Goal: Information Seeking & Learning: Find specific fact

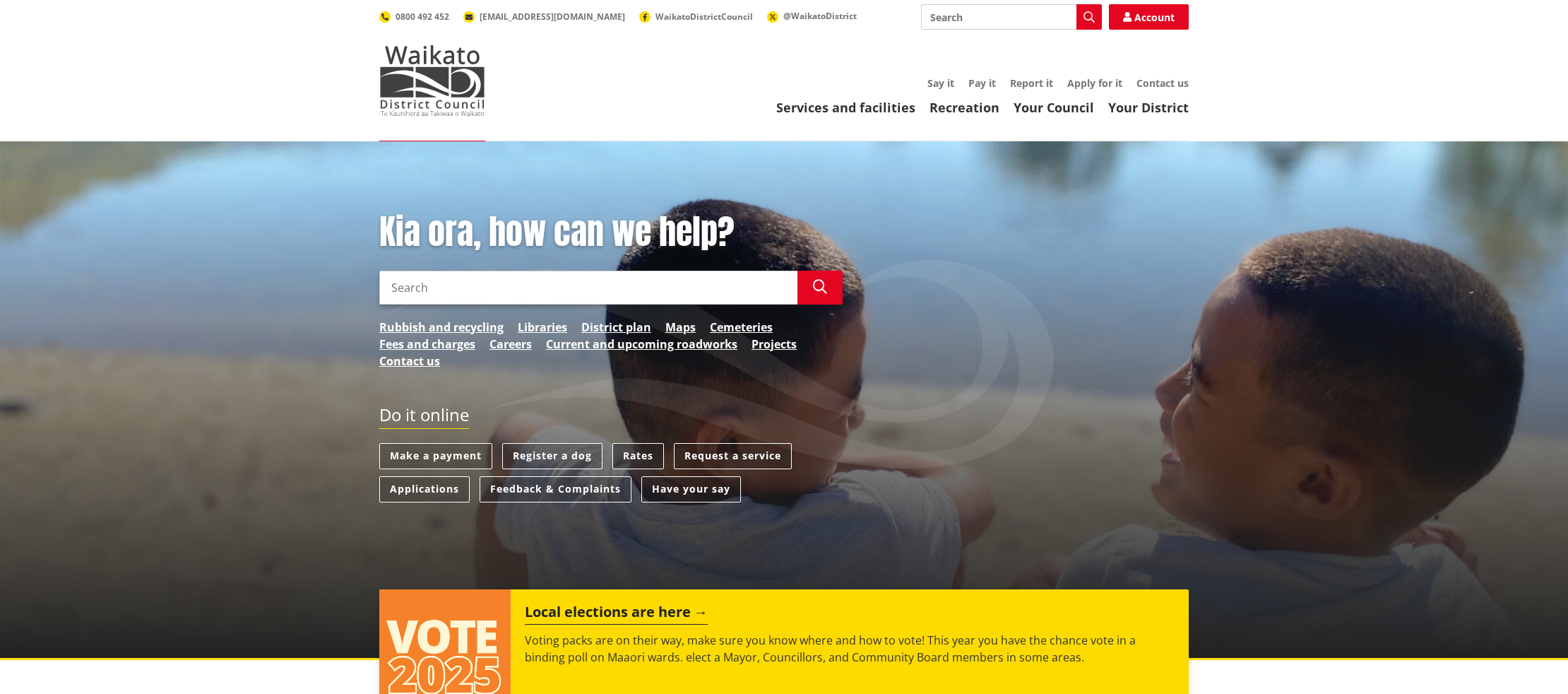
click at [636, 453] on link "Rates" at bounding box center [637, 456] width 51 height 26
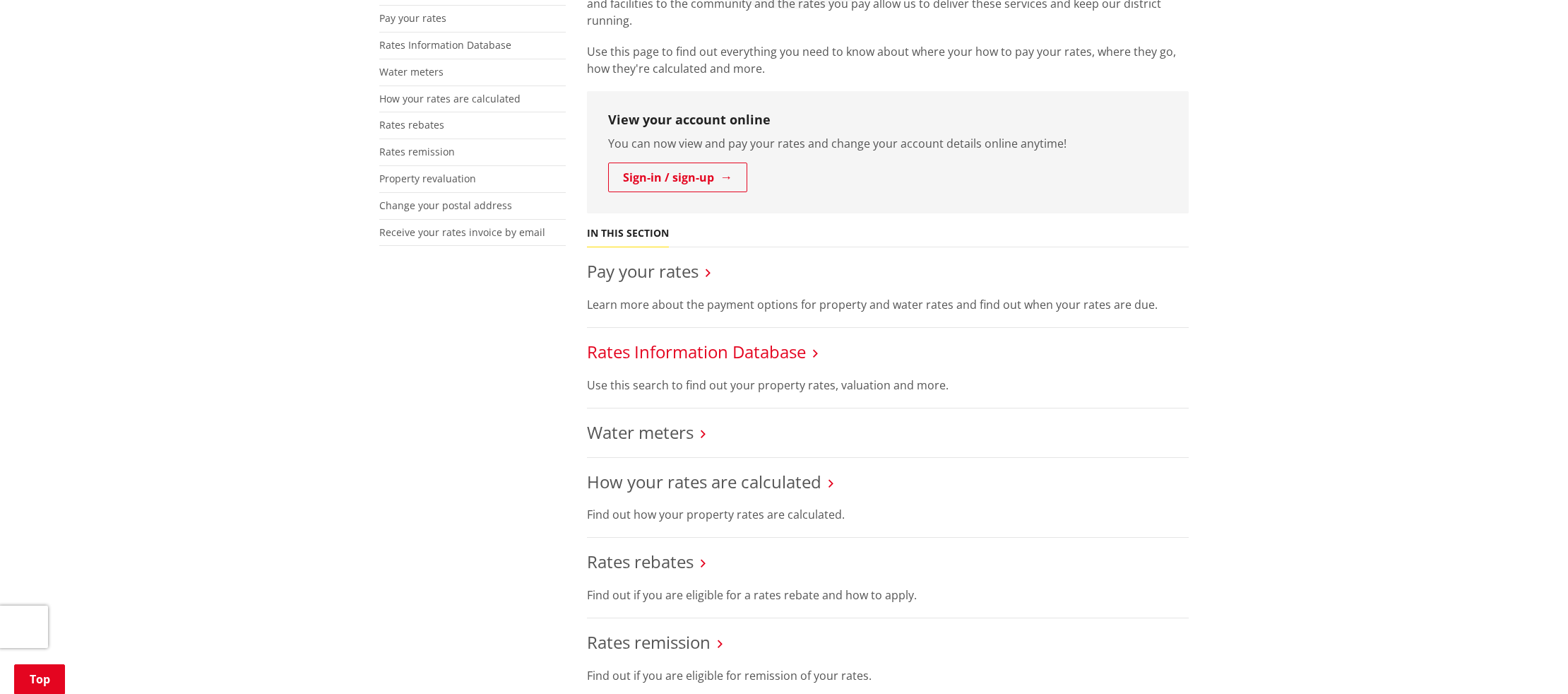
scroll to position [310, 0]
click at [731, 356] on link "Rates Information Database" at bounding box center [697, 349] width 219 height 23
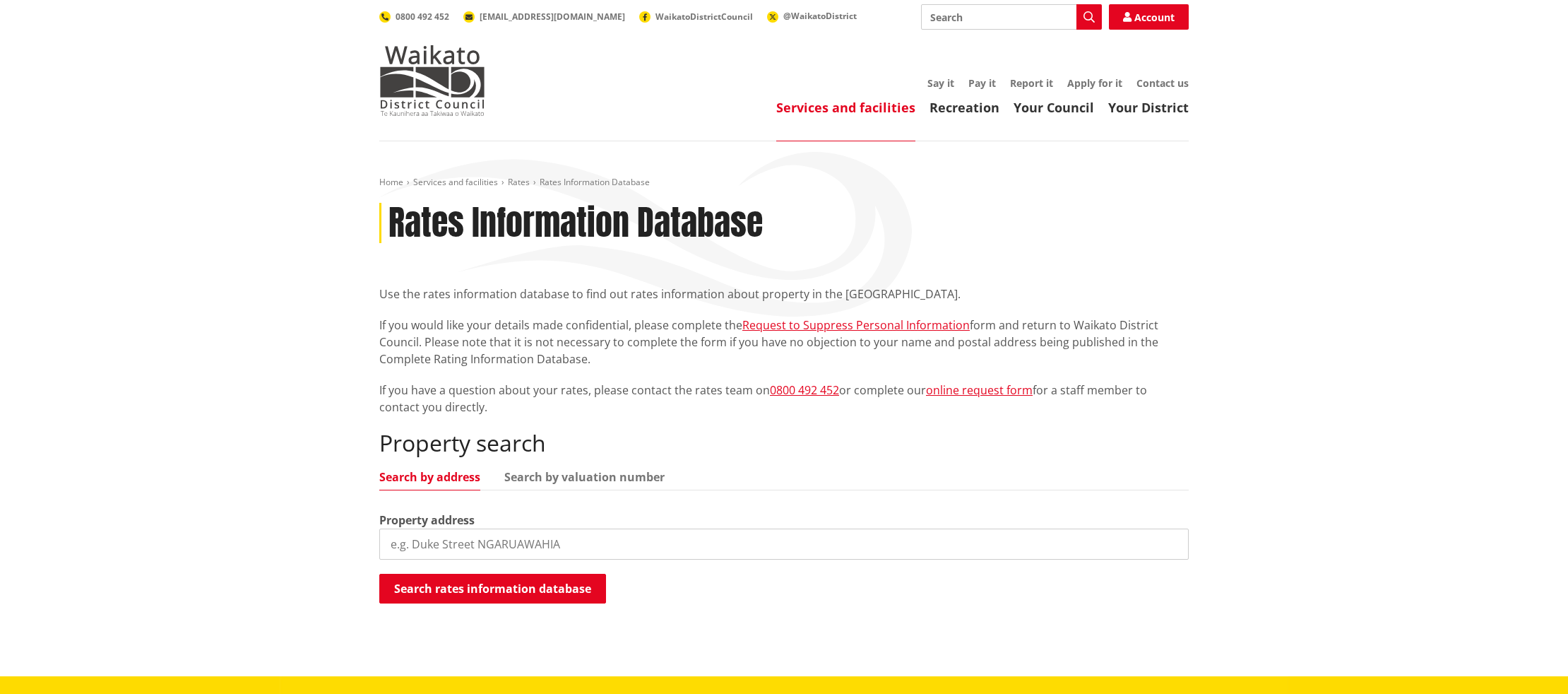
click at [571, 545] on input "search" at bounding box center [784, 544] width 810 height 31
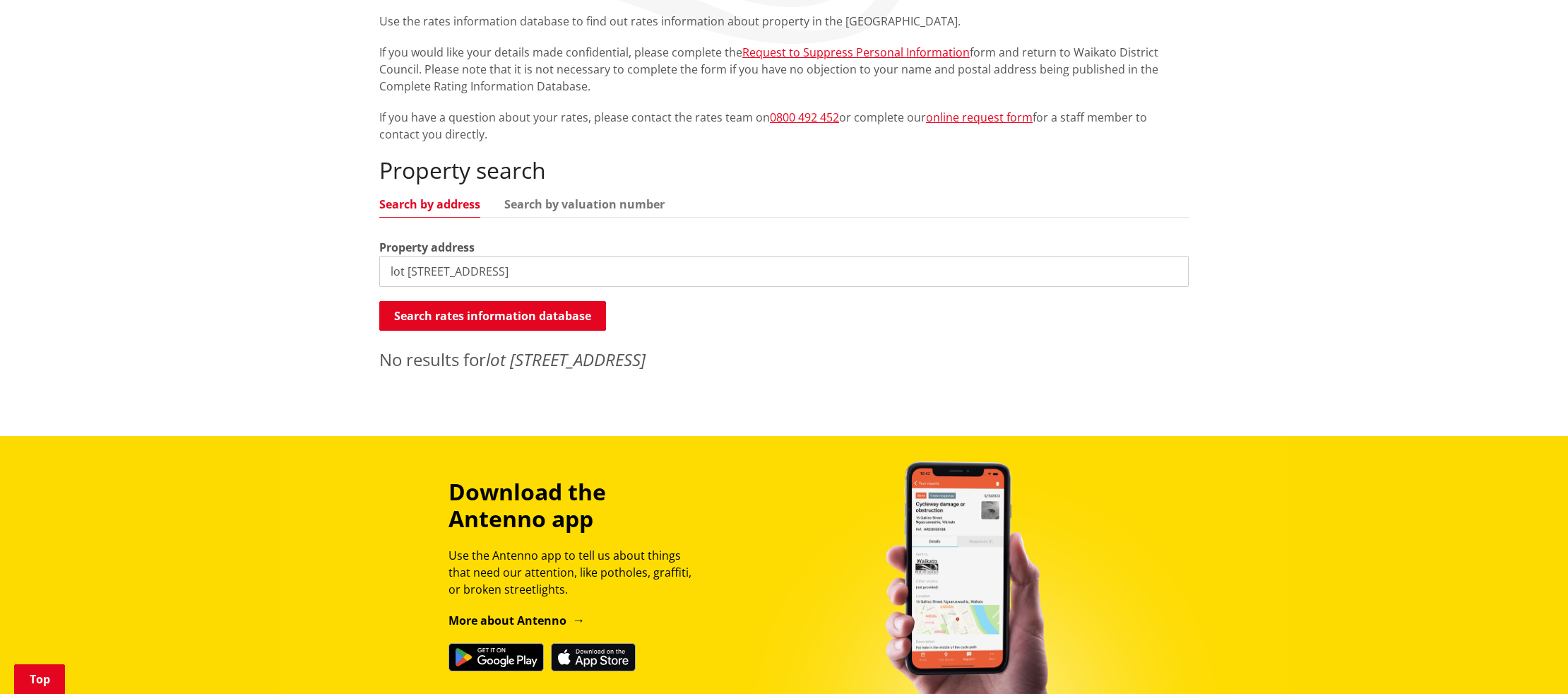
scroll to position [274, 0]
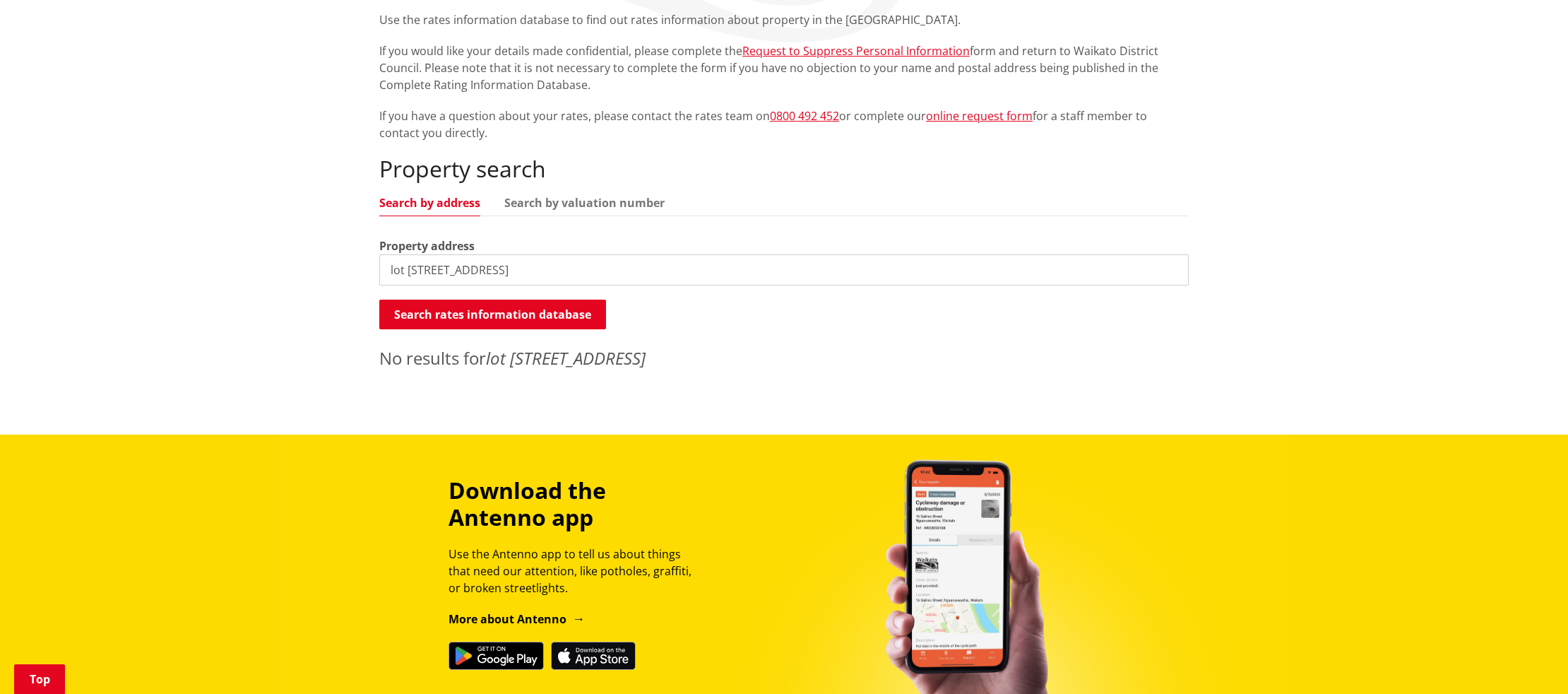
drag, startPoint x: 542, startPoint y: 269, endPoint x: 257, endPoint y: 254, distance: 285.4
click at [257, 254] on div "Home Services and facilities Rates Rates Information Database Rates Information…" at bounding box center [784, 150] width 1568 height 567
type input "123 greenslade"
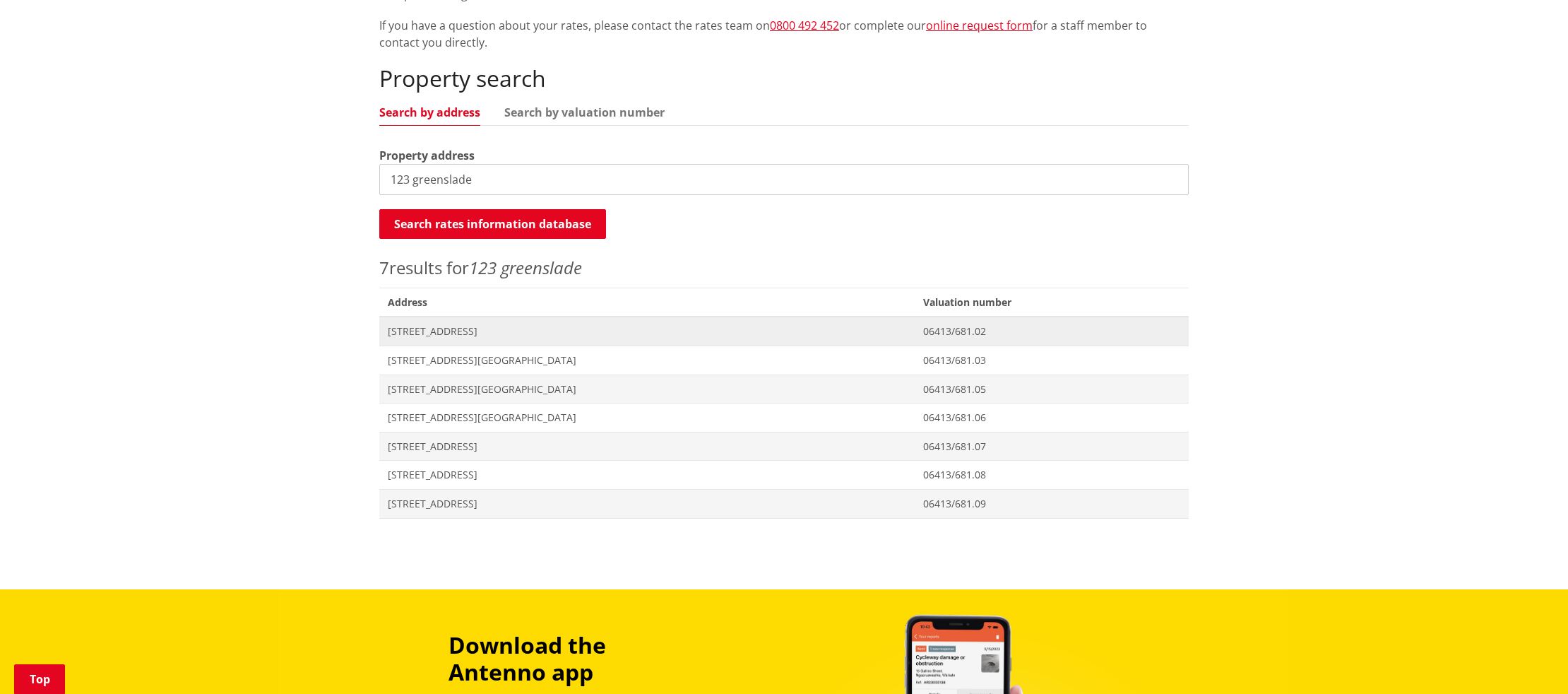
scroll to position [367, 0]
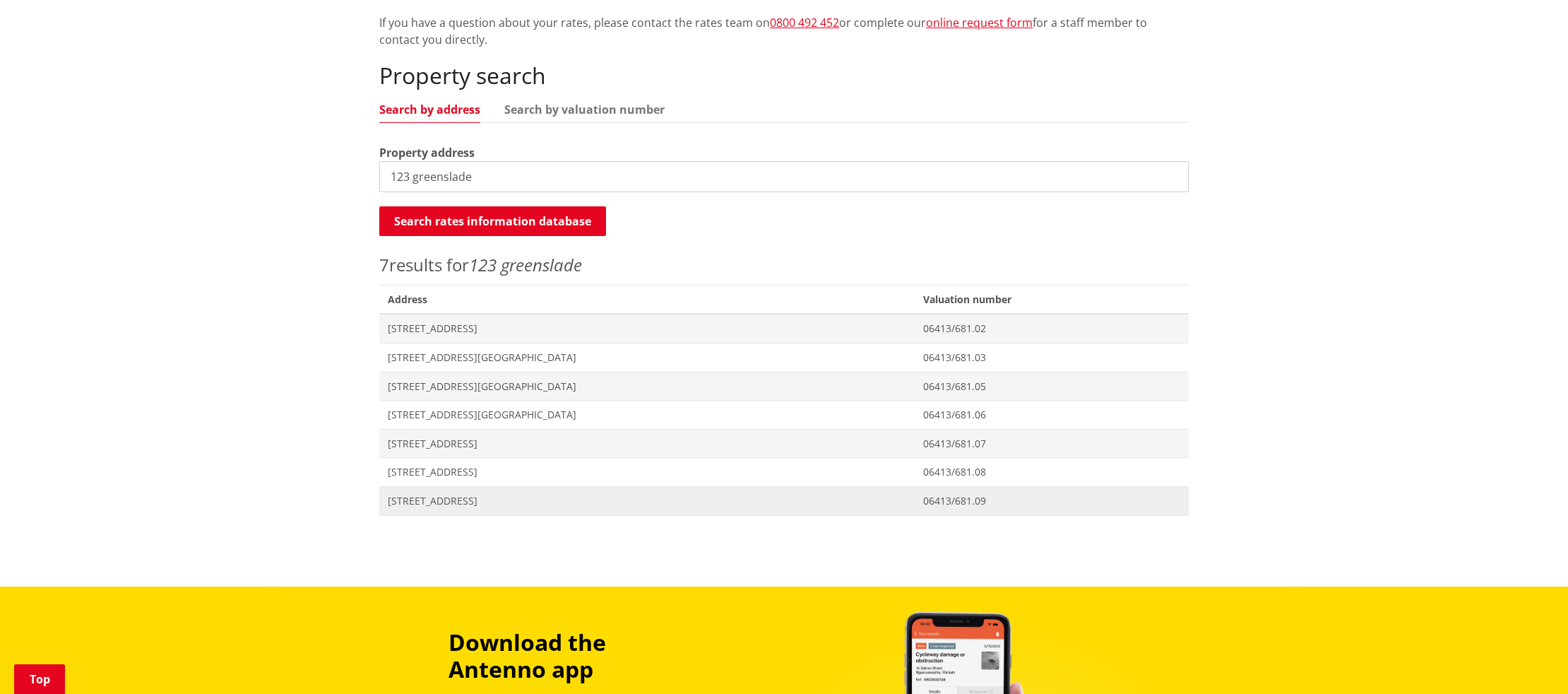
click at [426, 502] on span "[STREET_ADDRESS]" at bounding box center [647, 501] width 518 height 14
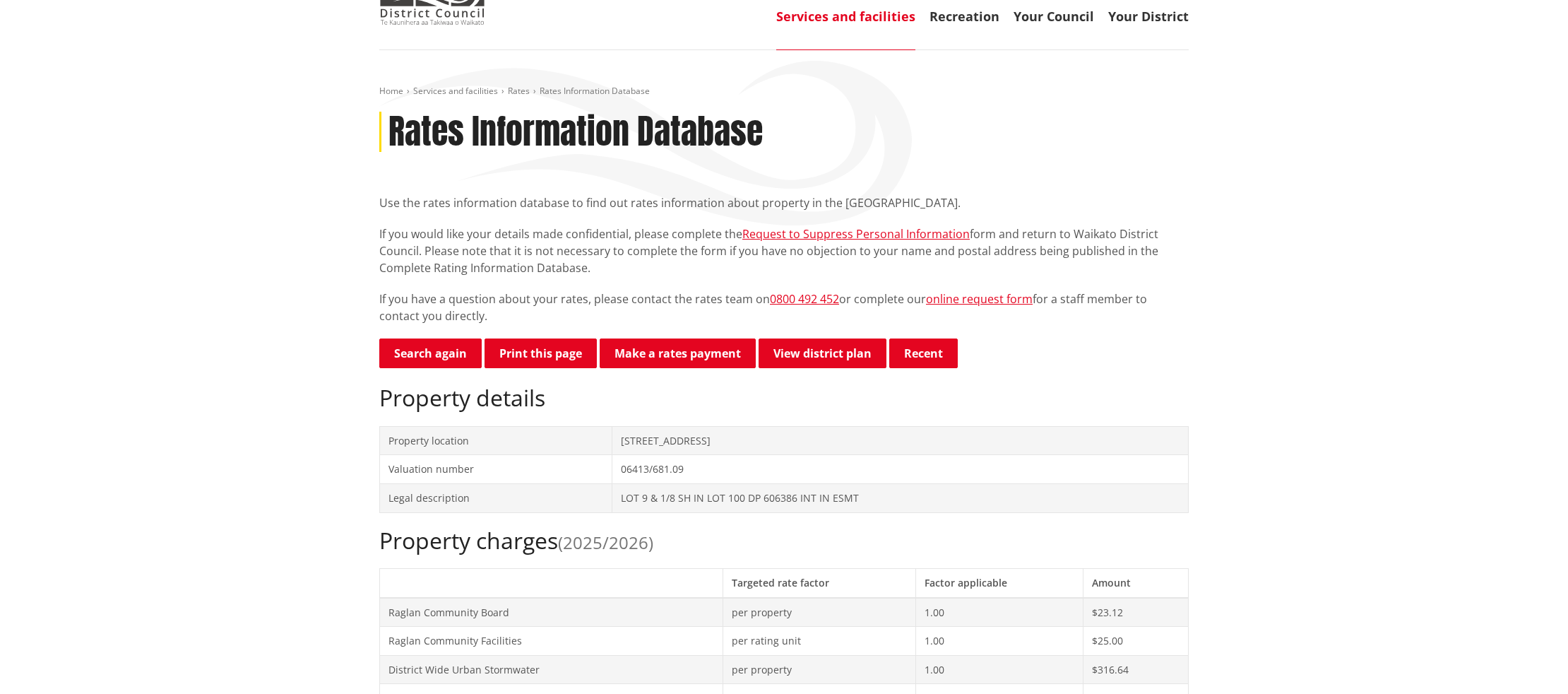
scroll to position [94, 0]
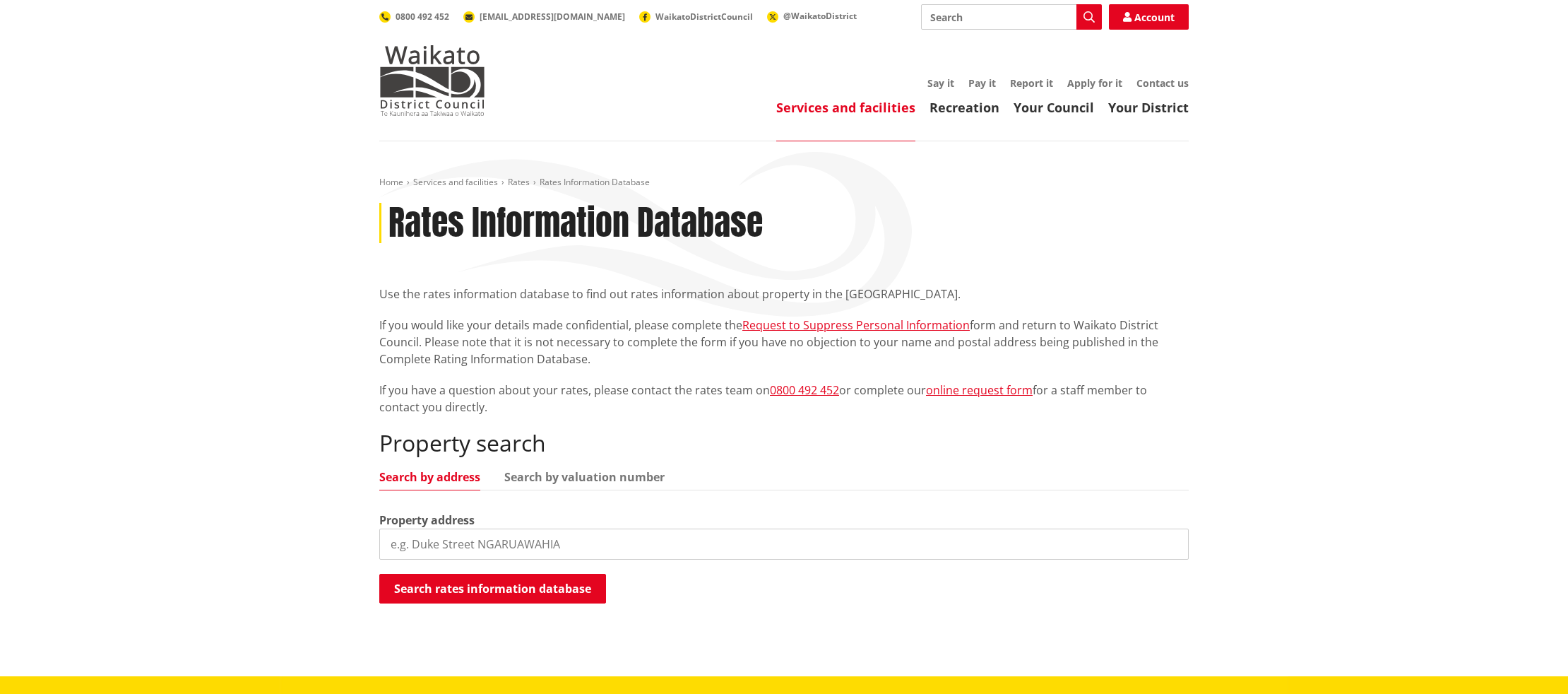
scroll to position [367, 0]
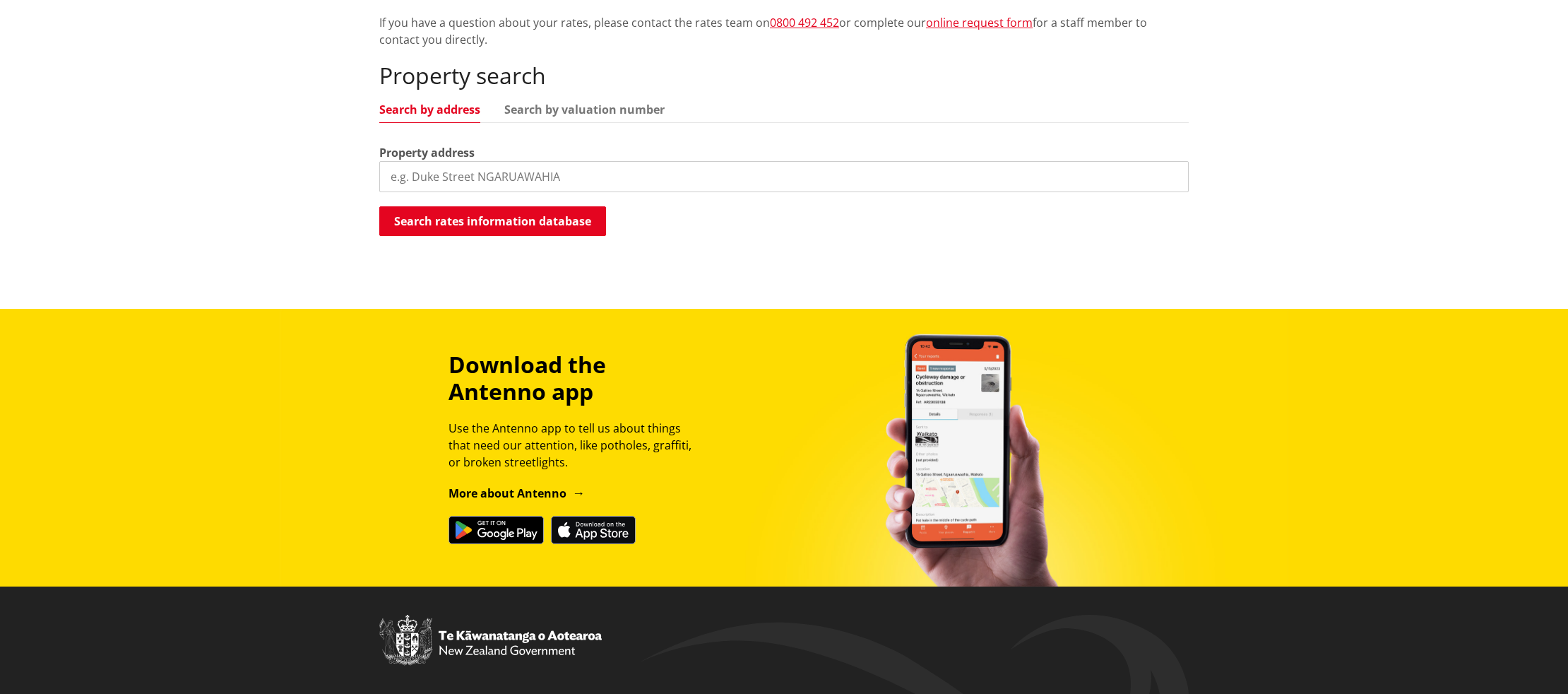
click at [551, 186] on input "search" at bounding box center [784, 177] width 810 height 31
type input "[STREET_ADDRESS]"
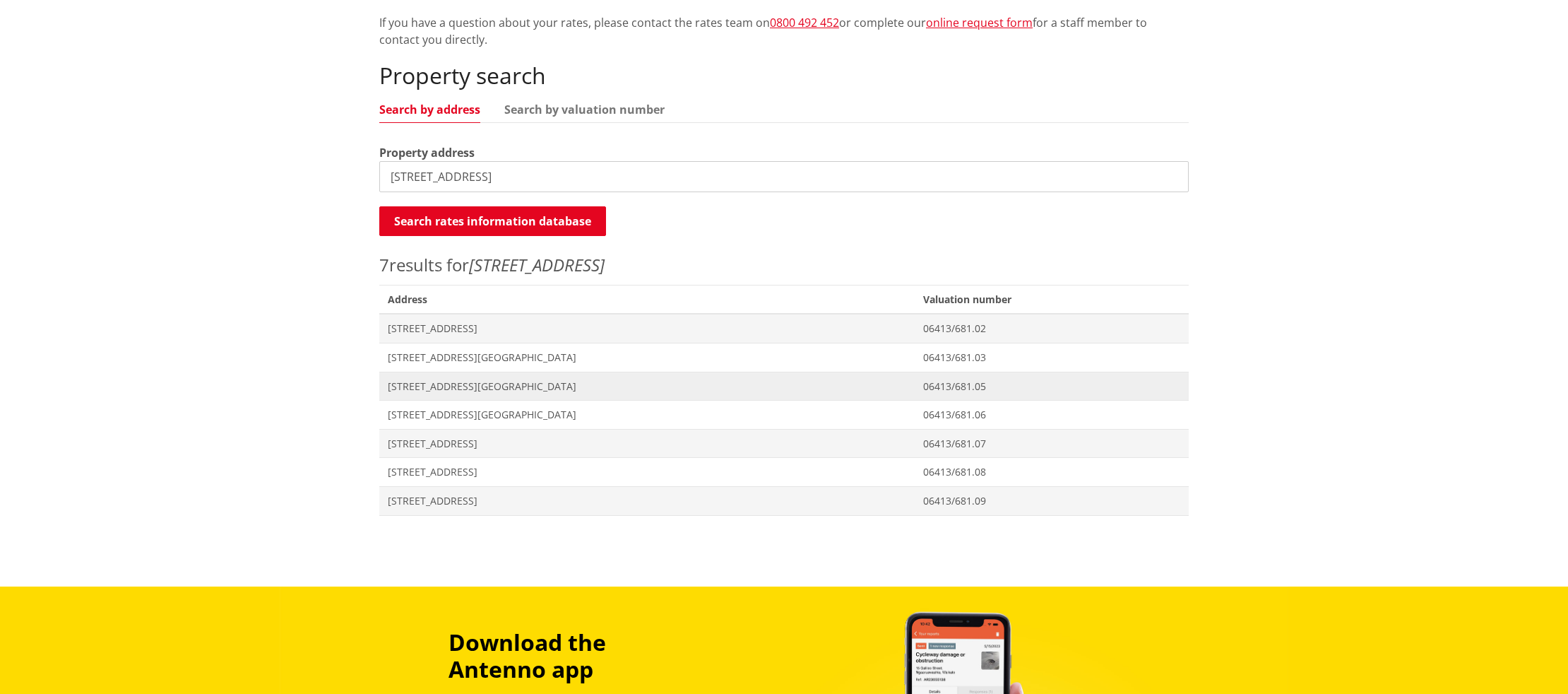
click at [468, 382] on span "[STREET_ADDRESS][GEOGRAPHIC_DATA]" at bounding box center [647, 386] width 518 height 14
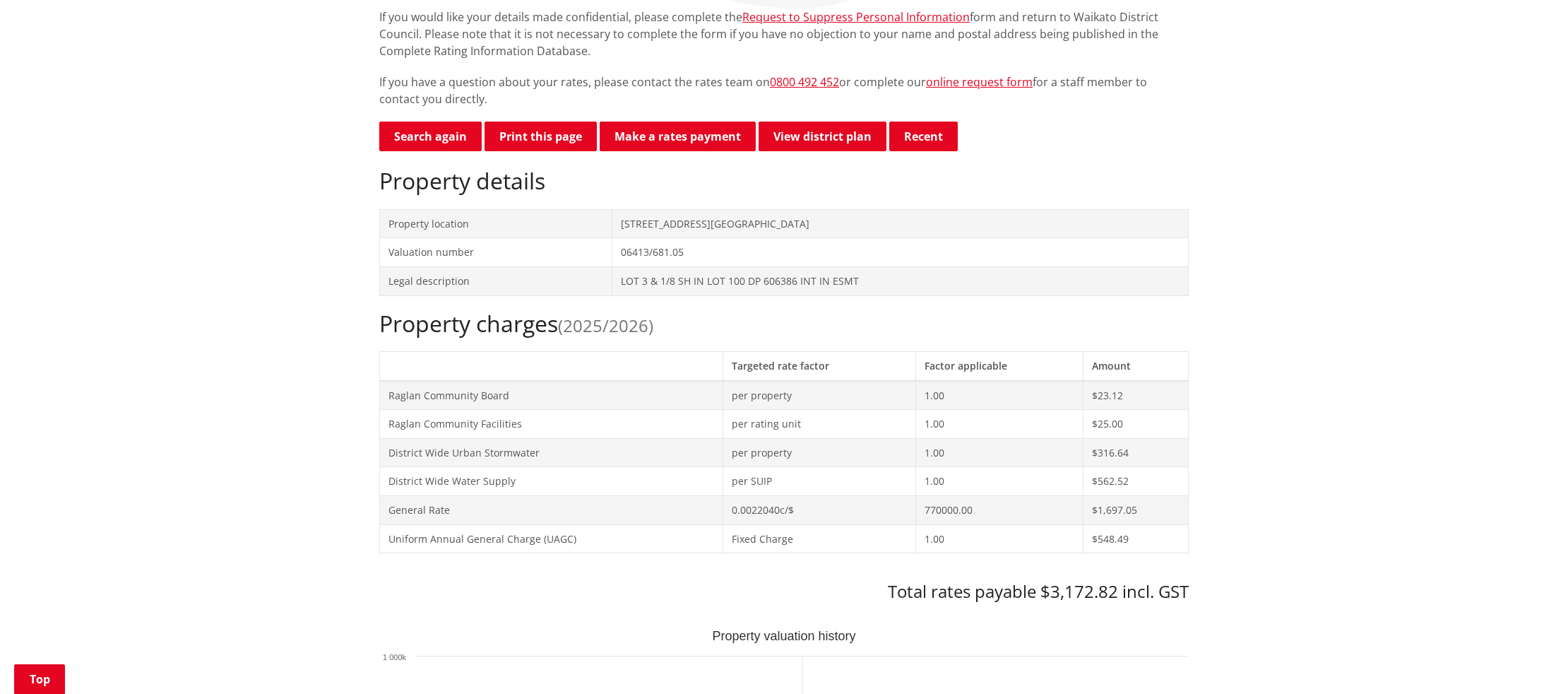
scroll to position [303, 0]
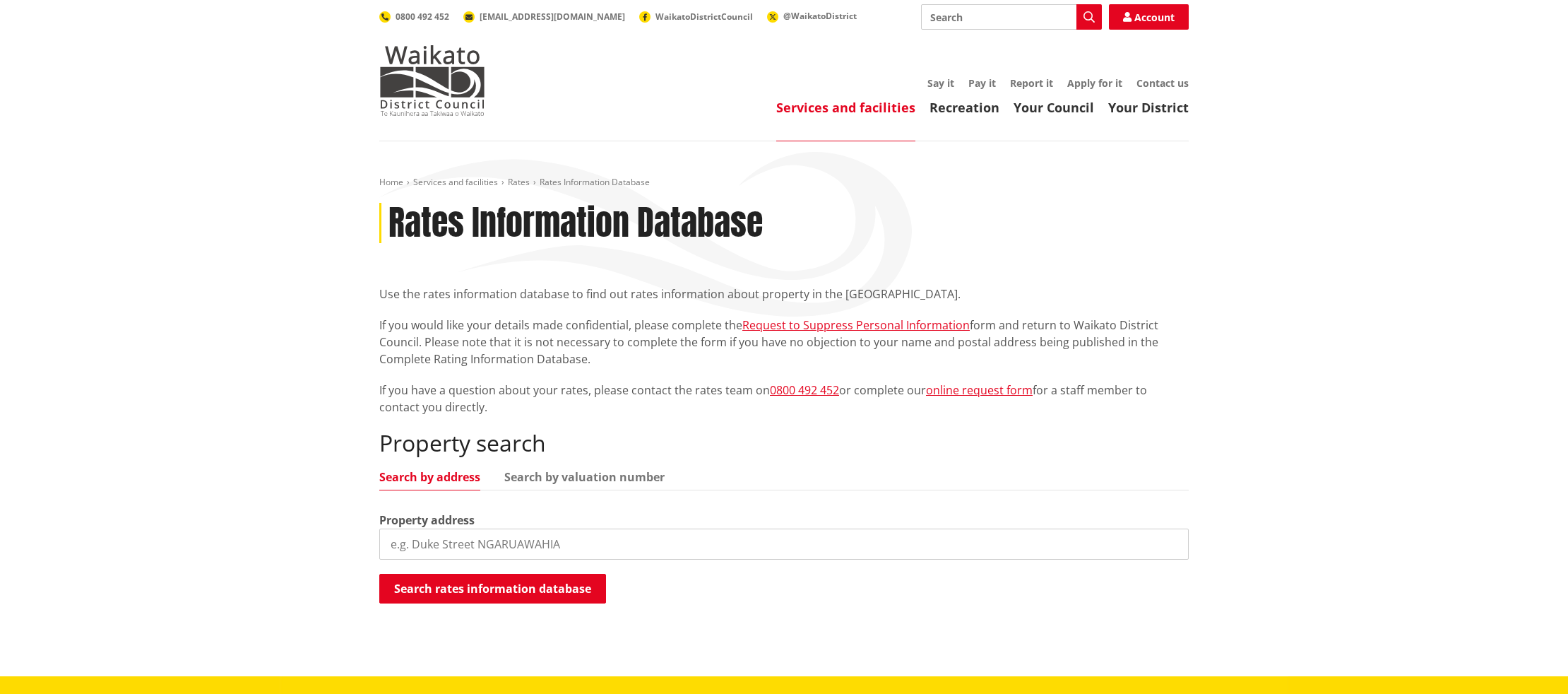
scroll to position [367, 0]
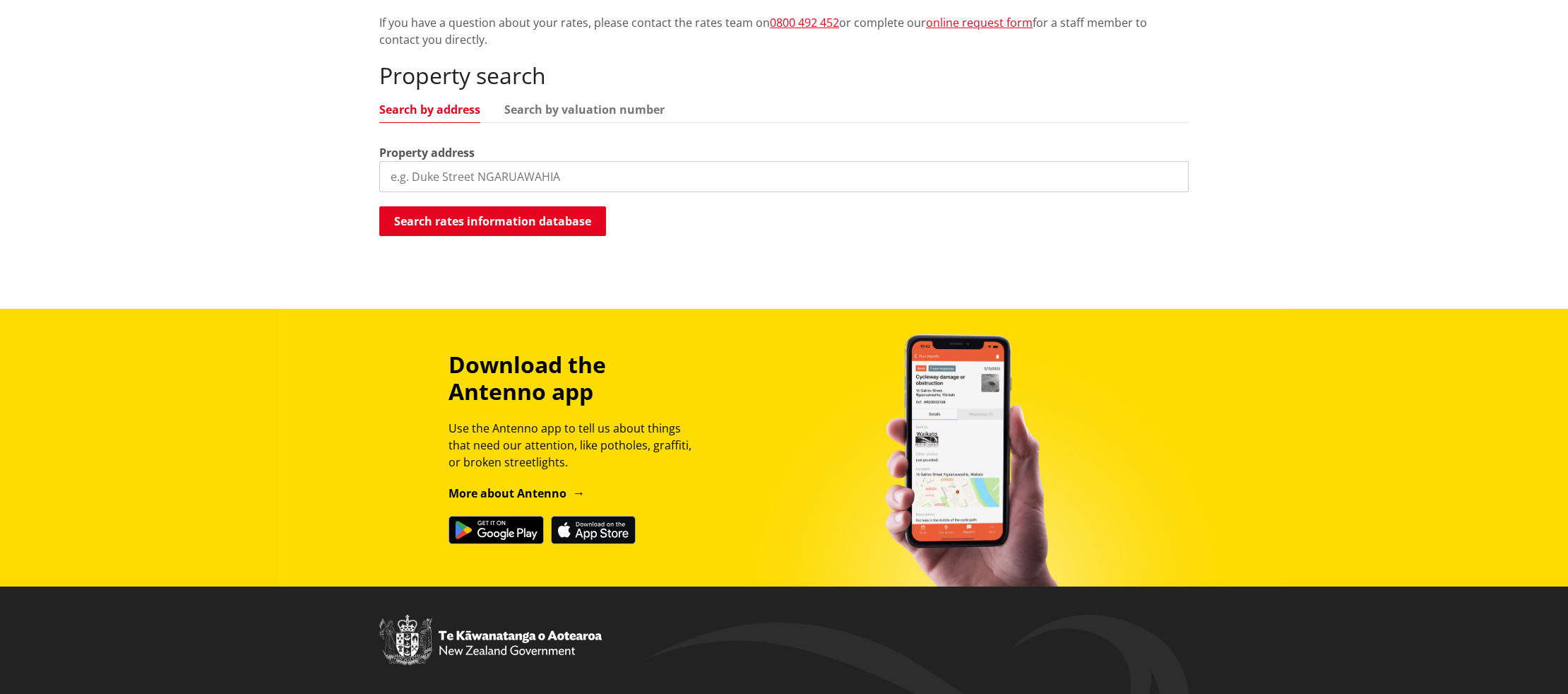
click at [469, 183] on input "search" at bounding box center [784, 177] width 810 height 31
type input "123 greenslade road"
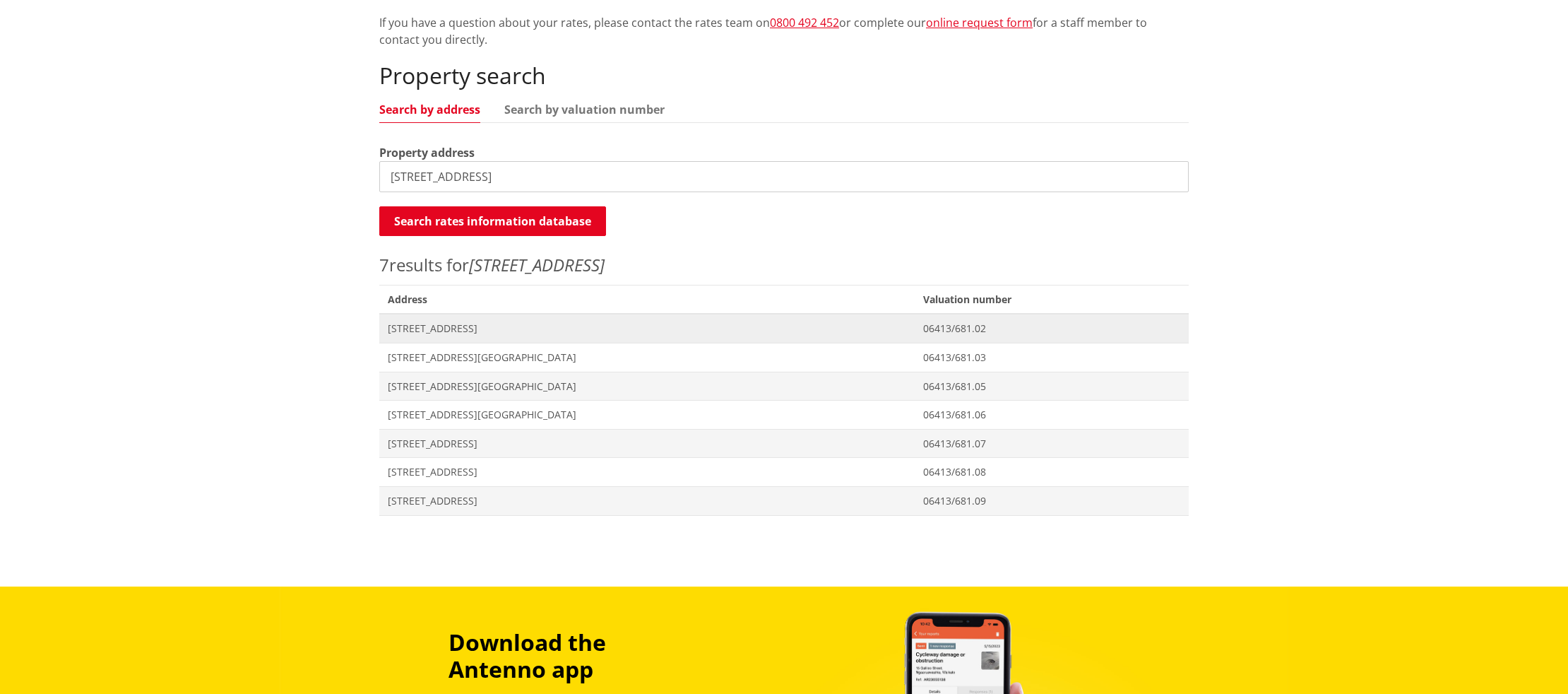
click at [454, 325] on span "[STREET_ADDRESS]" at bounding box center [647, 329] width 518 height 14
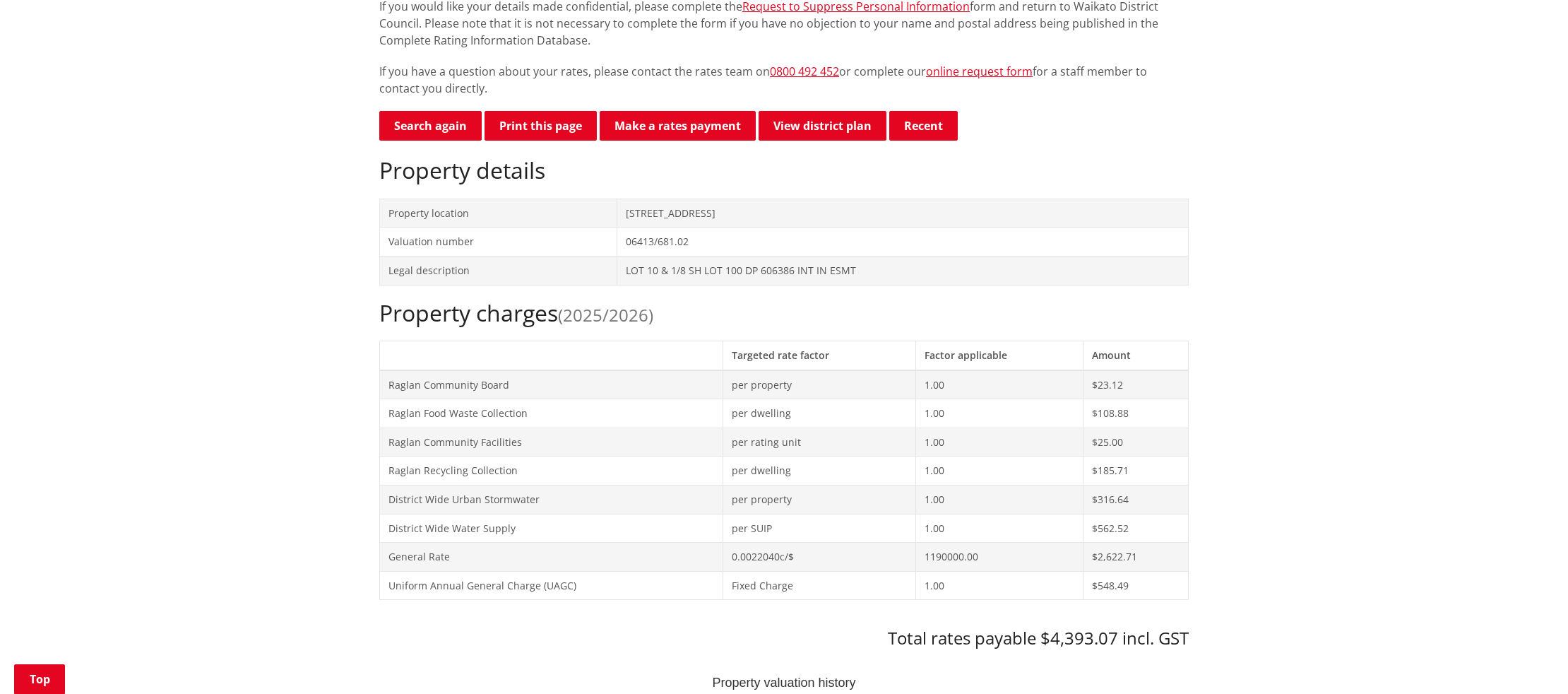
scroll to position [321, 0]
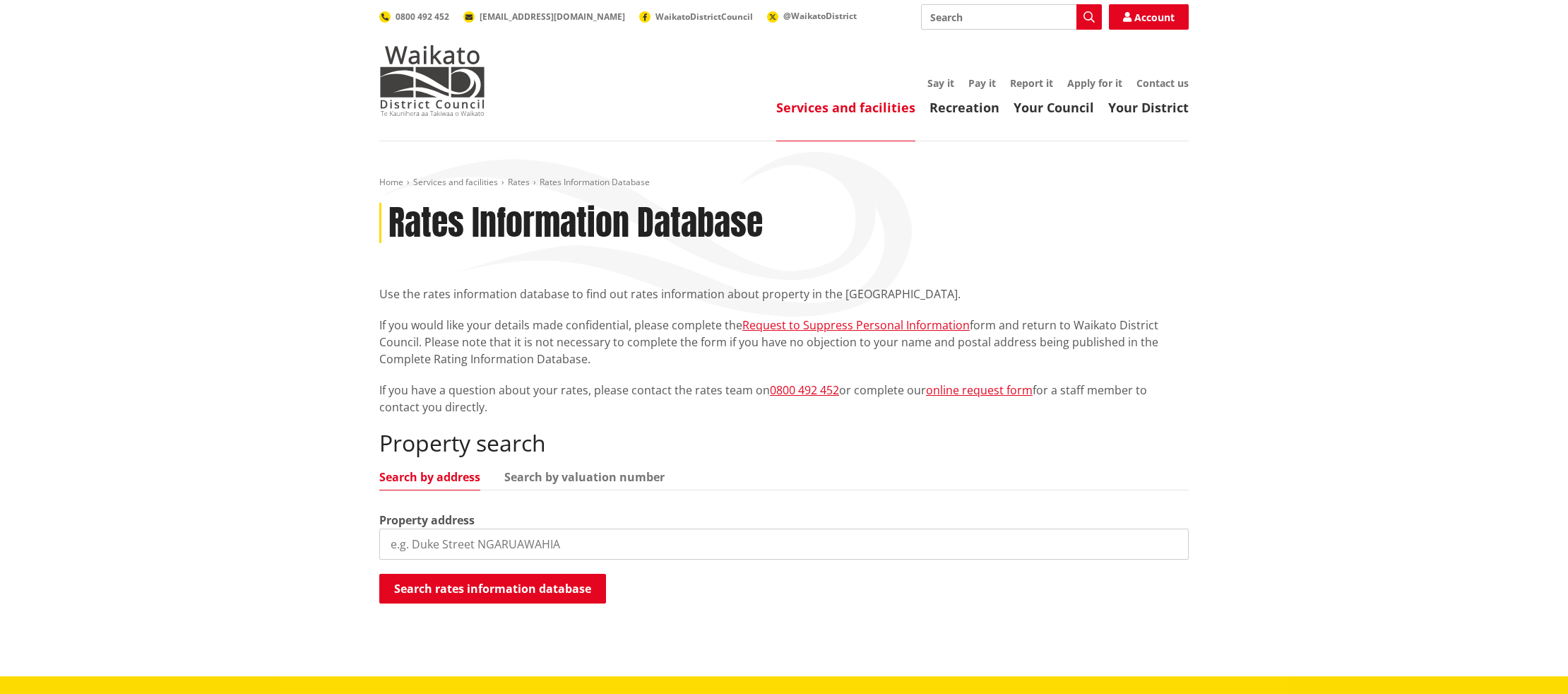
scroll to position [367, 0]
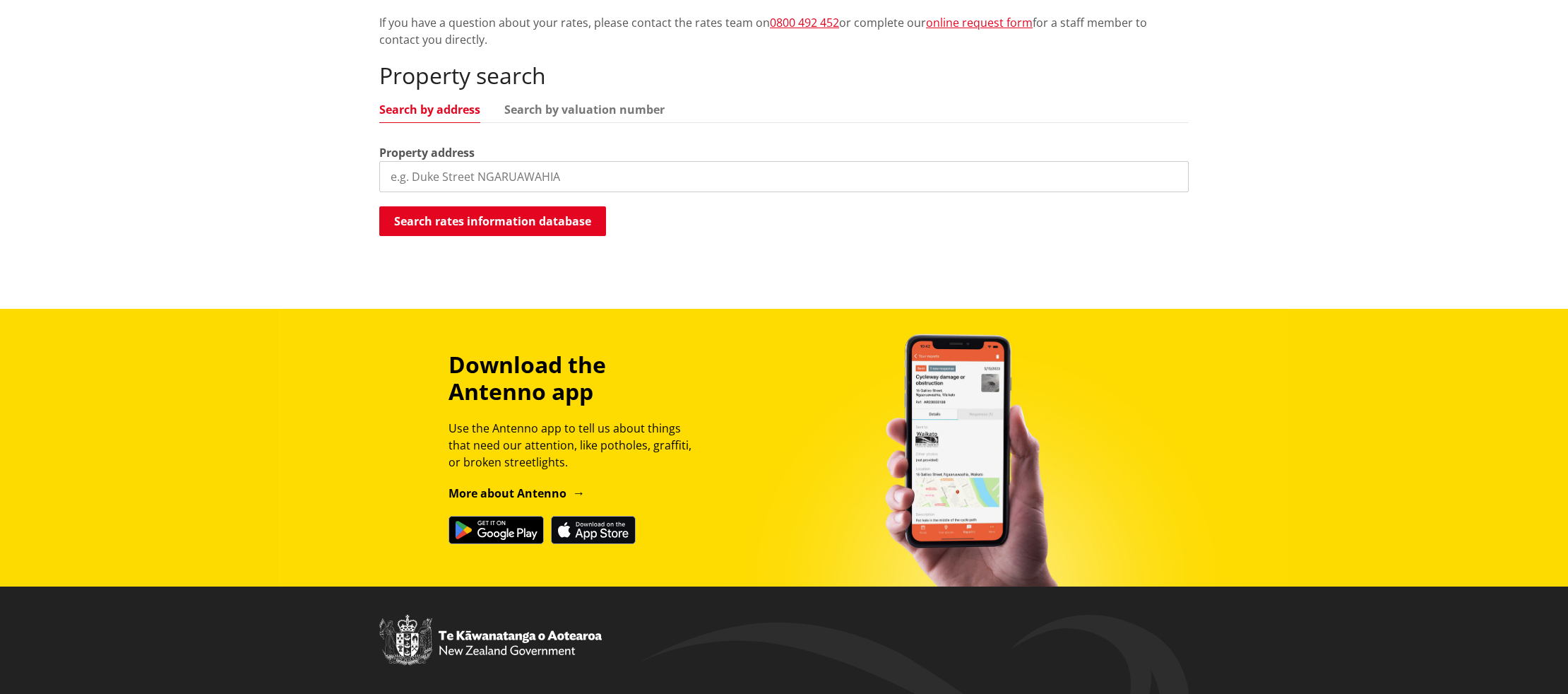
click at [606, 177] on input "search" at bounding box center [784, 177] width 810 height 31
type input "123 greenslade road"
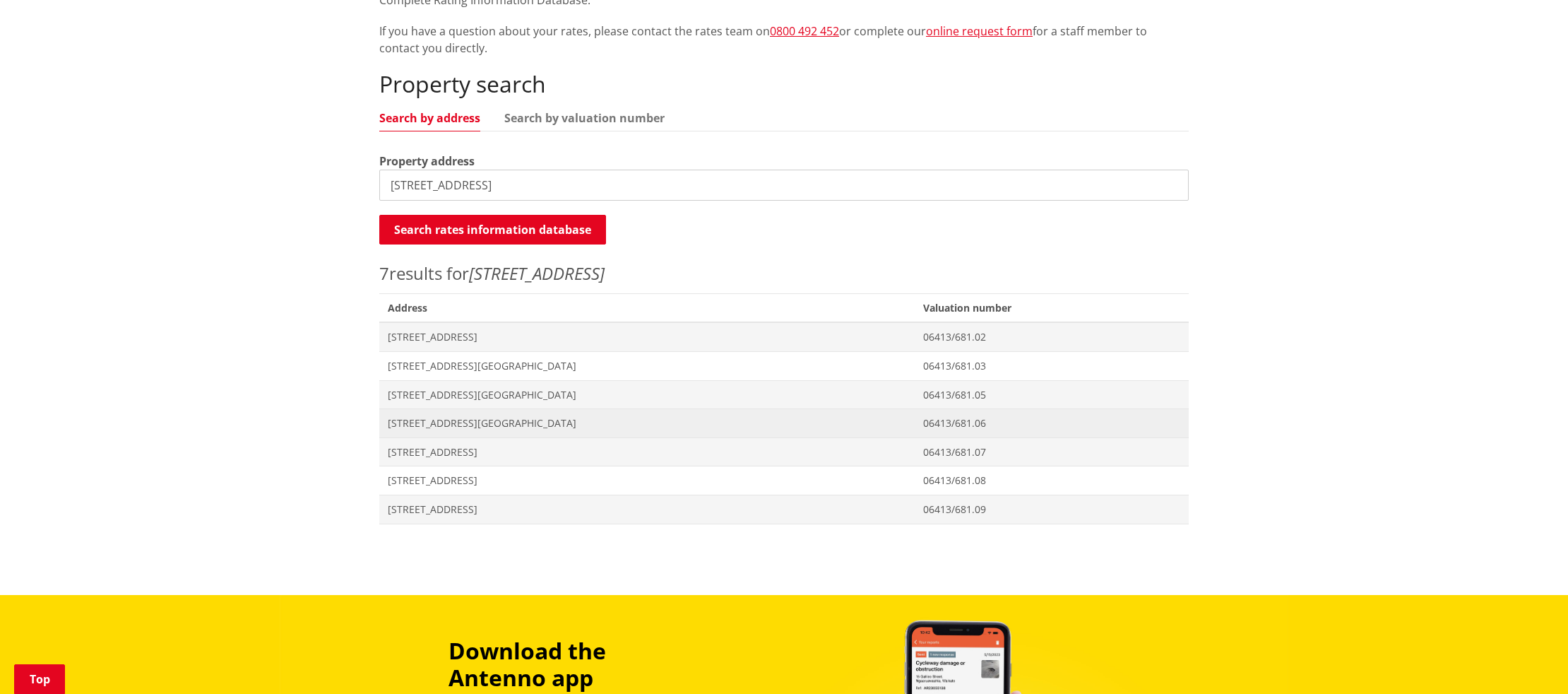
scroll to position [359, 0]
click at [496, 419] on span "[STREET_ADDRESS][GEOGRAPHIC_DATA]" at bounding box center [647, 423] width 518 height 14
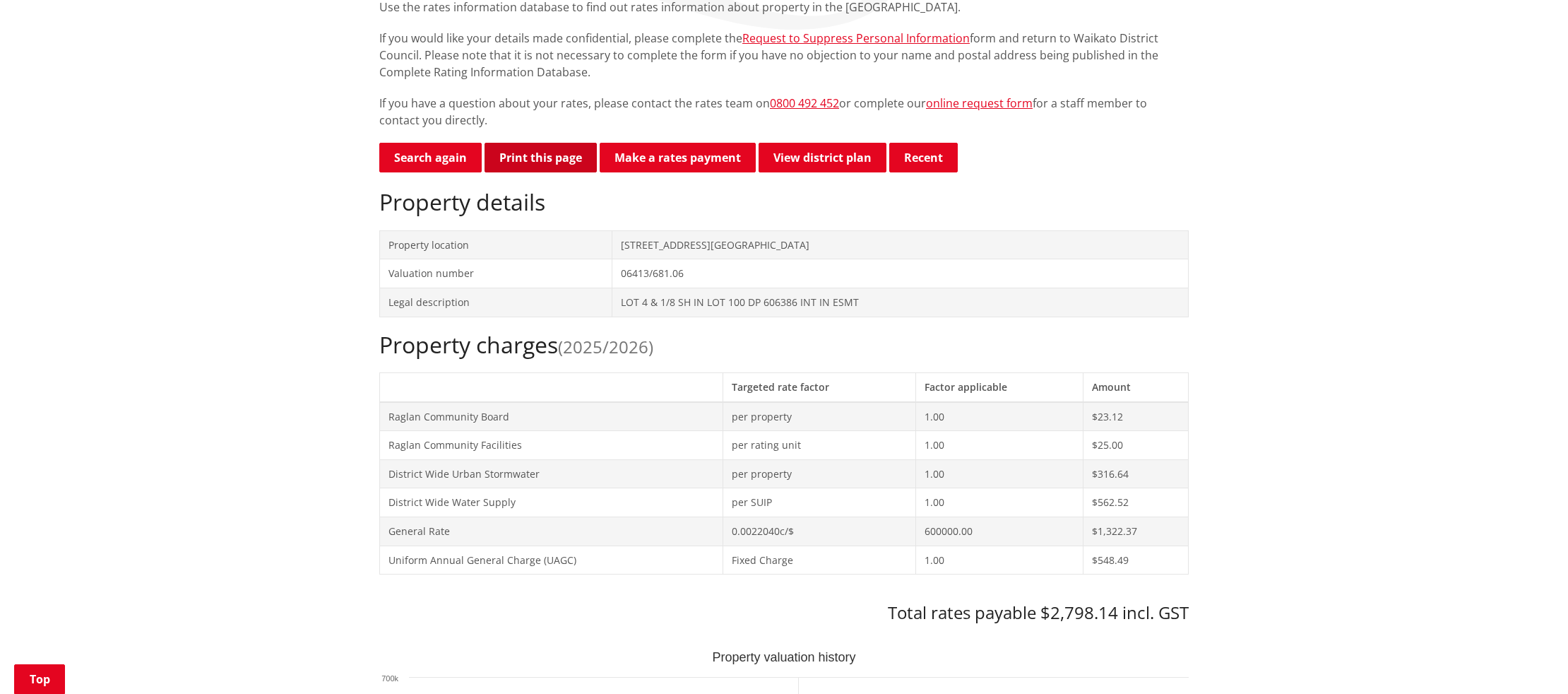
scroll to position [288, 0]
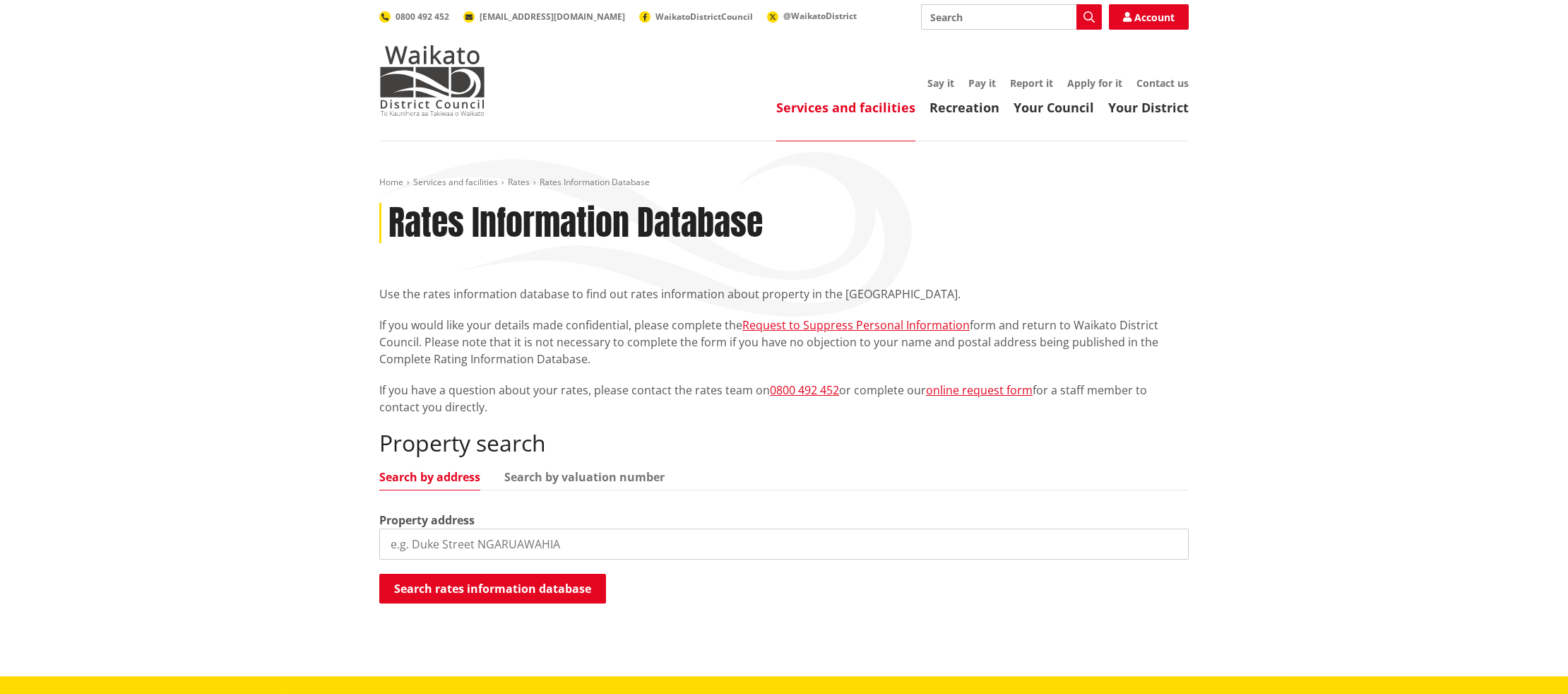
scroll to position [326, 0]
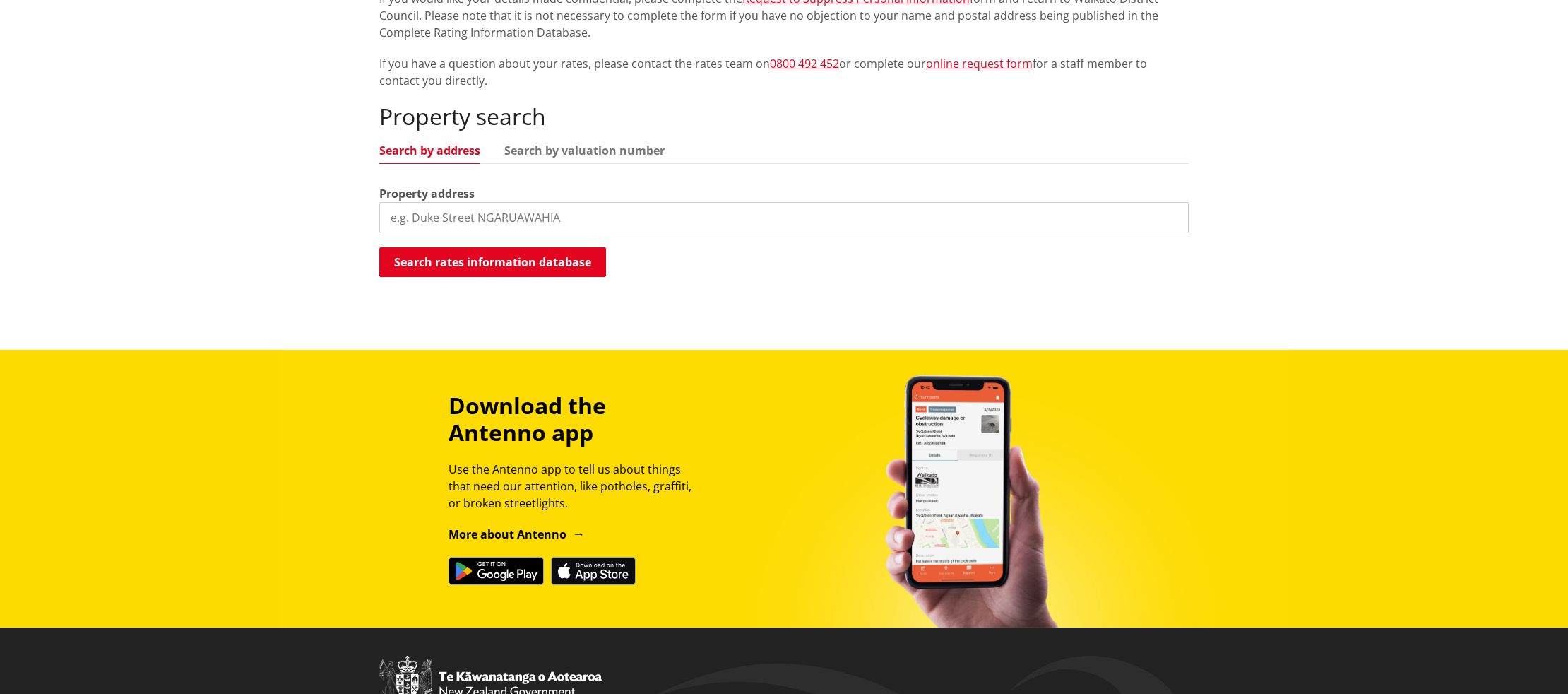
click at [491, 213] on input "search" at bounding box center [784, 217] width 810 height 31
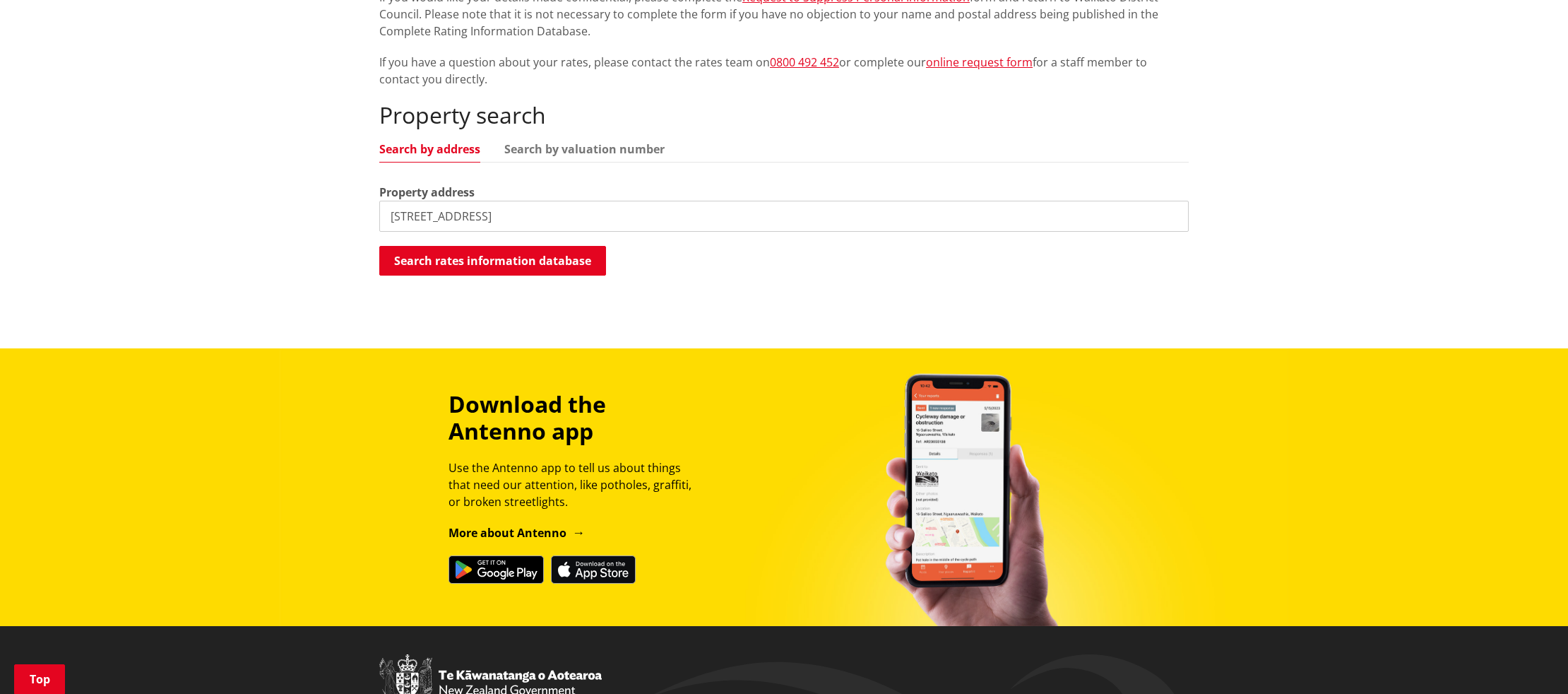
type input "123 greenslade road"
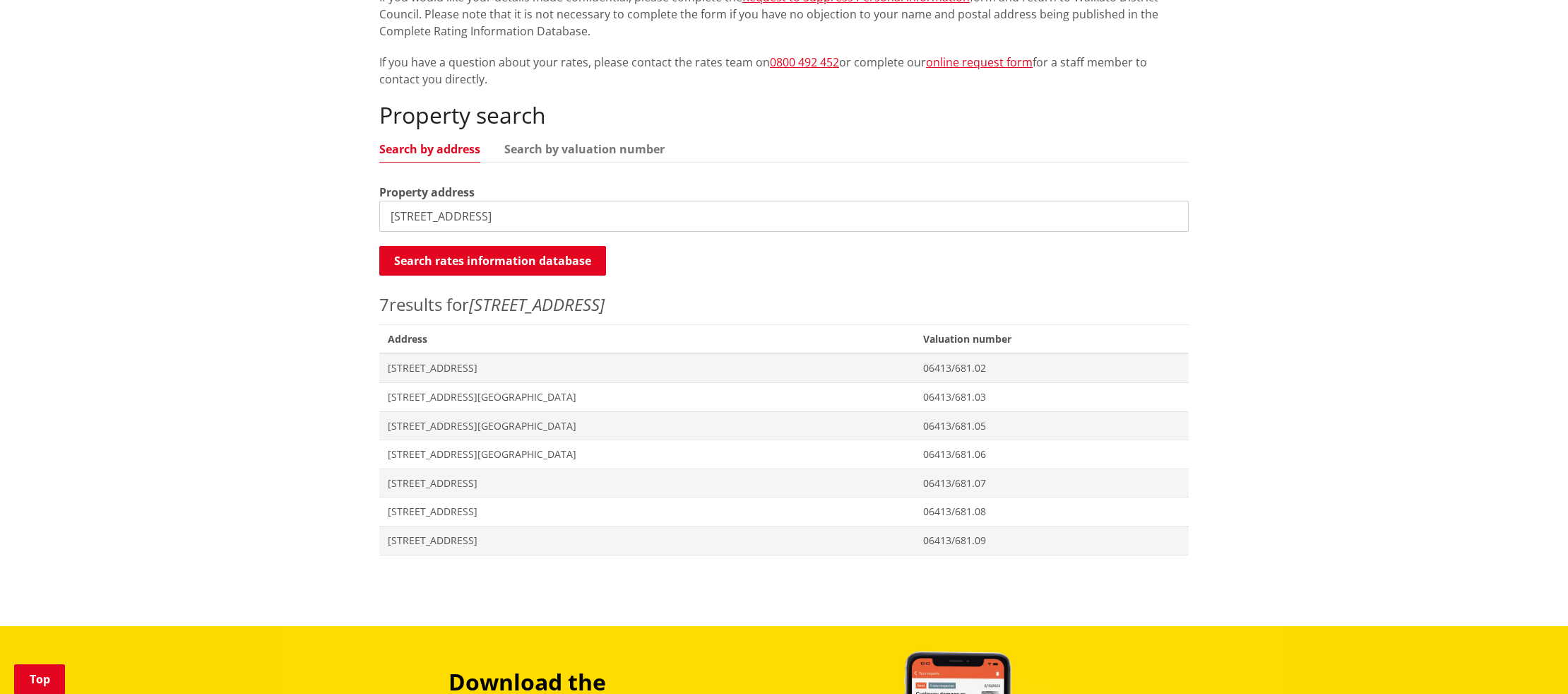
scroll to position [329, 0]
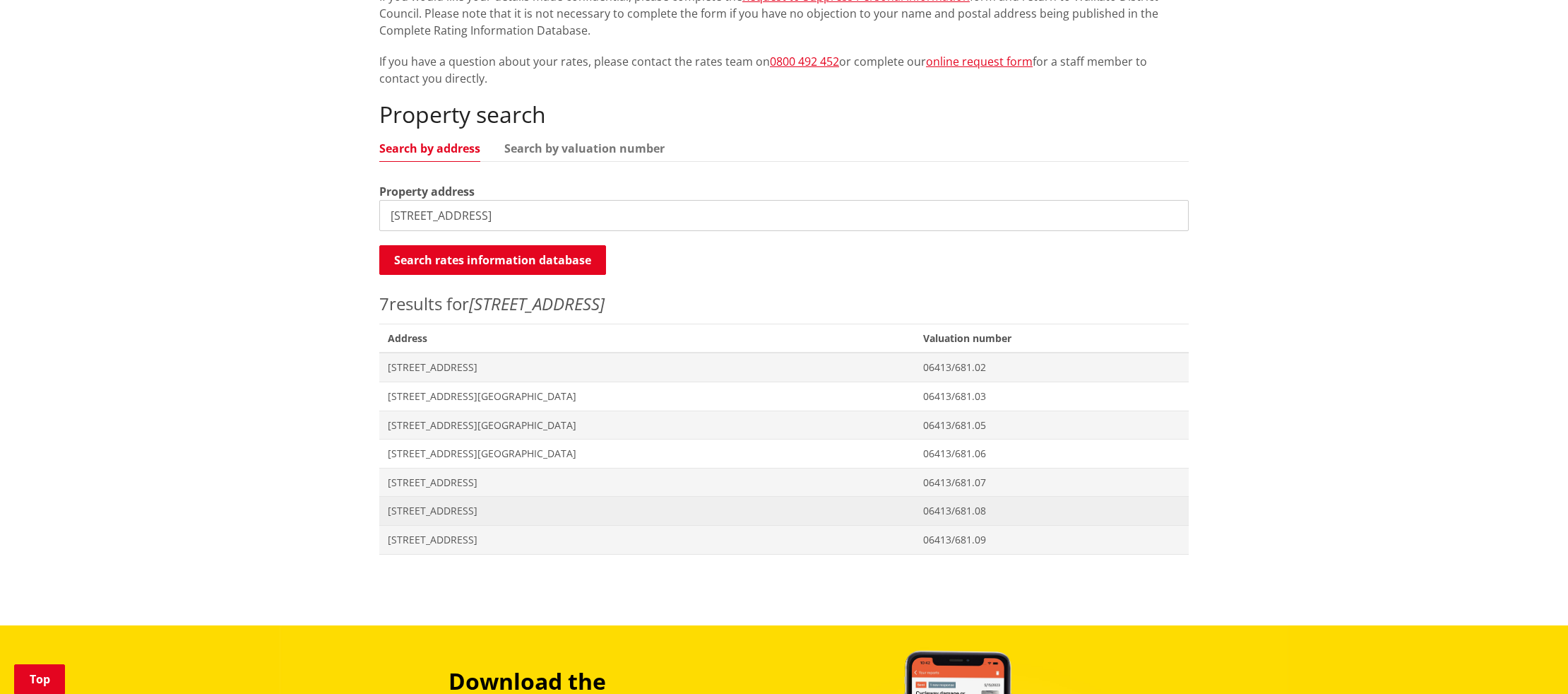
click at [493, 504] on span "[STREET_ADDRESS]" at bounding box center [647, 510] width 518 height 14
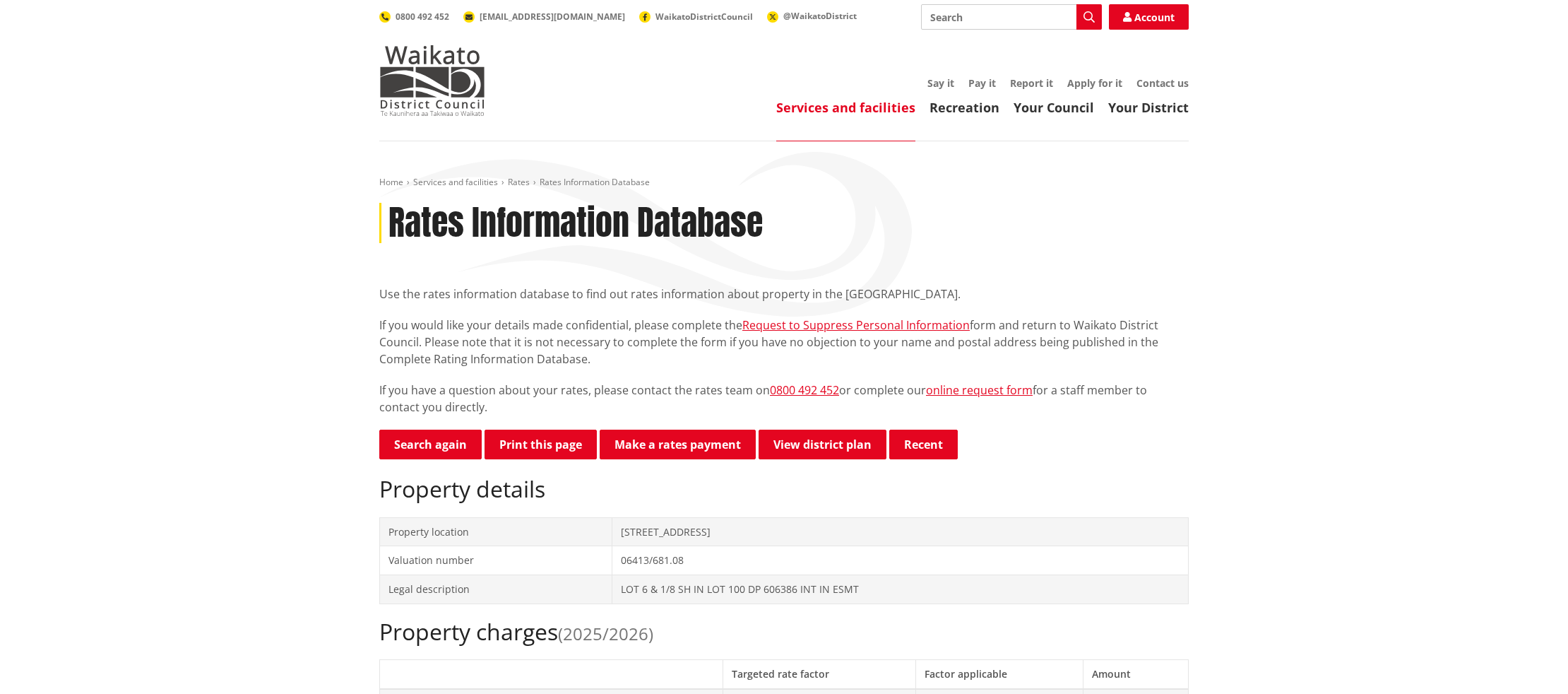
scroll to position [1, 0]
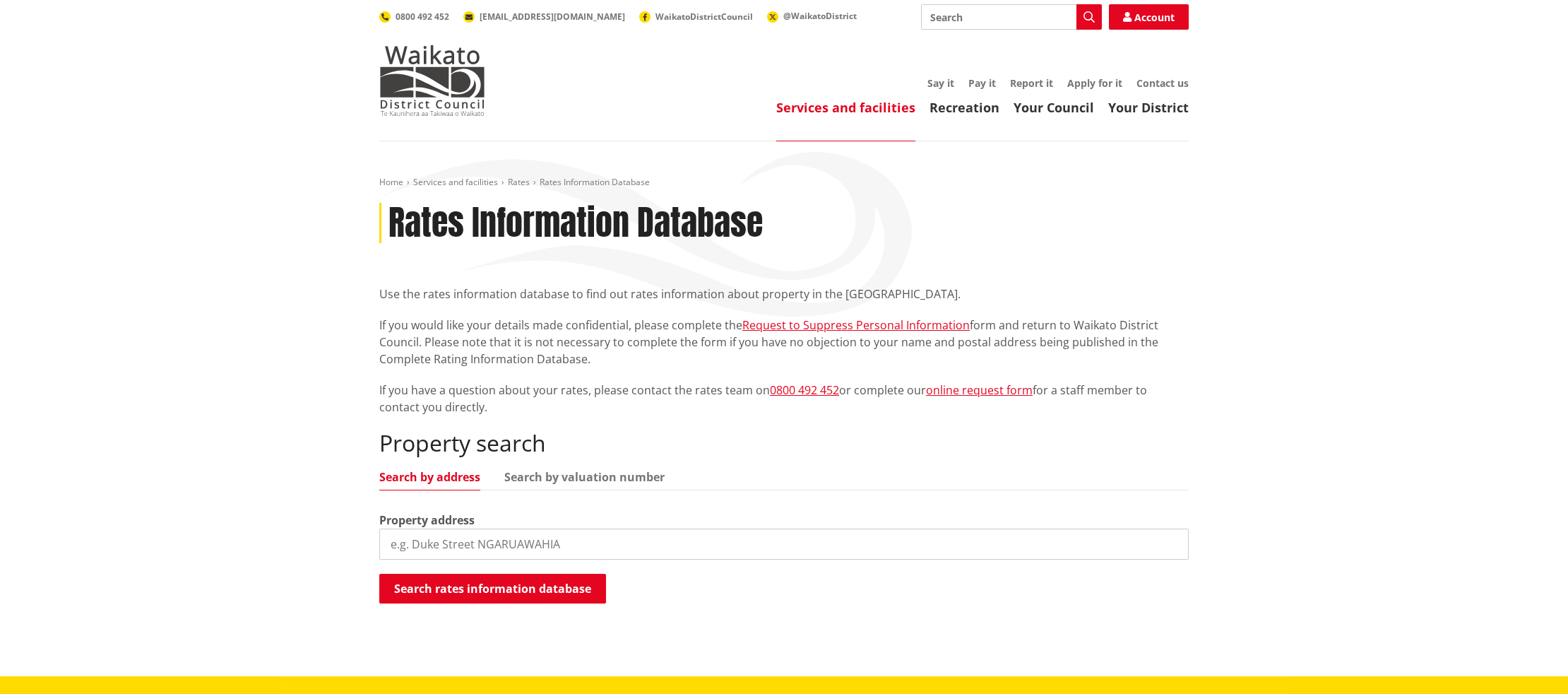
scroll to position [327, 0]
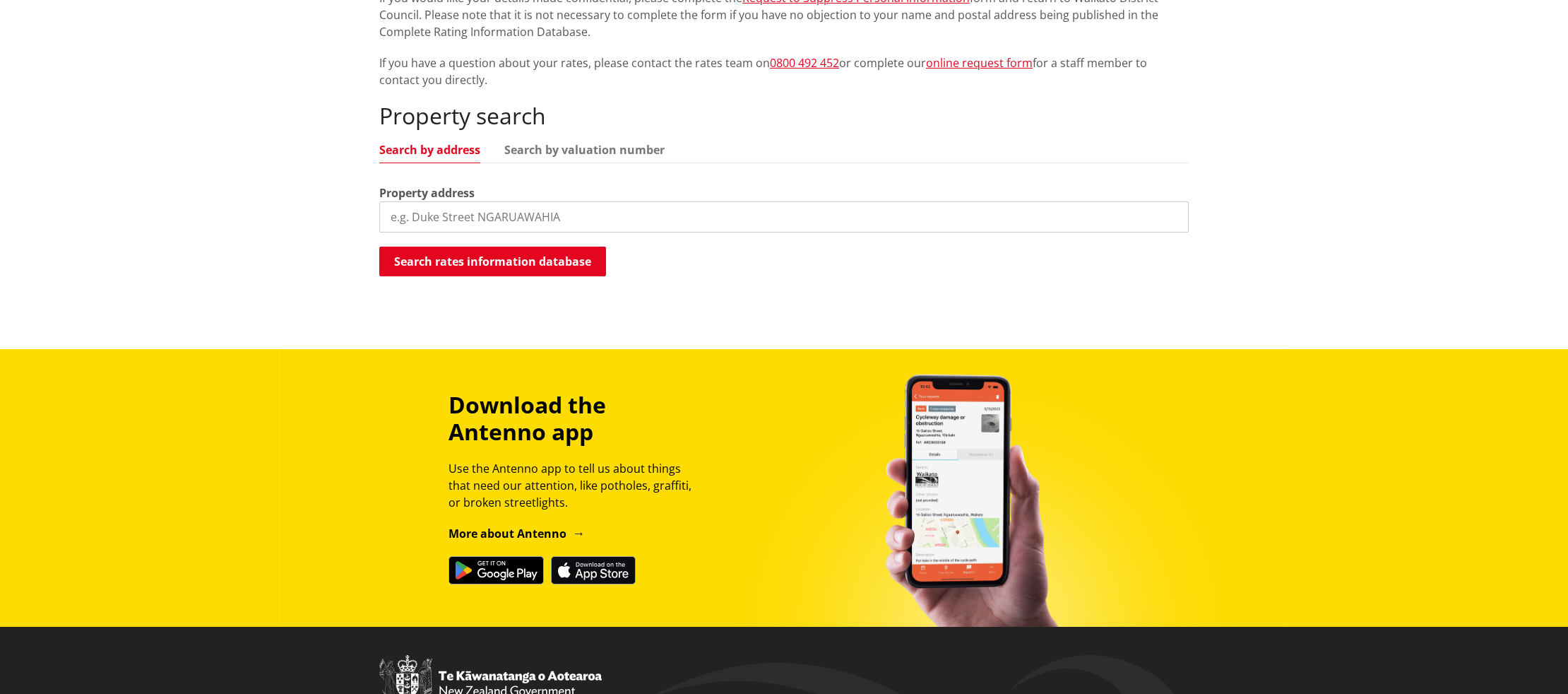
click at [570, 219] on input "search" at bounding box center [784, 217] width 810 height 31
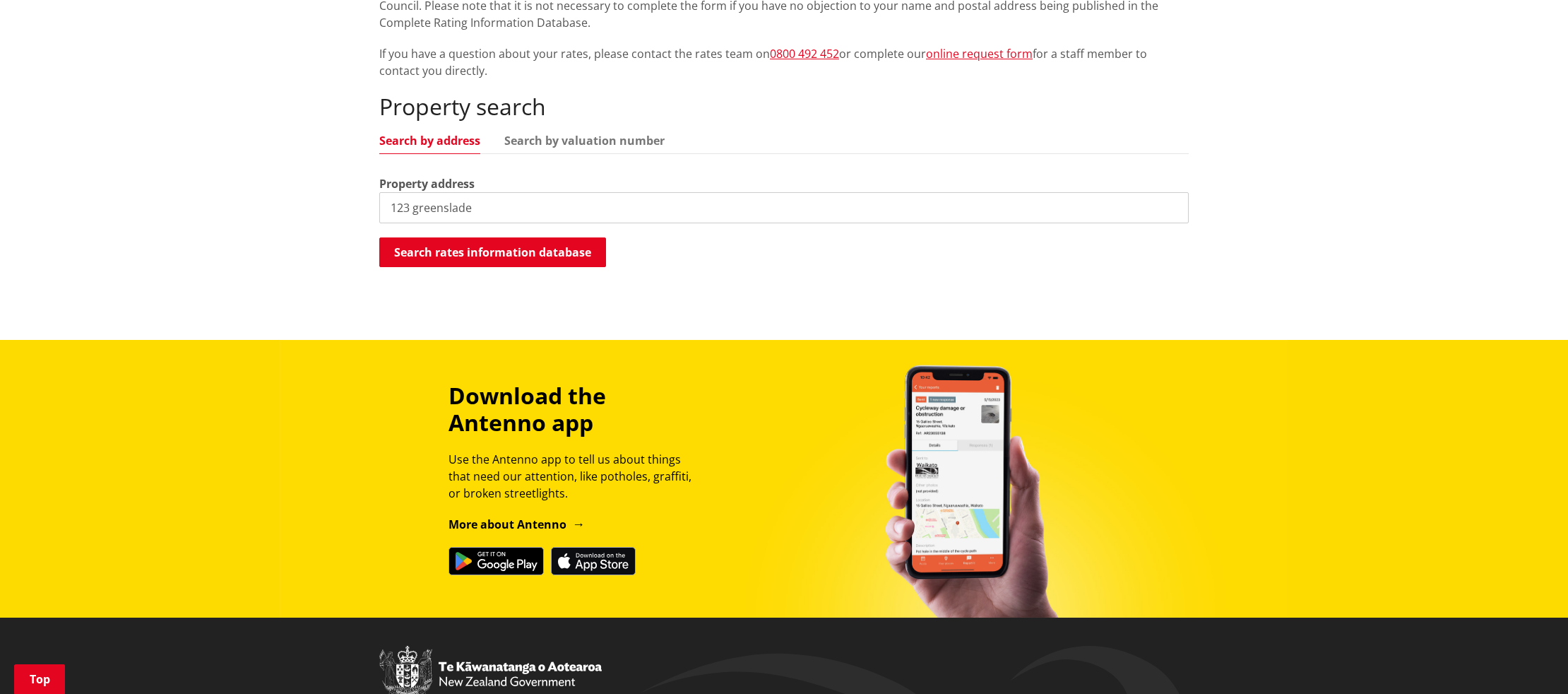
scroll to position [333, 0]
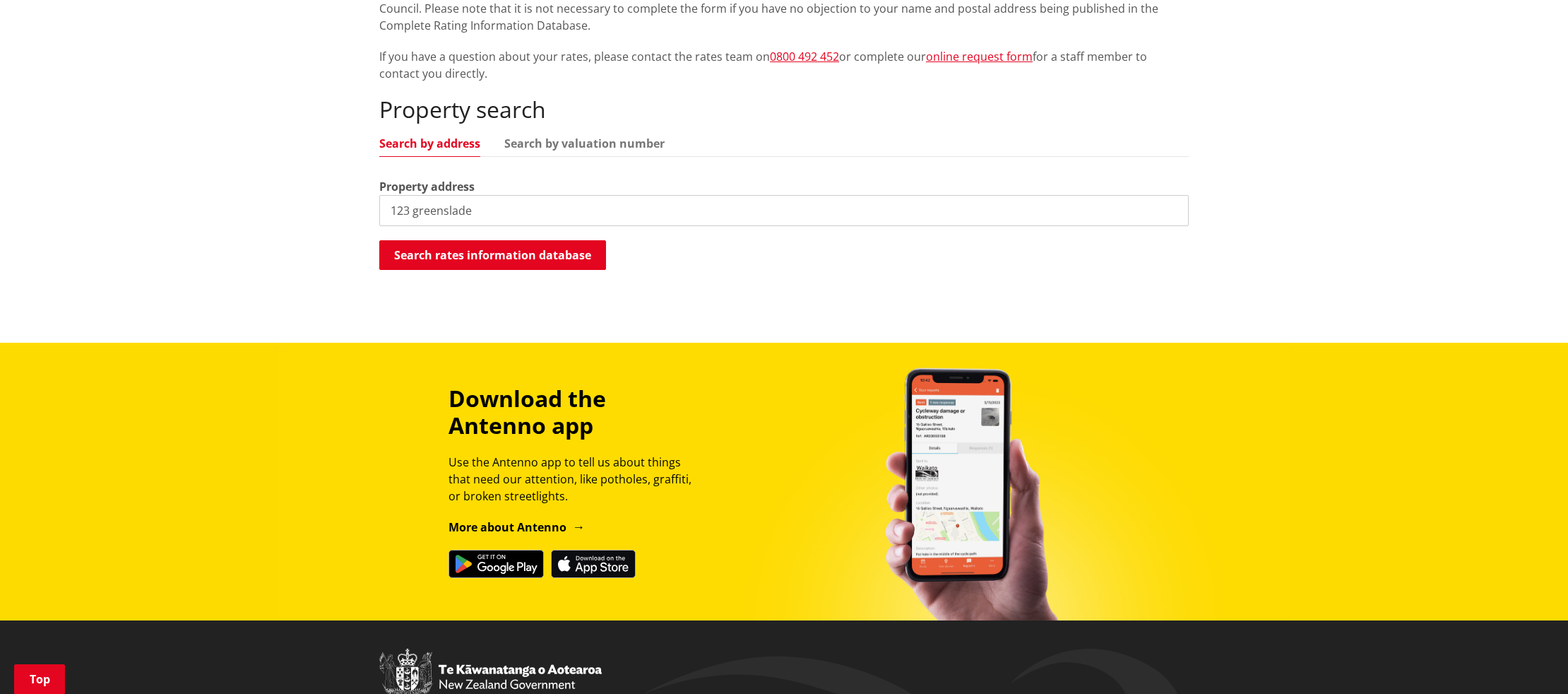
type input "123 greenslade"
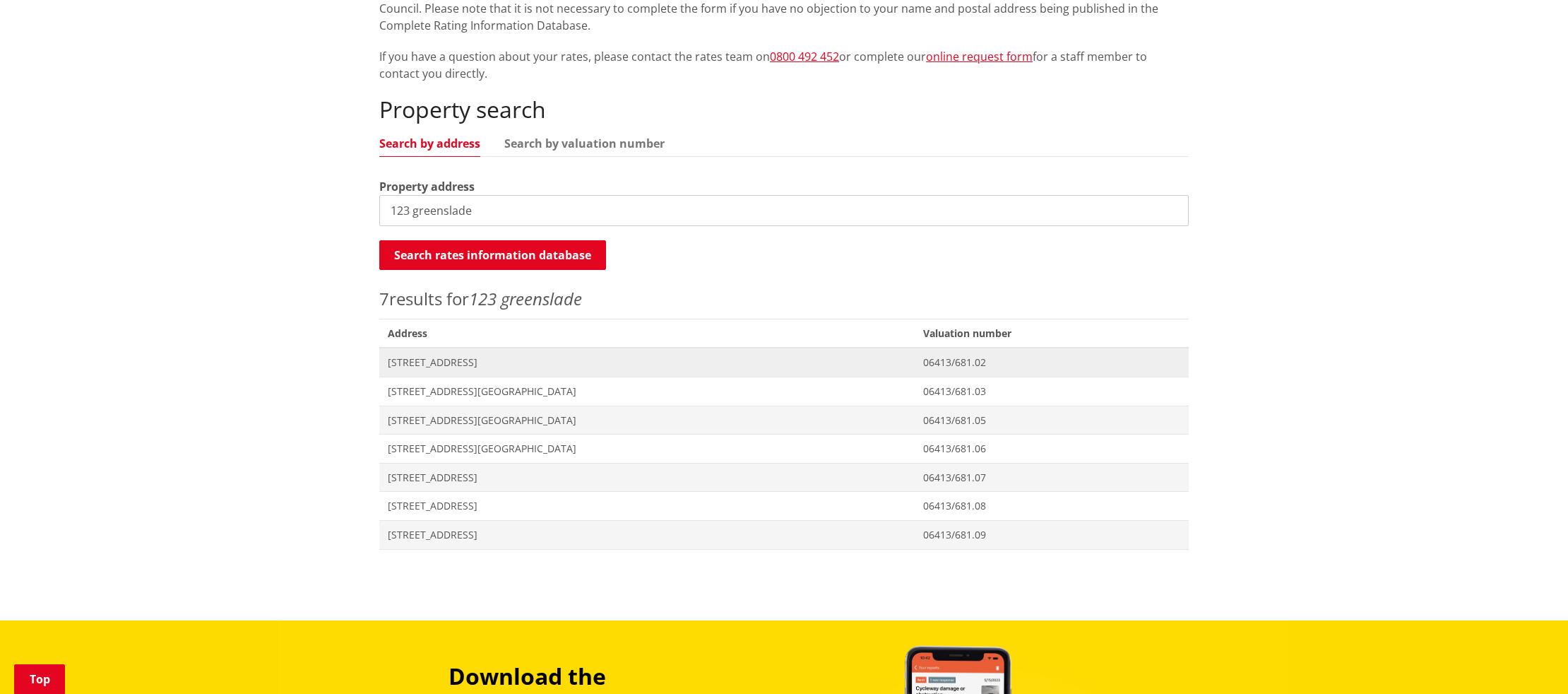
click at [457, 356] on span "[STREET_ADDRESS]" at bounding box center [647, 363] width 518 height 14
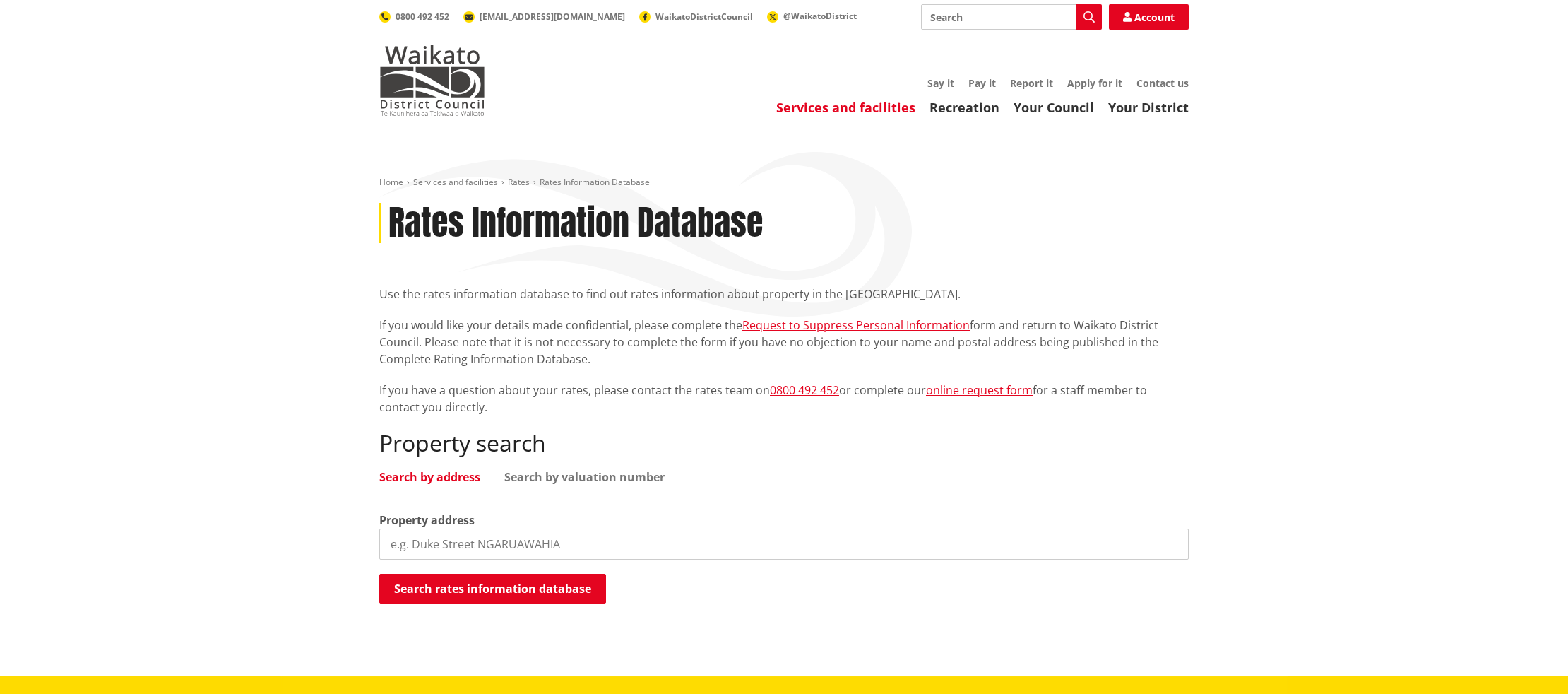
scroll to position [328, 0]
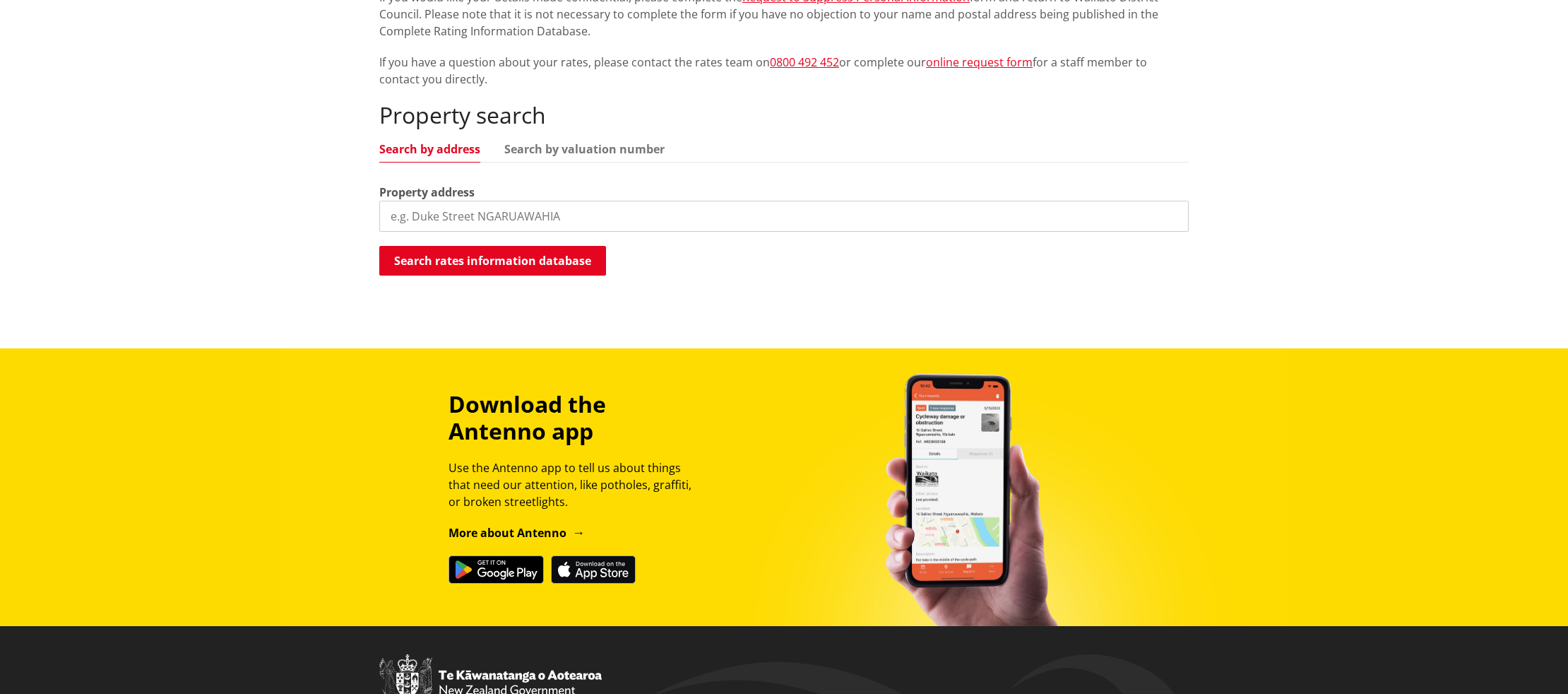
click at [517, 217] on input "search" at bounding box center [784, 217] width 810 height 31
type input "123 greenslade"
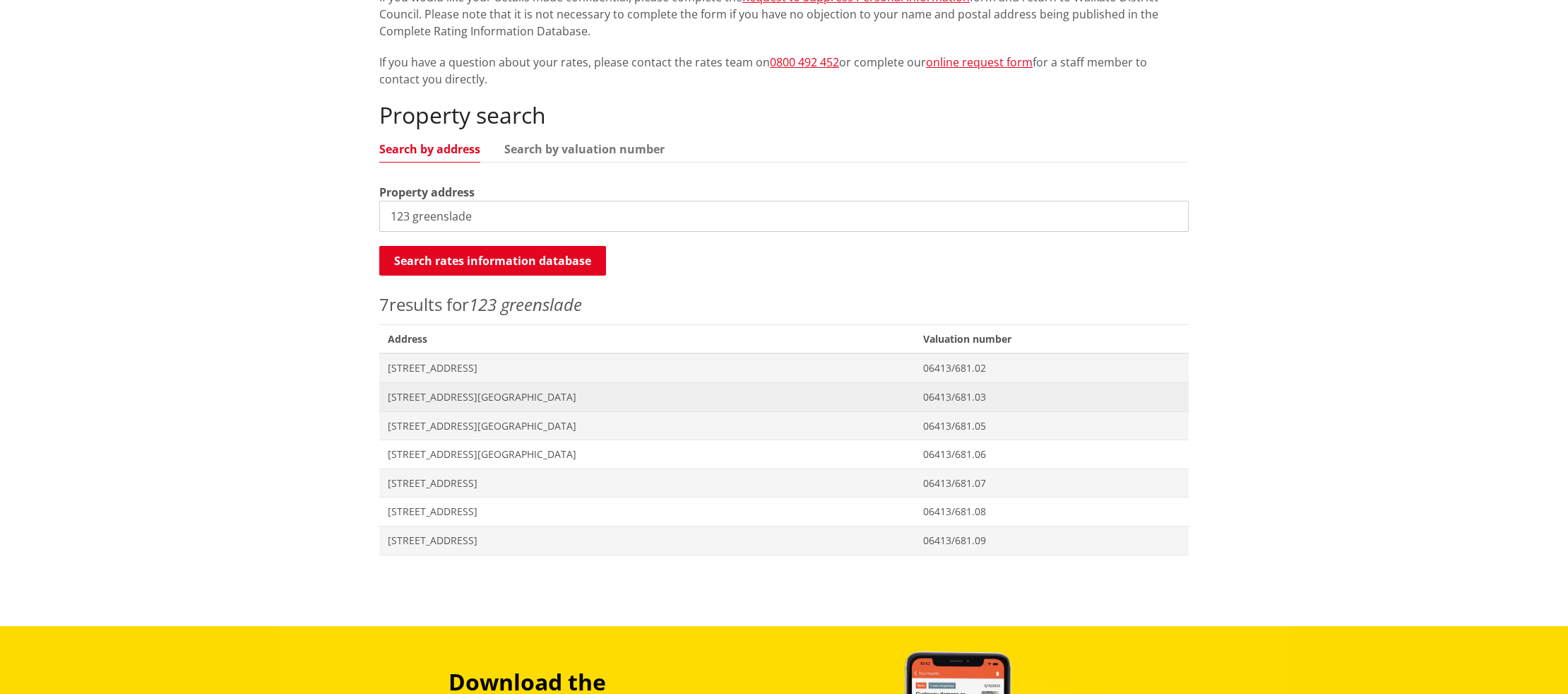
click at [469, 402] on span "[STREET_ADDRESS][GEOGRAPHIC_DATA]" at bounding box center [647, 397] width 518 height 14
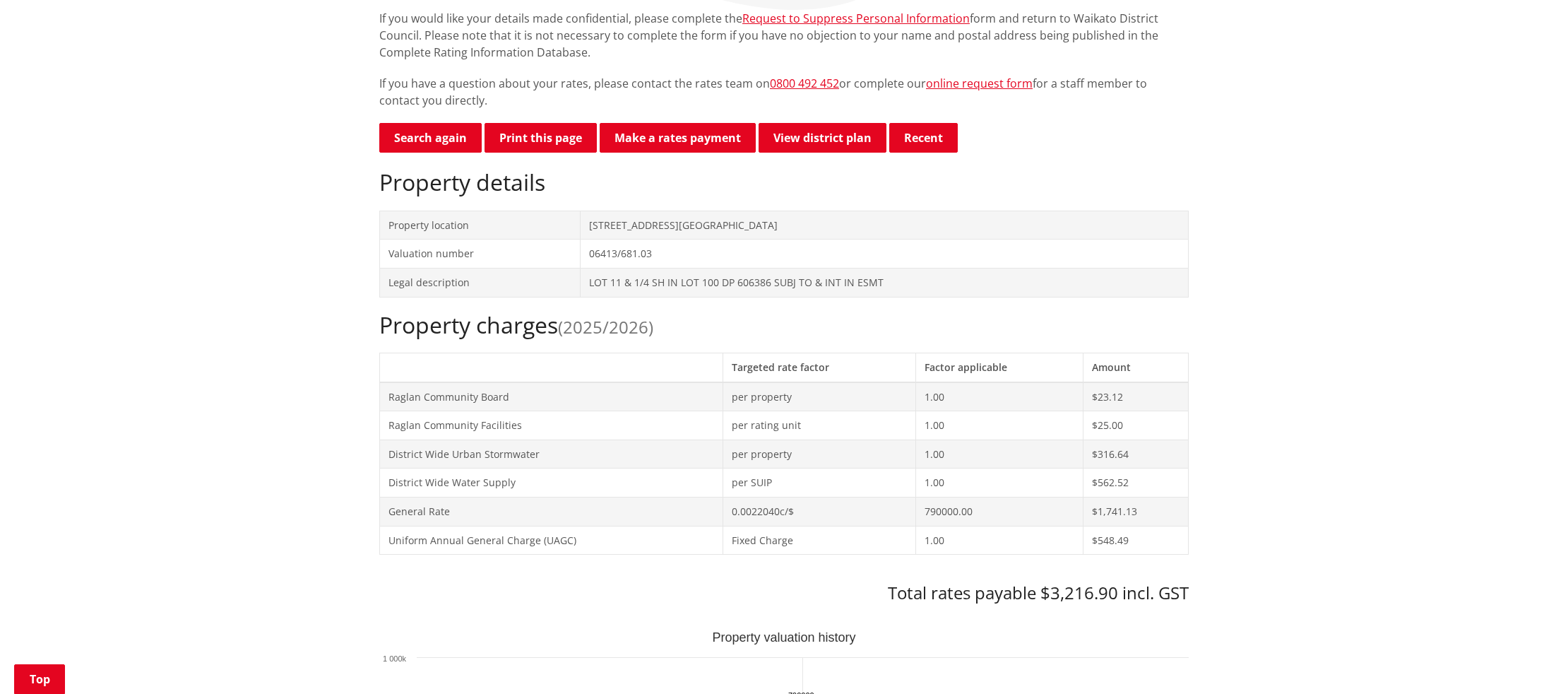
scroll to position [305, 0]
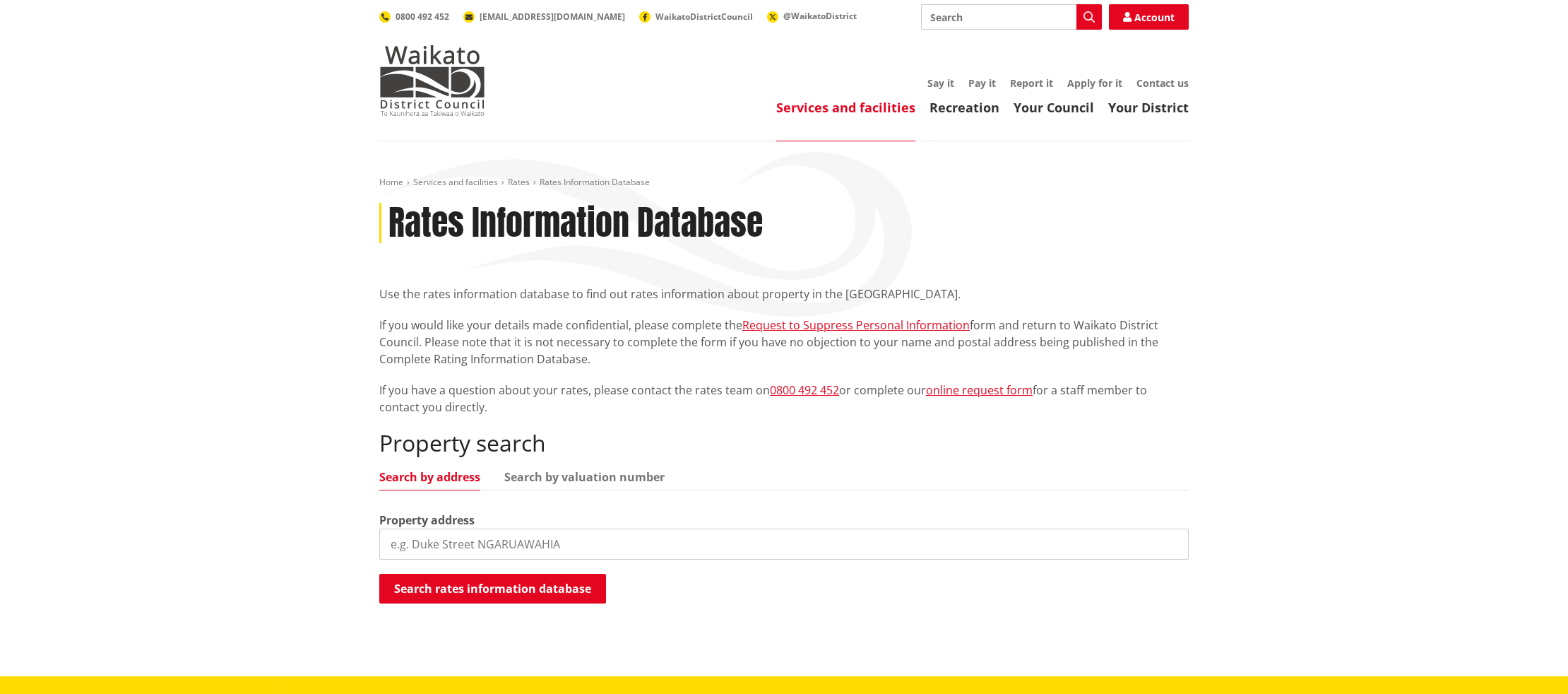
click at [527, 528] on div "Property address" at bounding box center [784, 535] width 810 height 48
click at [511, 543] on input "search" at bounding box center [784, 544] width 810 height 31
type input "1"
type input "119 greenslade road"
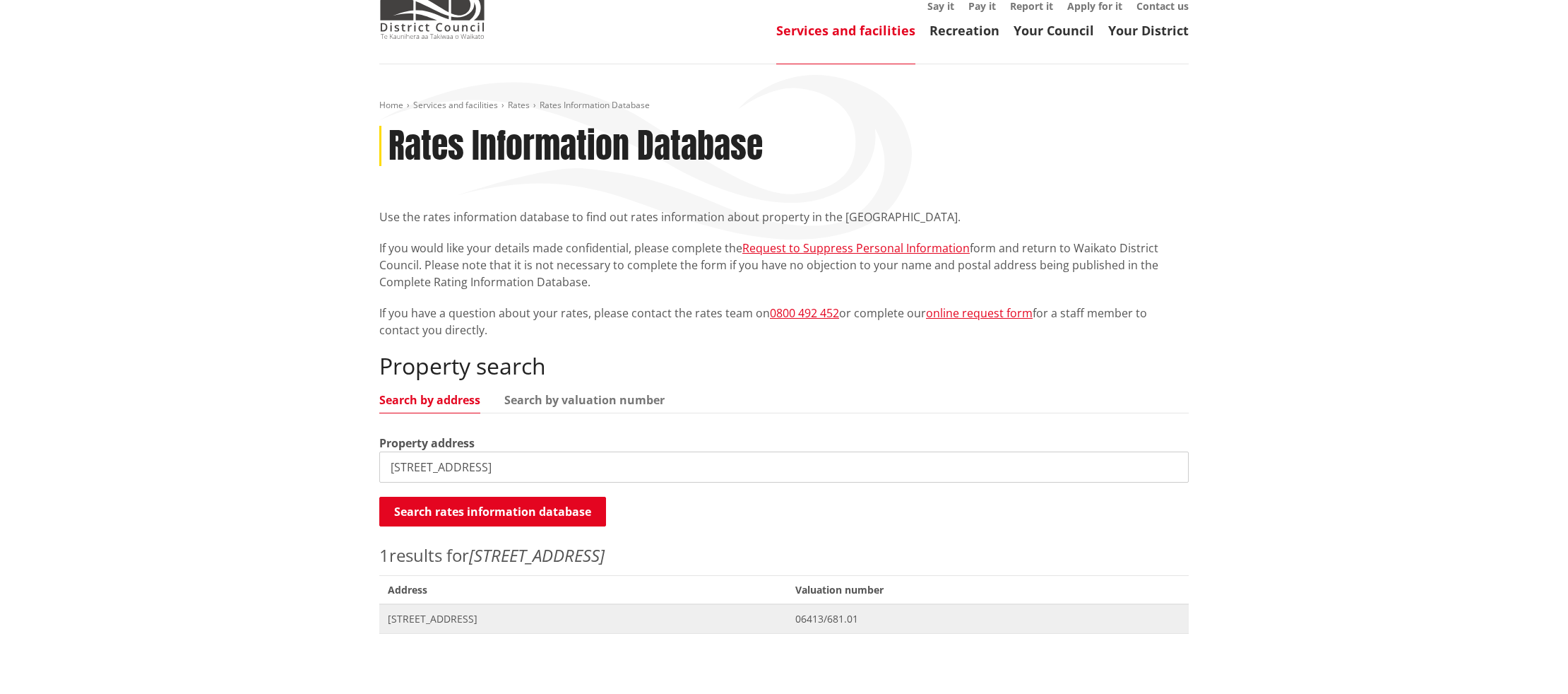
scroll to position [76, 0]
click at [432, 617] on span "[STREET_ADDRESS]" at bounding box center [583, 620] width 390 height 14
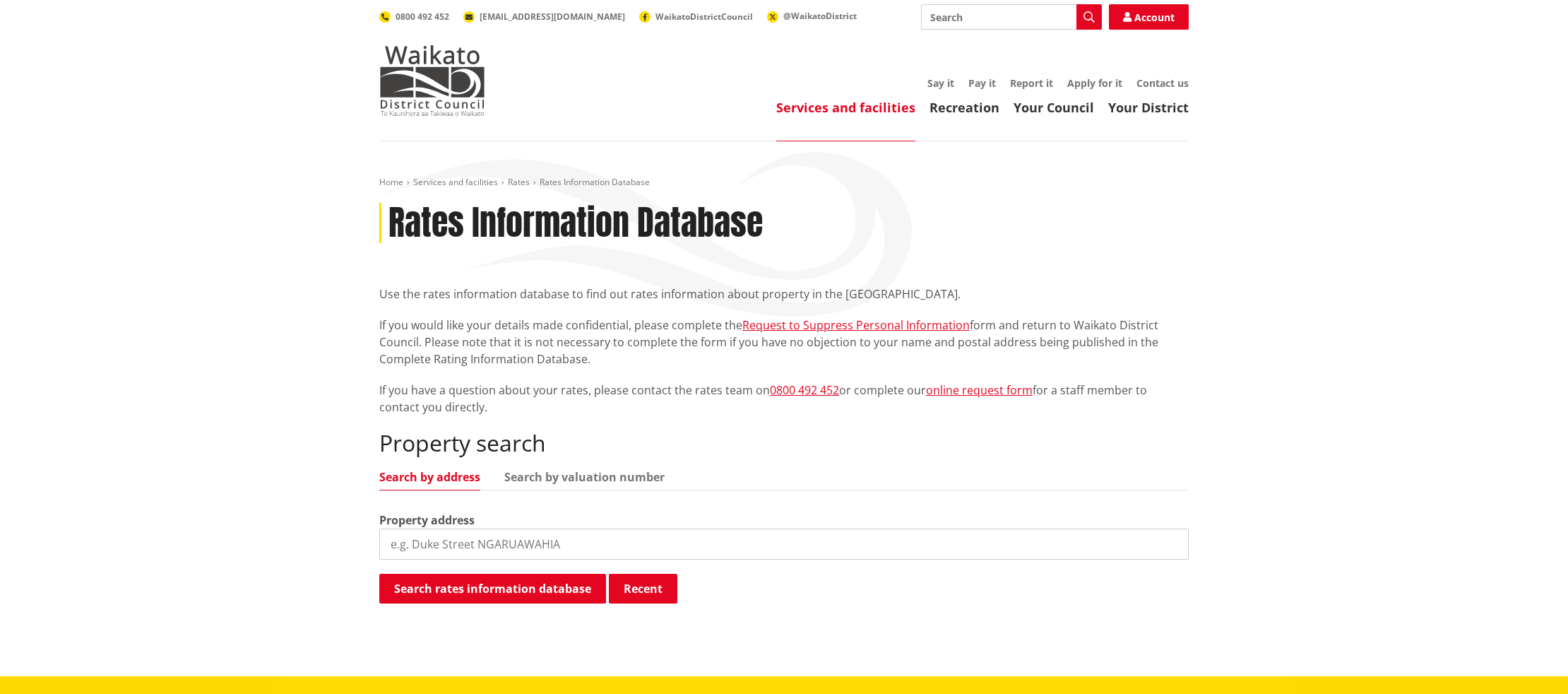
click at [466, 548] on input "search" at bounding box center [784, 544] width 810 height 31
click at [595, 476] on link "Search by valuation number" at bounding box center [584, 477] width 160 height 11
click at [631, 541] on input "search" at bounding box center [784, 544] width 810 height 31
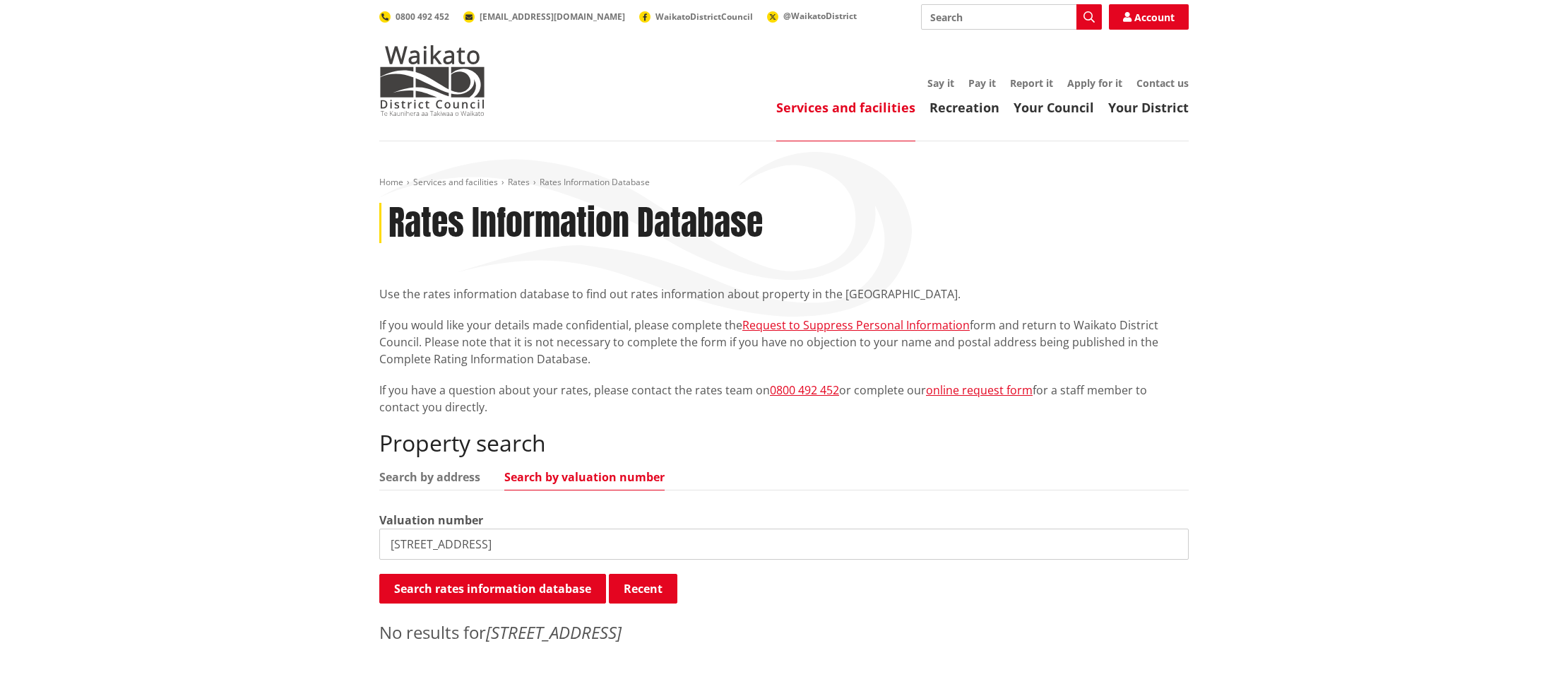
drag, startPoint x: 542, startPoint y: 531, endPoint x: 540, endPoint y: 540, distance: 9.2
click at [541, 533] on input "123 greenslade road" at bounding box center [784, 544] width 810 height 31
click at [541, 541] on input "123 greenslade road" at bounding box center [784, 544] width 810 height 31
click at [438, 480] on link "Search by address" at bounding box center [430, 477] width 101 height 11
drag, startPoint x: 555, startPoint y: 531, endPoint x: 551, endPoint y: 541, distance: 10.8
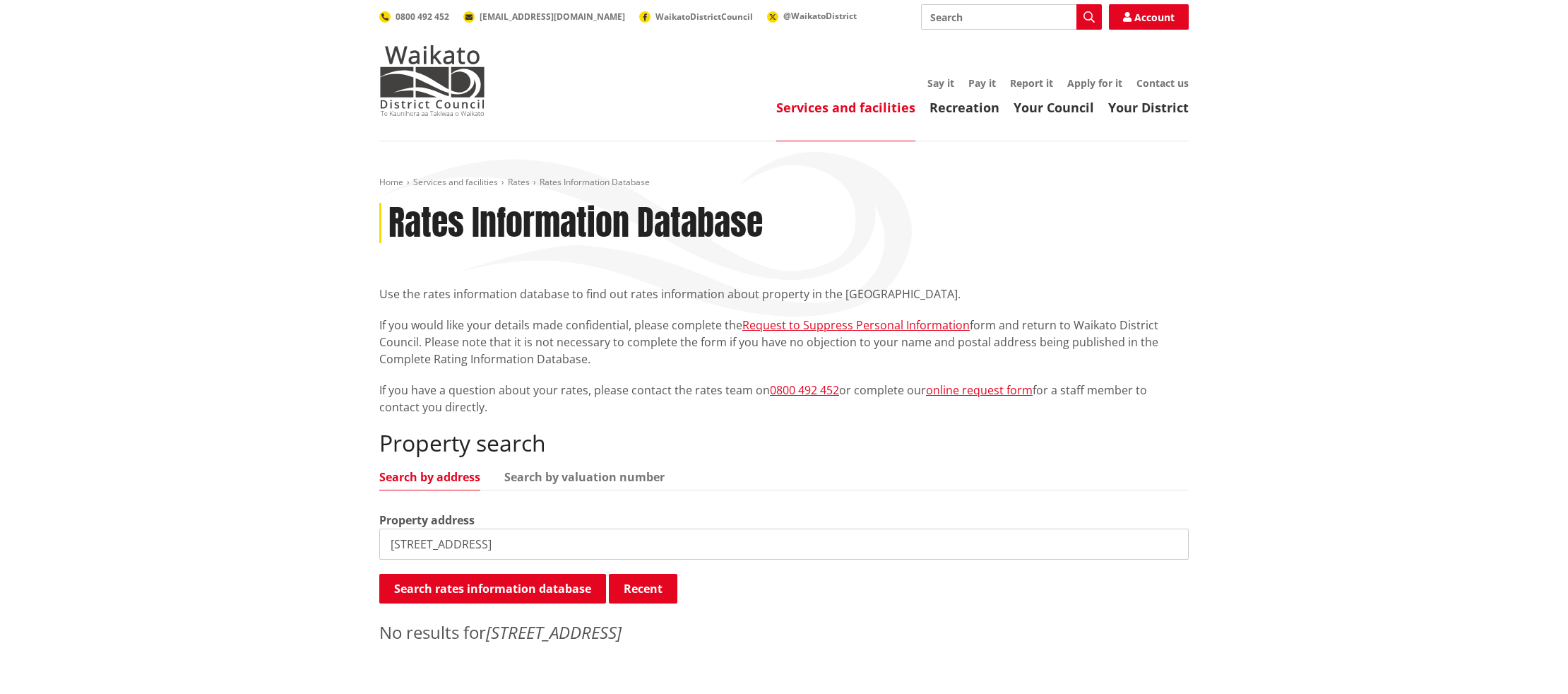
click at [554, 532] on input "[STREET_ADDRESS]" at bounding box center [784, 544] width 810 height 31
click at [551, 542] on input "[STREET_ADDRESS]" at bounding box center [784, 544] width 810 height 31
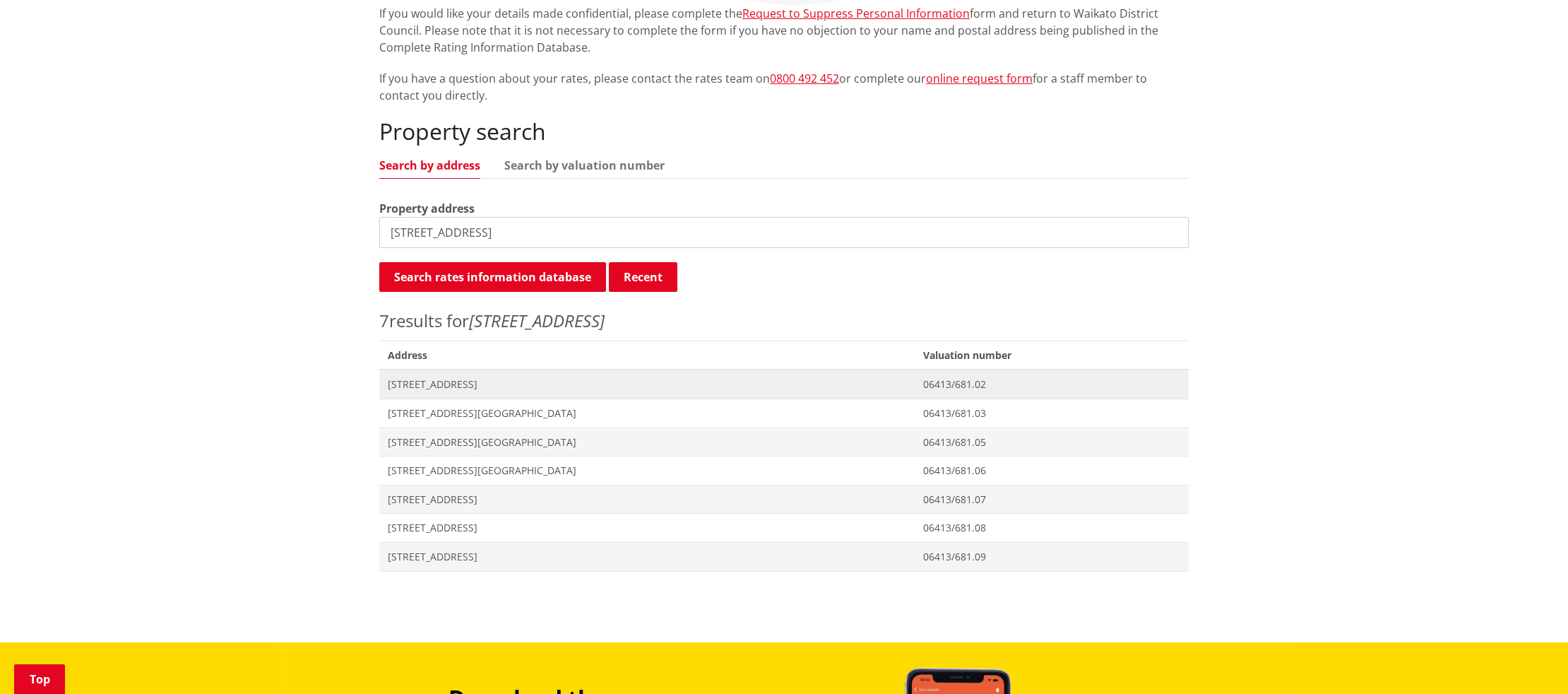
scroll to position [375, 0]
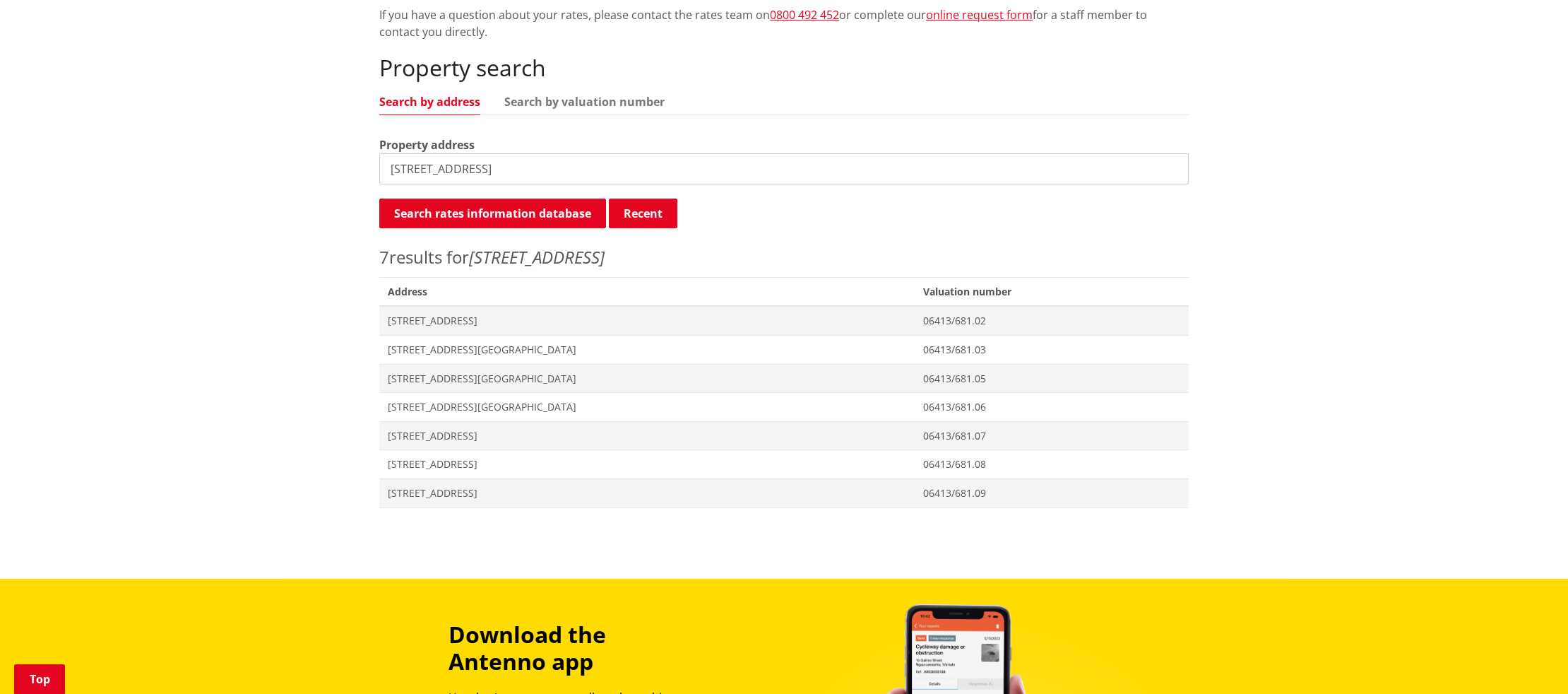
click at [411, 166] on input "[STREET_ADDRESS]" at bounding box center [784, 169] width 810 height 31
click at [534, 168] on input "119 greenslade road" at bounding box center [784, 169] width 810 height 31
type input "119 greenslade road"
click at [491, 214] on button "Search rates information database" at bounding box center [492, 213] width 227 height 30
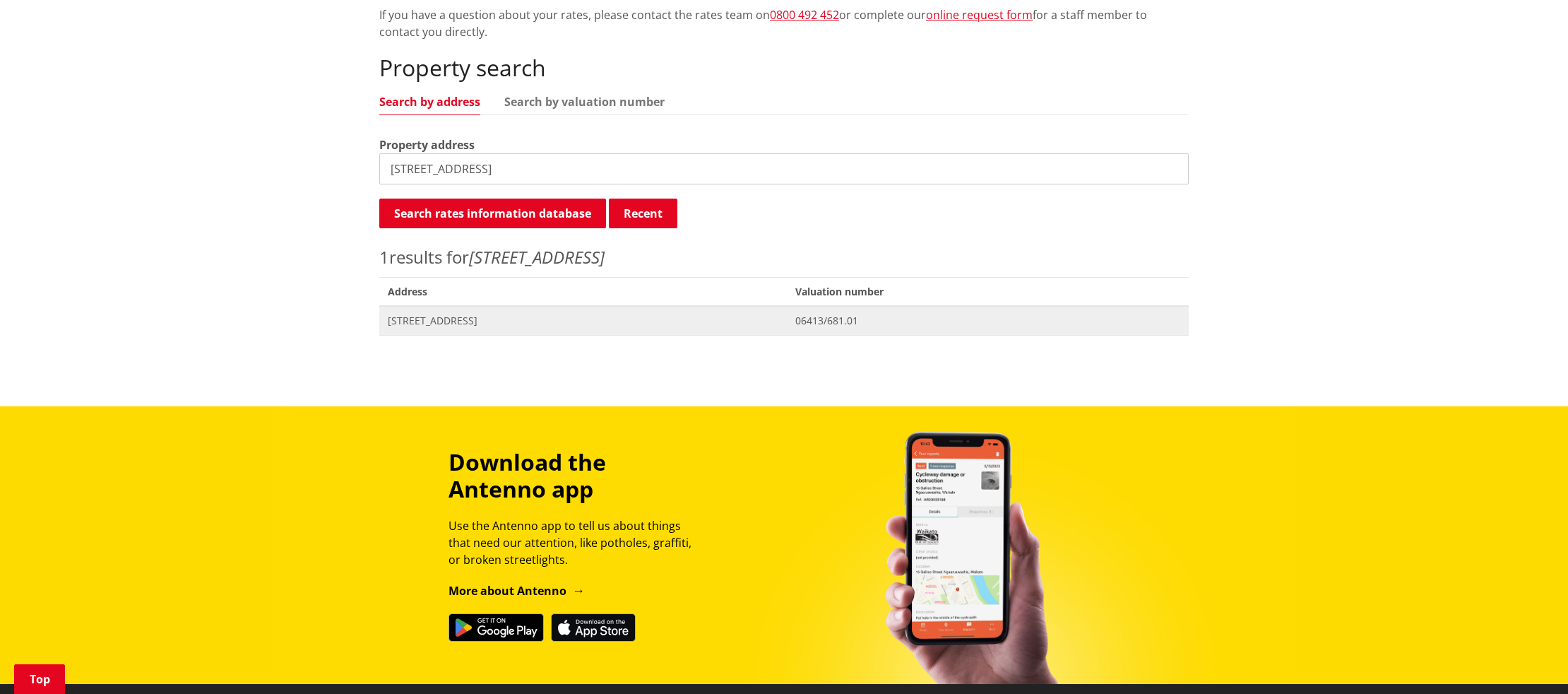
click at [492, 318] on span "[STREET_ADDRESS]" at bounding box center [583, 321] width 390 height 14
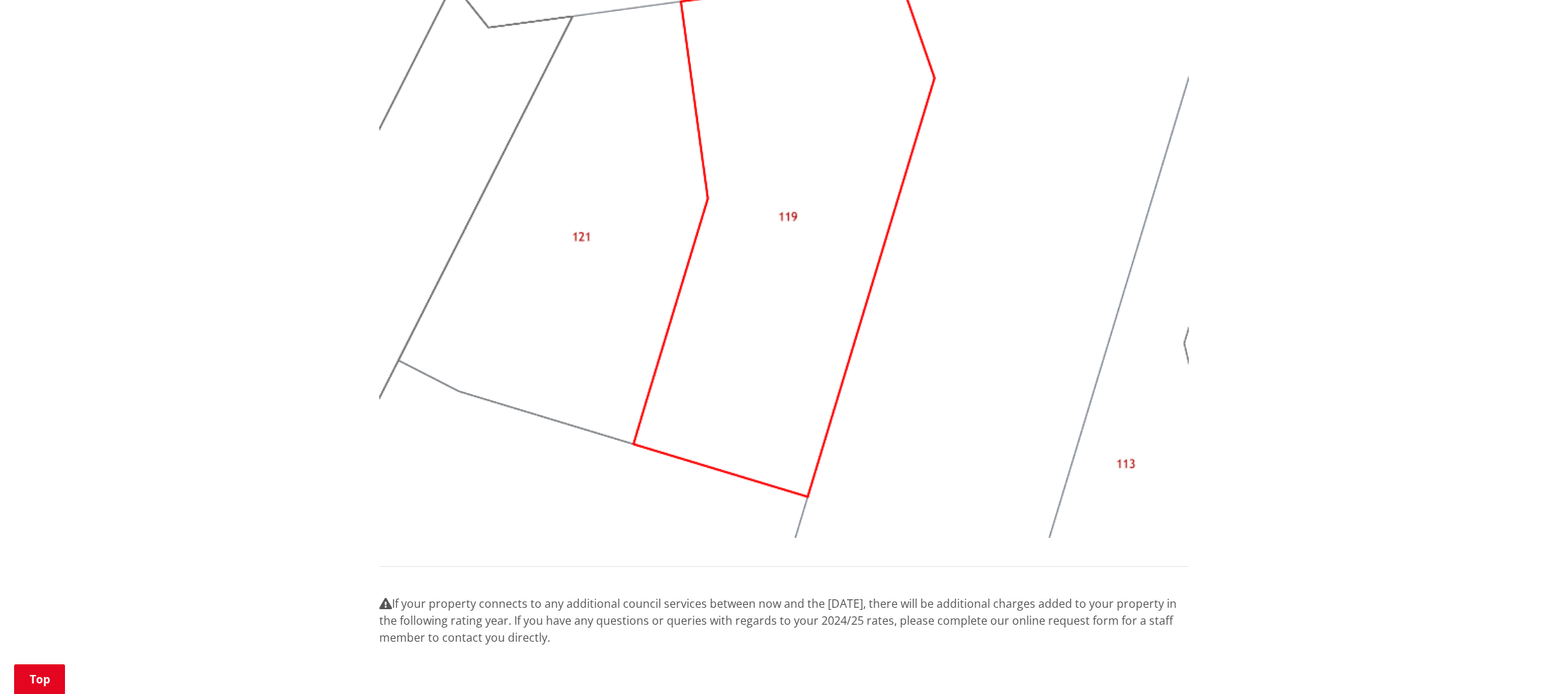
click at [673, 370] on img at bounding box center [784, 234] width 810 height 608
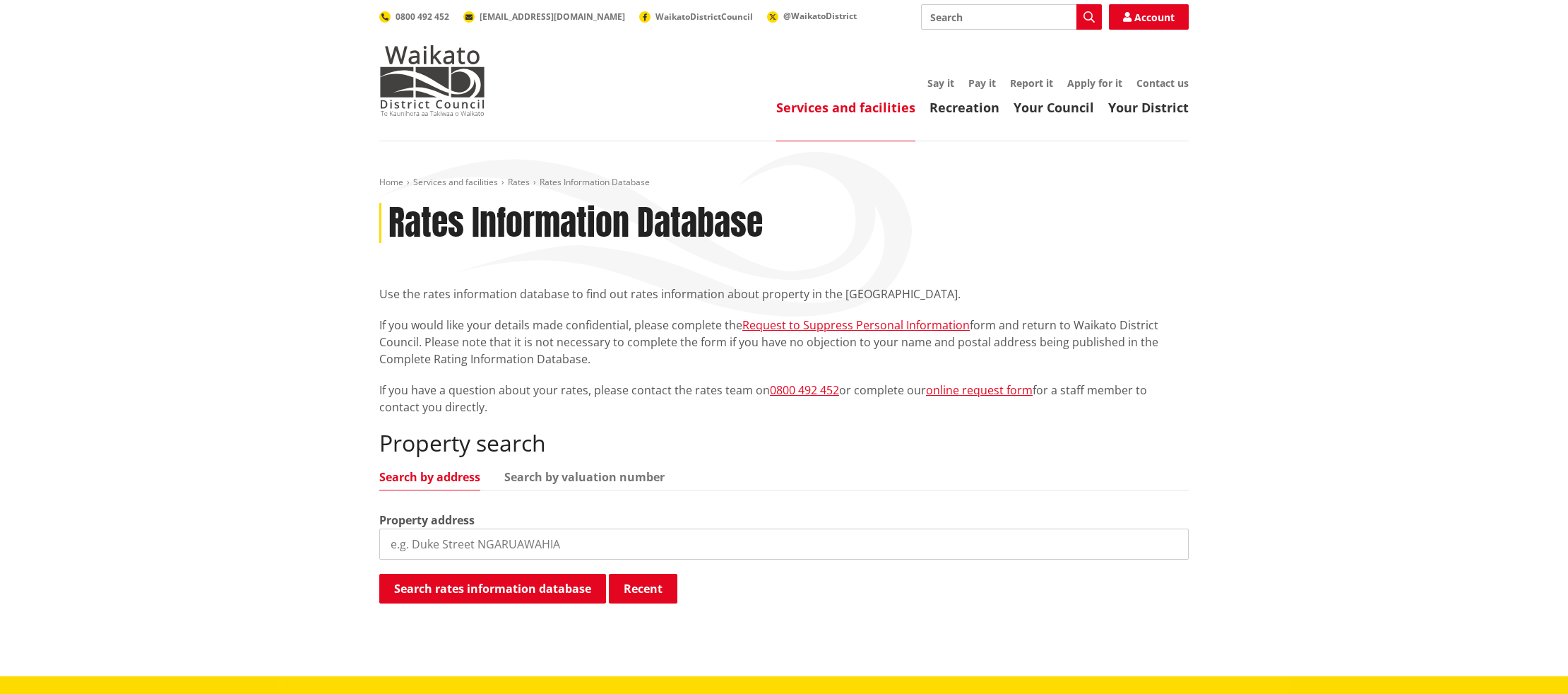
click at [484, 551] on input "search" at bounding box center [784, 544] width 810 height 31
type input "123 greenslade road"
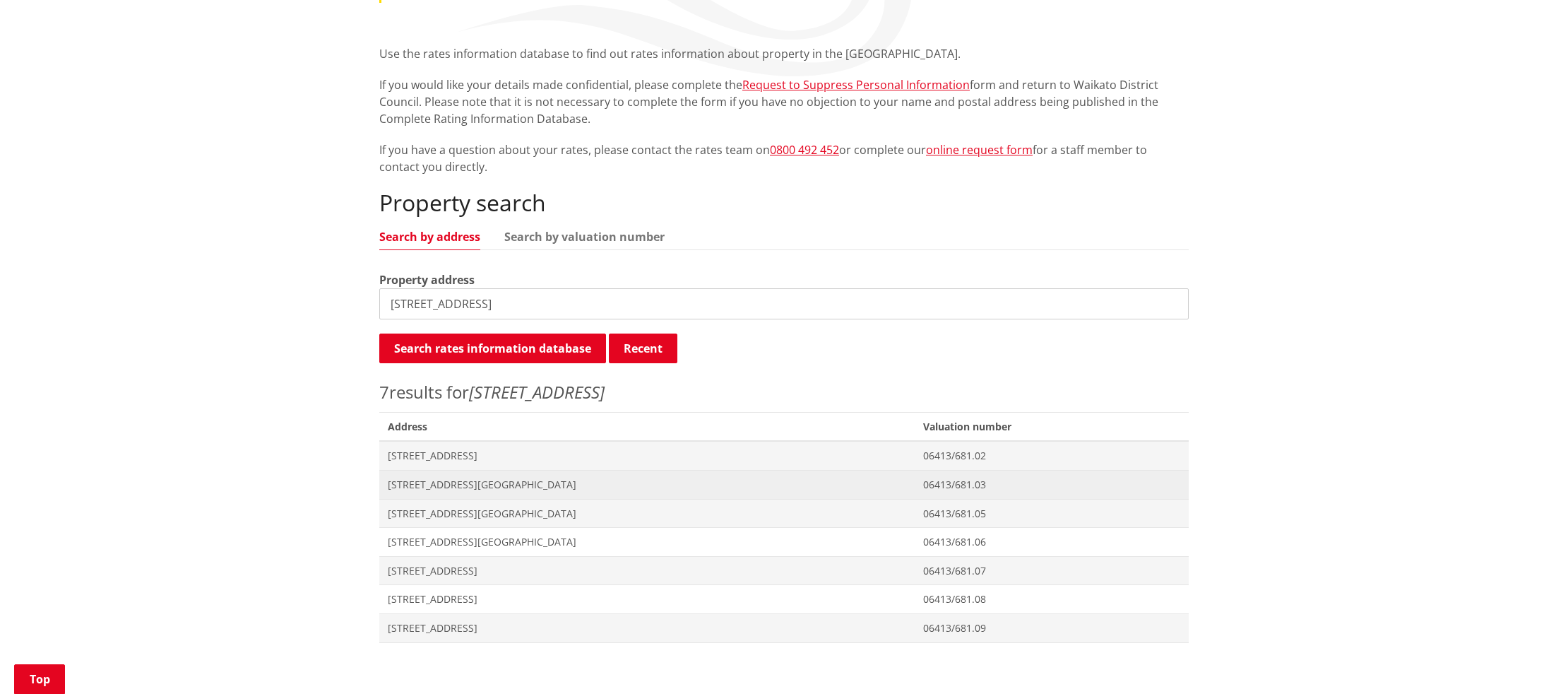
scroll to position [243, 0]
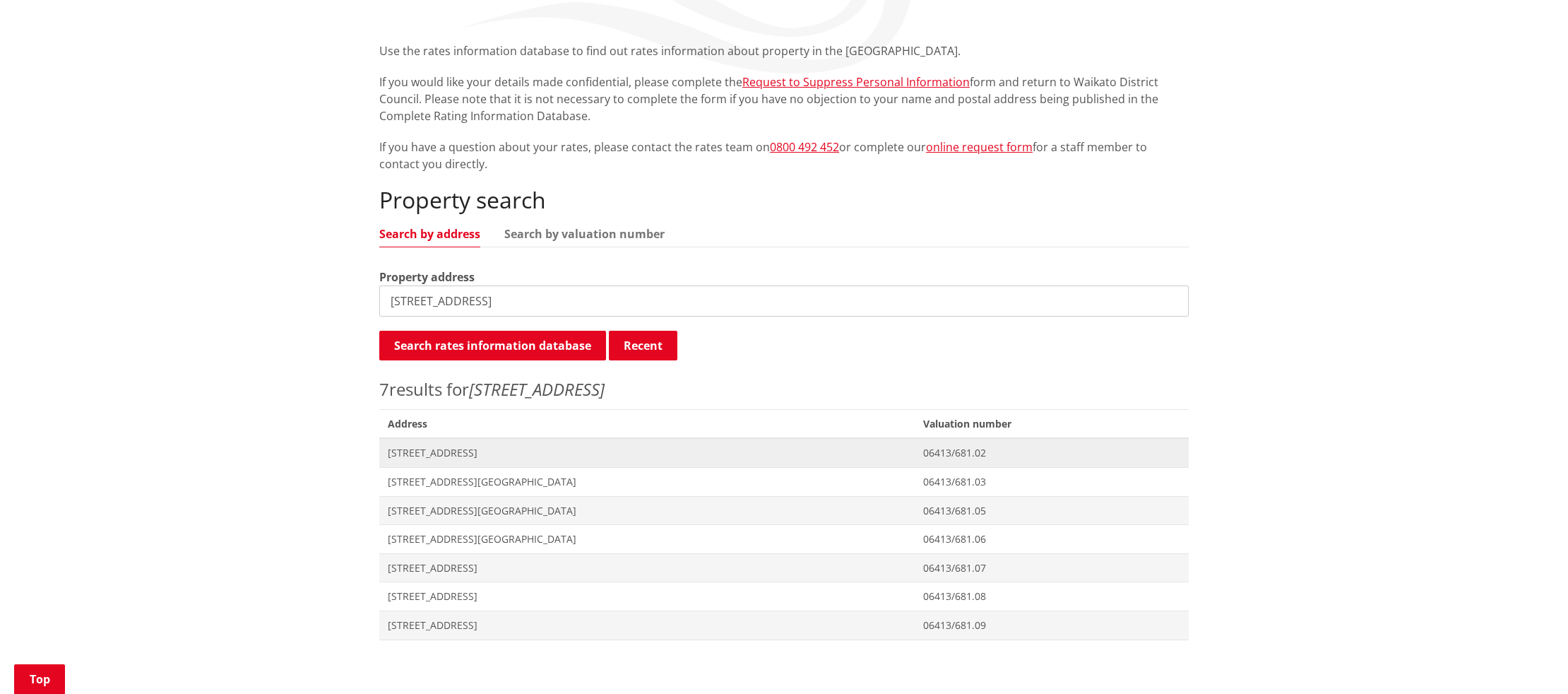
click at [446, 461] on span "Address 1-123 Greenslade Road RAGLAN" at bounding box center [647, 452] width 536 height 29
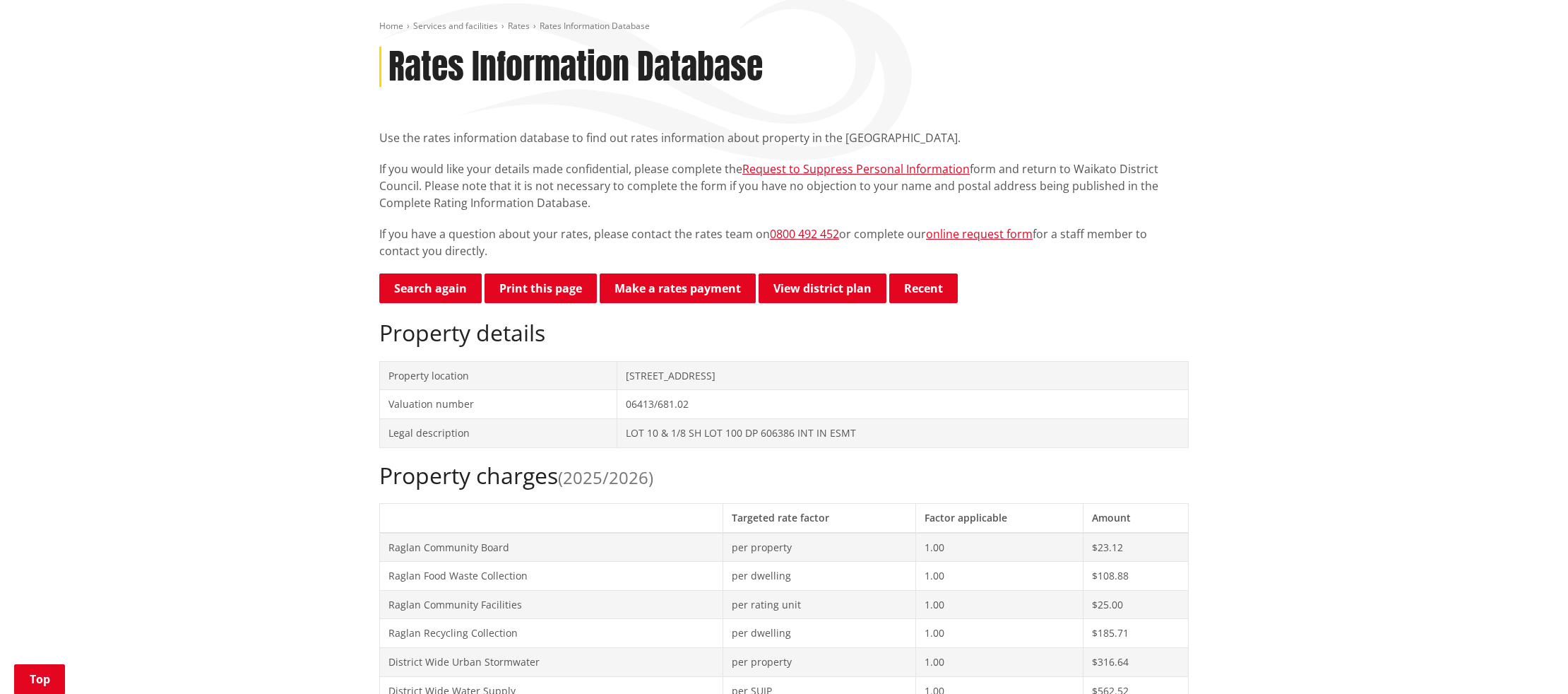
scroll to position [154, 0]
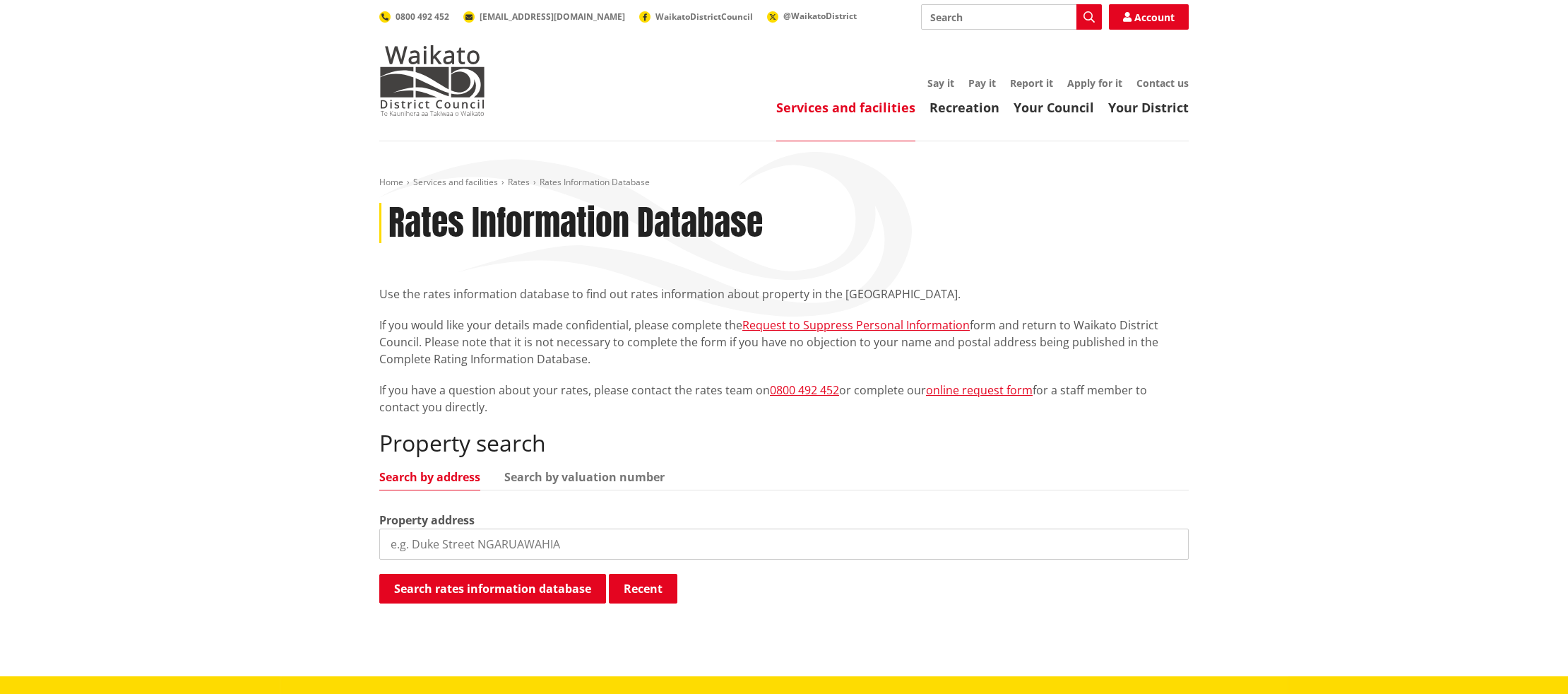
scroll to position [243, 0]
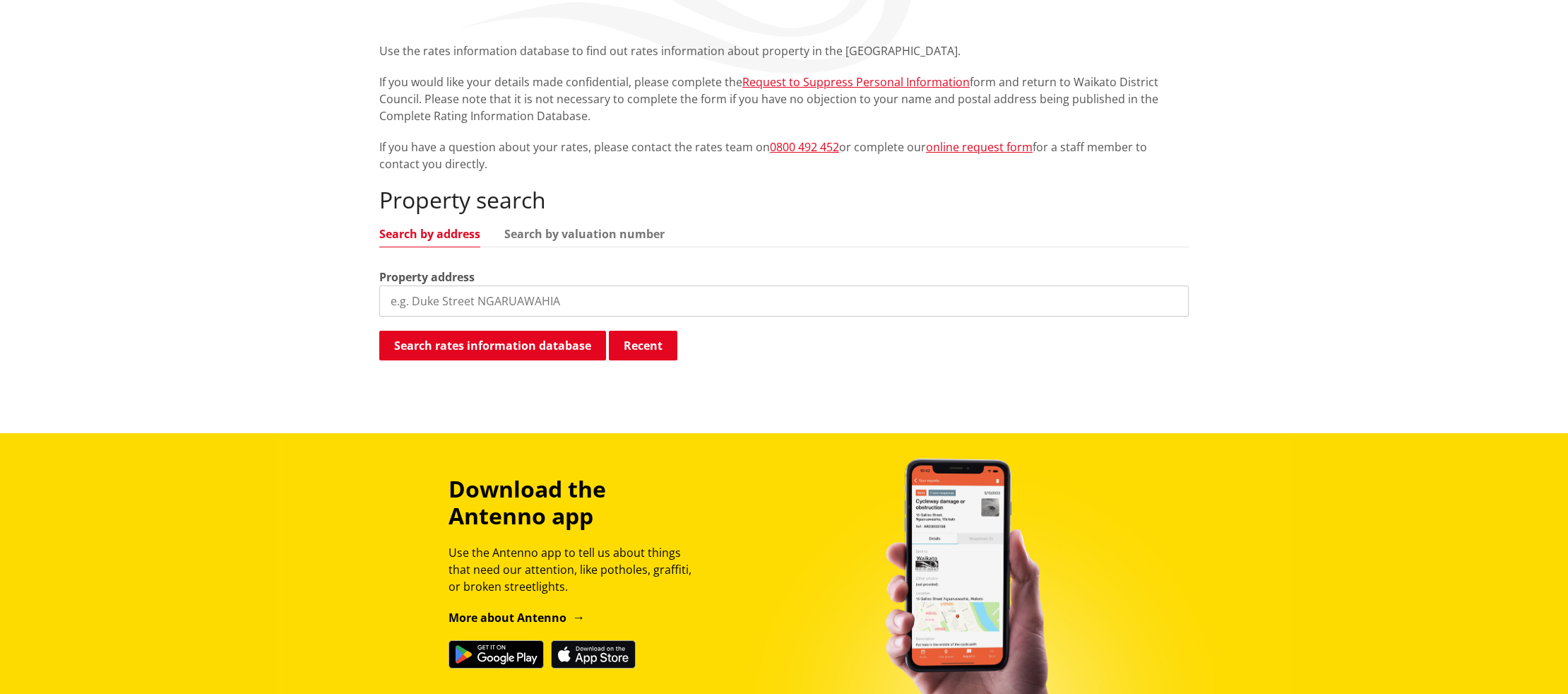
click at [504, 301] on input "search" at bounding box center [784, 301] width 810 height 31
type input "123 greenslade"
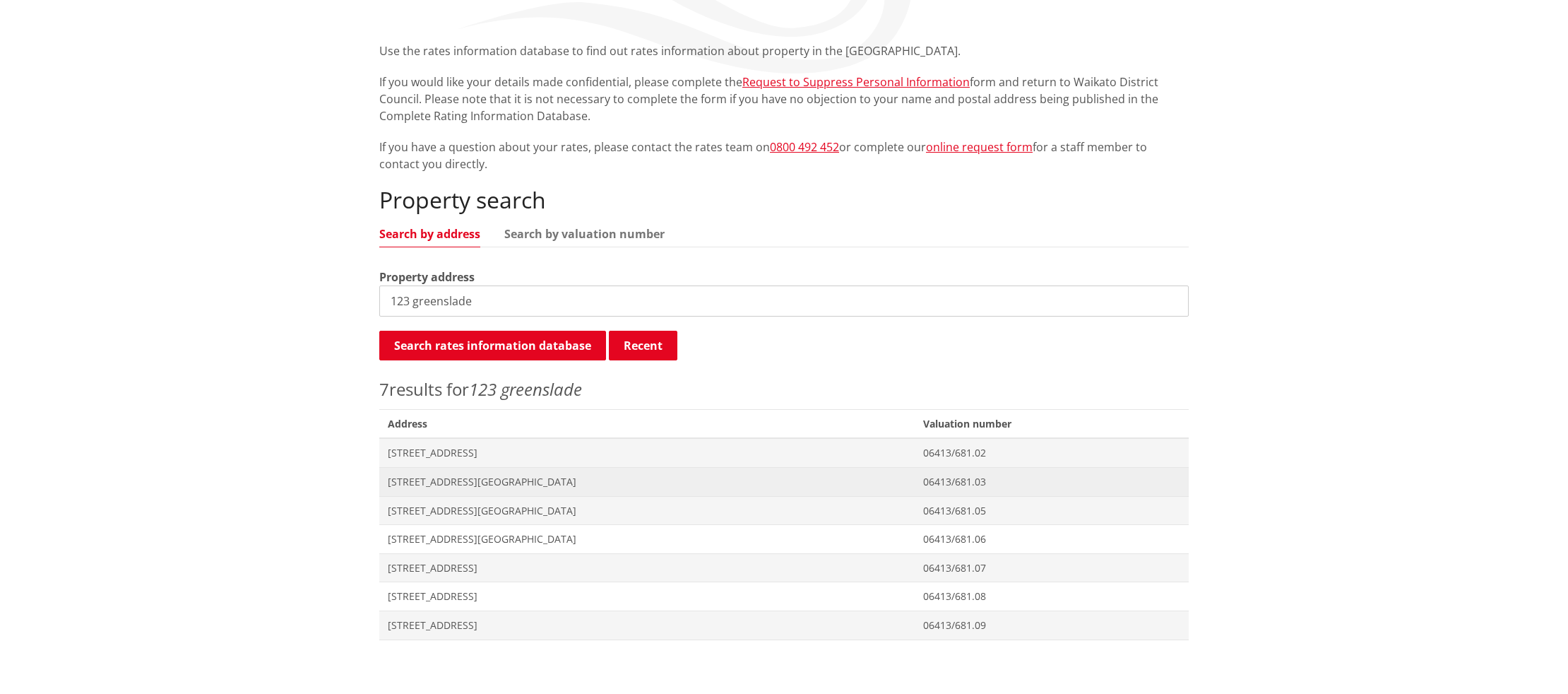
click at [458, 484] on span "[STREET_ADDRESS][GEOGRAPHIC_DATA]" at bounding box center [647, 482] width 518 height 14
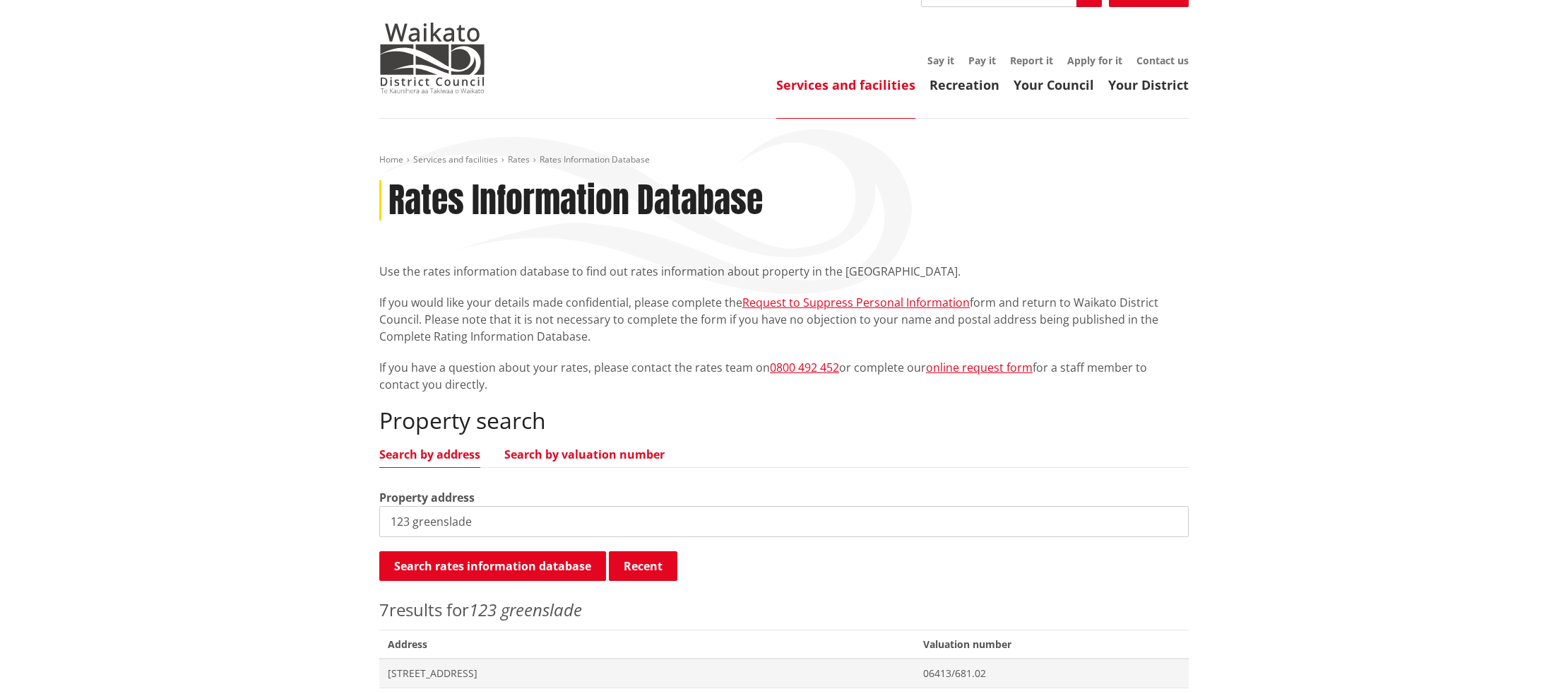
scroll to position [10, 0]
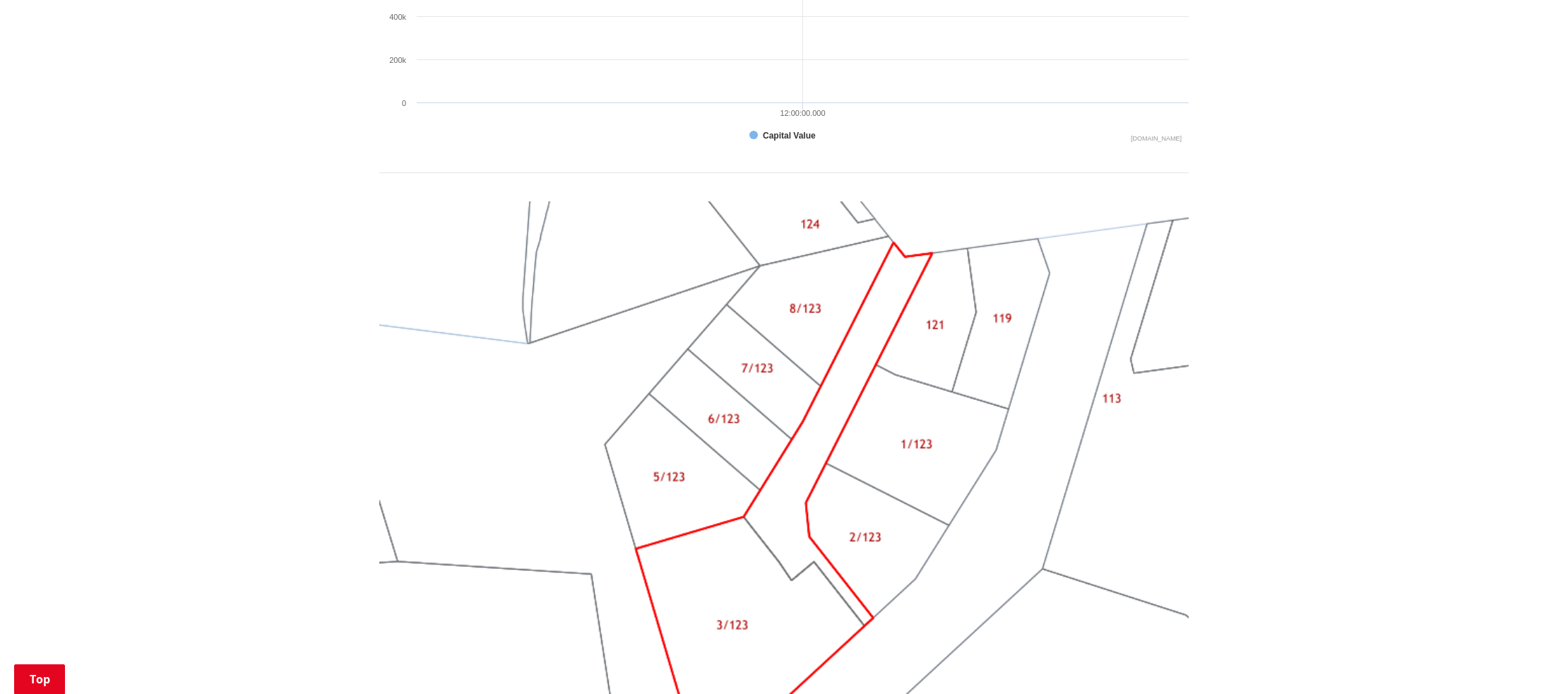
scroll to position [1086, 0]
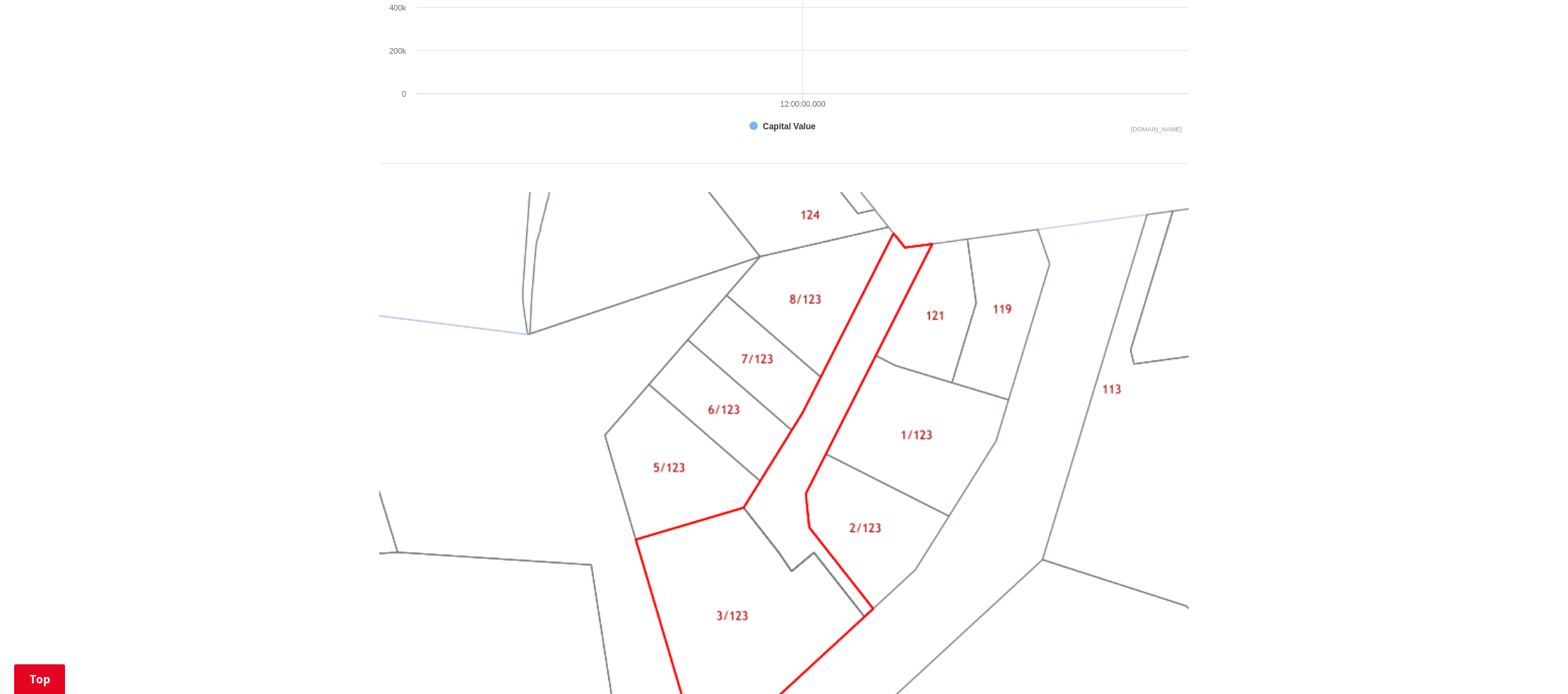
click at [797, 305] on img at bounding box center [784, 496] width 810 height 608
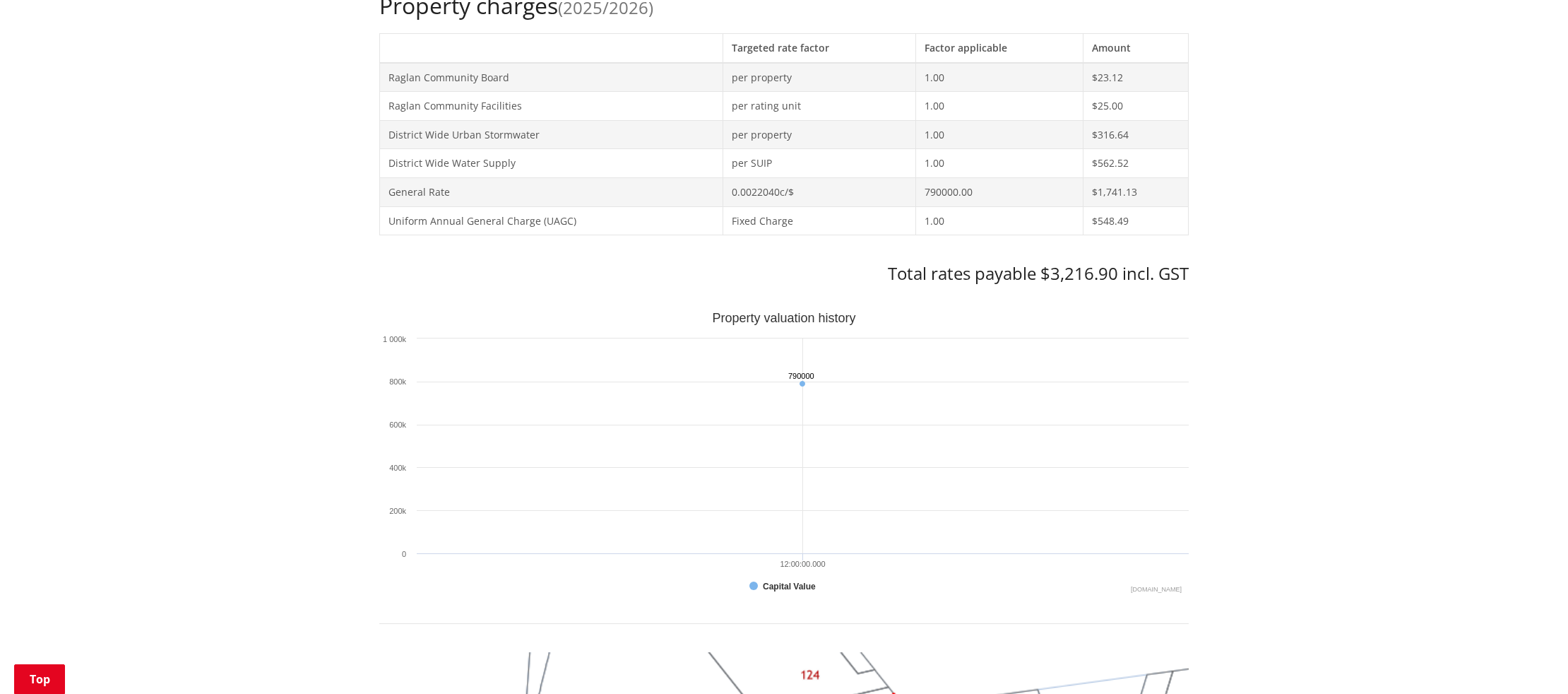
scroll to position [611, 0]
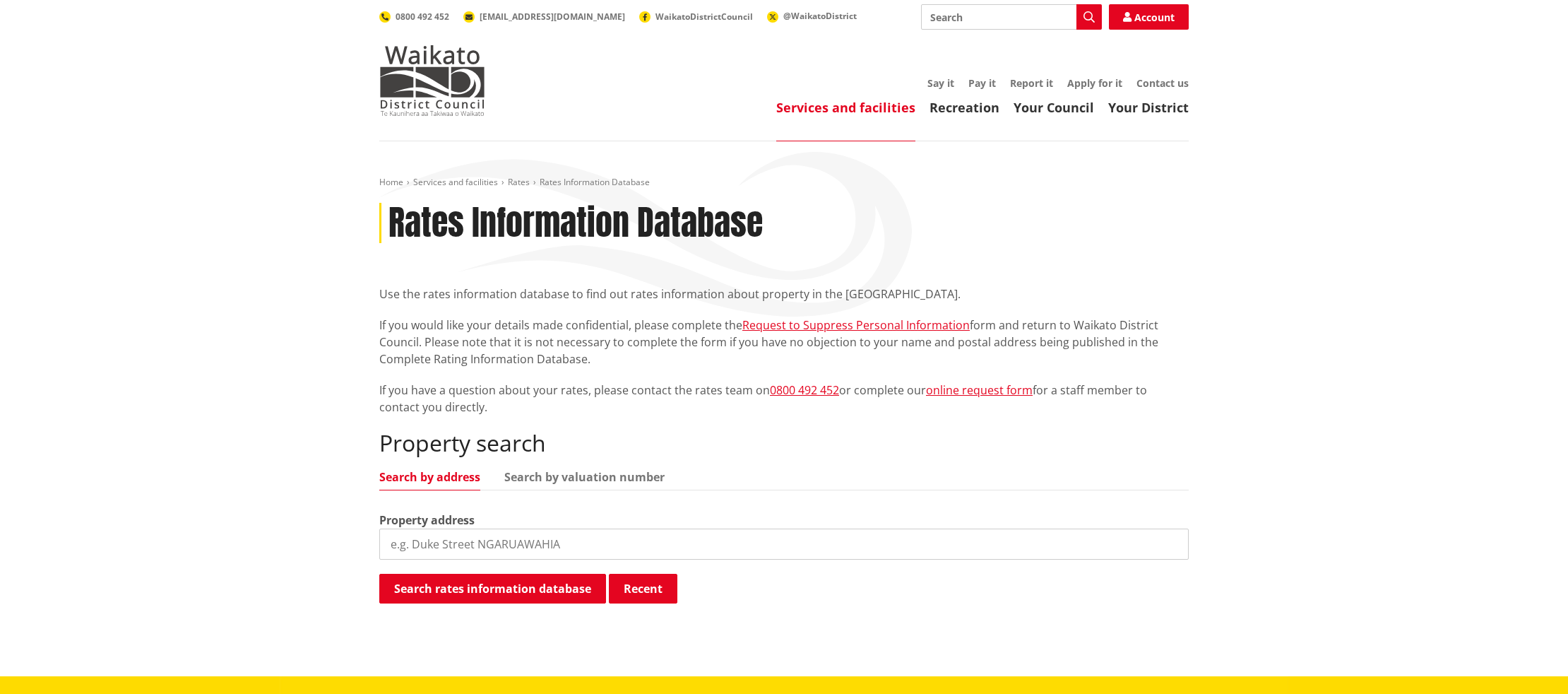
scroll to position [7, 0]
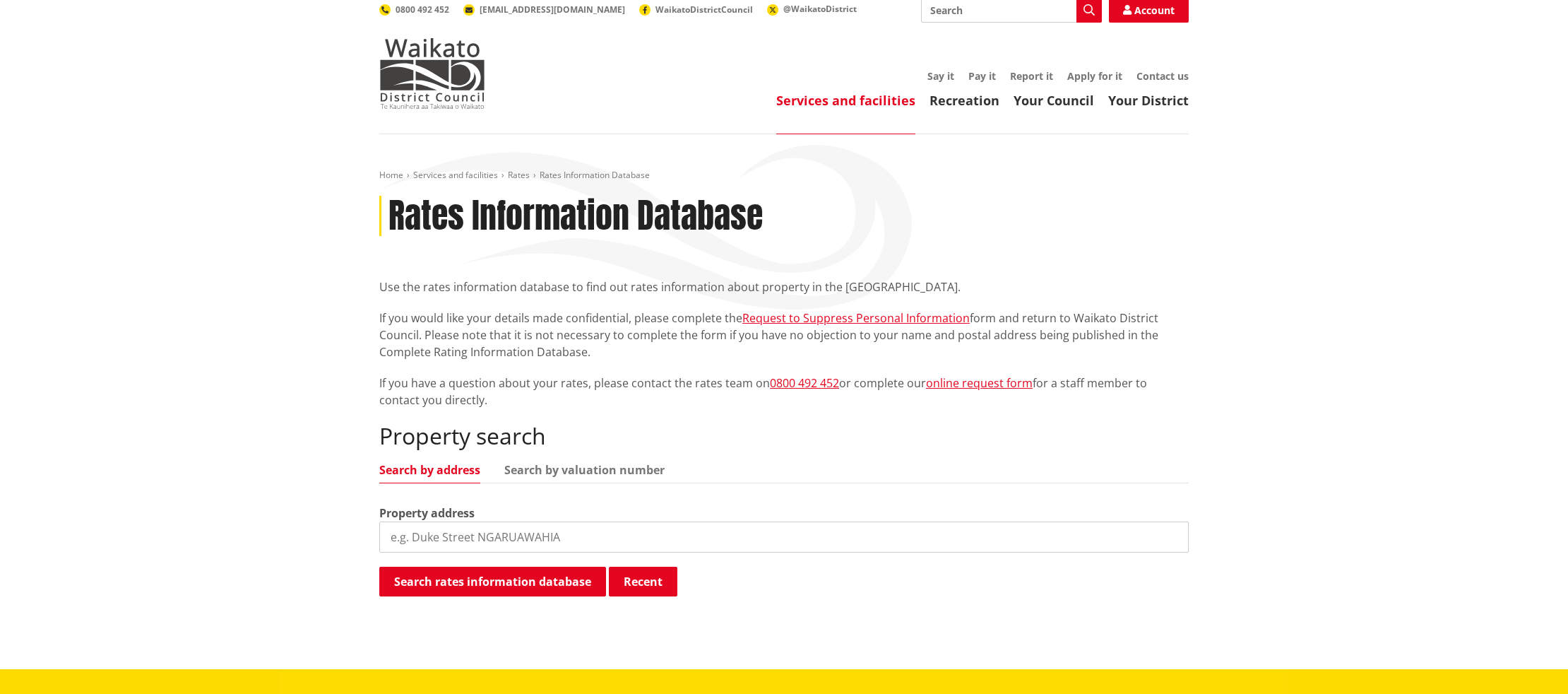
click at [567, 534] on input "search" at bounding box center [784, 537] width 810 height 31
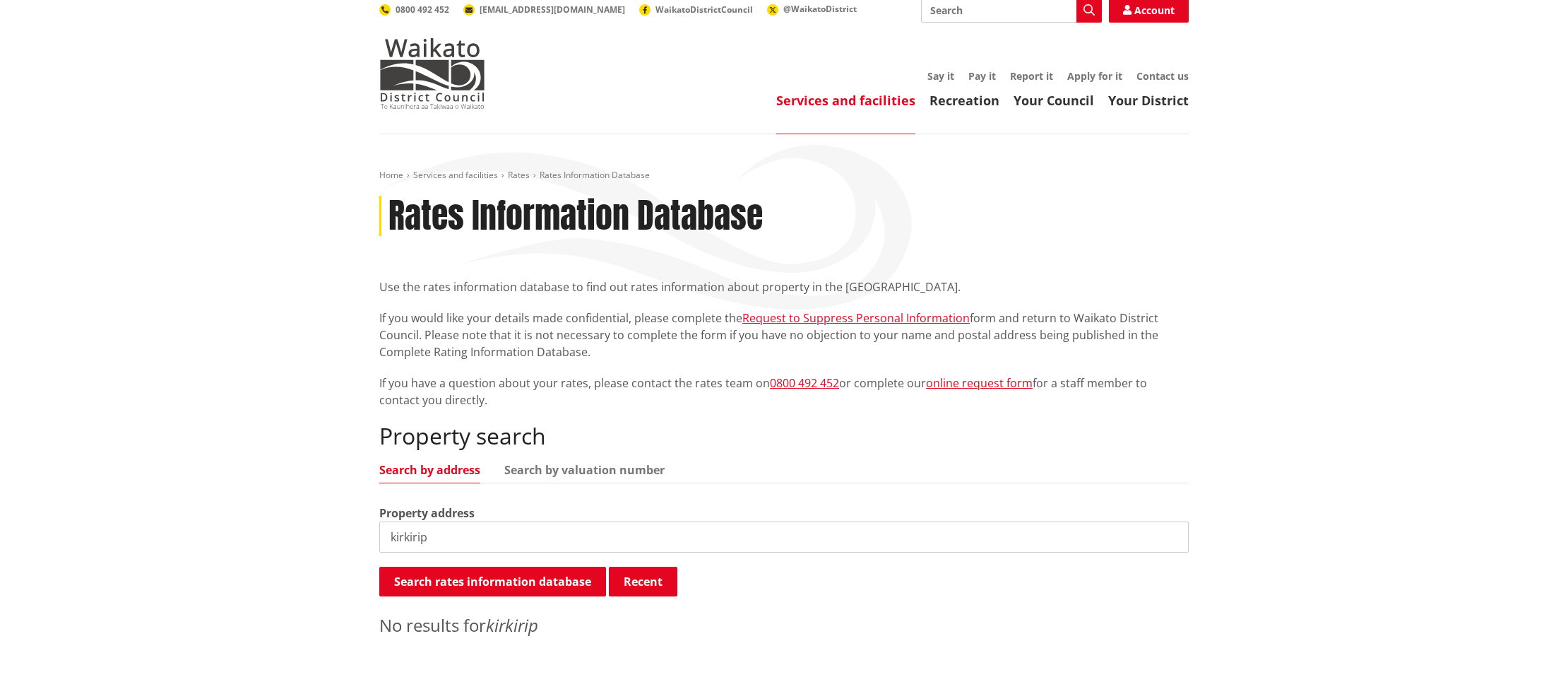
click at [453, 536] on input "kirkirip" at bounding box center [784, 537] width 810 height 31
type input "k"
type input "123 greenslade"
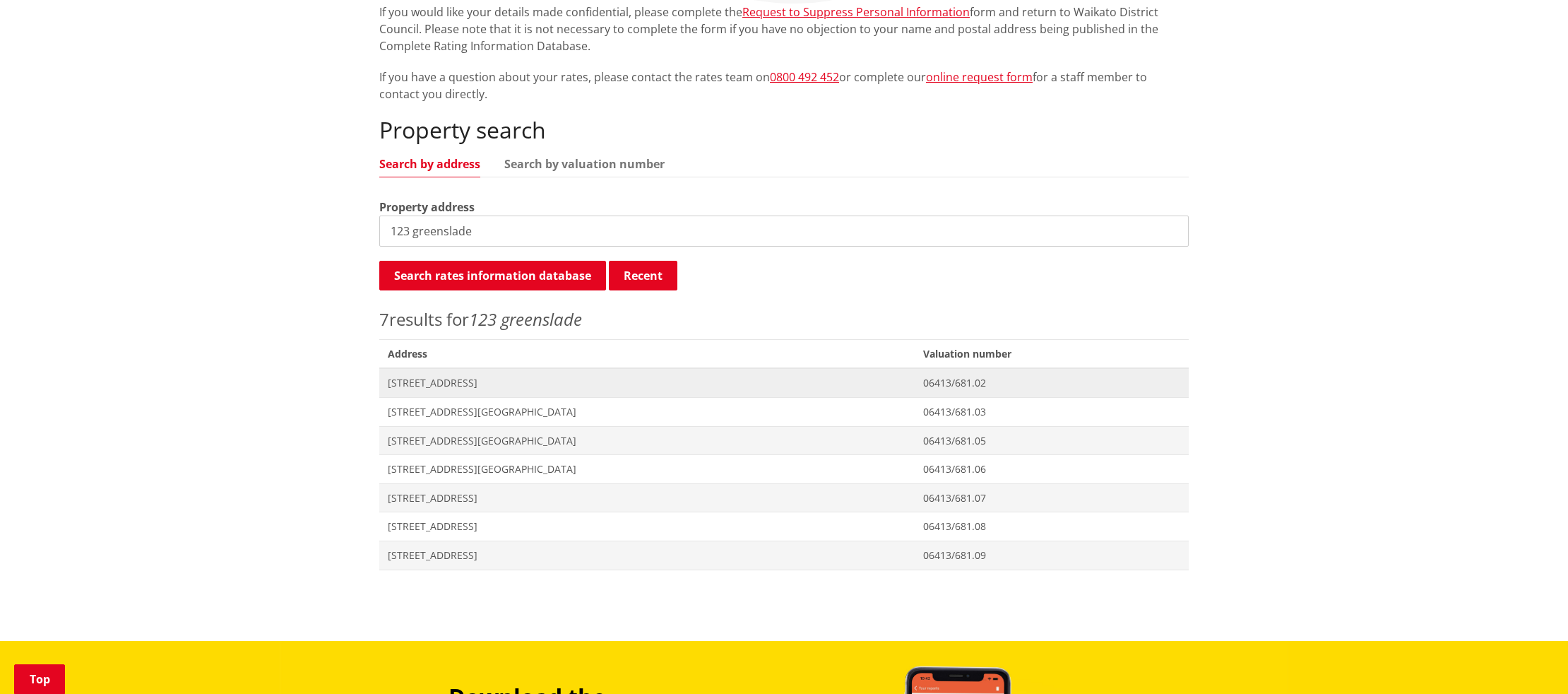
scroll to position [310, 0]
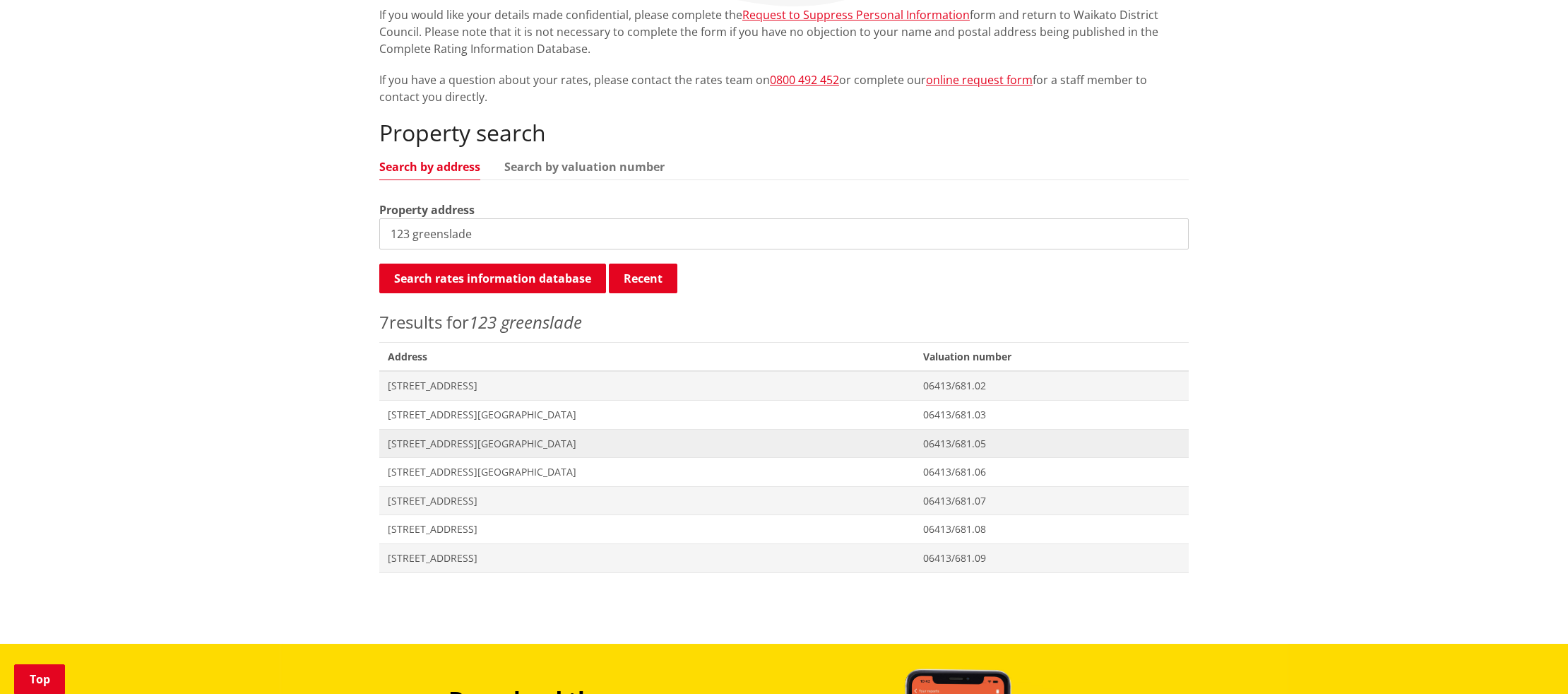
click at [418, 444] on span "[STREET_ADDRESS][GEOGRAPHIC_DATA]" at bounding box center [647, 444] width 518 height 14
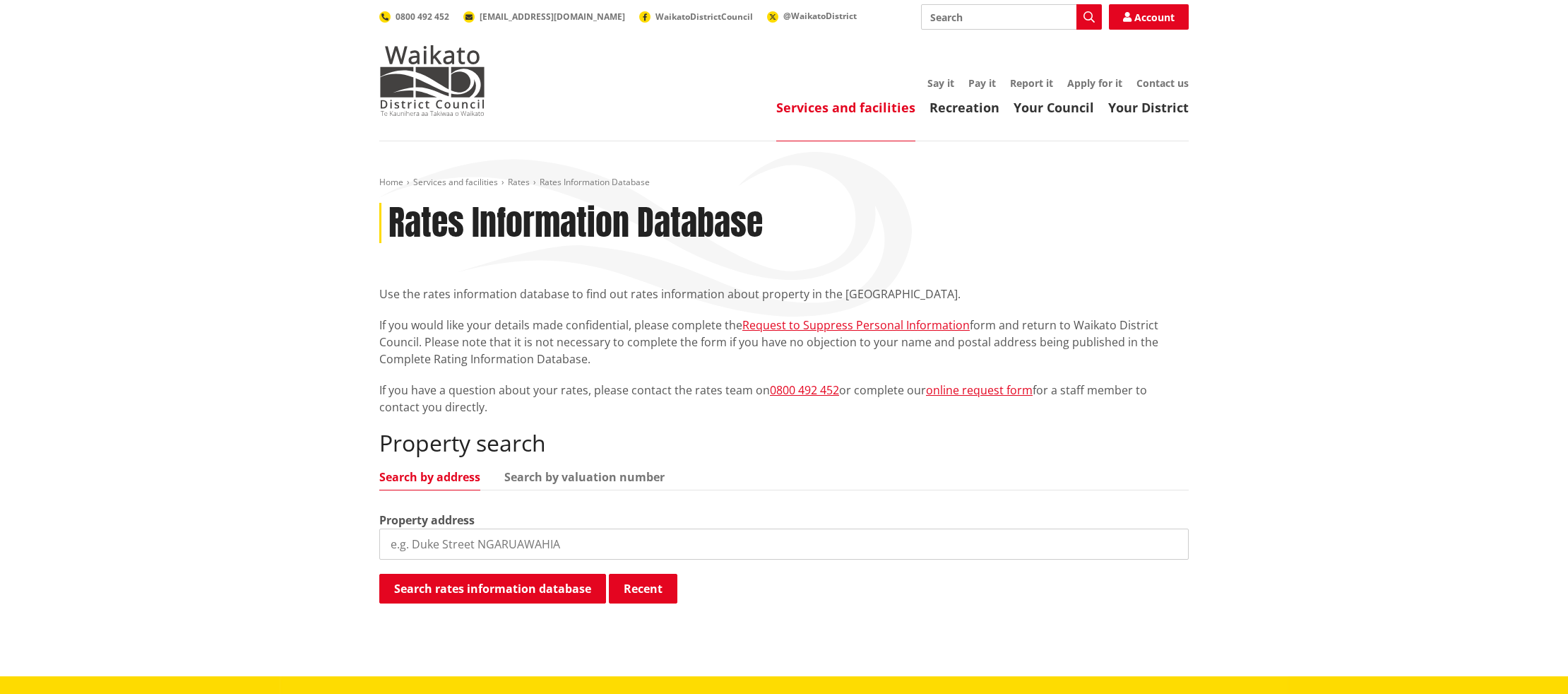
scroll to position [310, 0]
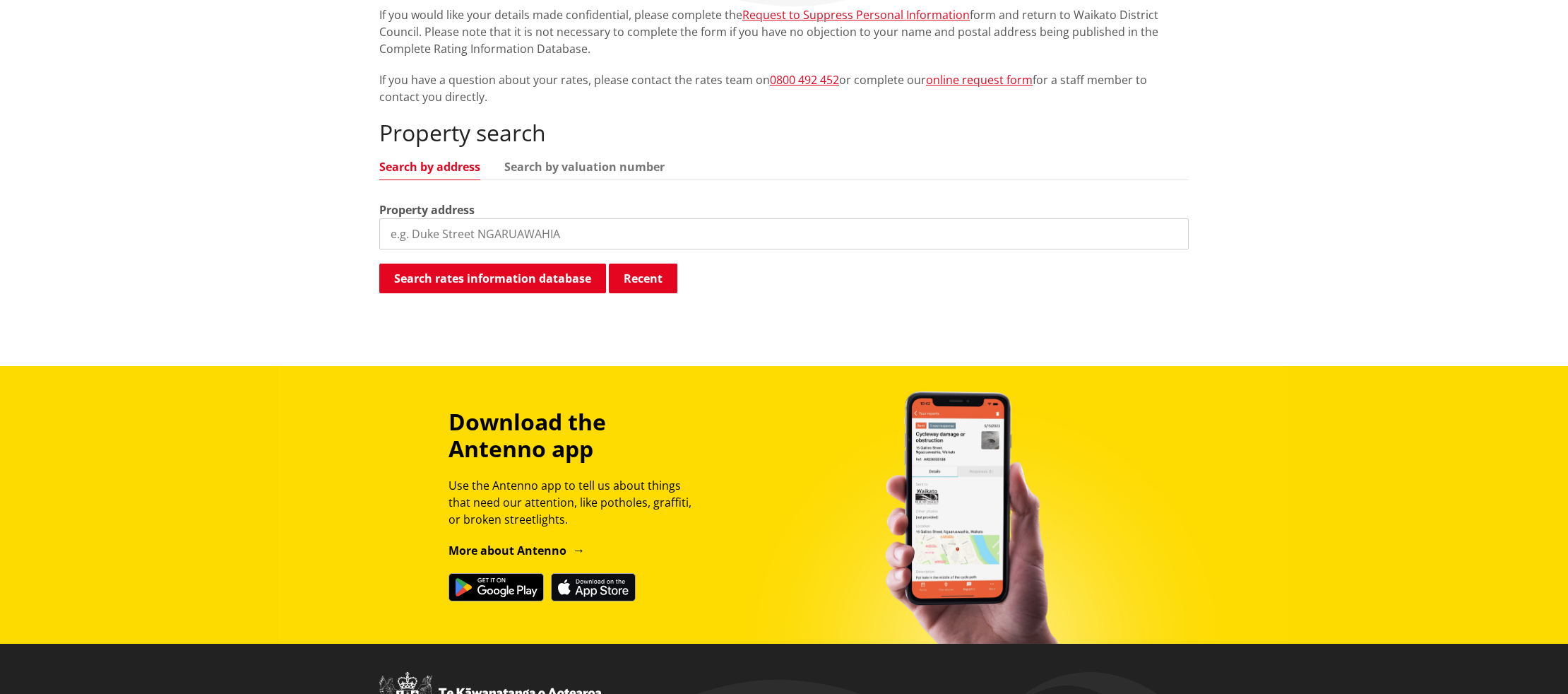
click at [607, 224] on input "search" at bounding box center [784, 234] width 810 height 31
type input "123 greenslade"
click at [484, 288] on button "Search rates information database" at bounding box center [492, 278] width 227 height 30
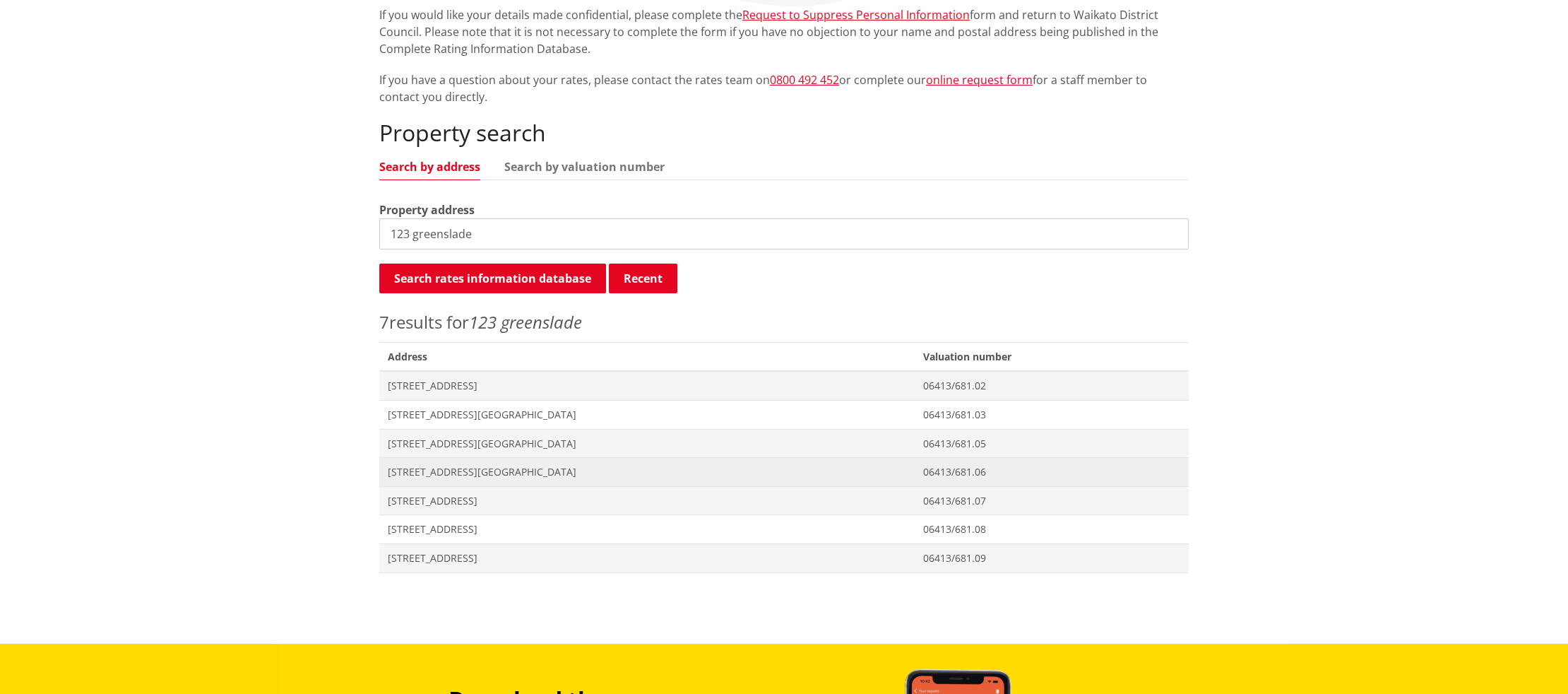
click at [421, 472] on span "[STREET_ADDRESS][GEOGRAPHIC_DATA]" at bounding box center [647, 471] width 518 height 14
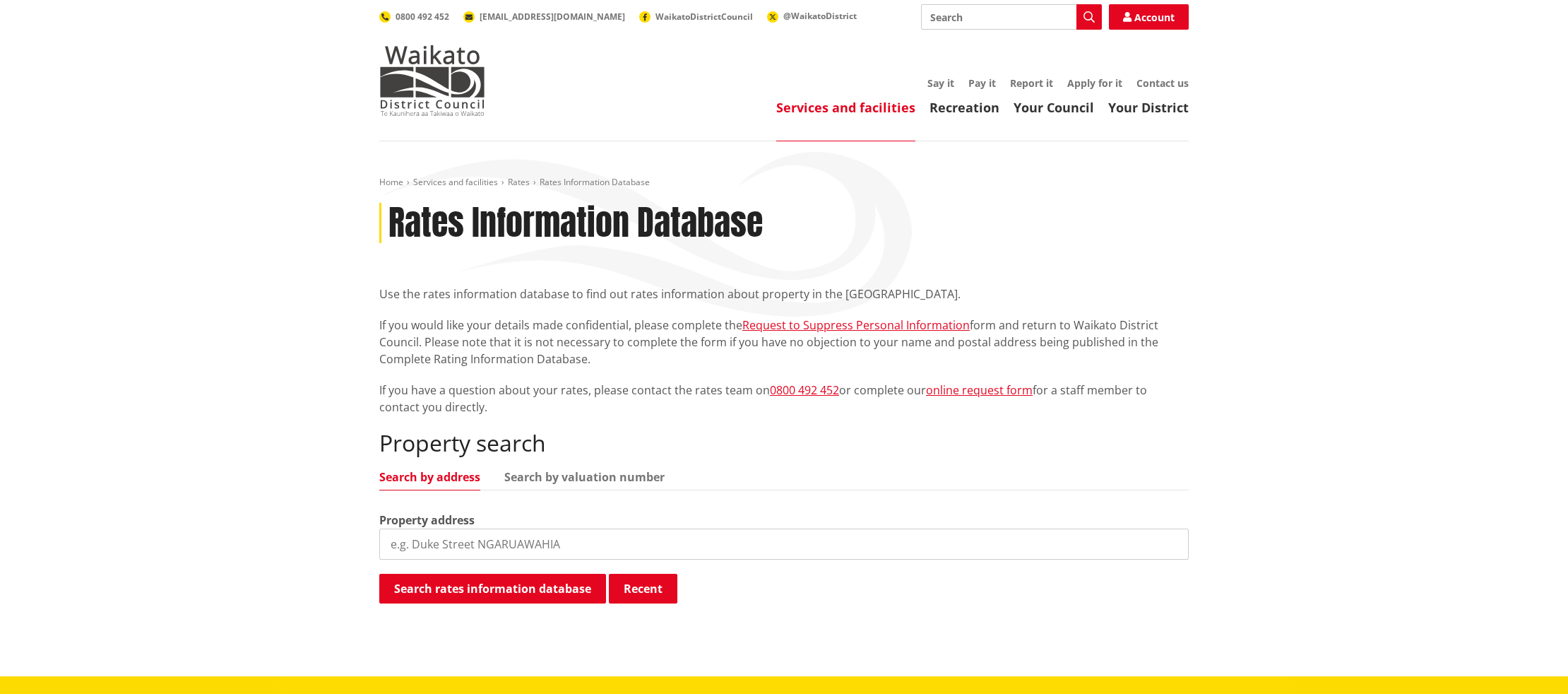
scroll to position [310, 0]
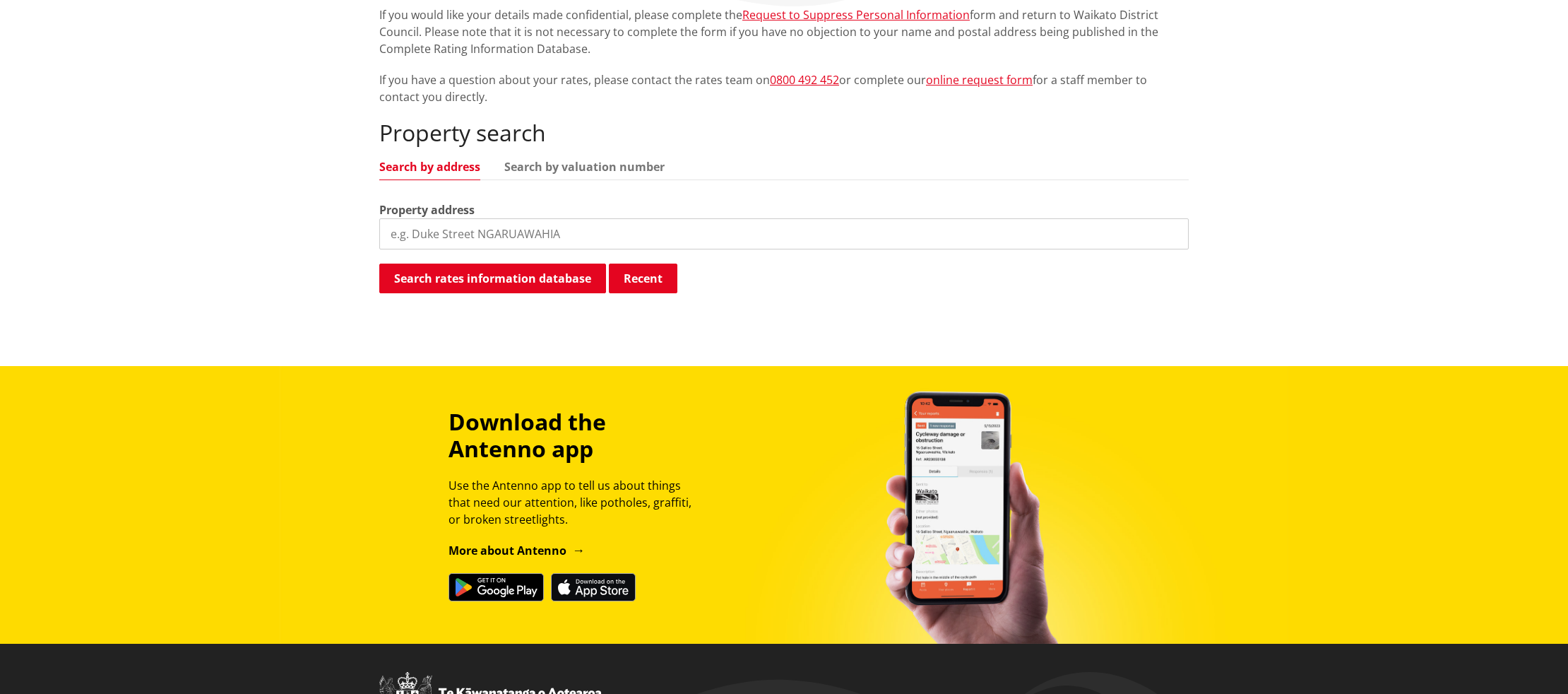
click at [430, 230] on input "search" at bounding box center [784, 234] width 810 height 31
type input "123 greenslade"
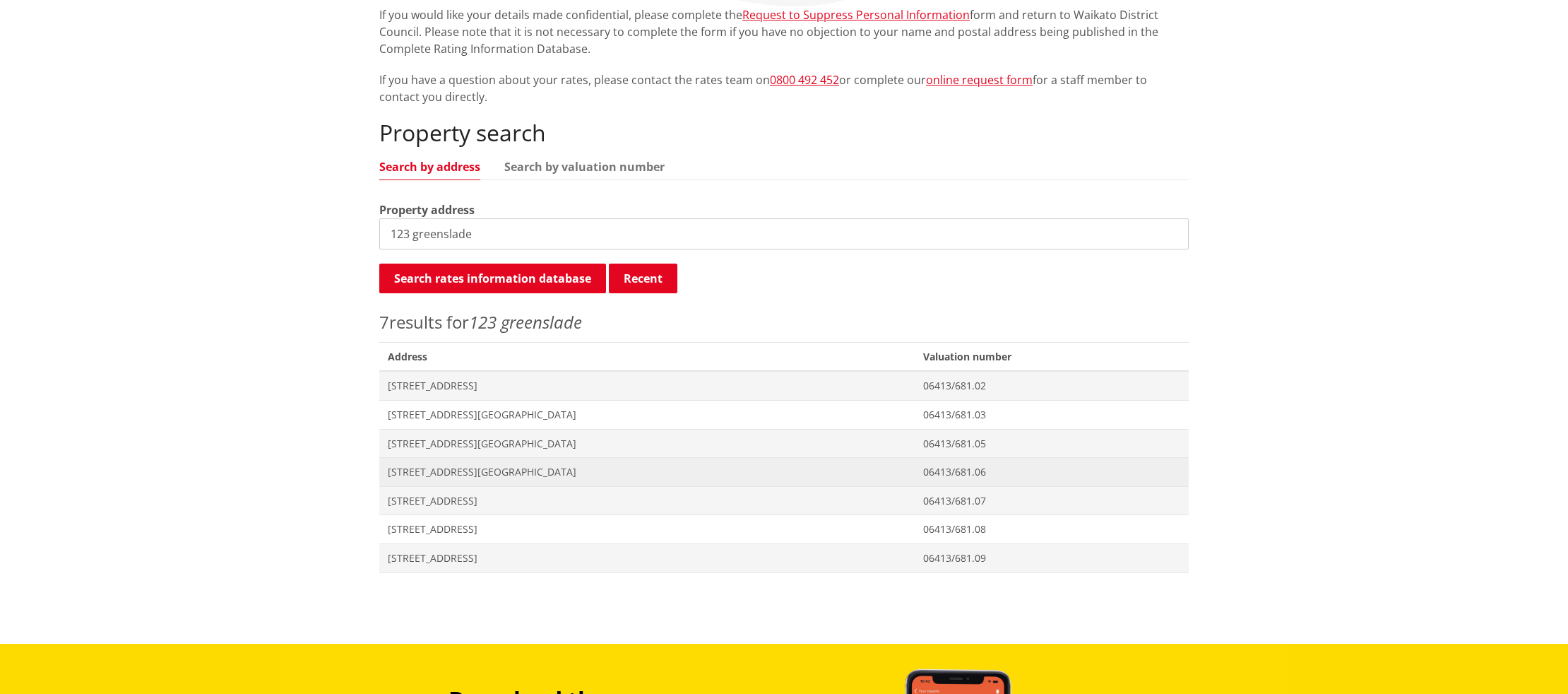
click at [424, 468] on span "[STREET_ADDRESS][GEOGRAPHIC_DATA]" at bounding box center [647, 471] width 518 height 14
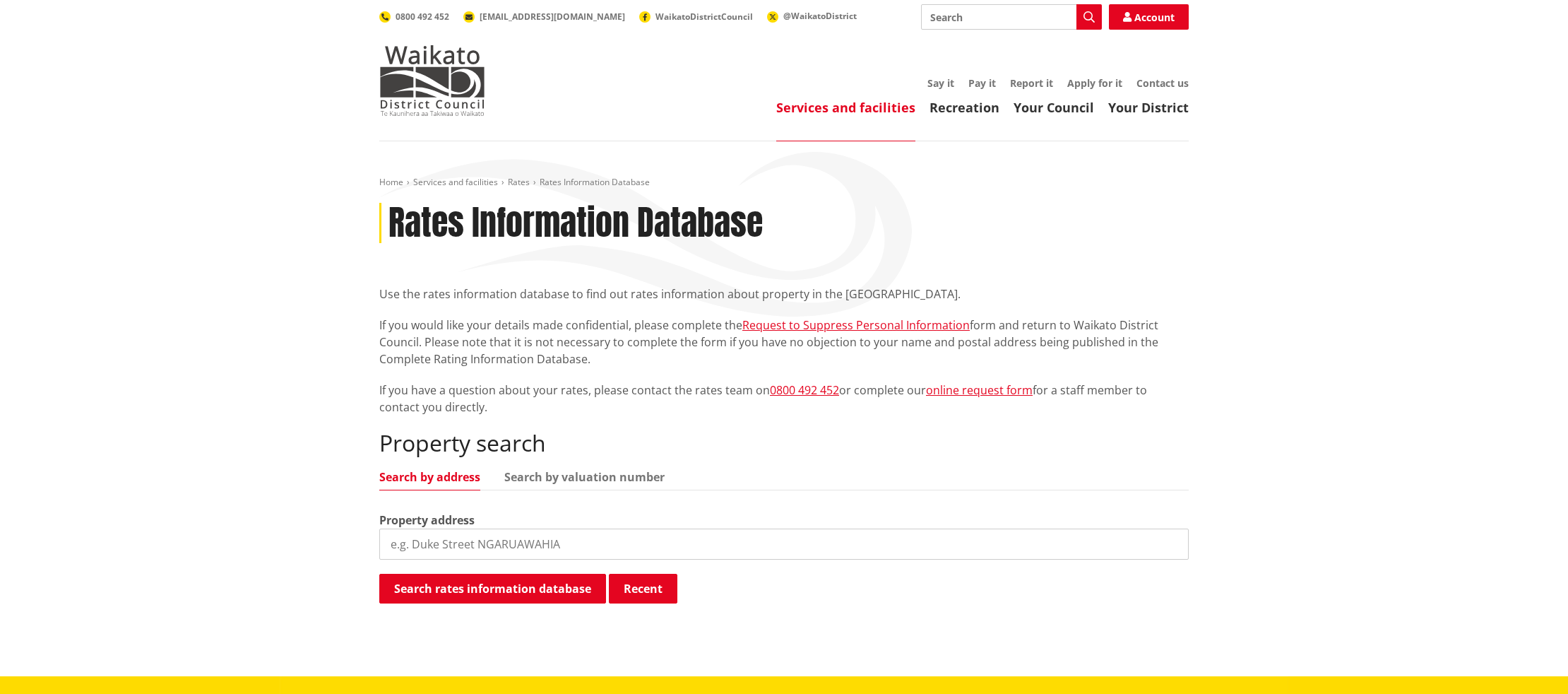
scroll to position [280, 0]
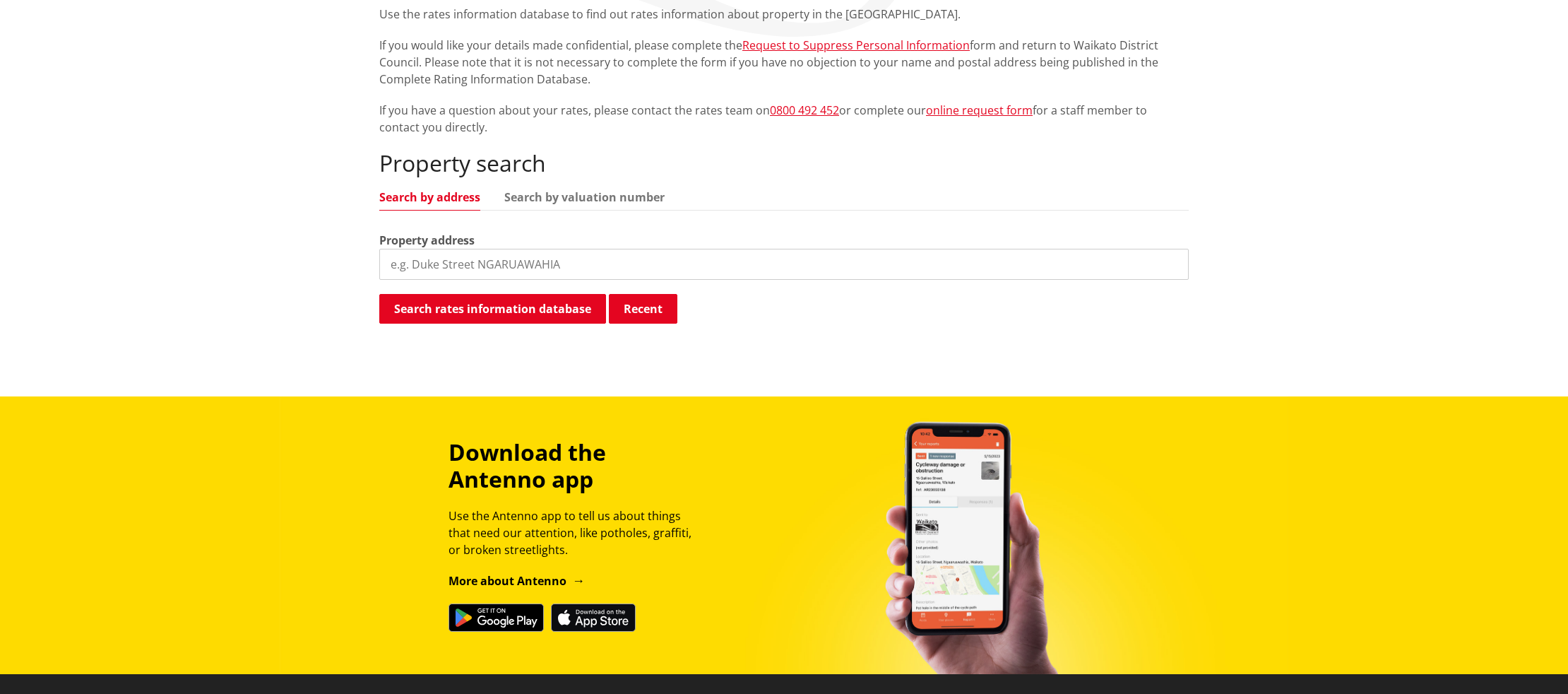
click at [568, 264] on input "search" at bounding box center [784, 264] width 810 height 31
type input "121 greenslade"
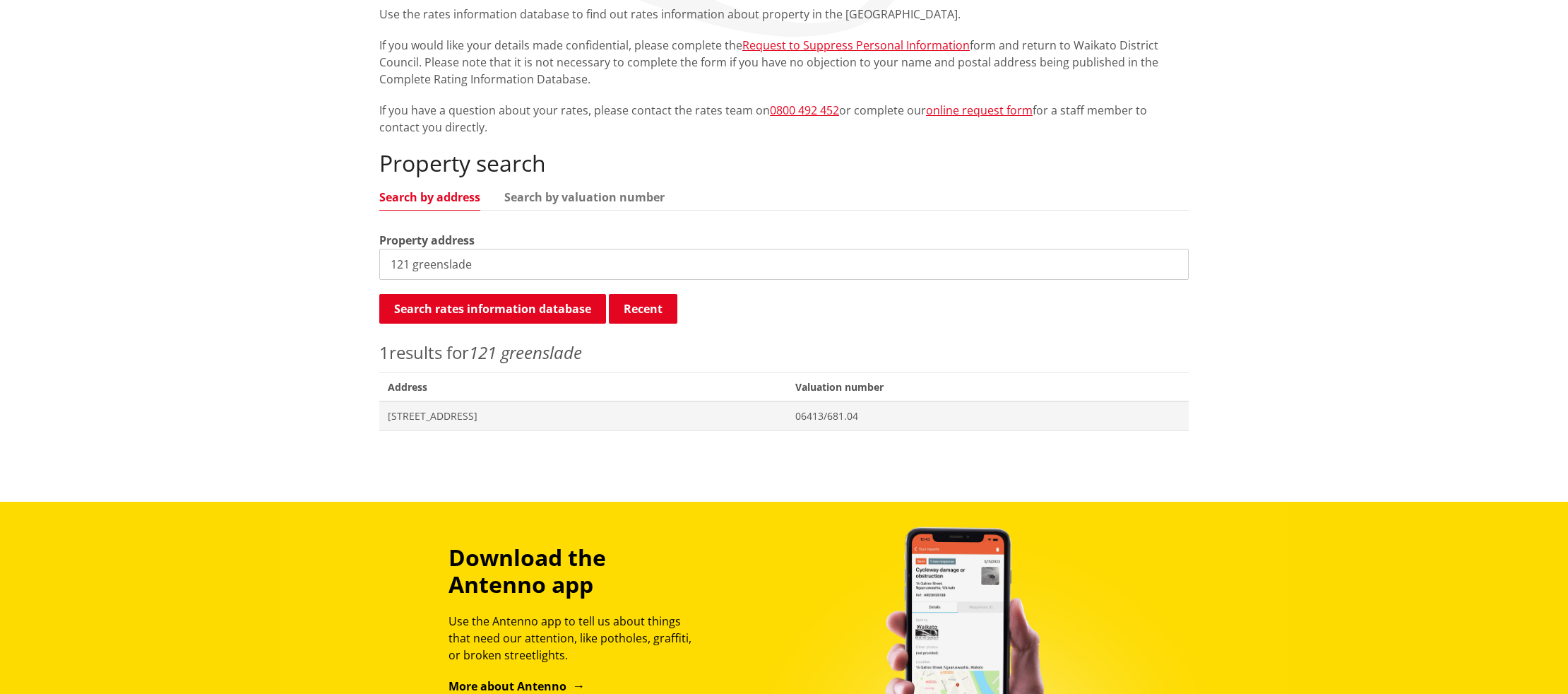
scroll to position [280, 0]
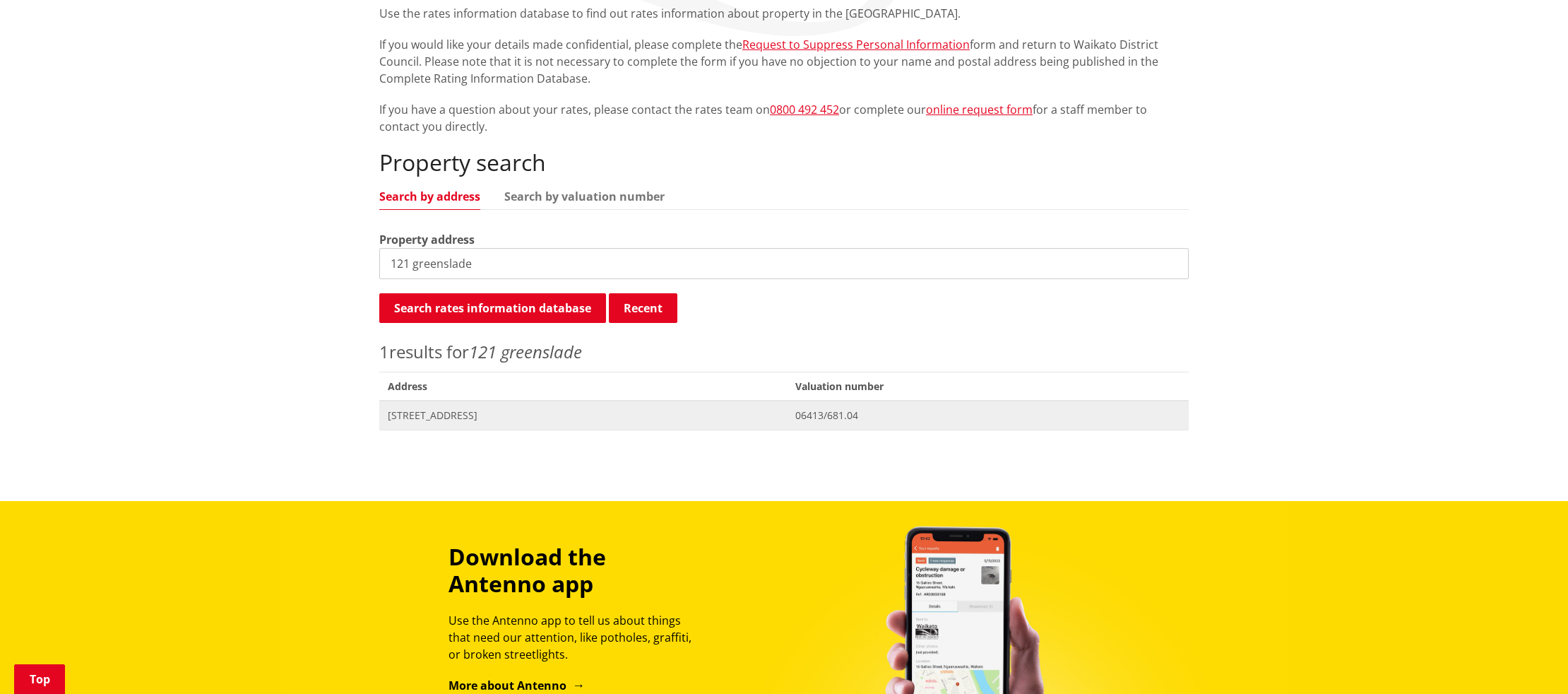
click at [486, 410] on span "[STREET_ADDRESS]" at bounding box center [583, 416] width 390 height 14
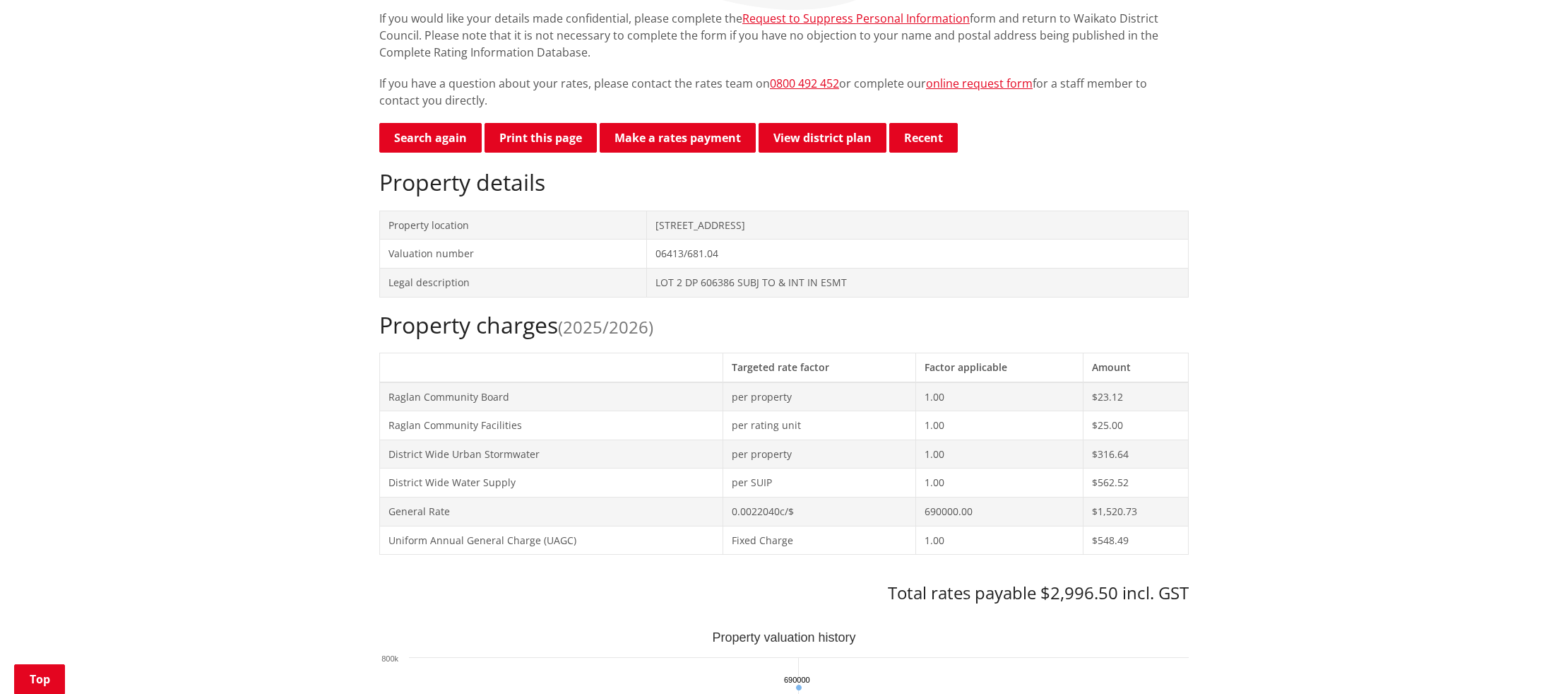
scroll to position [316, 0]
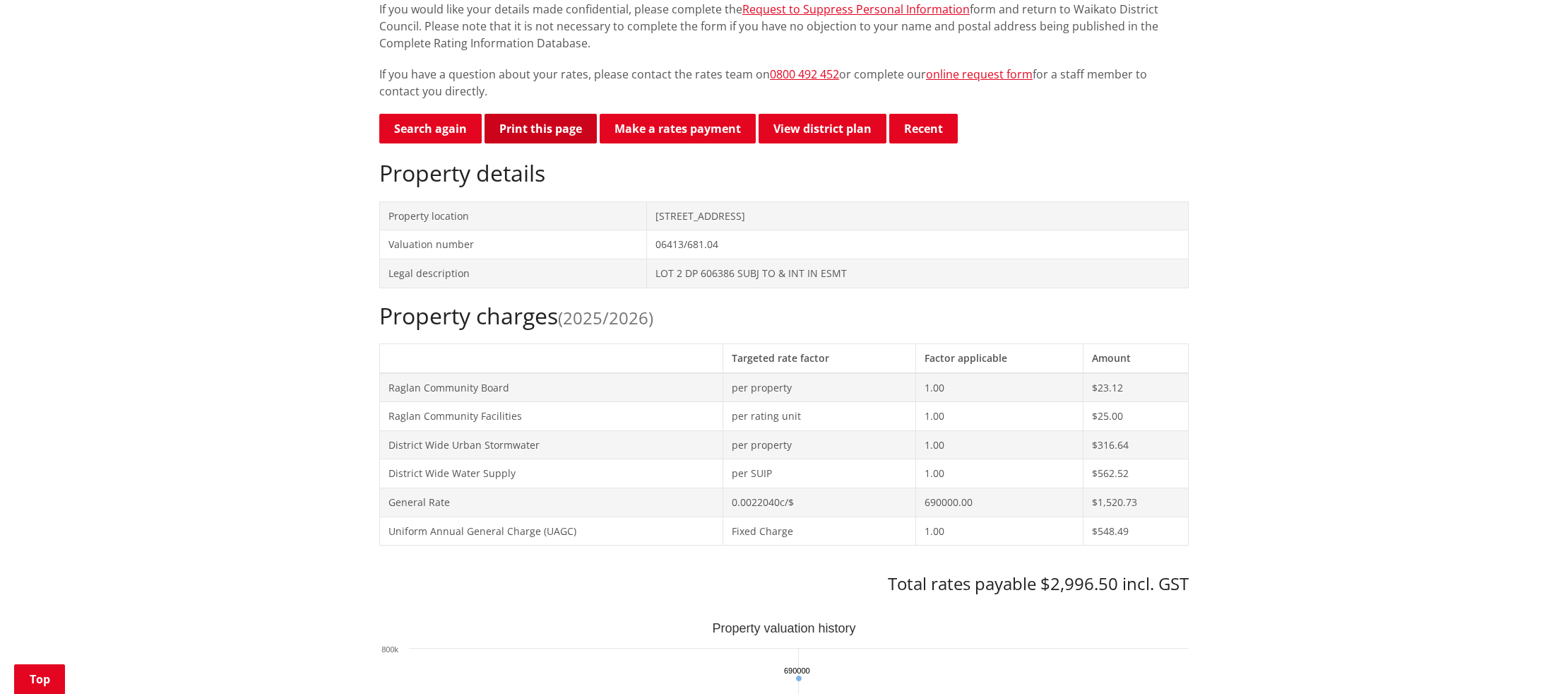
click at [560, 130] on button "Print this page" at bounding box center [540, 129] width 112 height 30
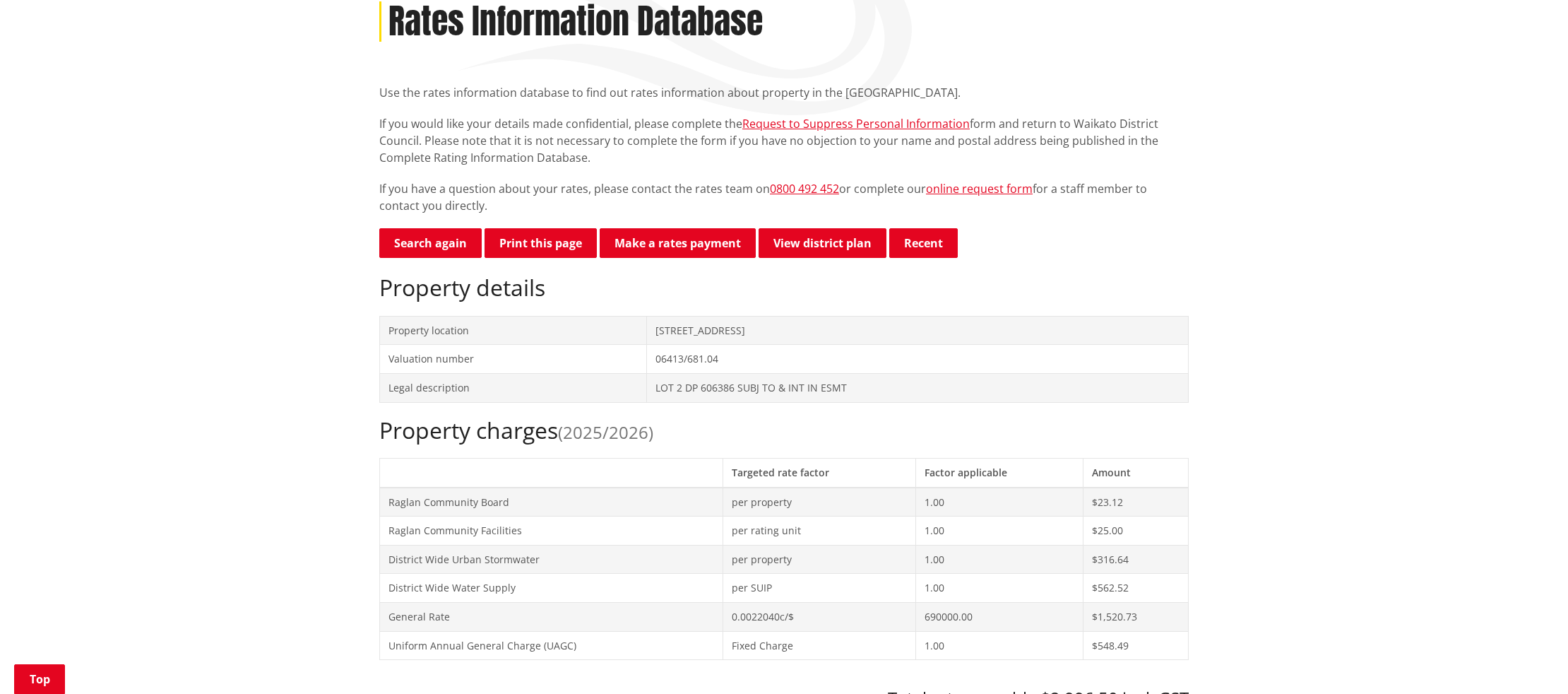
scroll to position [0, 0]
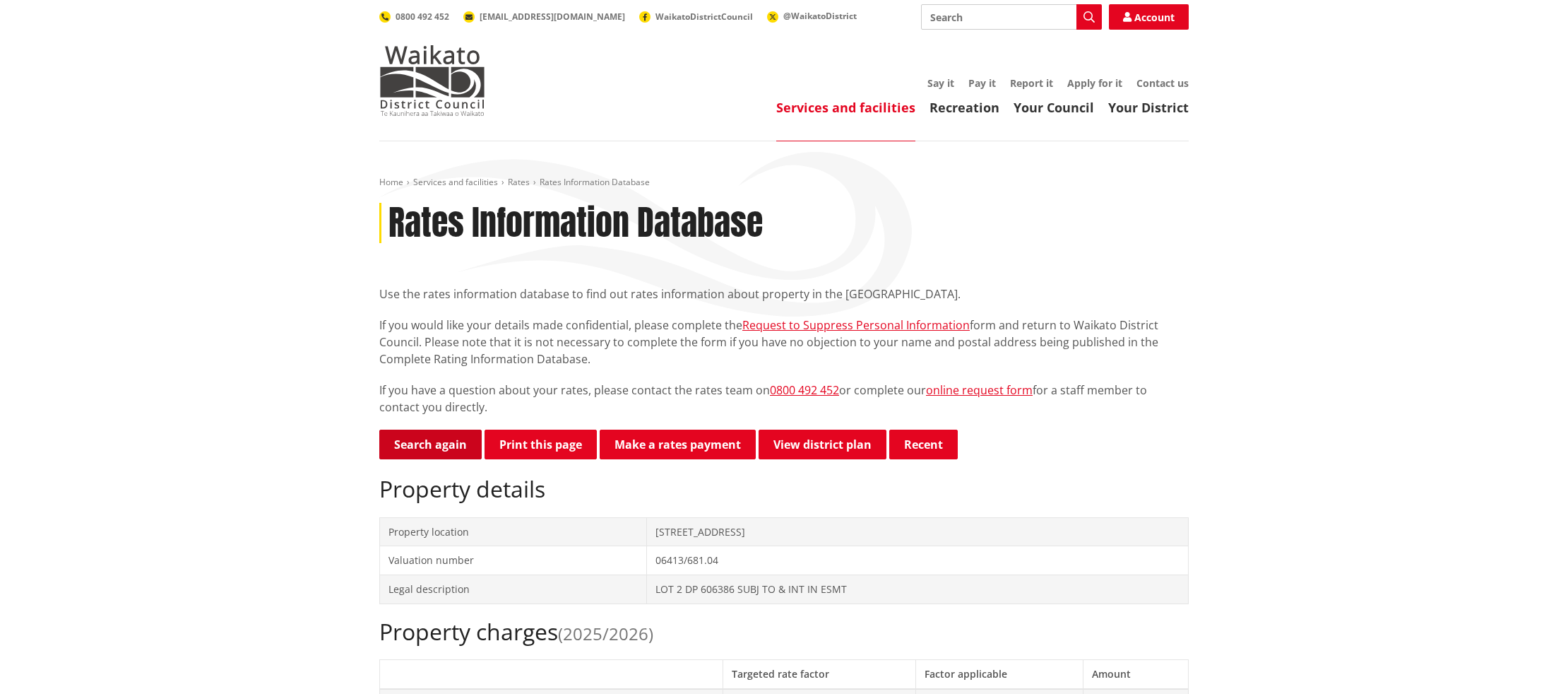
click at [430, 444] on link "Search again" at bounding box center [430, 444] width 103 height 30
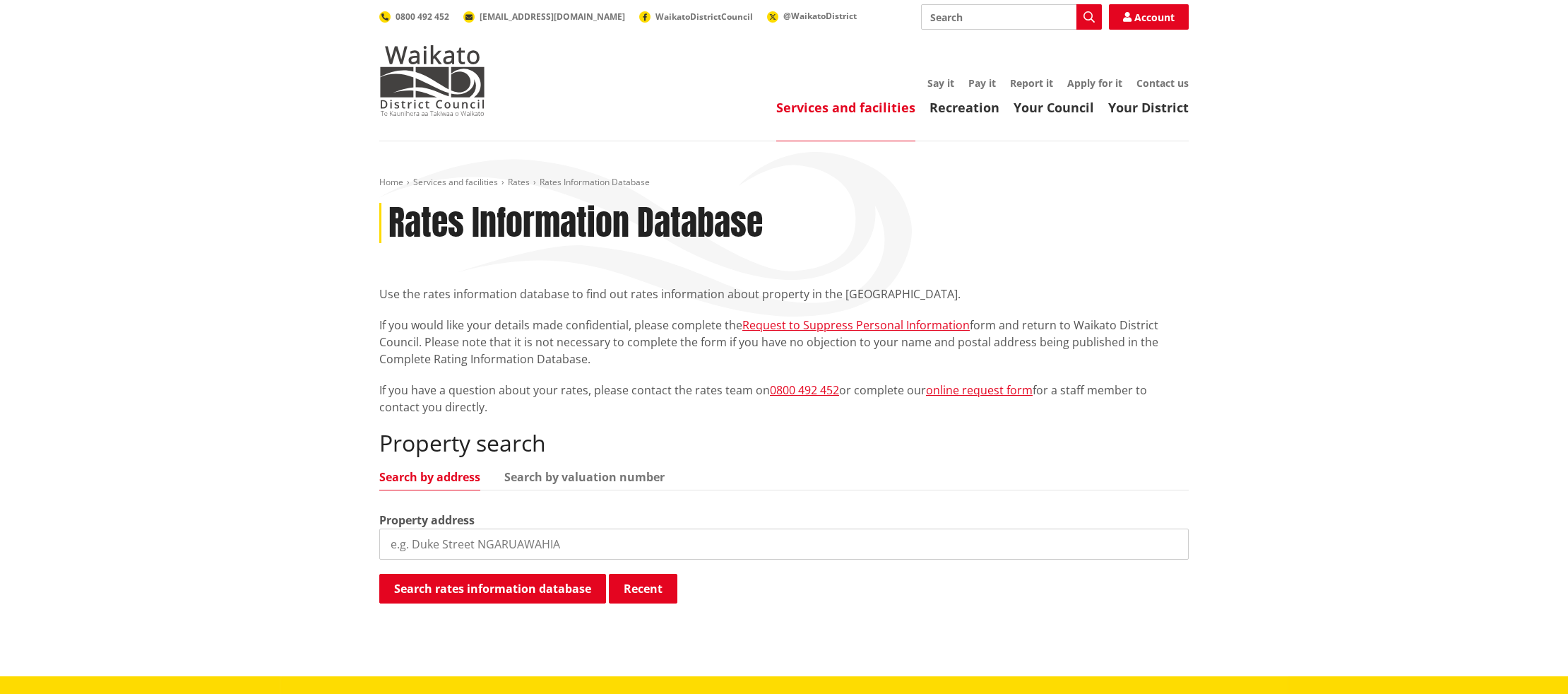
click at [489, 544] on input "search" at bounding box center [784, 544] width 810 height 31
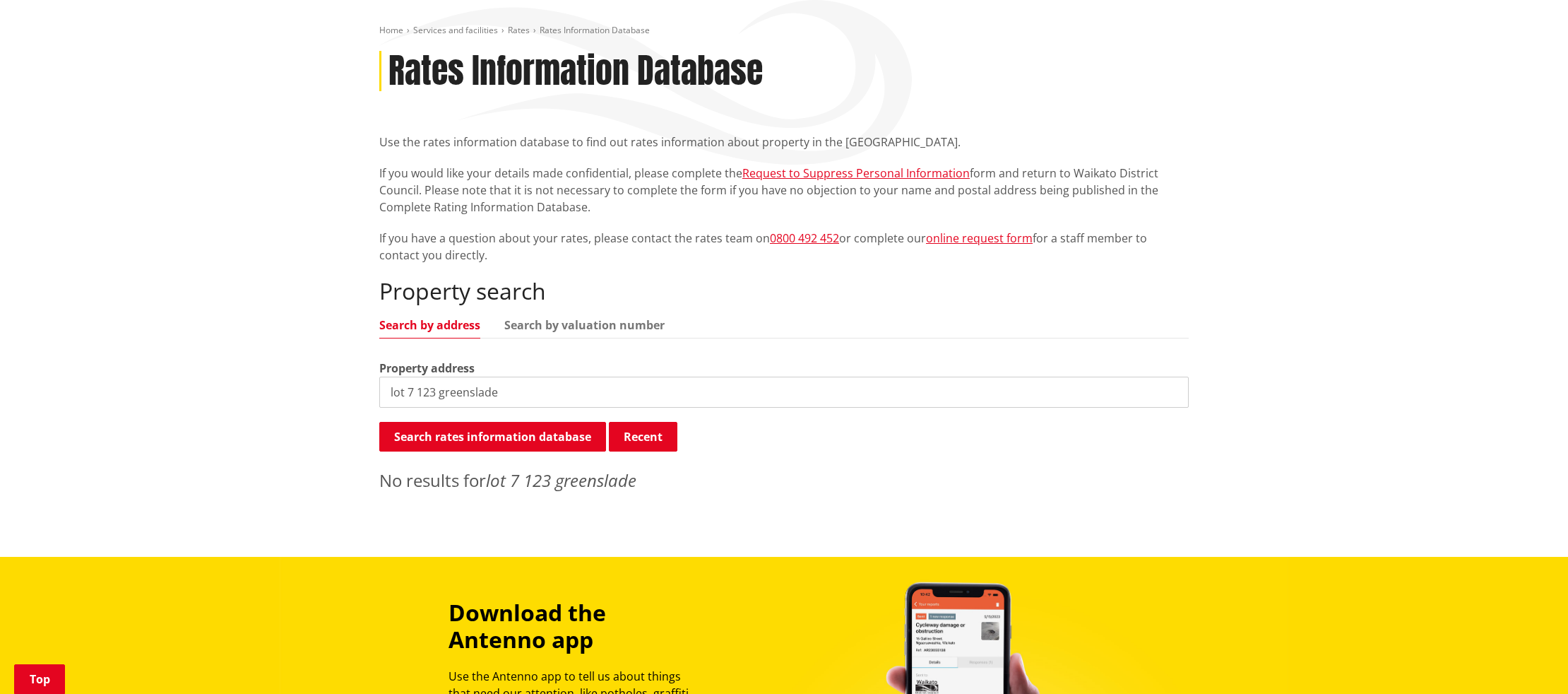
scroll to position [155, 0]
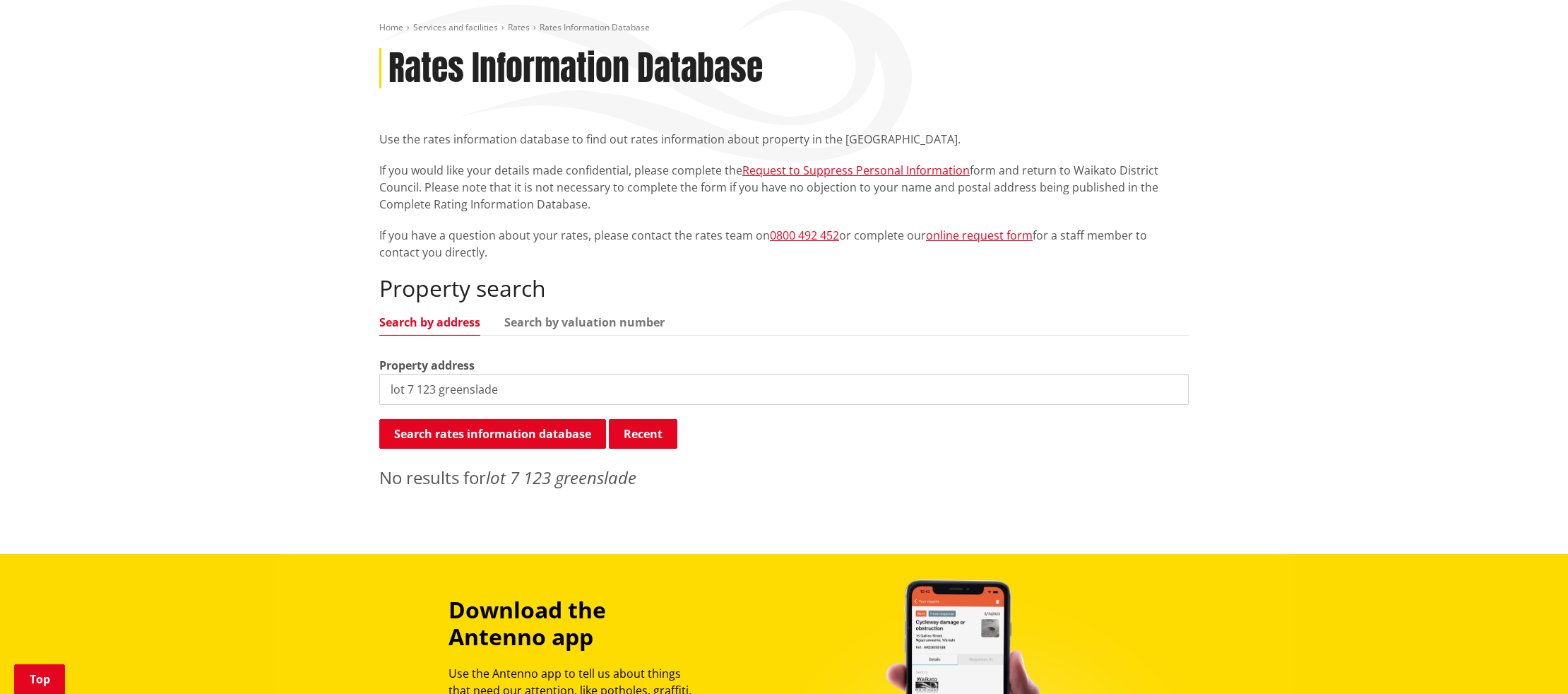
drag, startPoint x: 416, startPoint y: 389, endPoint x: 372, endPoint y: 388, distance: 44.0
click at [373, 388] on div "Home Services and facilities Rates Rates Information Database Rates Information…" at bounding box center [784, 259] width 831 height 476
type input "123 greenslade"
click at [537, 432] on button "Search rates information database" at bounding box center [492, 434] width 227 height 30
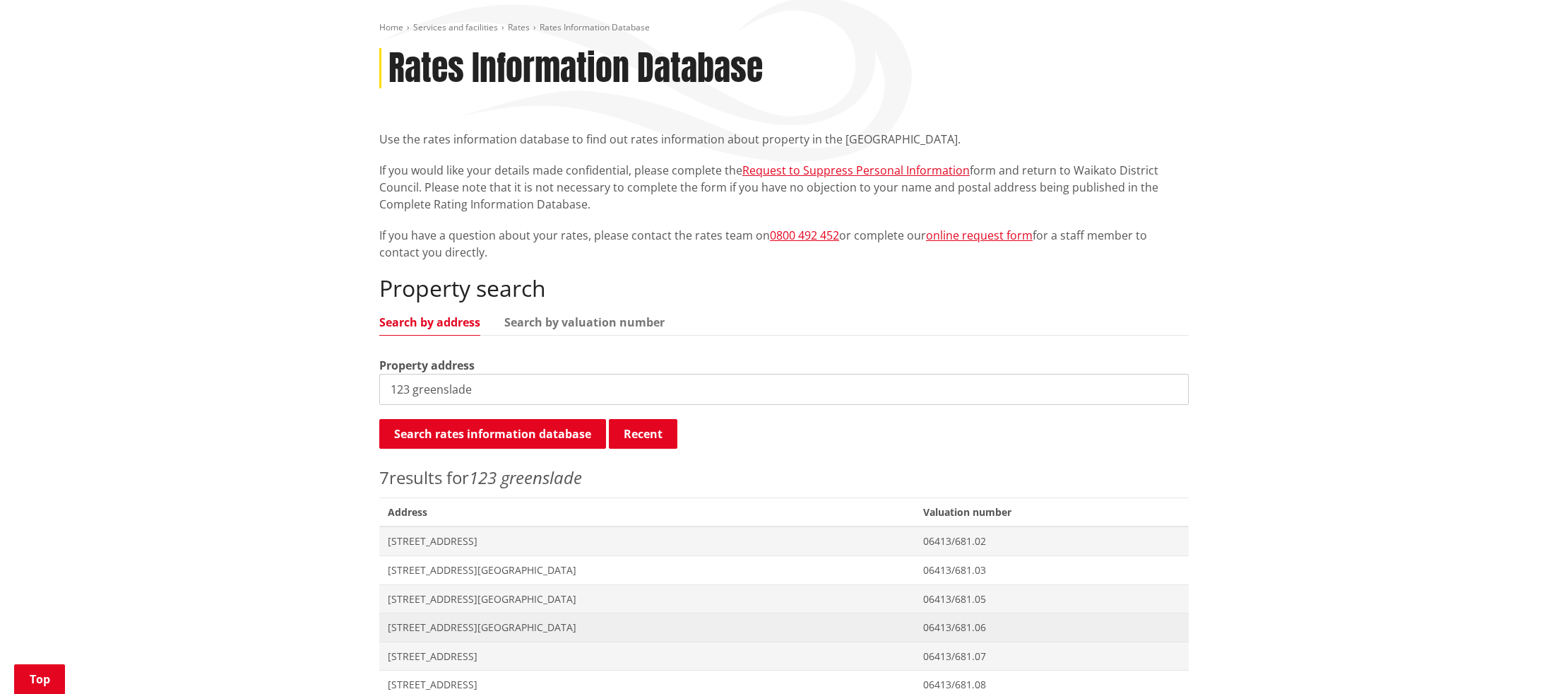
click at [446, 626] on span "[STREET_ADDRESS][GEOGRAPHIC_DATA]" at bounding box center [647, 627] width 518 height 14
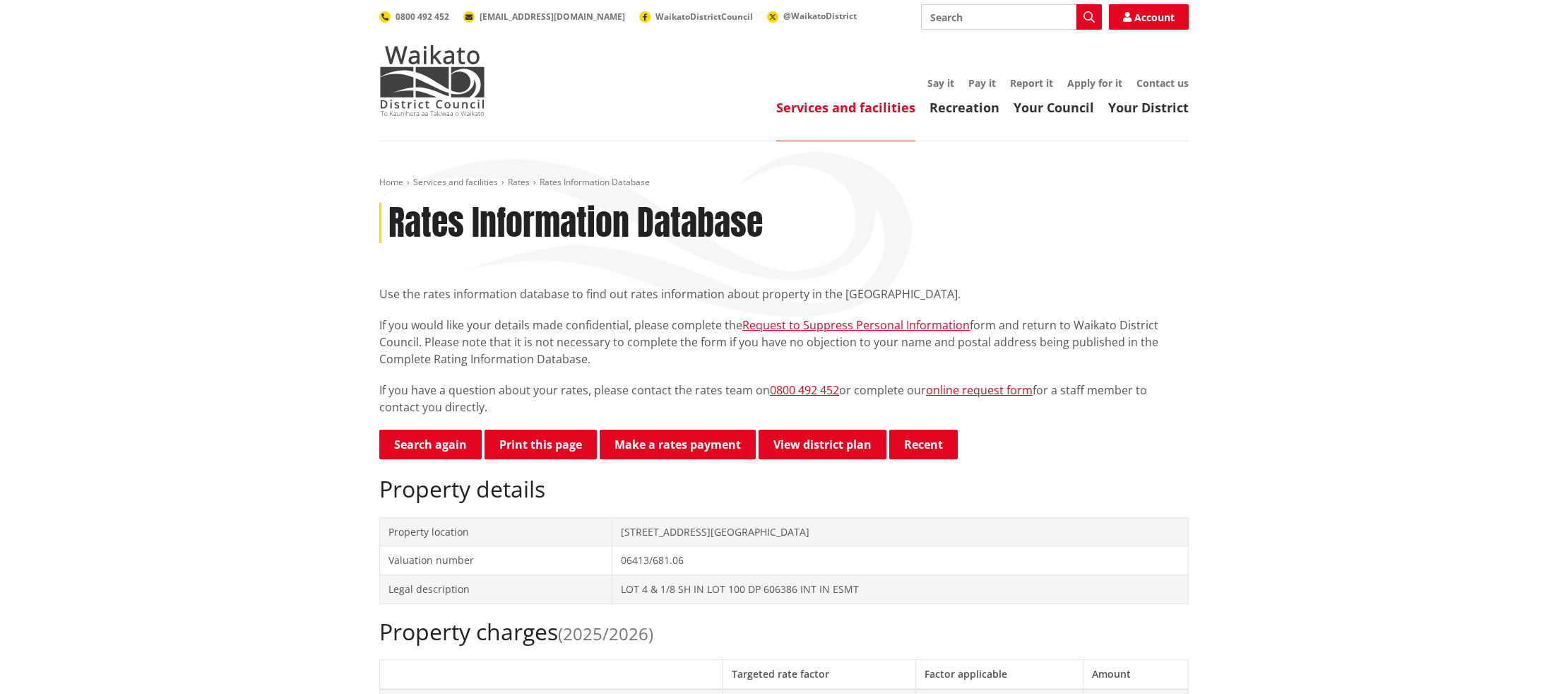
drag, startPoint x: 446, startPoint y: 445, endPoint x: 920, endPoint y: 54, distance: 614.5
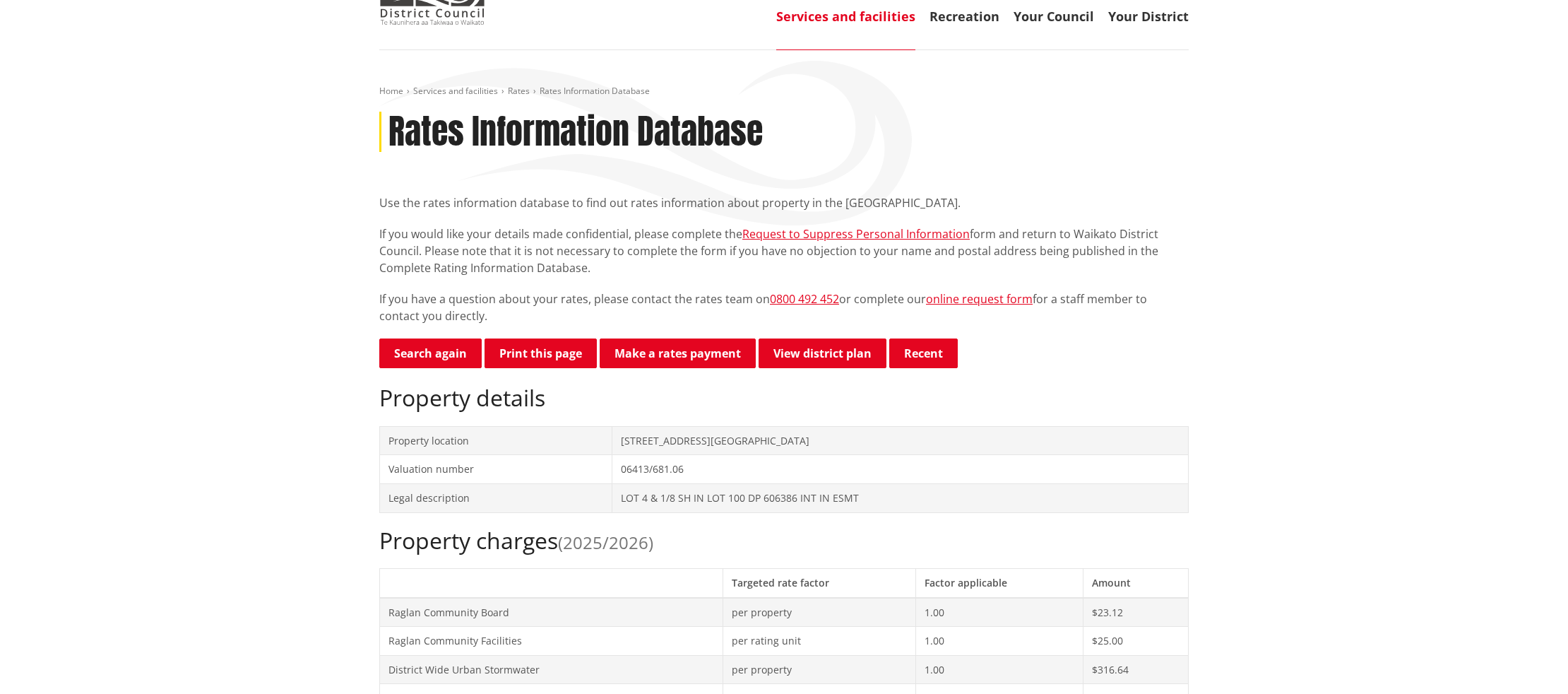
scroll to position [93, 0]
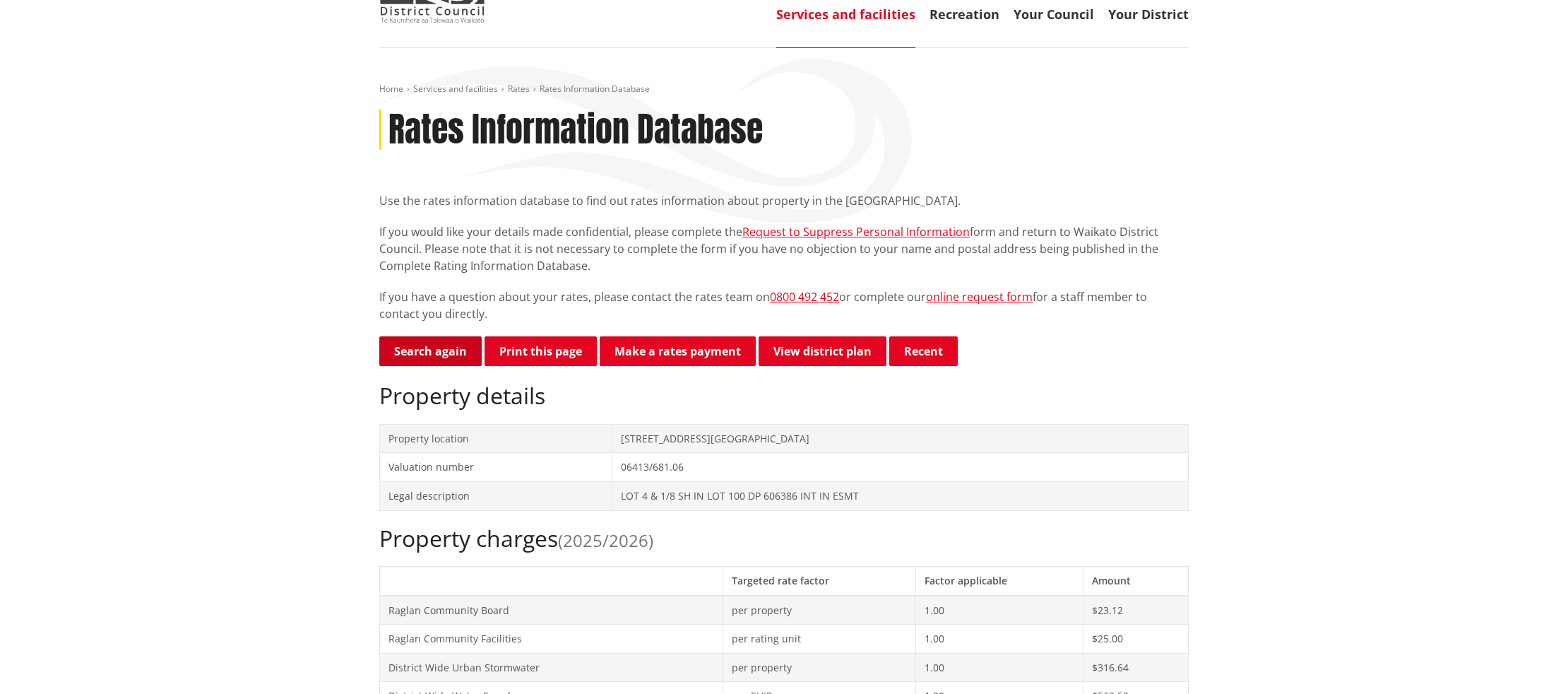
click at [442, 349] on link "Search again" at bounding box center [430, 351] width 103 height 30
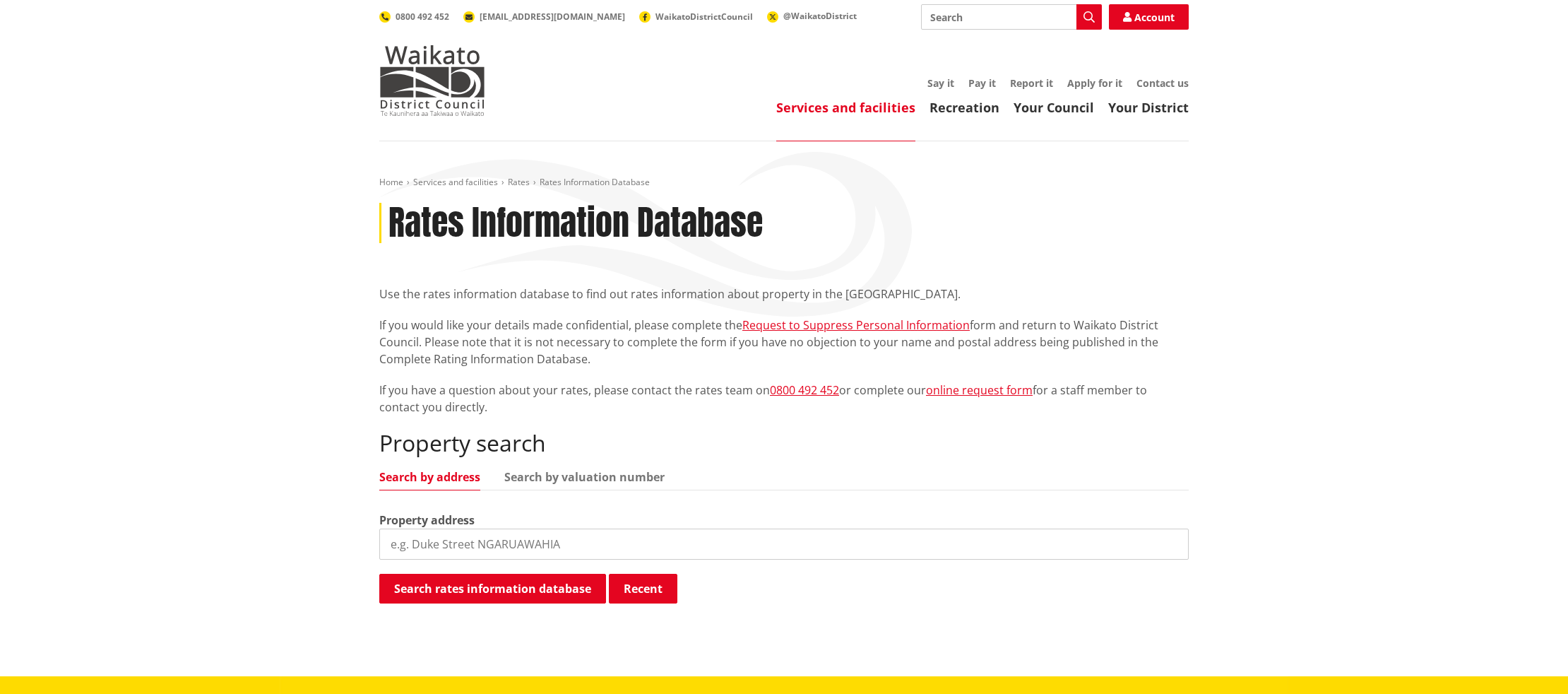
click at [543, 551] on input "search" at bounding box center [784, 544] width 810 height 31
type input "1"
type input "119 greenslade"
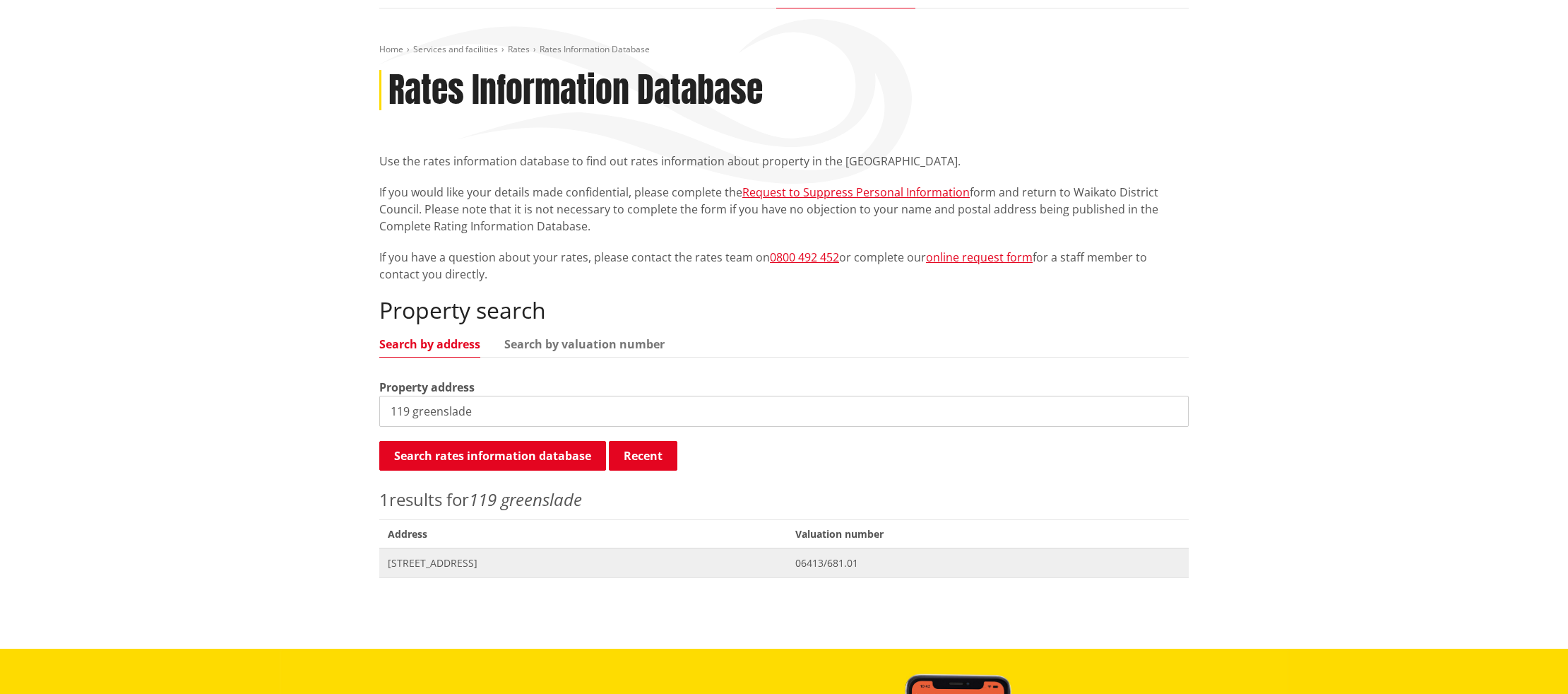
click at [446, 562] on span "[STREET_ADDRESS]" at bounding box center [583, 563] width 390 height 14
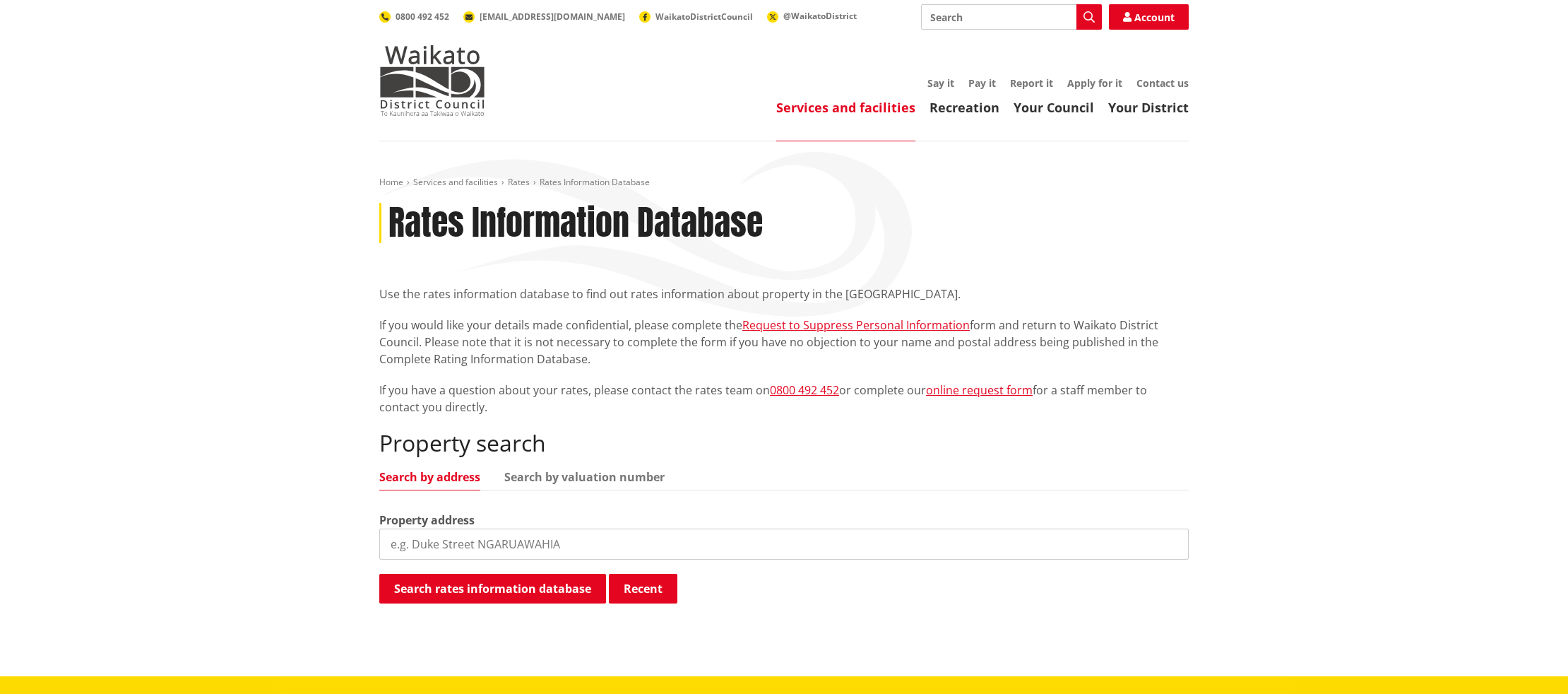
scroll to position [118, 0]
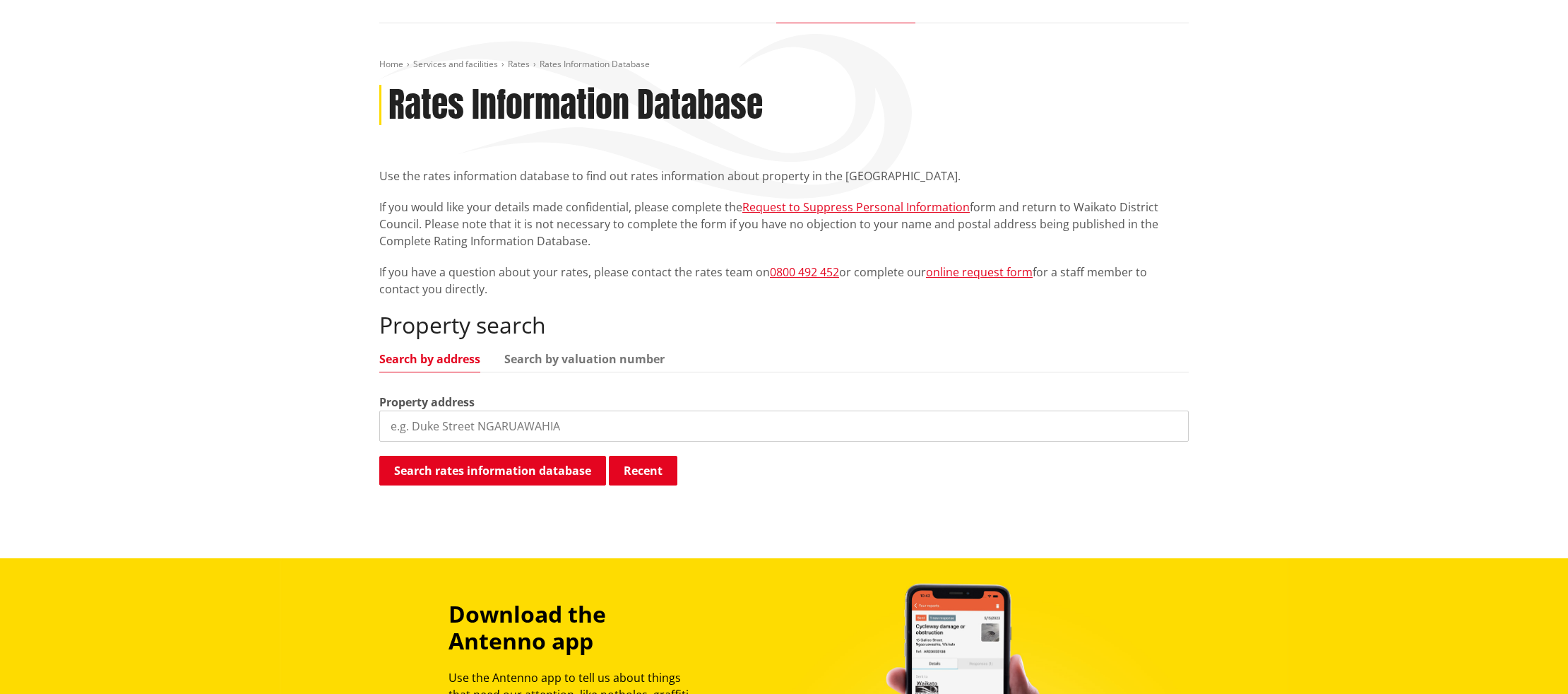
click at [504, 424] on input "search" at bounding box center [784, 426] width 810 height 31
type input "l"
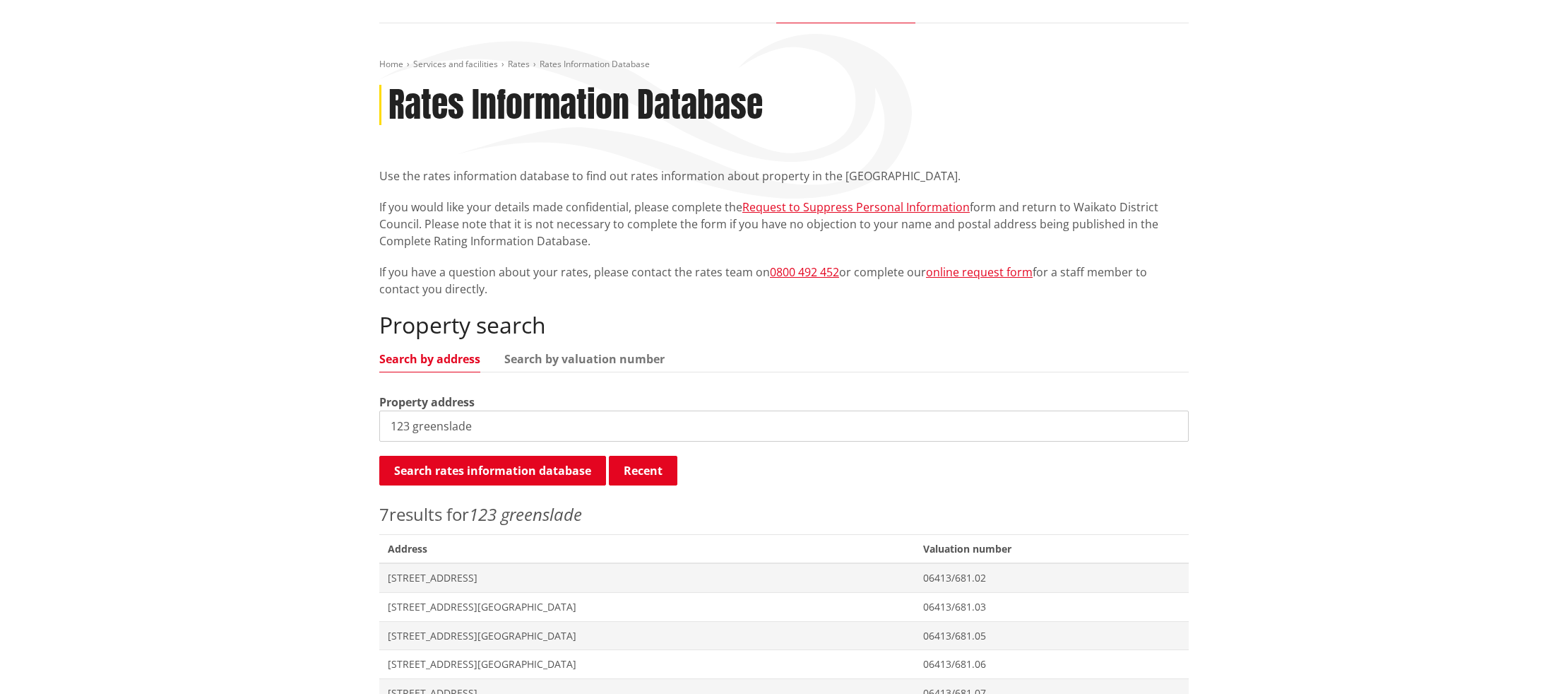
click at [390, 425] on input "123 greenslade" at bounding box center [784, 426] width 810 height 31
click at [570, 426] on input "7-123 greenslade" at bounding box center [784, 426] width 810 height 31
type input "7-123 greenslade"
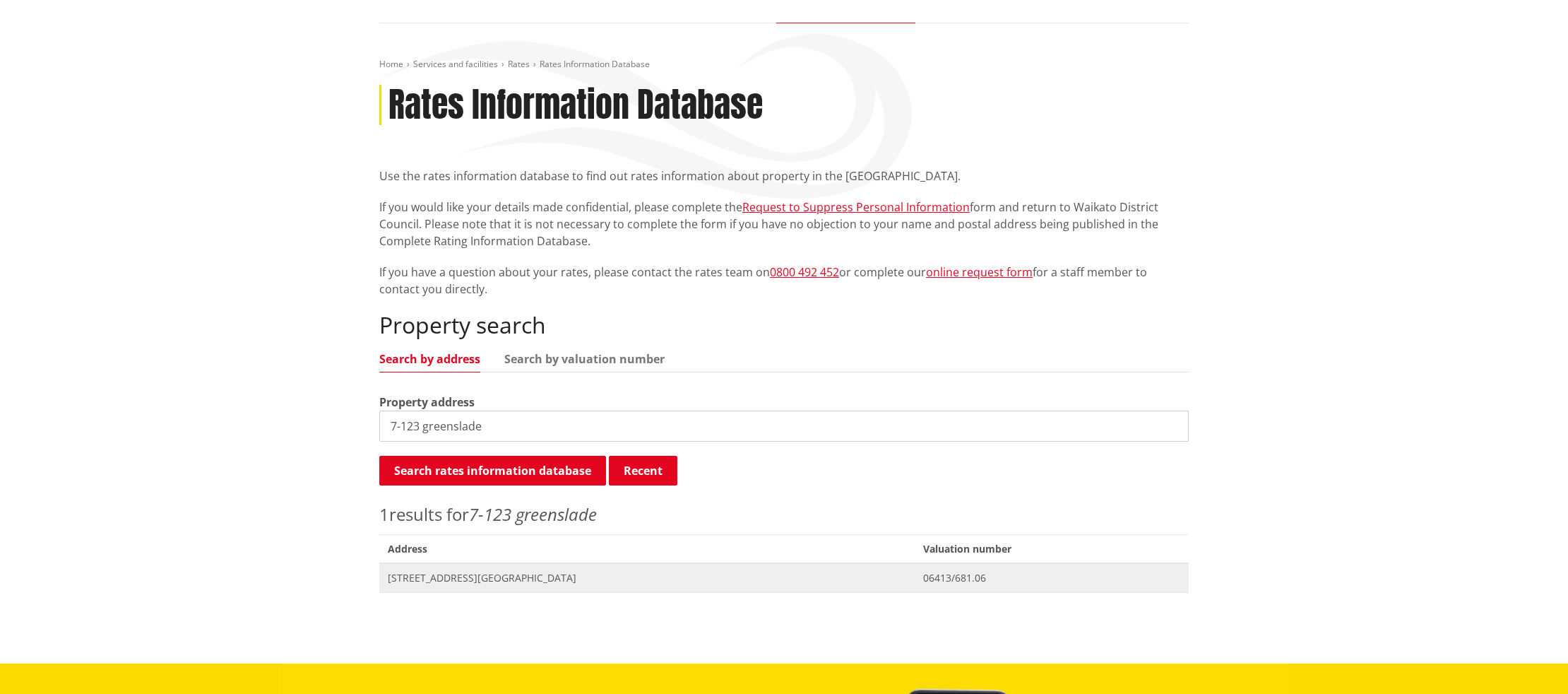
click at [427, 582] on span "[STREET_ADDRESS][GEOGRAPHIC_DATA]" at bounding box center [647, 577] width 518 height 14
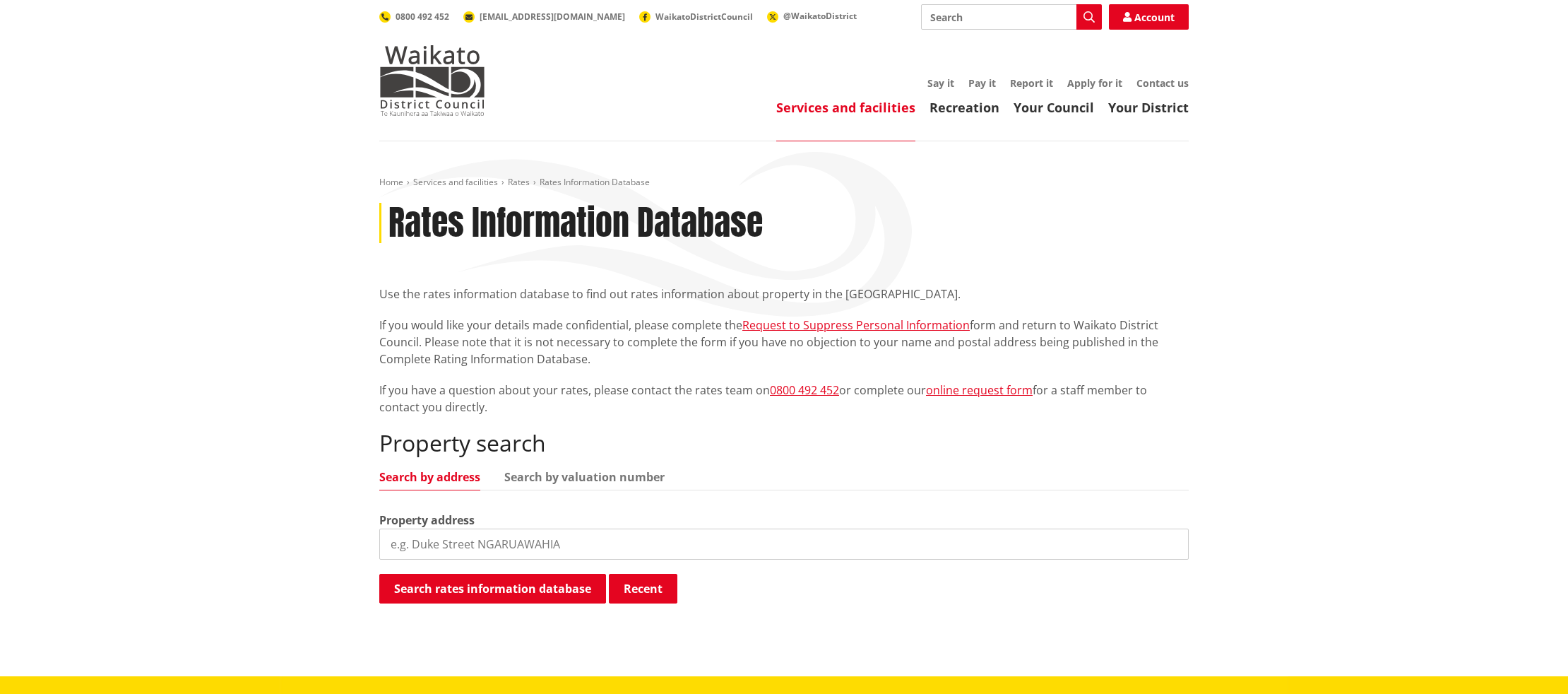
scroll to position [118, 0]
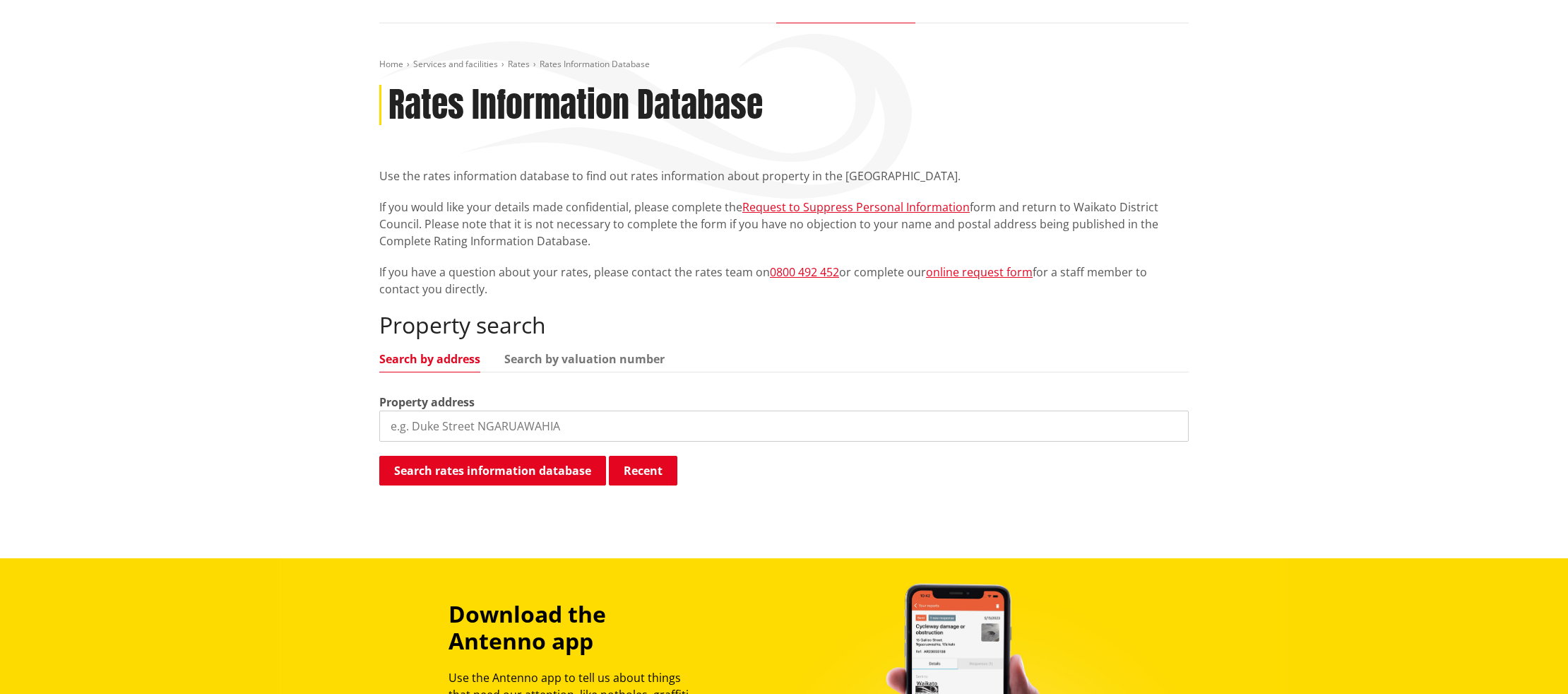
click at [484, 429] on input "search" at bounding box center [784, 426] width 810 height 31
type input "8-123 greenslade"
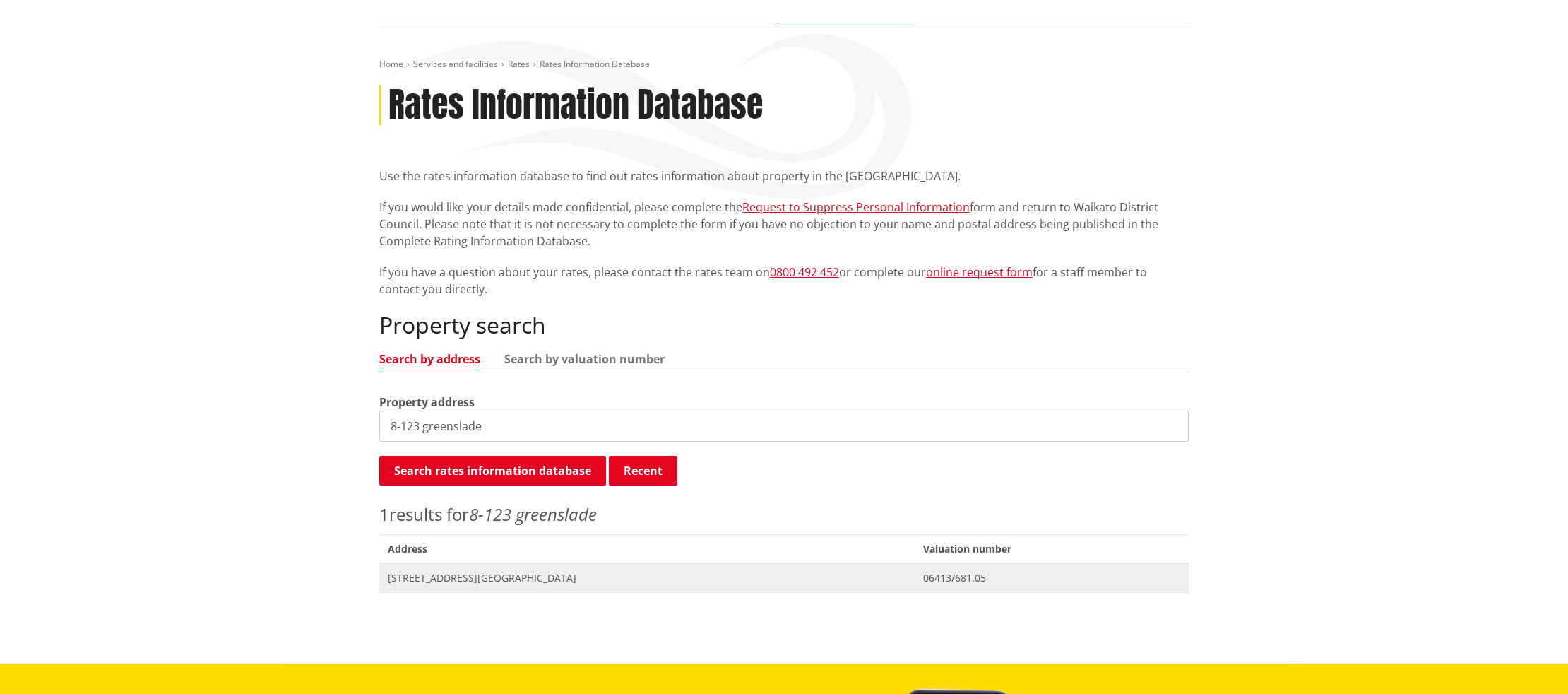
click at [419, 576] on span "[STREET_ADDRESS][GEOGRAPHIC_DATA]" at bounding box center [647, 577] width 518 height 14
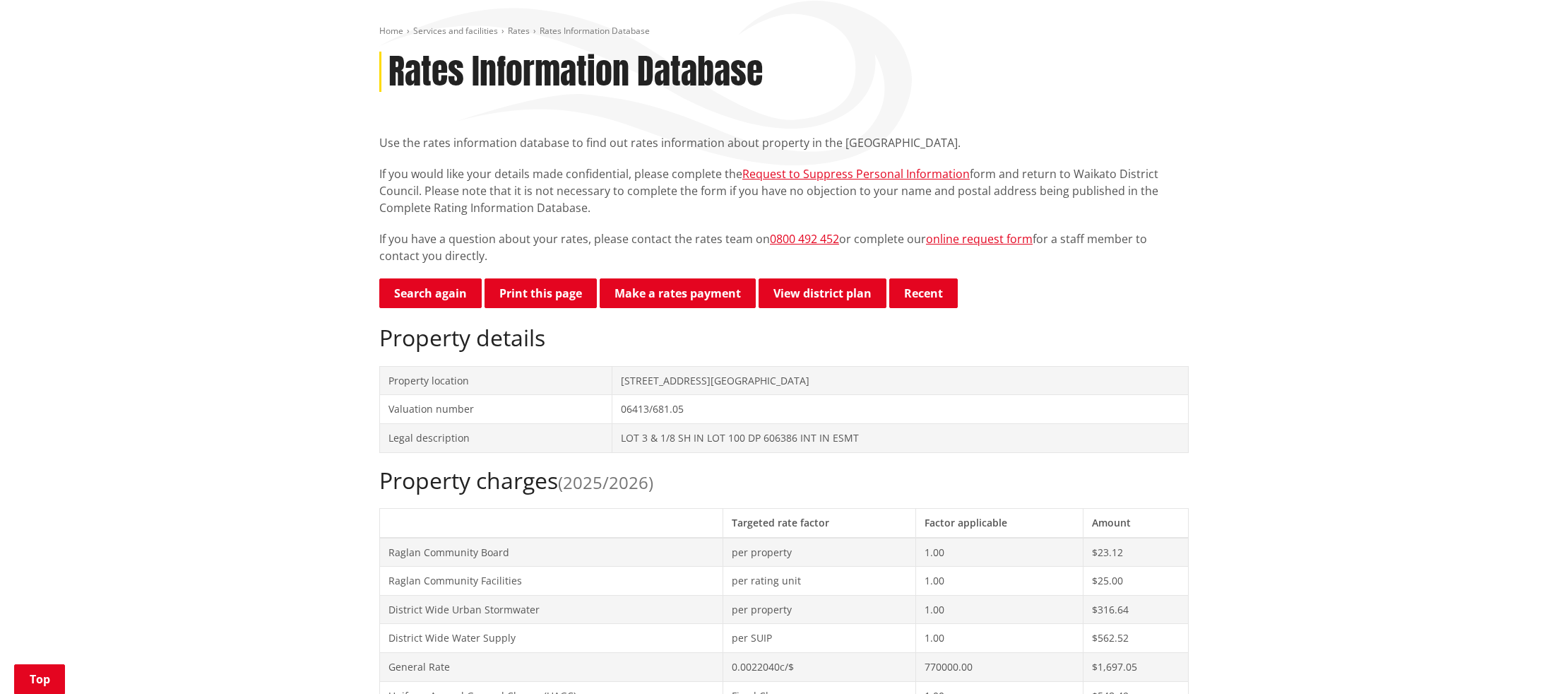
scroll to position [148, 0]
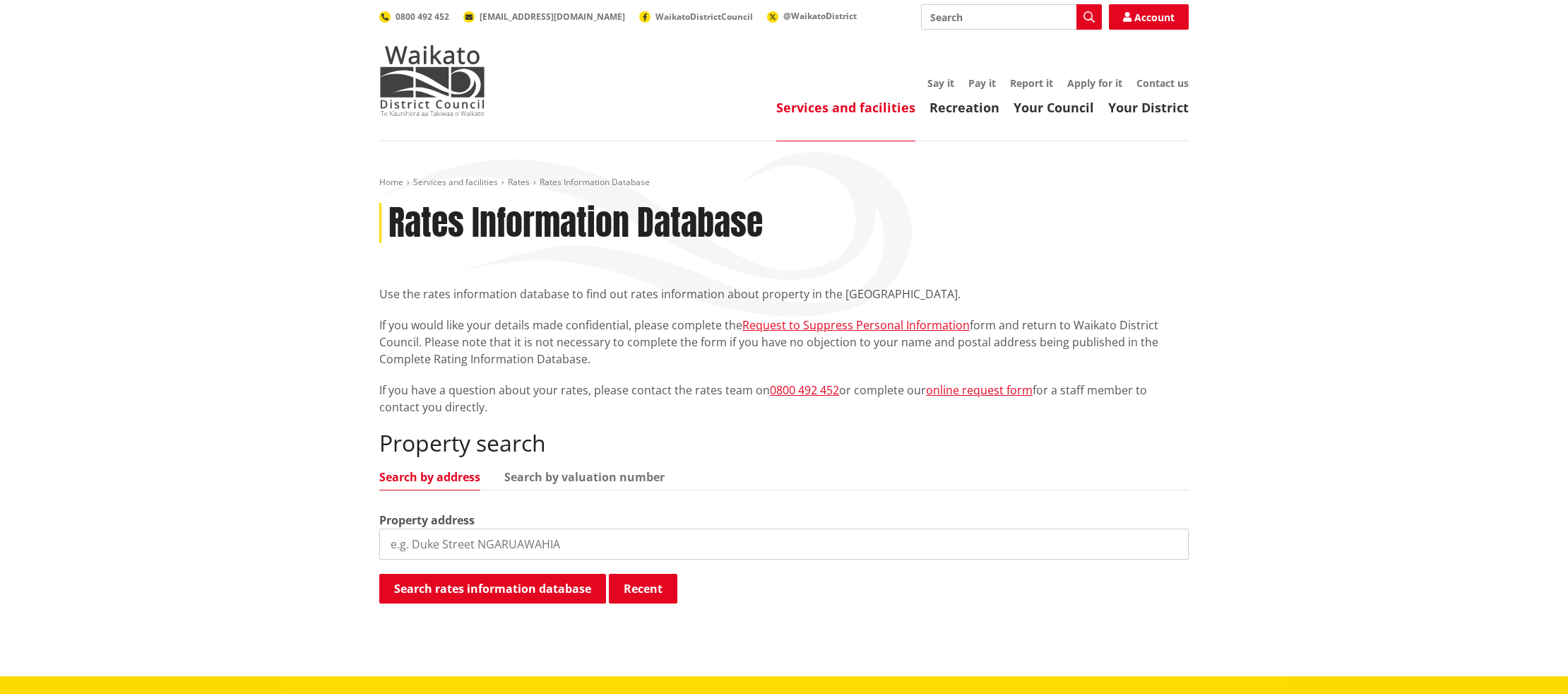
scroll to position [117, 0]
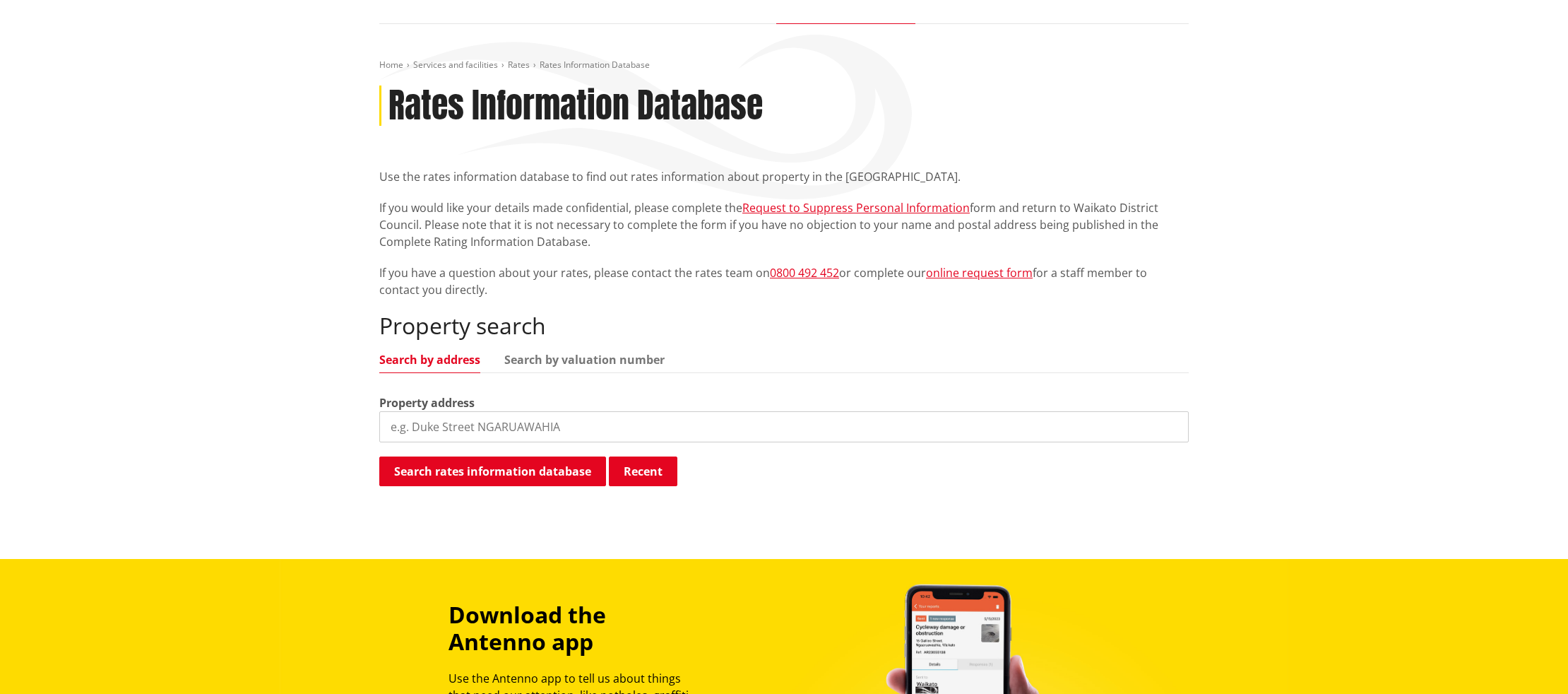
click at [548, 430] on input "search" at bounding box center [784, 427] width 810 height 31
type input "L"
click at [717, 431] on input "search" at bounding box center [784, 427] width 810 height 31
type input "123 greenslade"
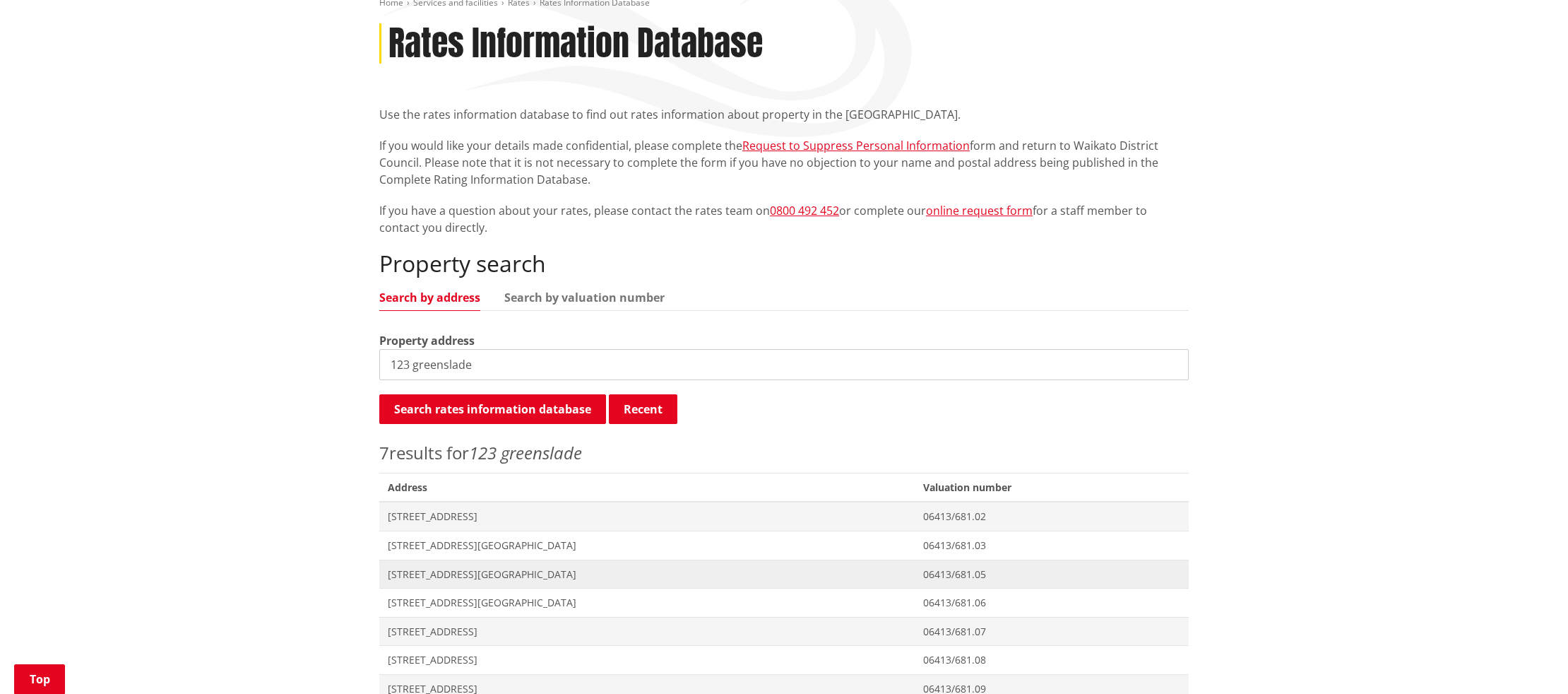
scroll to position [183, 0]
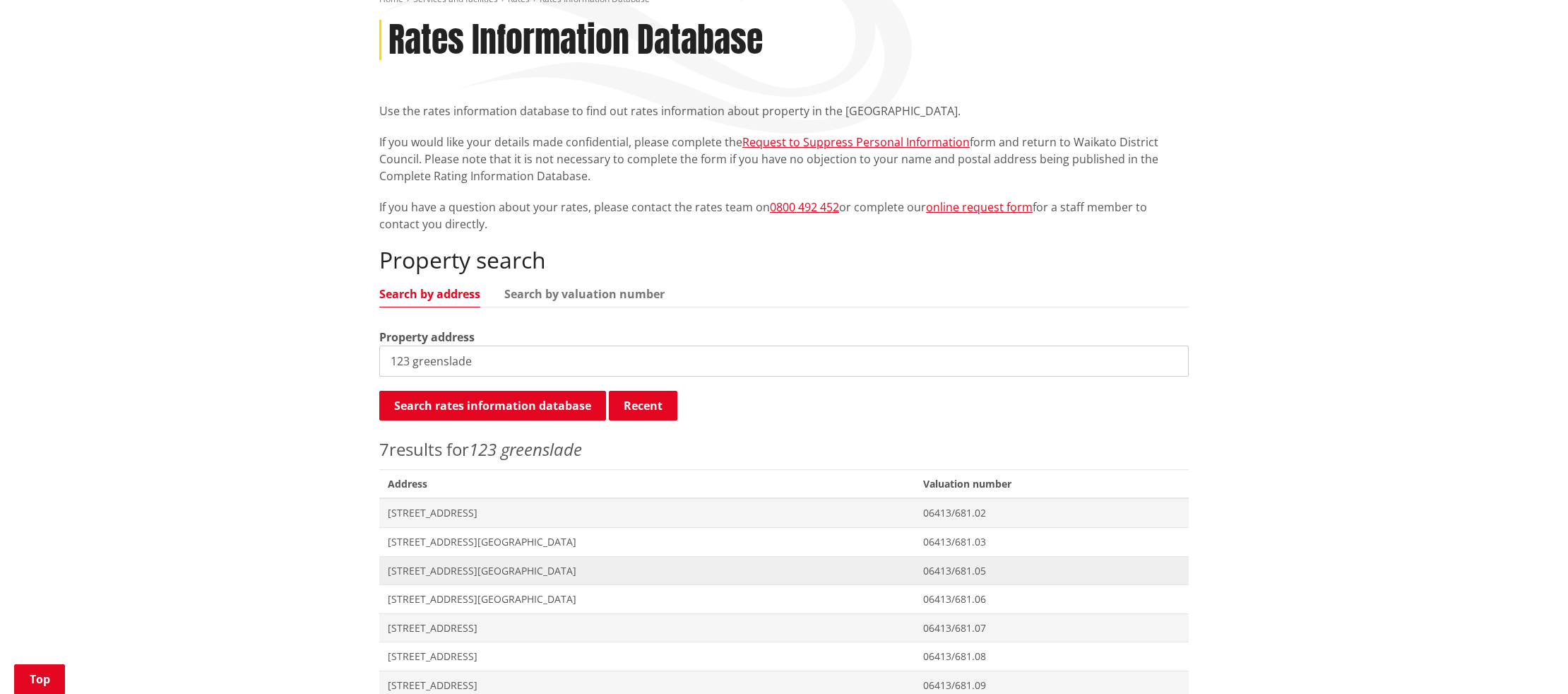
click at [431, 571] on span "[STREET_ADDRESS][GEOGRAPHIC_DATA]" at bounding box center [647, 571] width 518 height 14
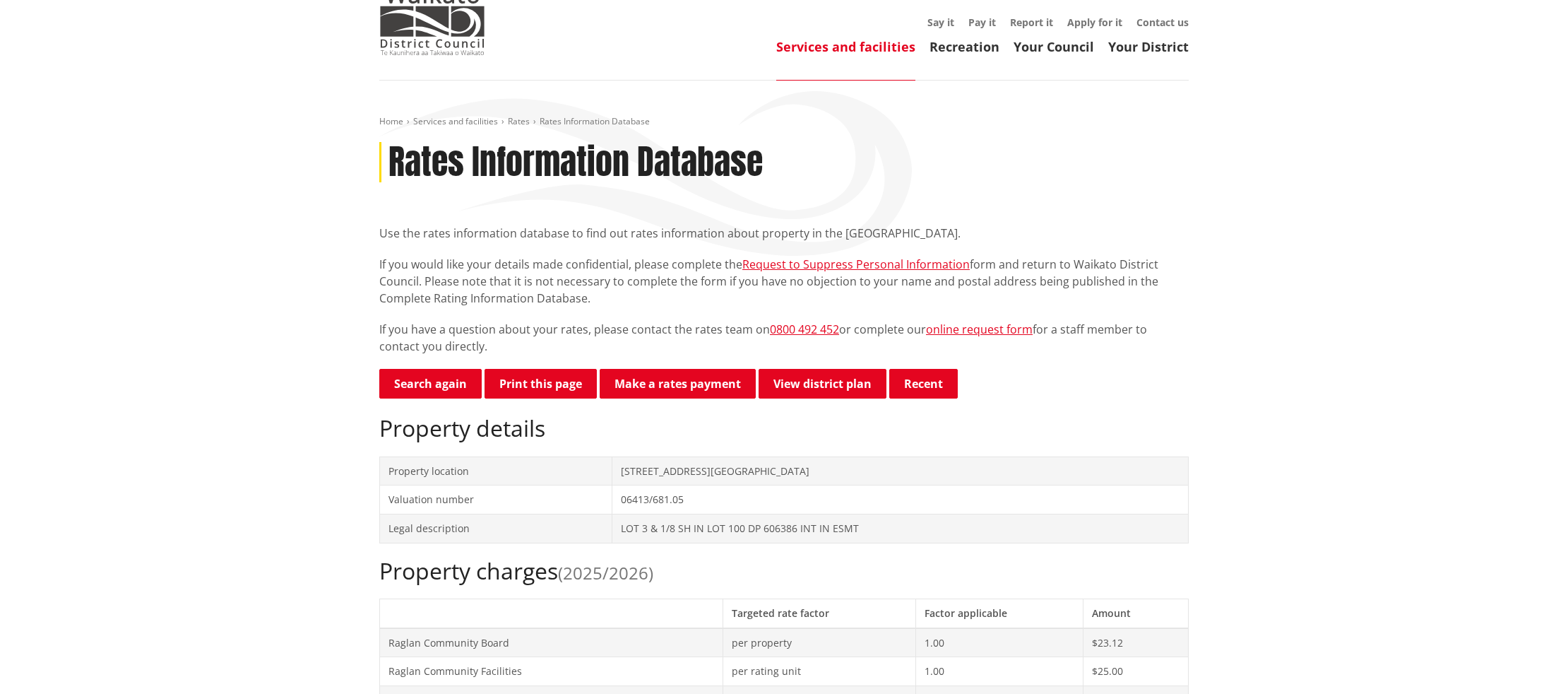
scroll to position [88, 0]
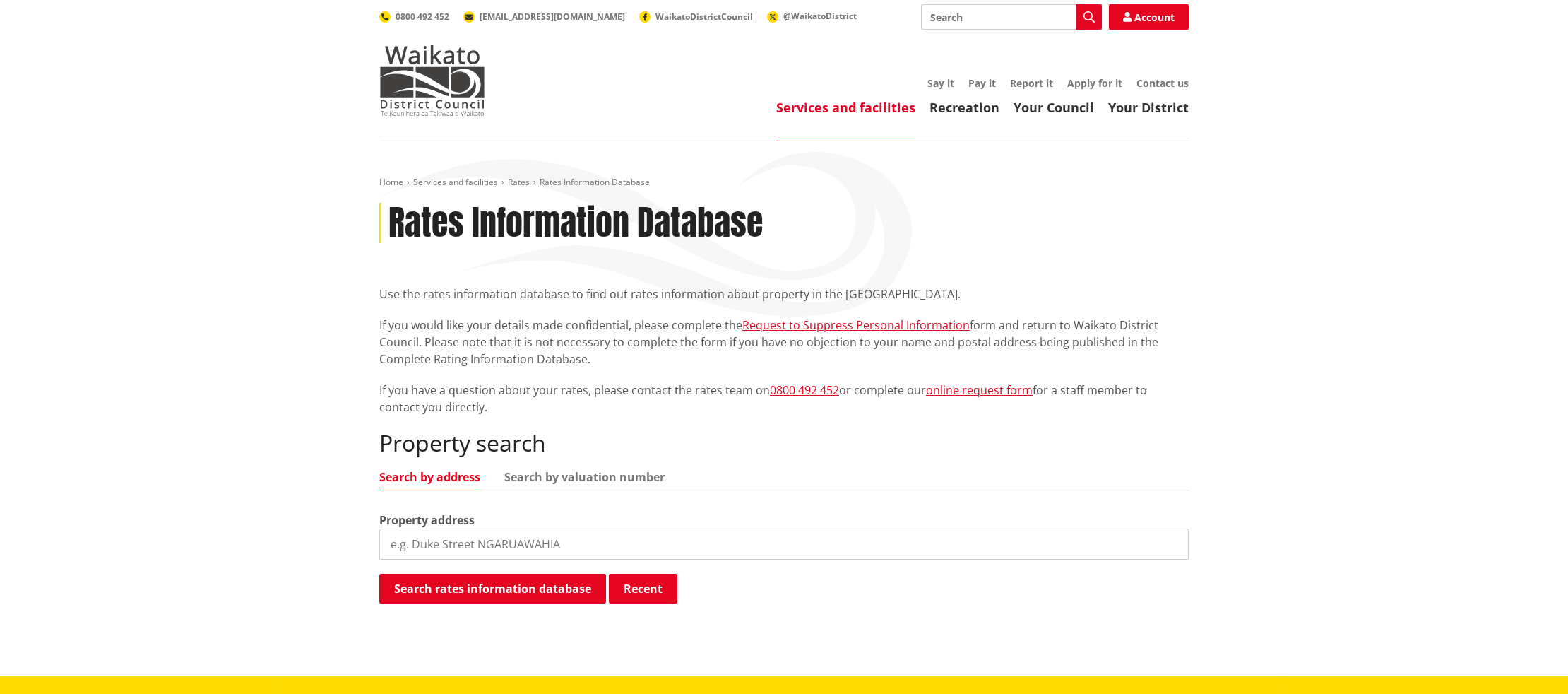
scroll to position [183, 0]
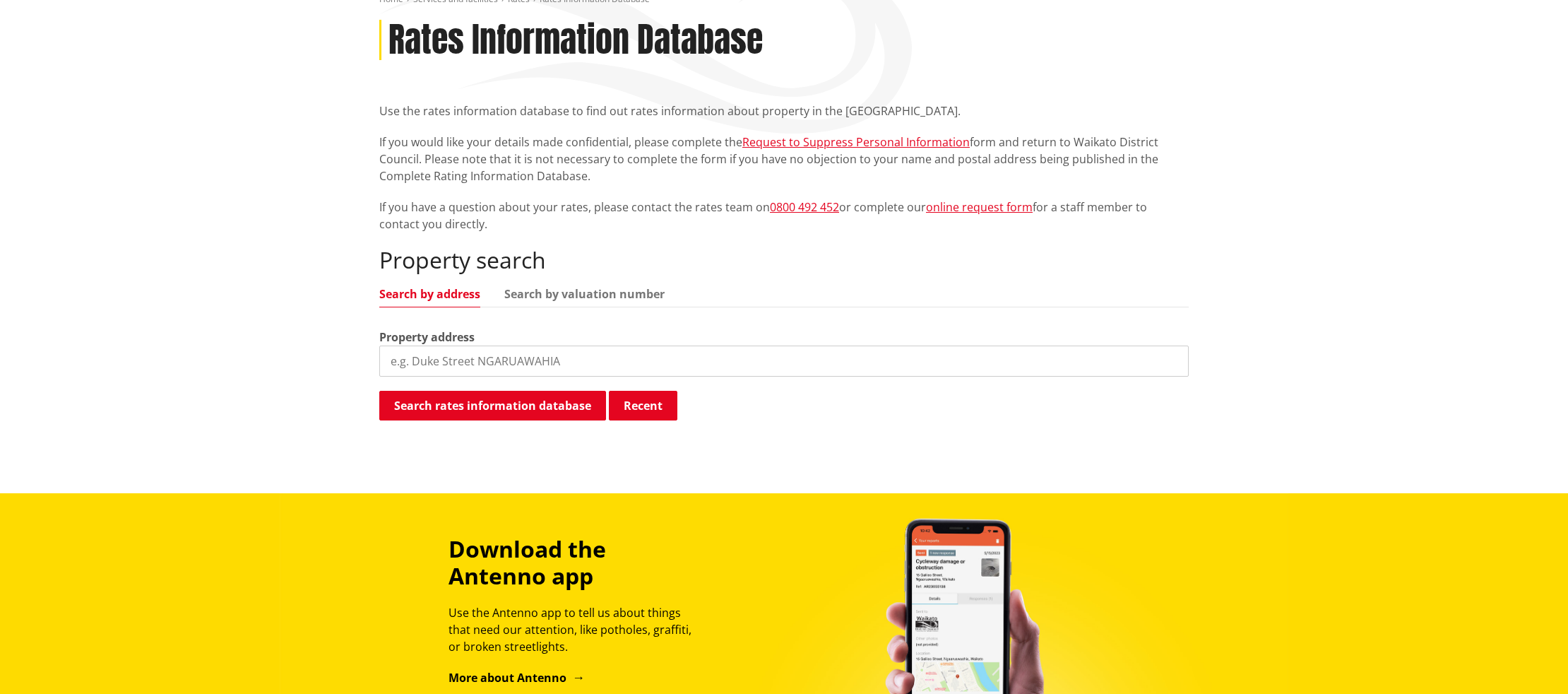
click at [506, 358] on input "search" at bounding box center [784, 361] width 810 height 31
type input "123 greenslade"
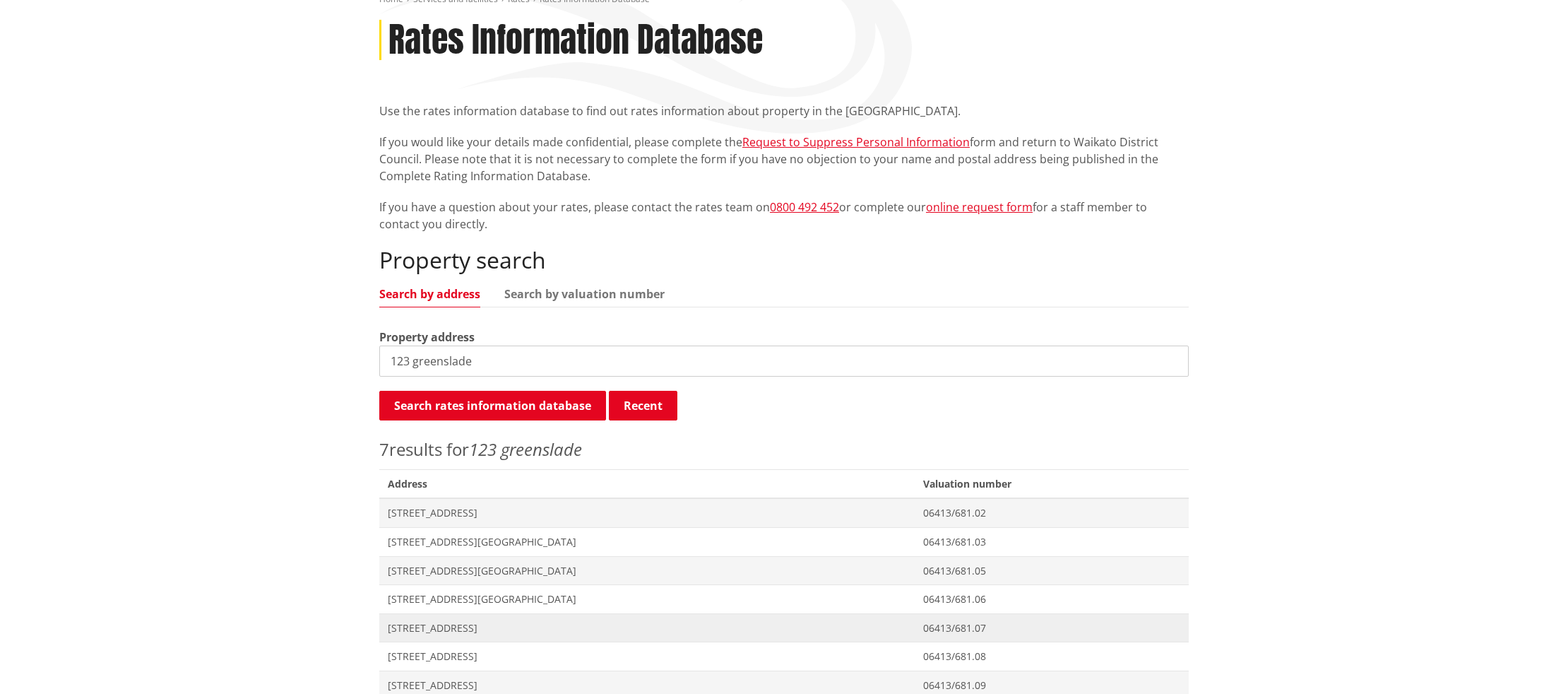
click at [446, 623] on span "[STREET_ADDRESS]" at bounding box center [647, 628] width 518 height 14
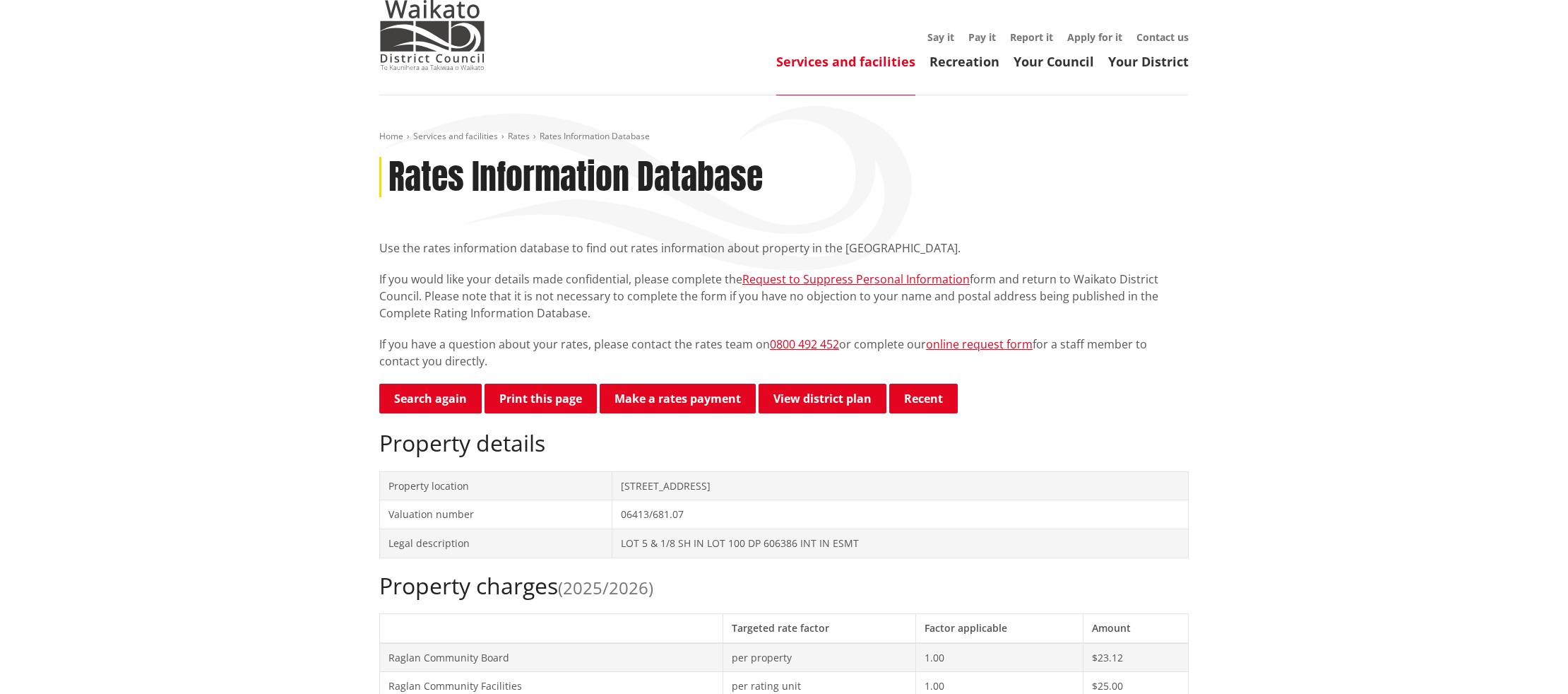
scroll to position [54, 0]
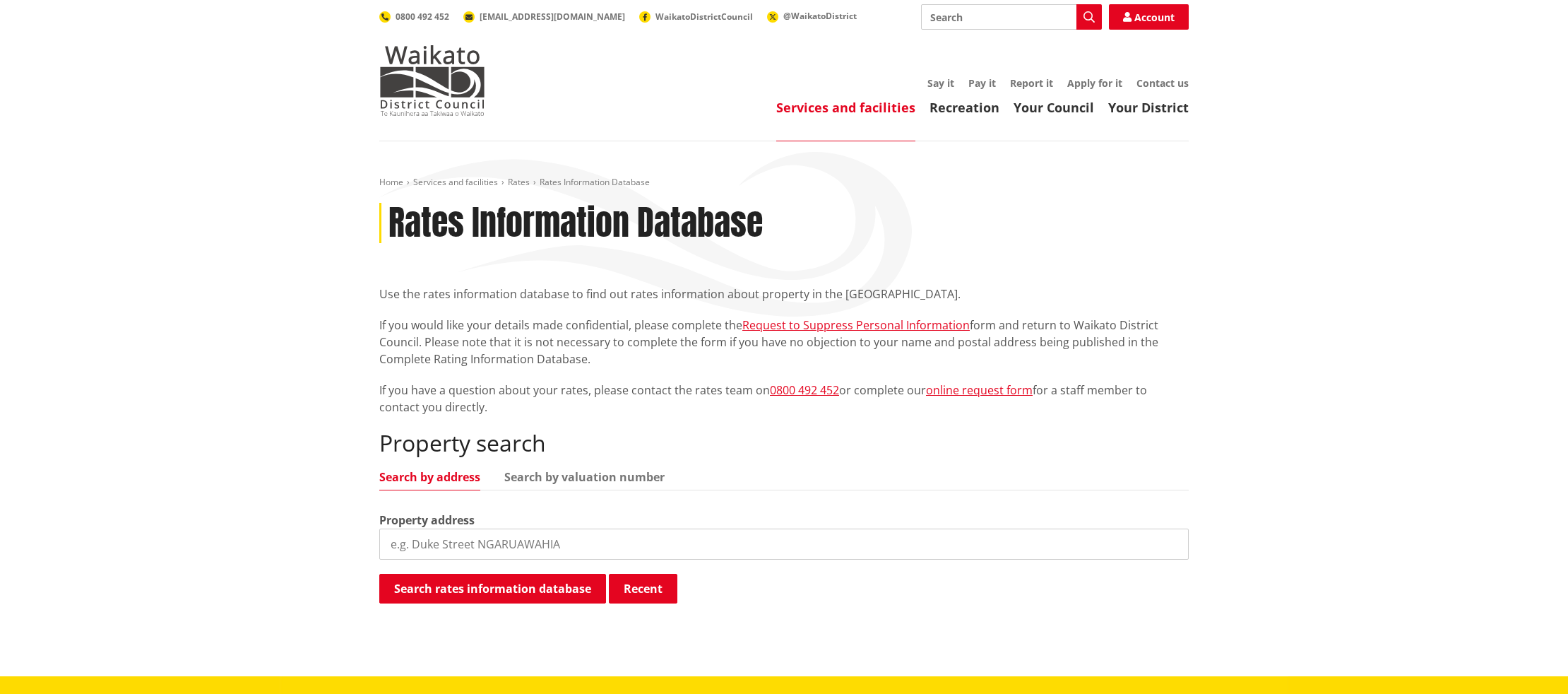
scroll to position [183, 0]
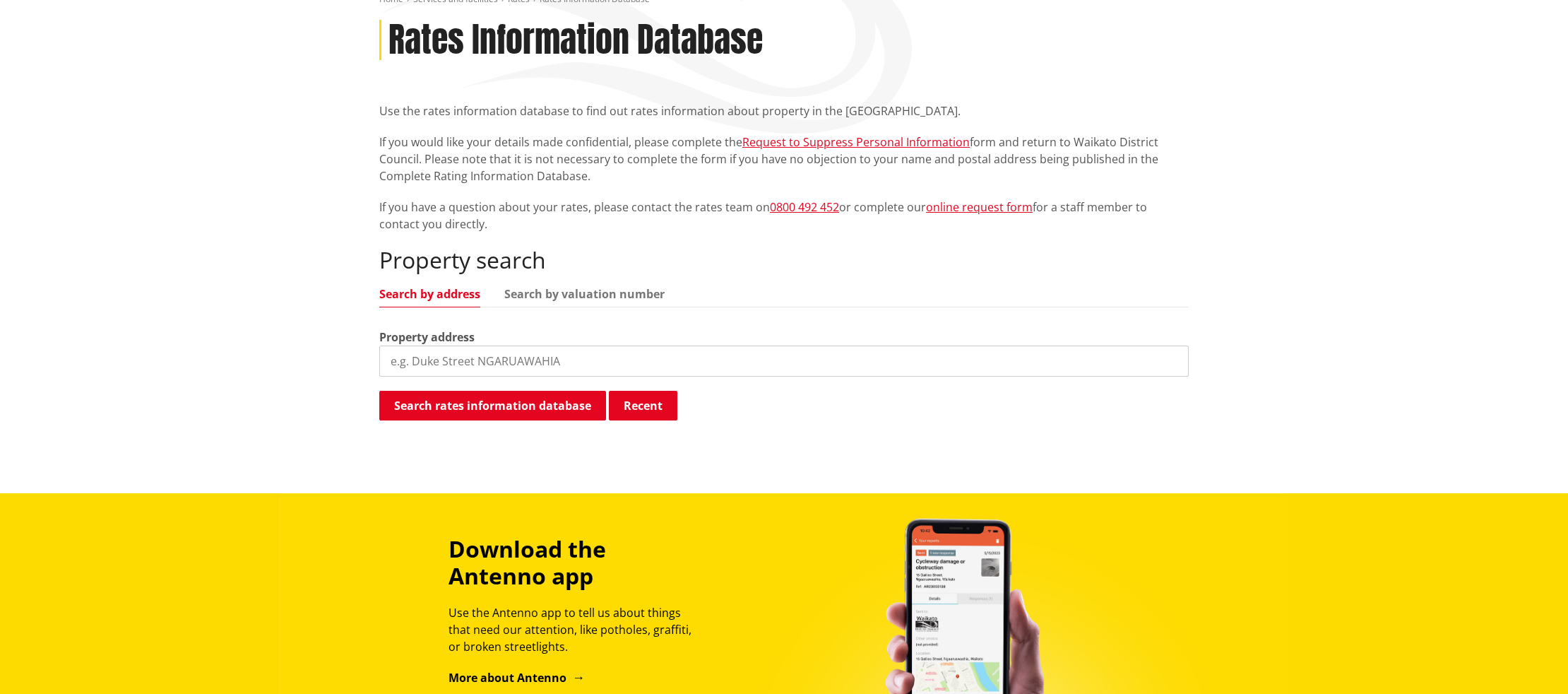
click at [466, 352] on input "search" at bounding box center [784, 361] width 810 height 31
type input "123 greenslade"
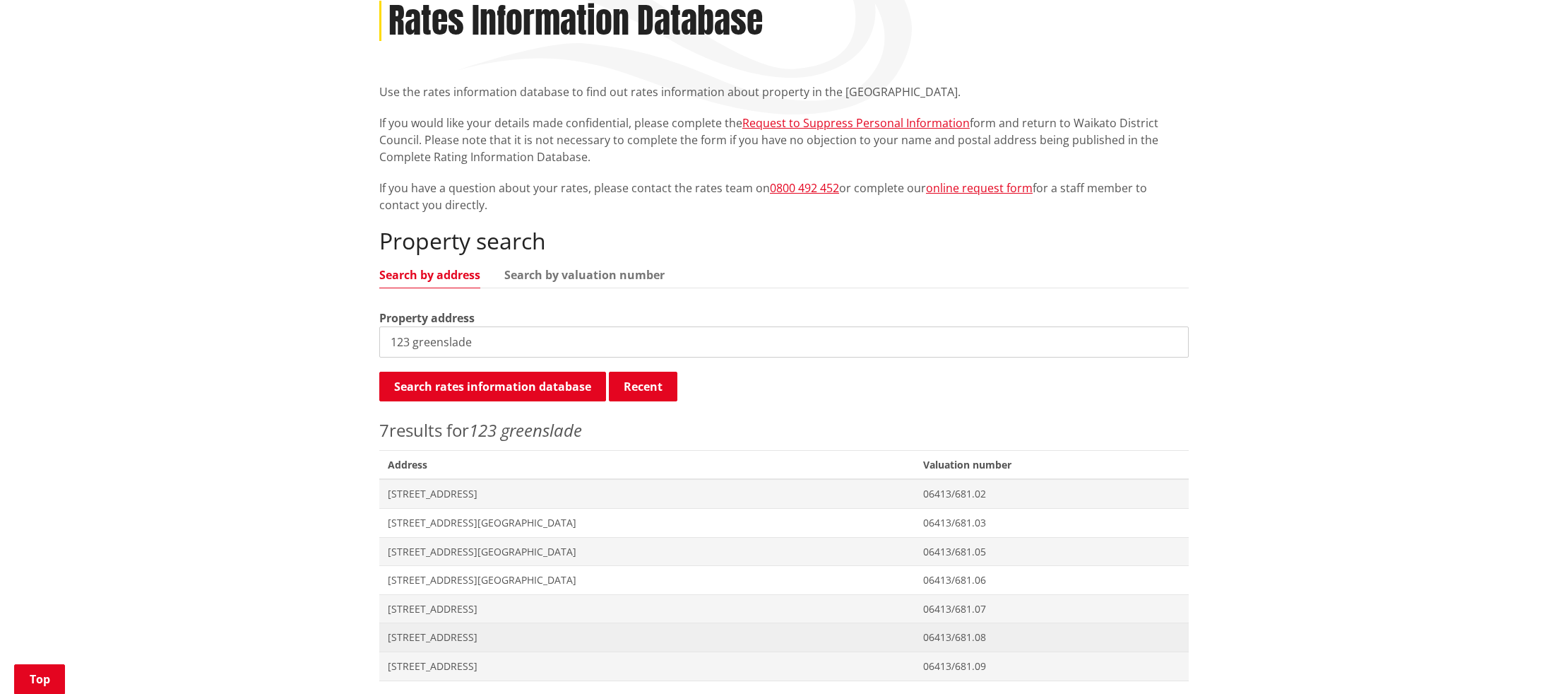
scroll to position [218, 0]
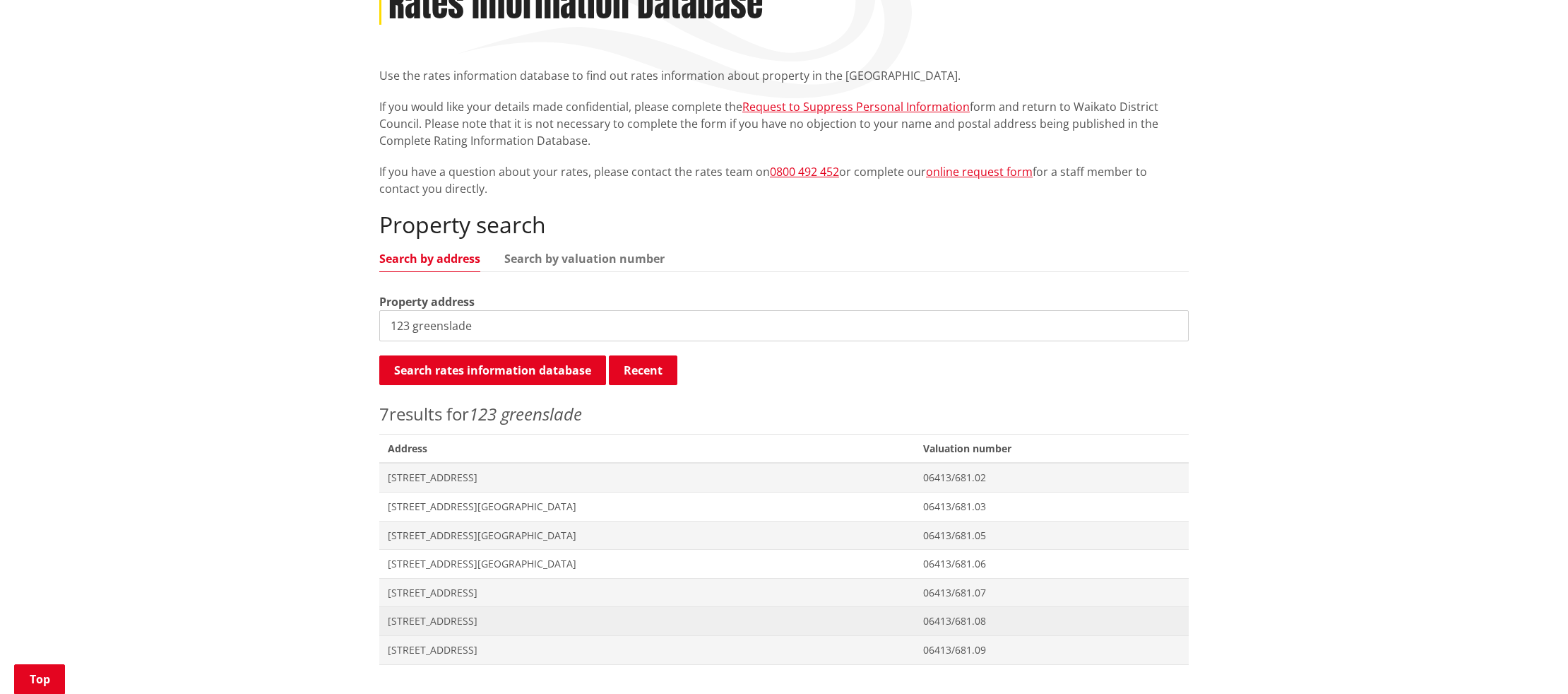
click at [436, 623] on span "[STREET_ADDRESS]" at bounding box center [647, 621] width 518 height 14
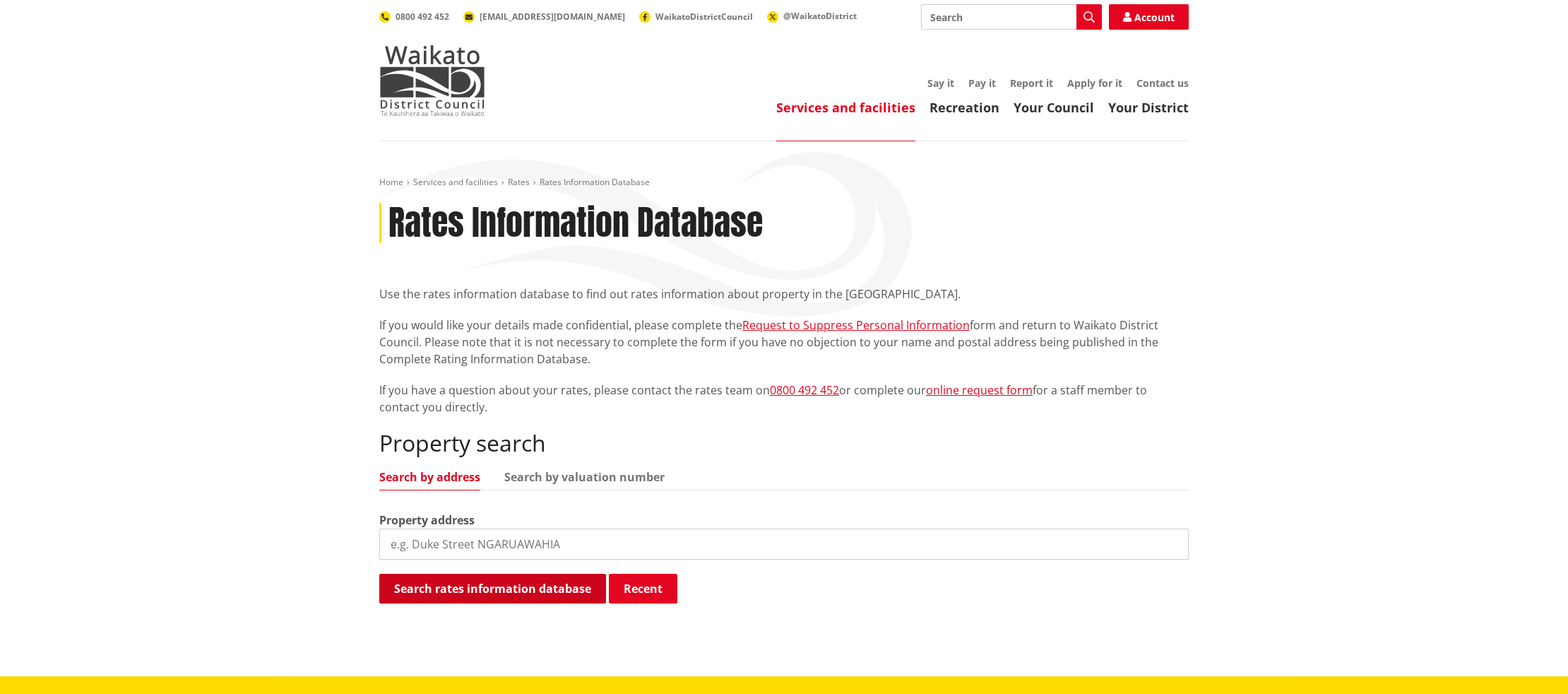
scroll to position [218, 0]
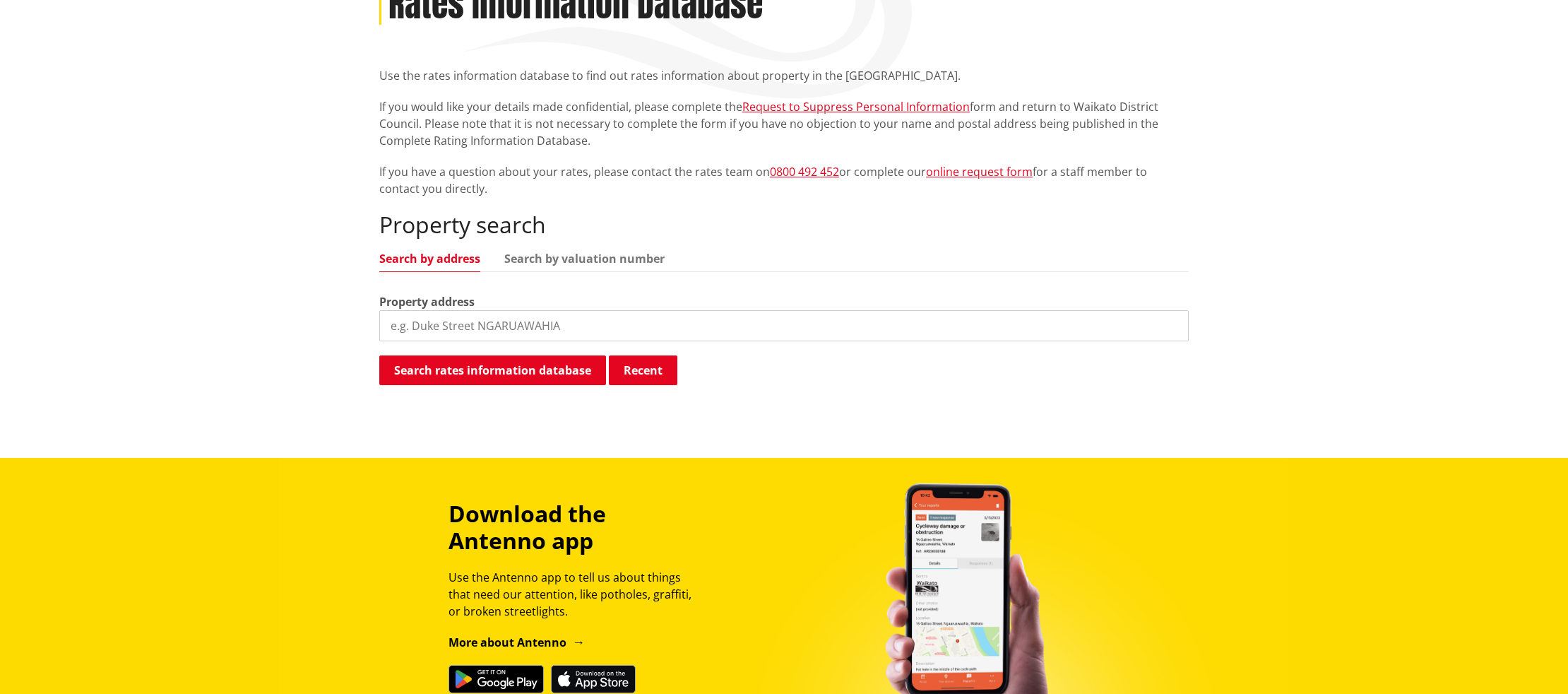
click at [512, 323] on input "search" at bounding box center [784, 326] width 810 height 31
type input "123 greenslade"
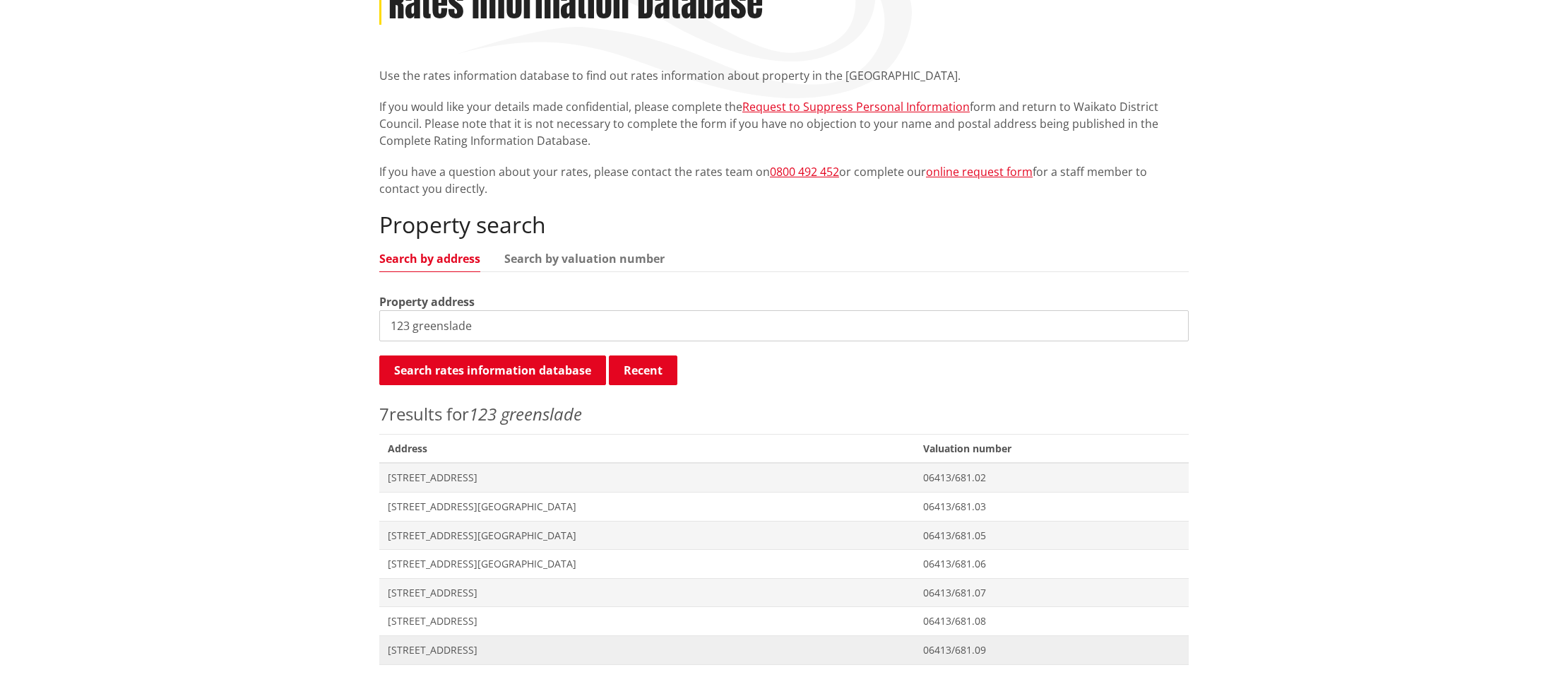
click at [426, 653] on span "[STREET_ADDRESS]" at bounding box center [647, 650] width 518 height 14
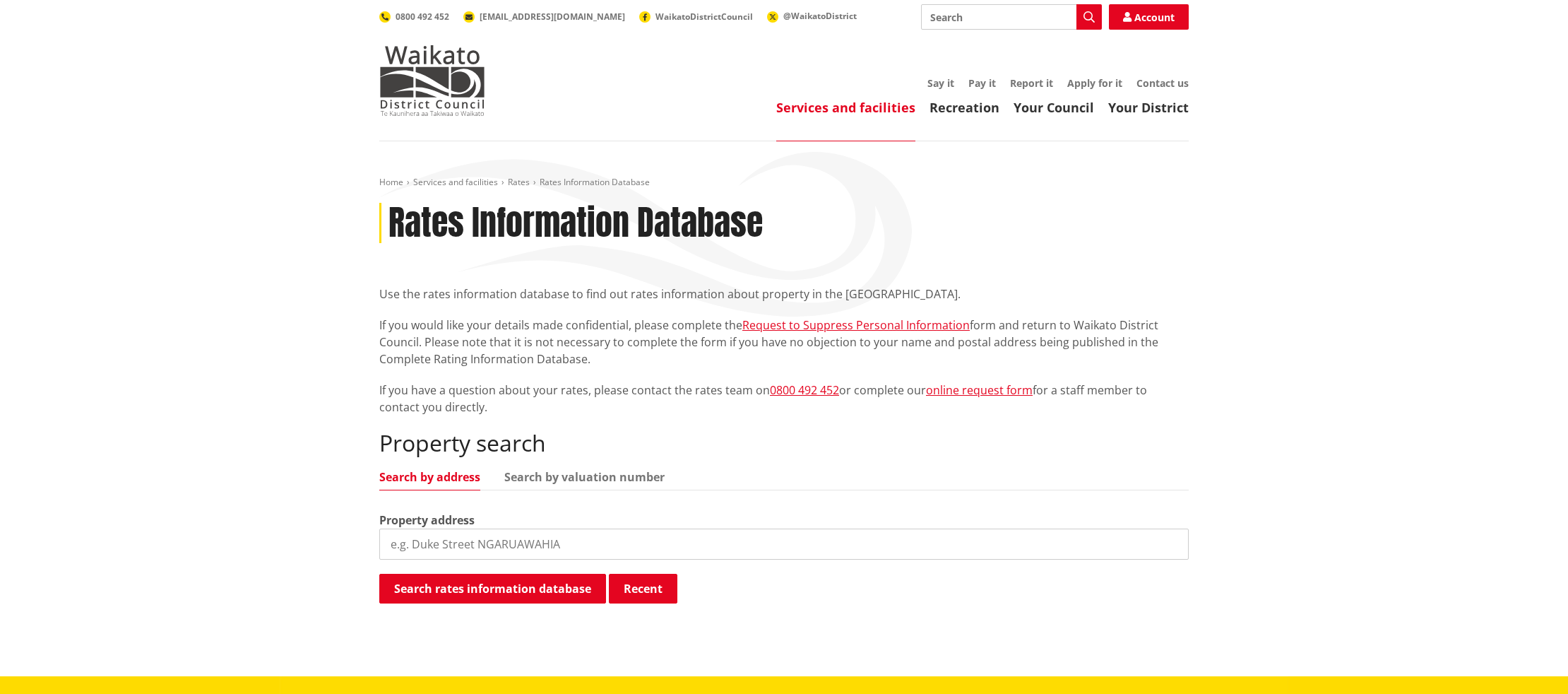
scroll to position [209, 0]
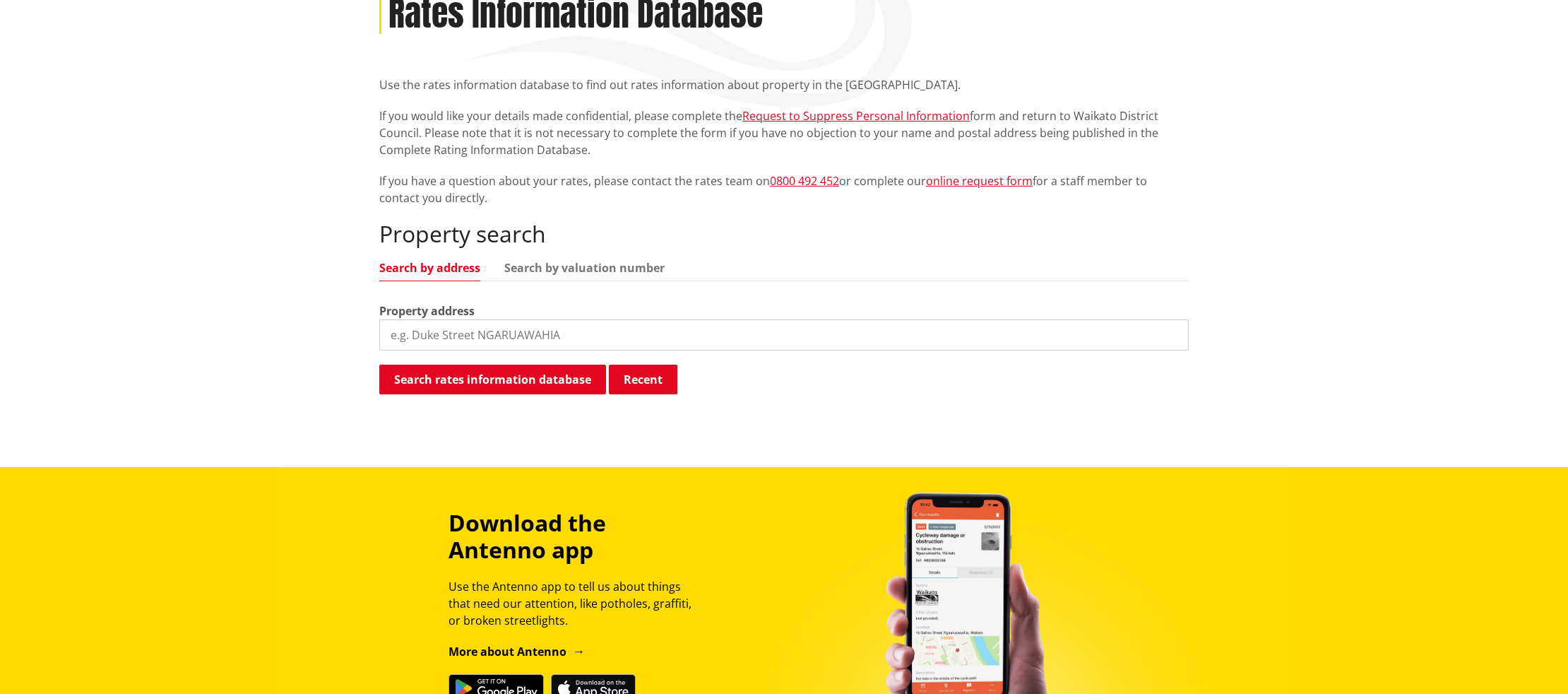
click at [483, 341] on input "search" at bounding box center [784, 335] width 810 height 31
type input "123 greenslade"
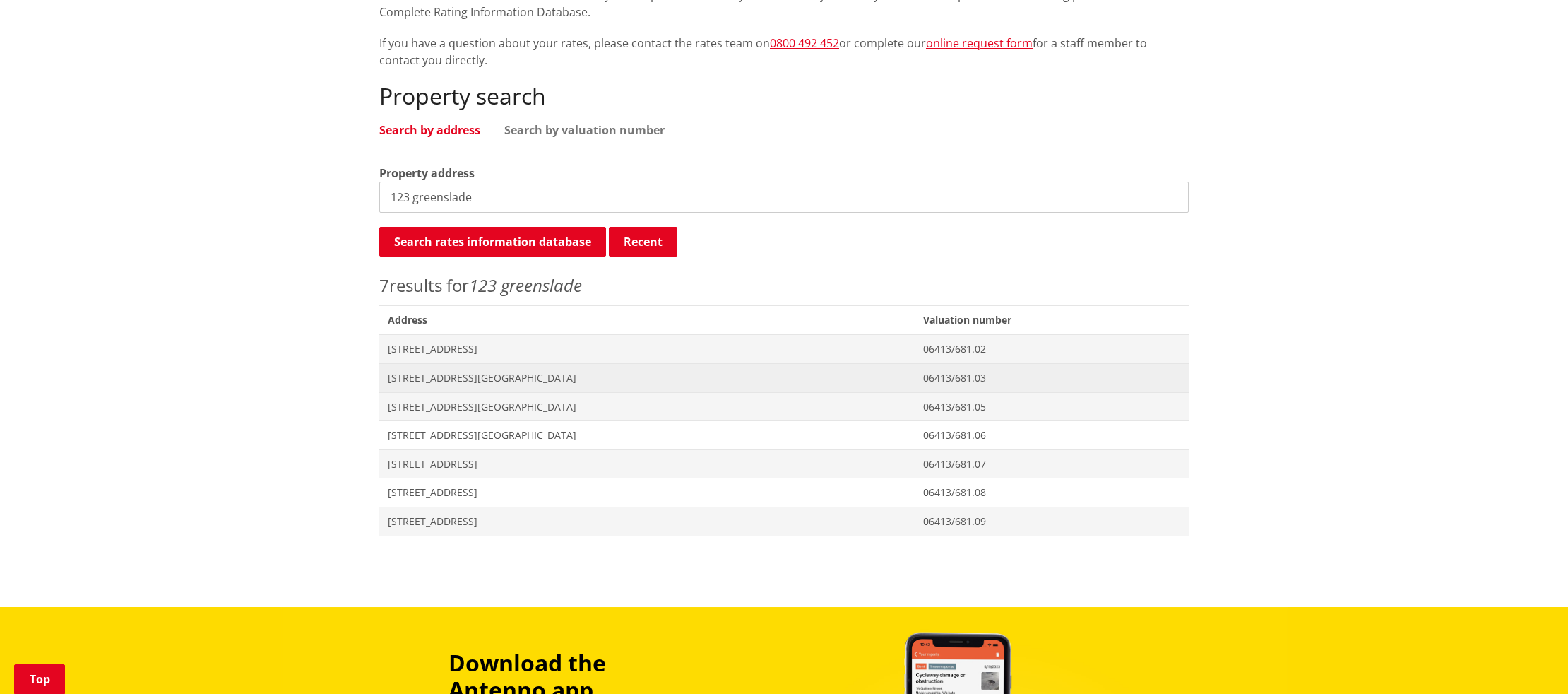
scroll to position [345, 0]
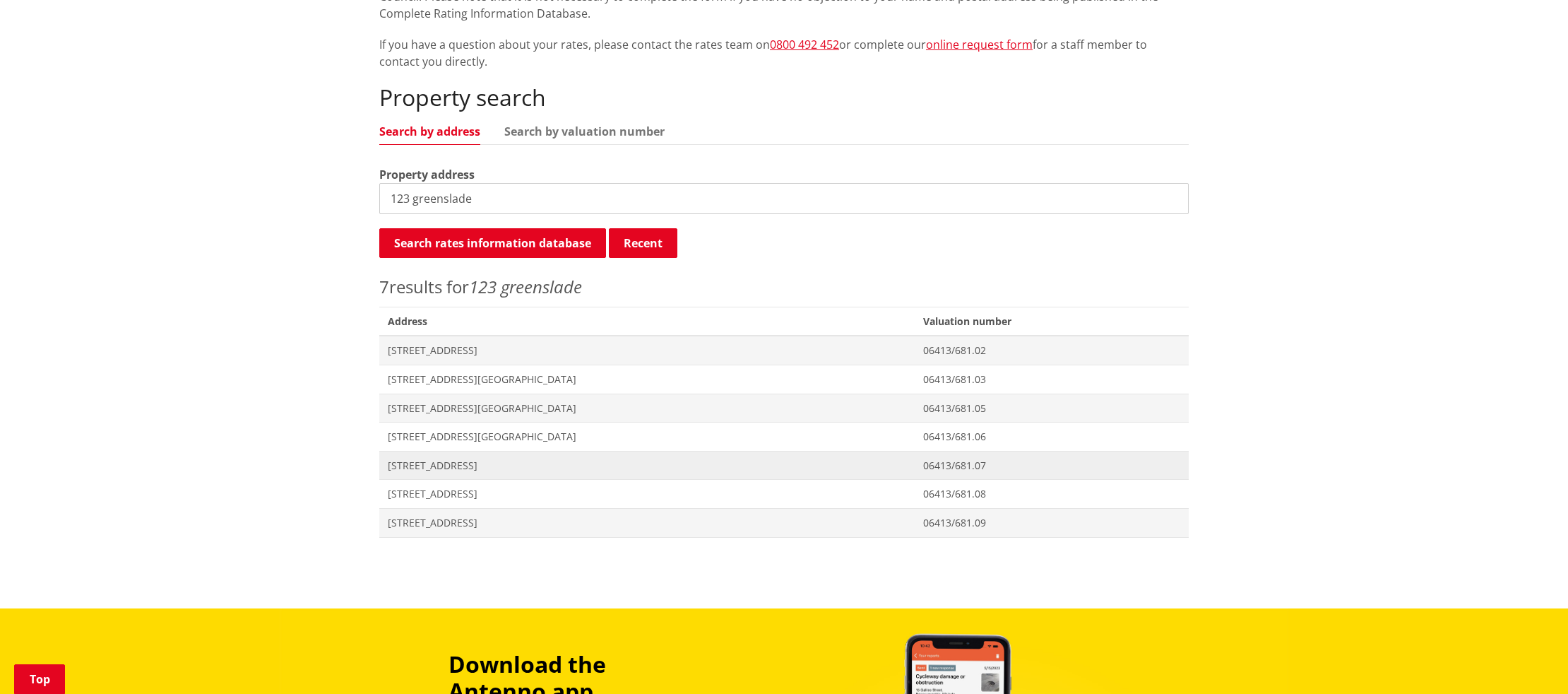
click at [449, 463] on span "[STREET_ADDRESS]" at bounding box center [647, 465] width 518 height 14
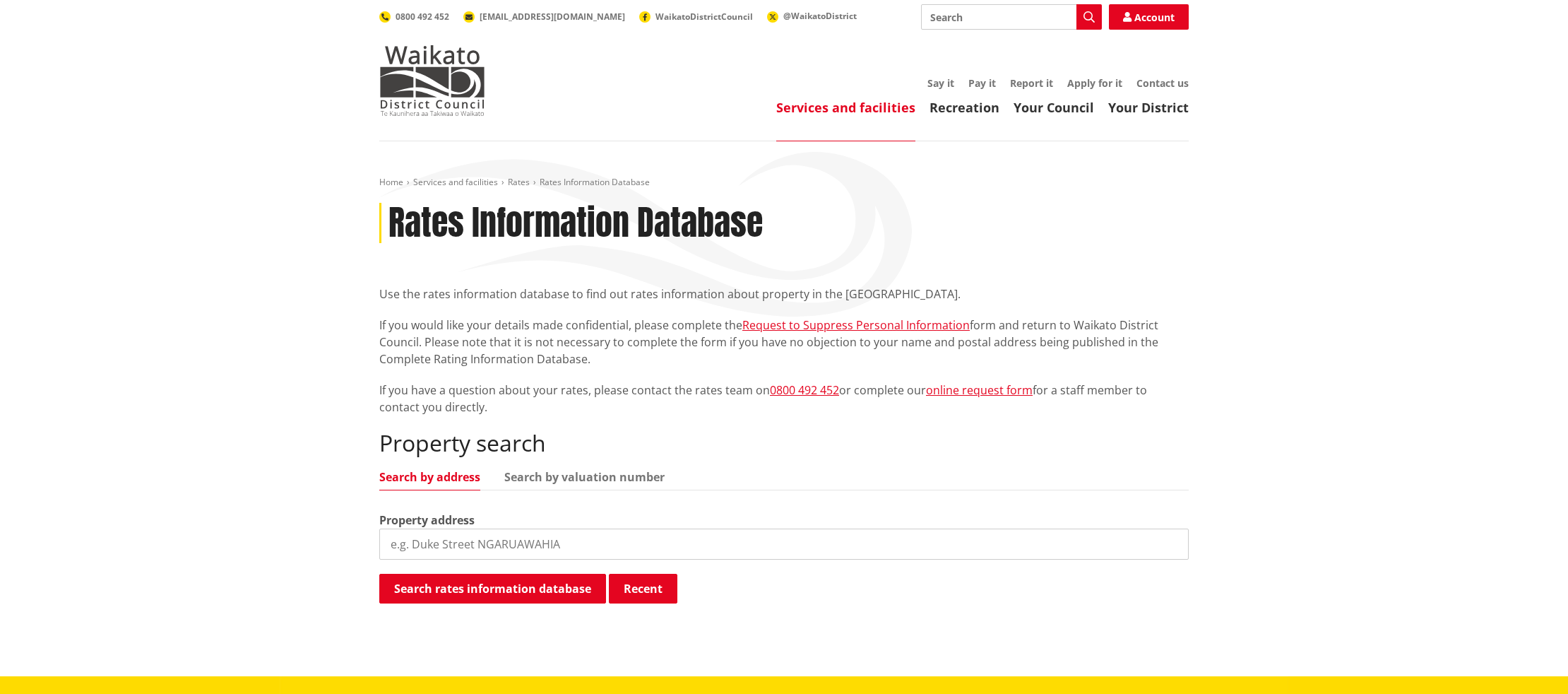
scroll to position [344, 0]
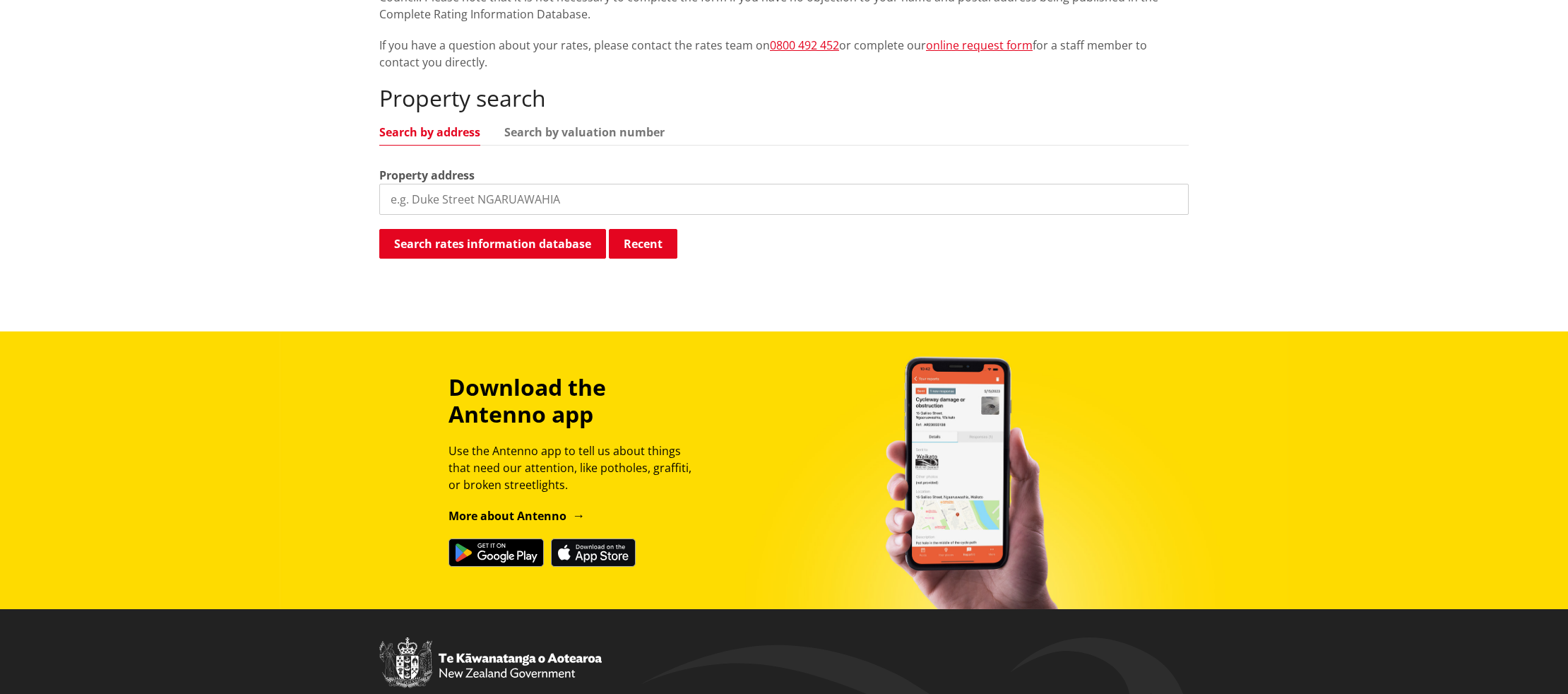
click at [533, 202] on input "search" at bounding box center [784, 199] width 810 height 31
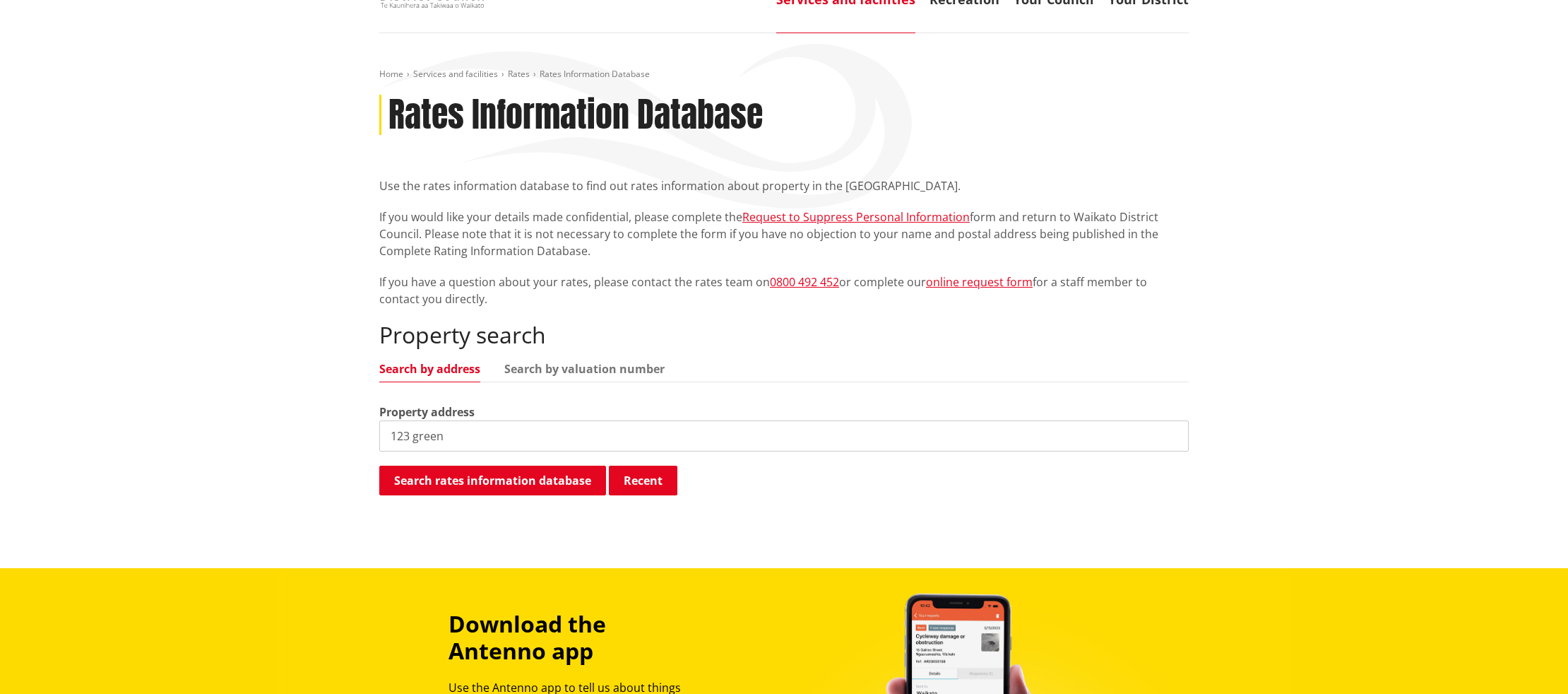
scroll to position [92, 0]
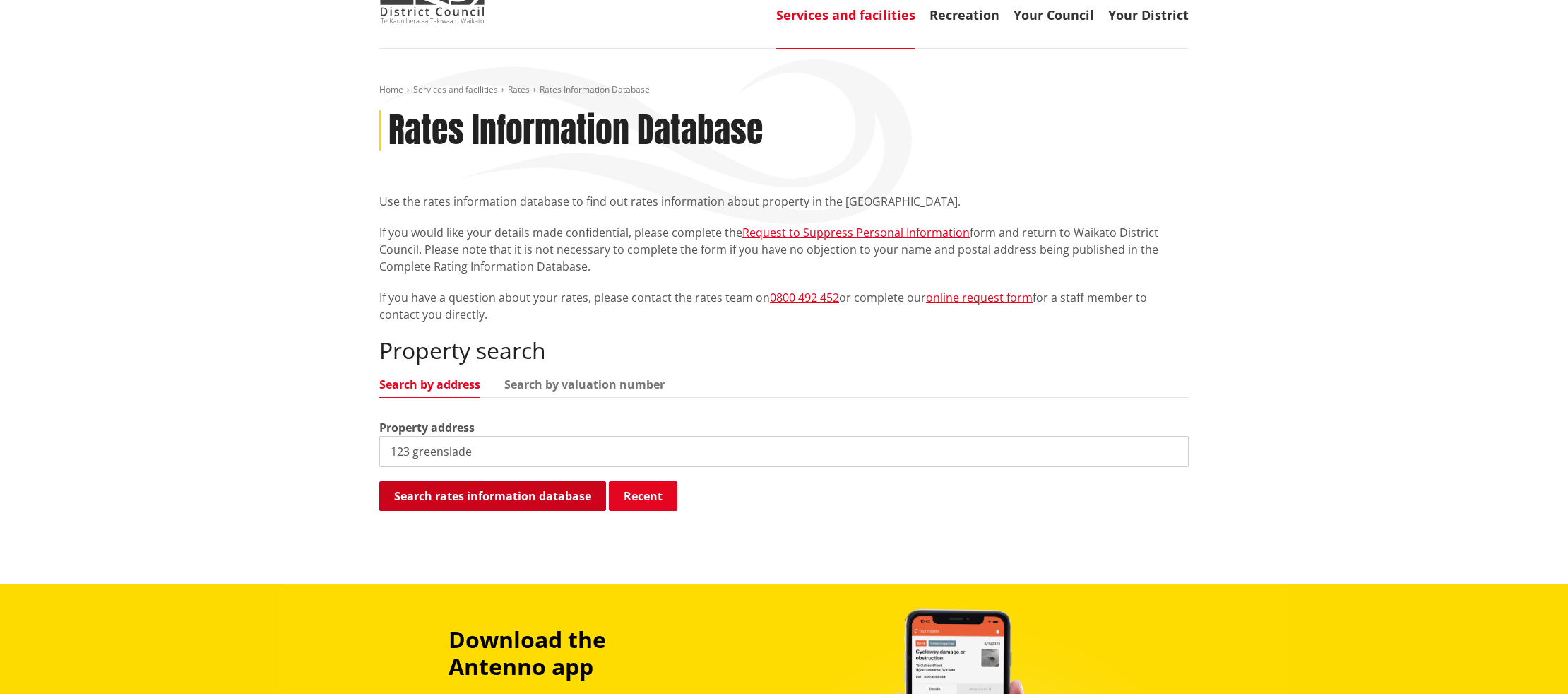
type input "123 greenslade"
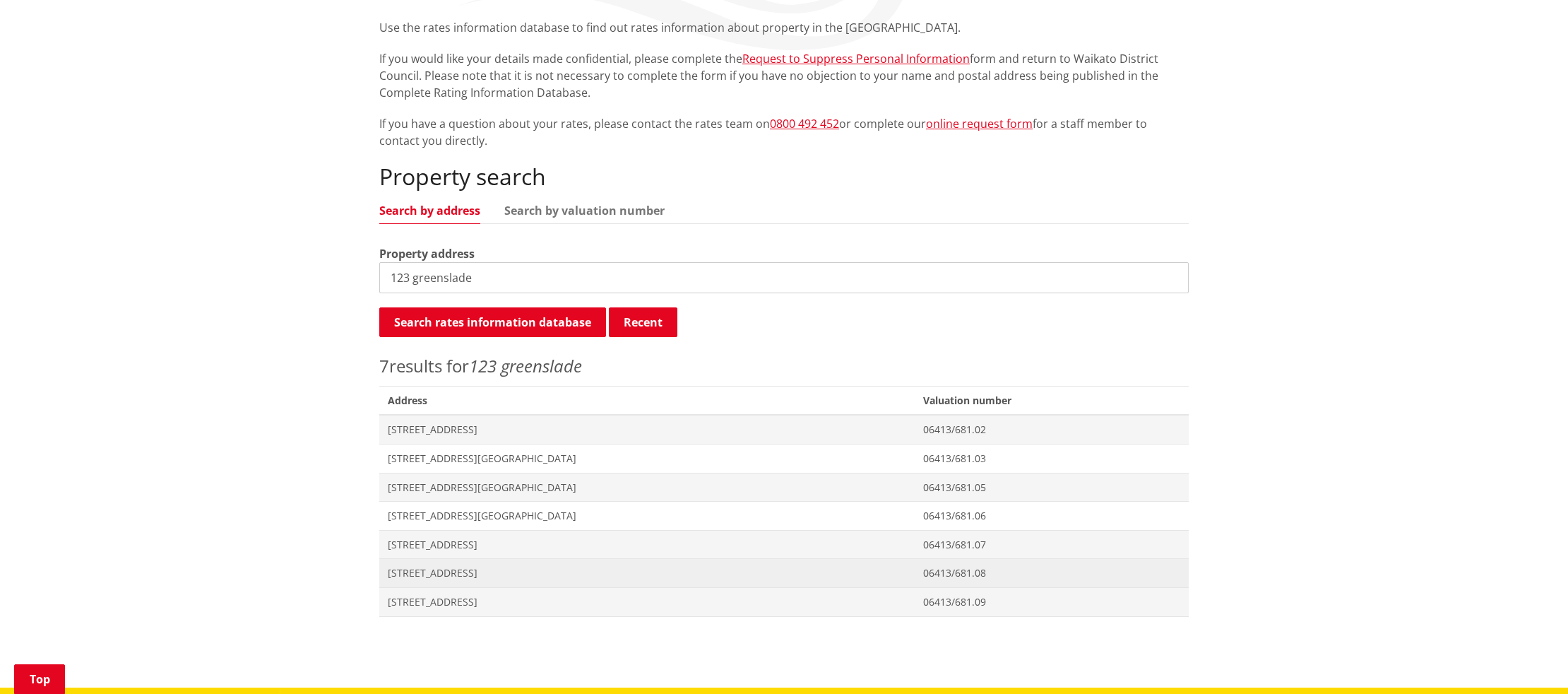
scroll to position [269, 0]
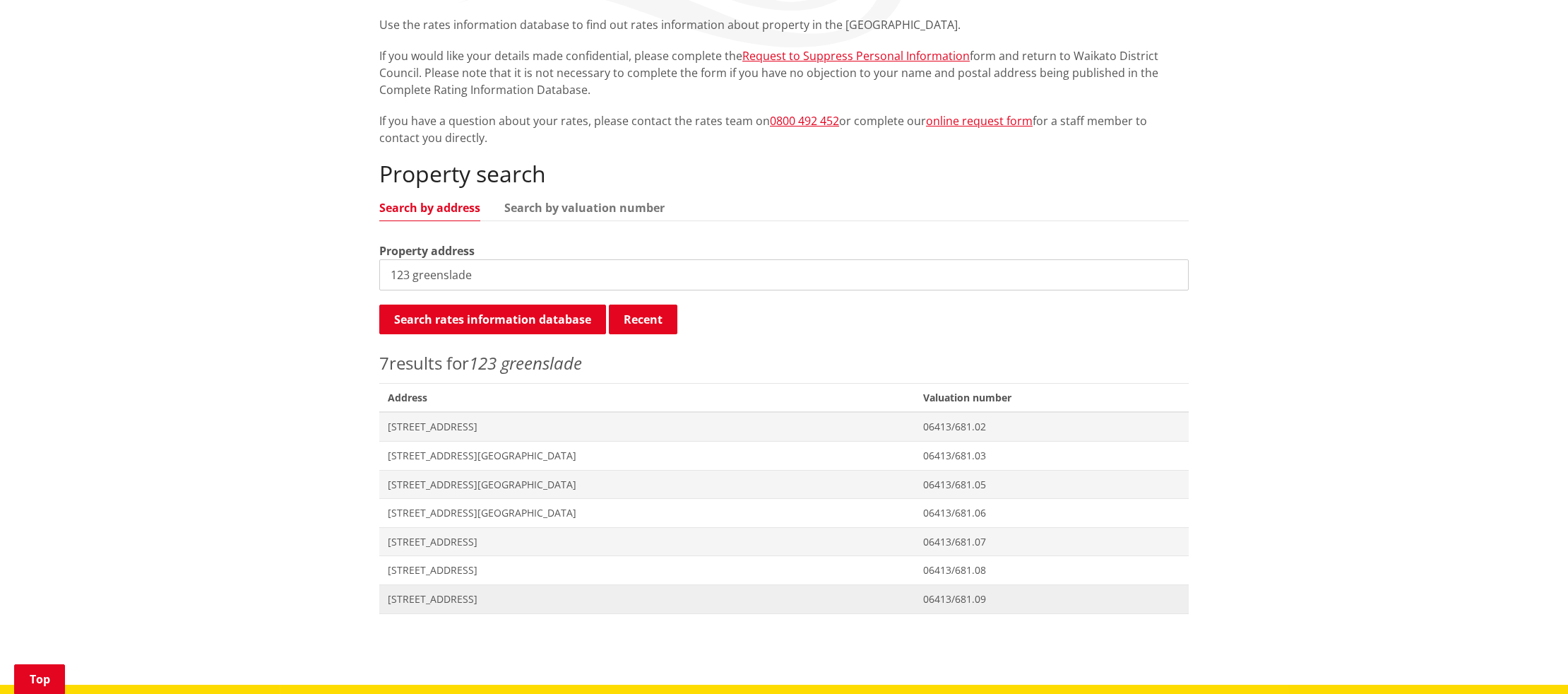
click at [422, 599] on span "[STREET_ADDRESS]" at bounding box center [647, 599] width 518 height 14
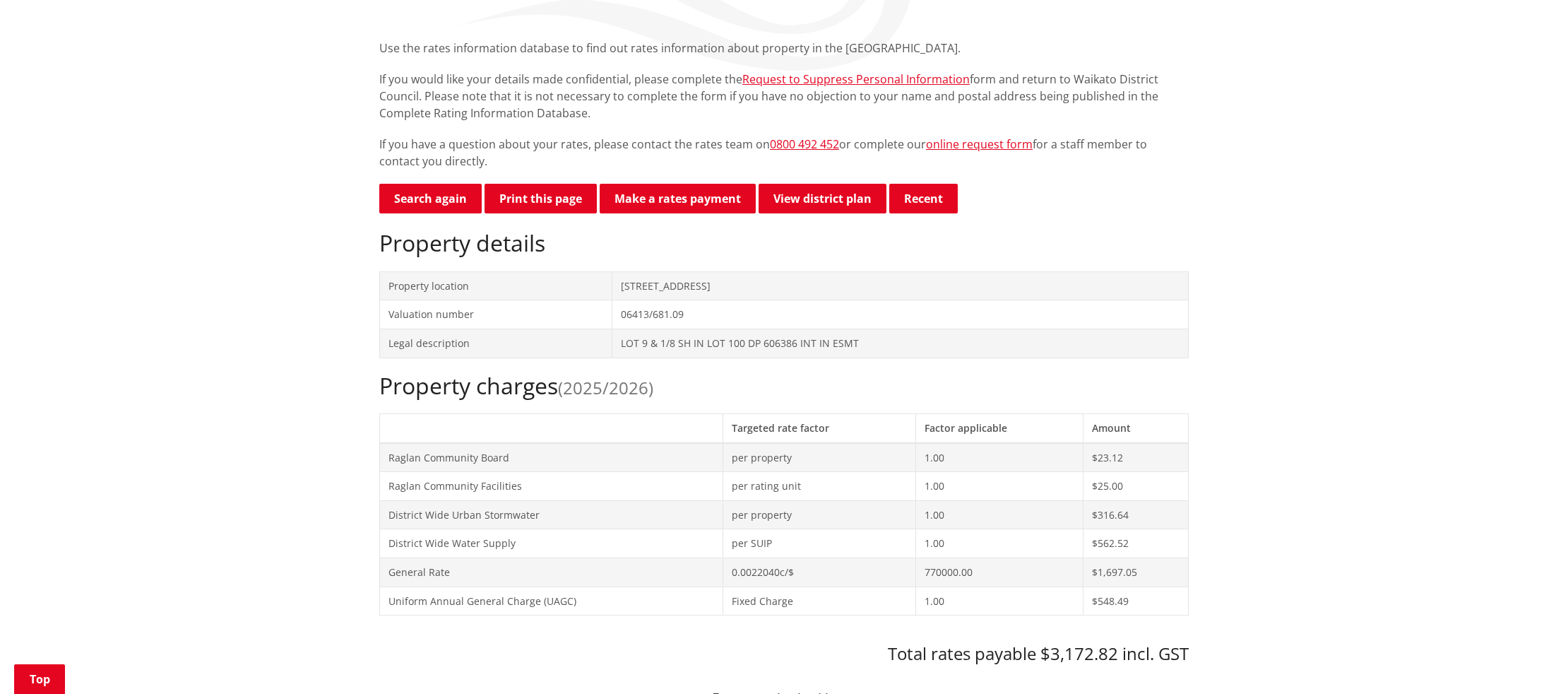
scroll to position [250, 0]
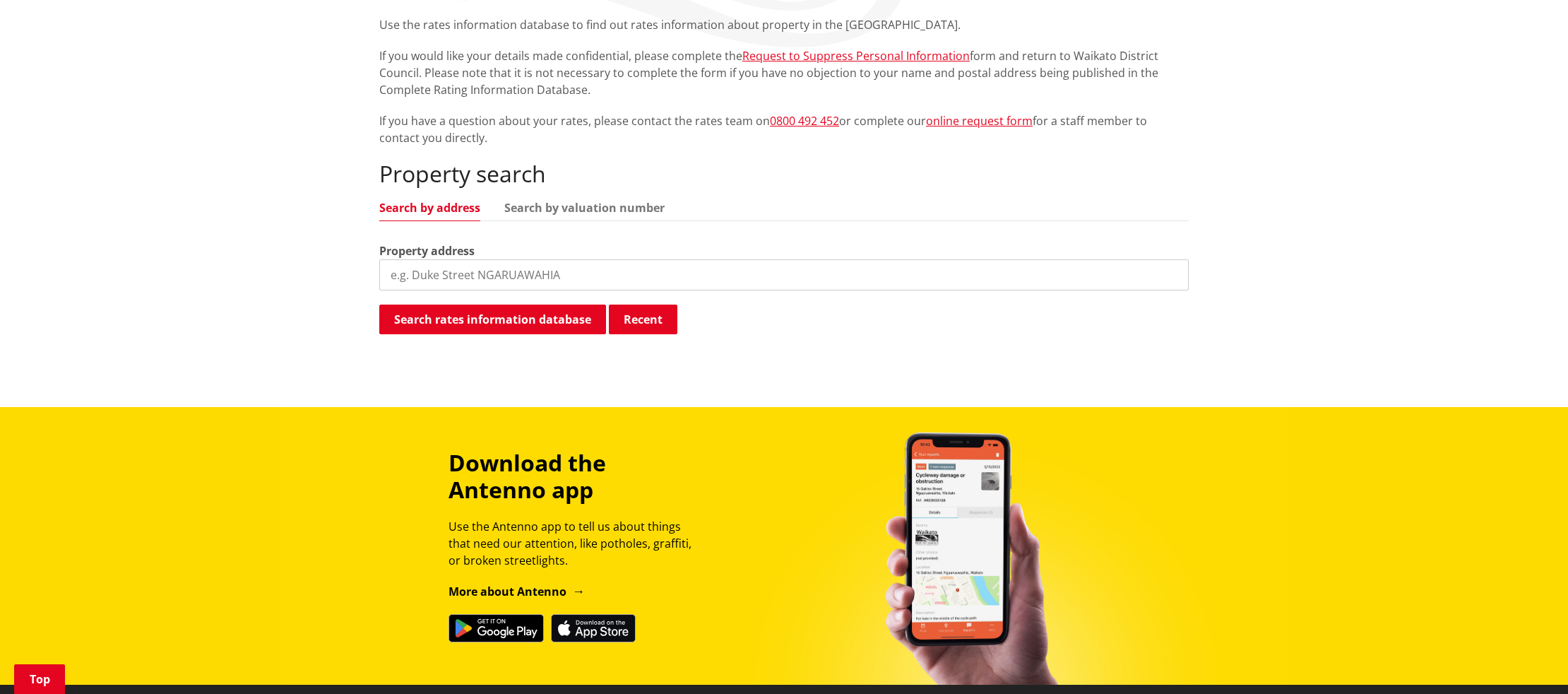
scroll to position [269, 0]
click at [525, 273] on input "search" at bounding box center [784, 276] width 810 height 31
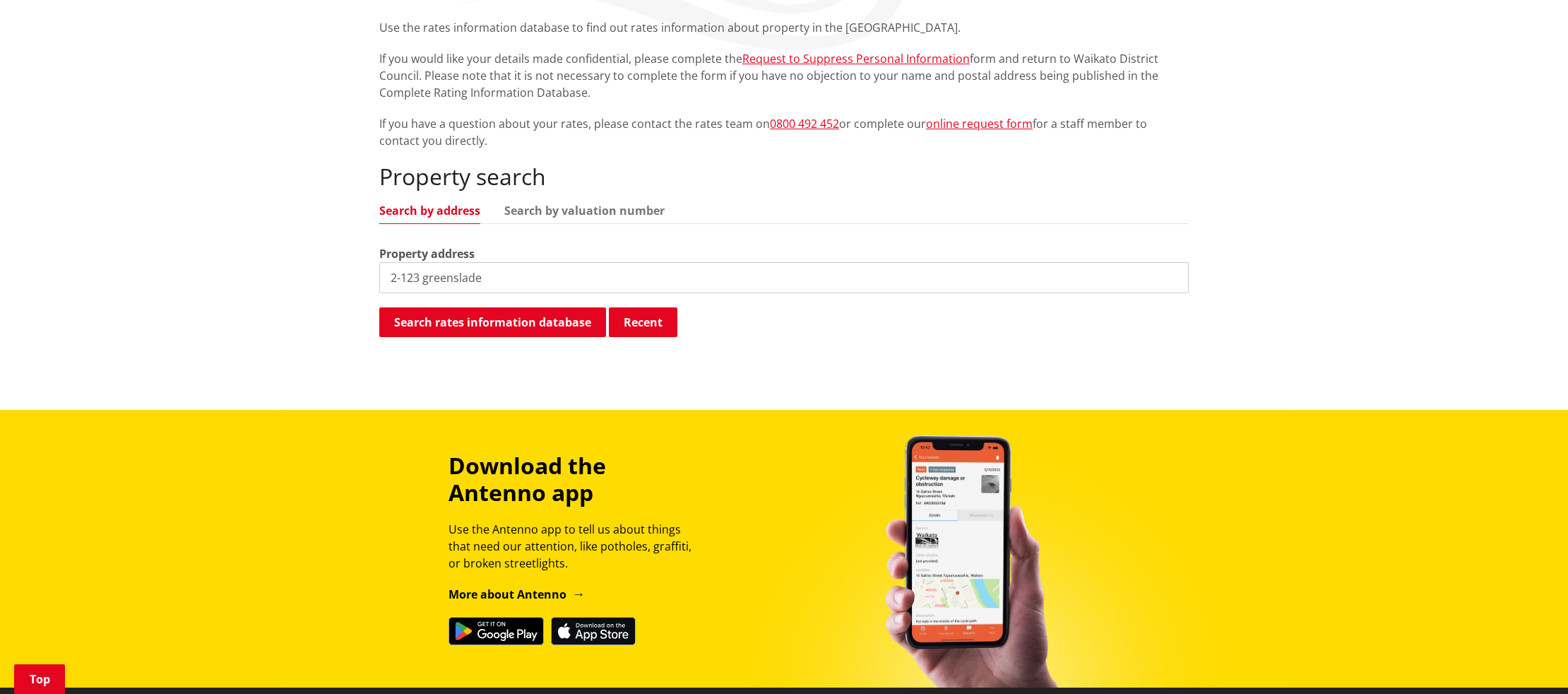
type input "2-123 greenslade"
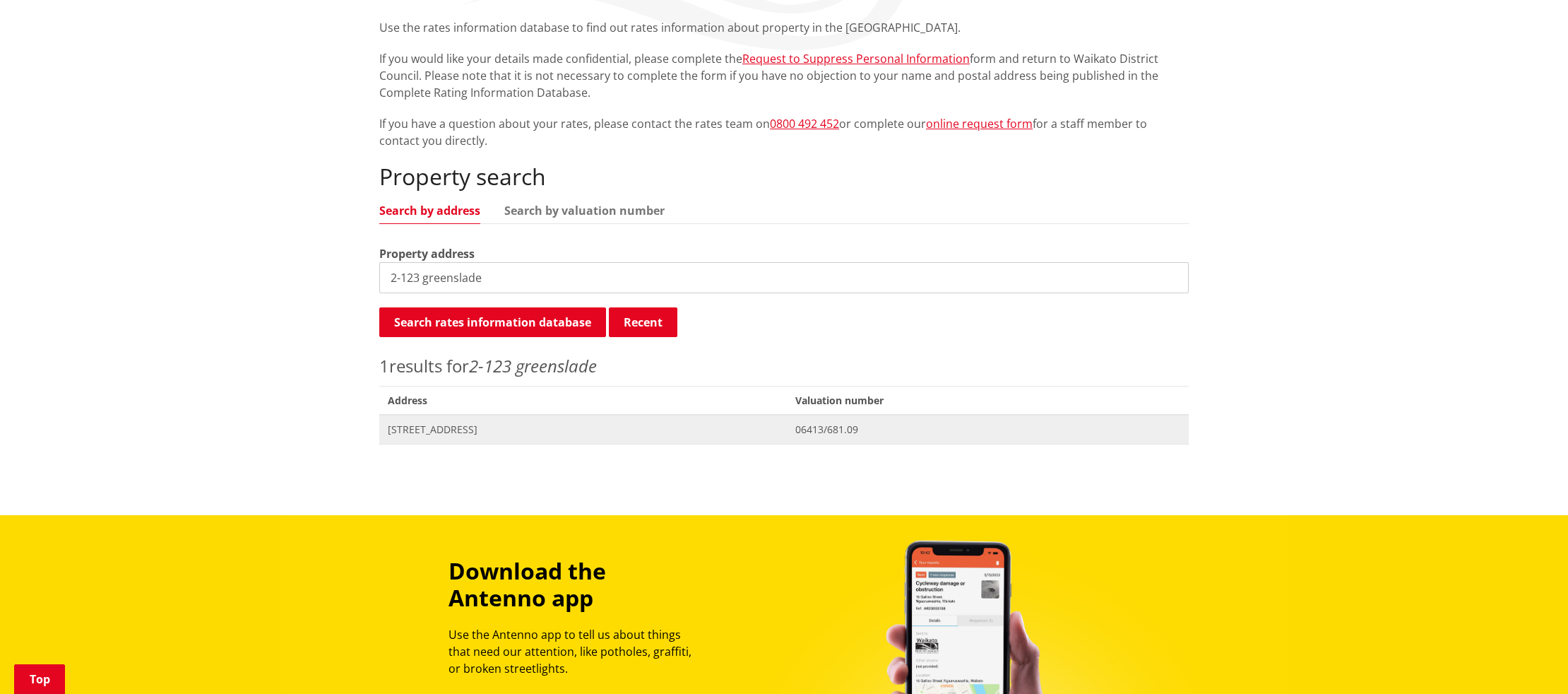
click at [450, 430] on span "[STREET_ADDRESS]" at bounding box center [583, 430] width 390 height 14
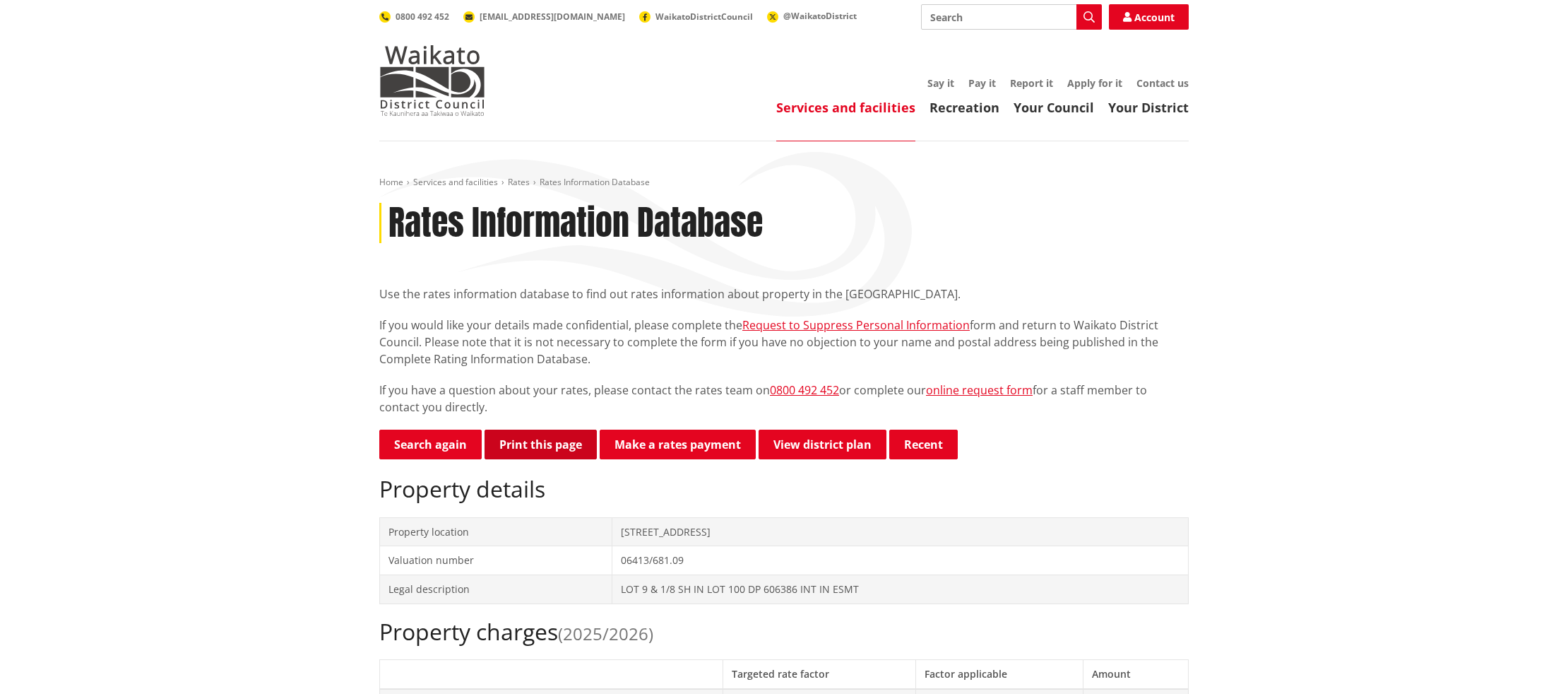
click at [539, 443] on button "Print this page" at bounding box center [540, 444] width 112 height 30
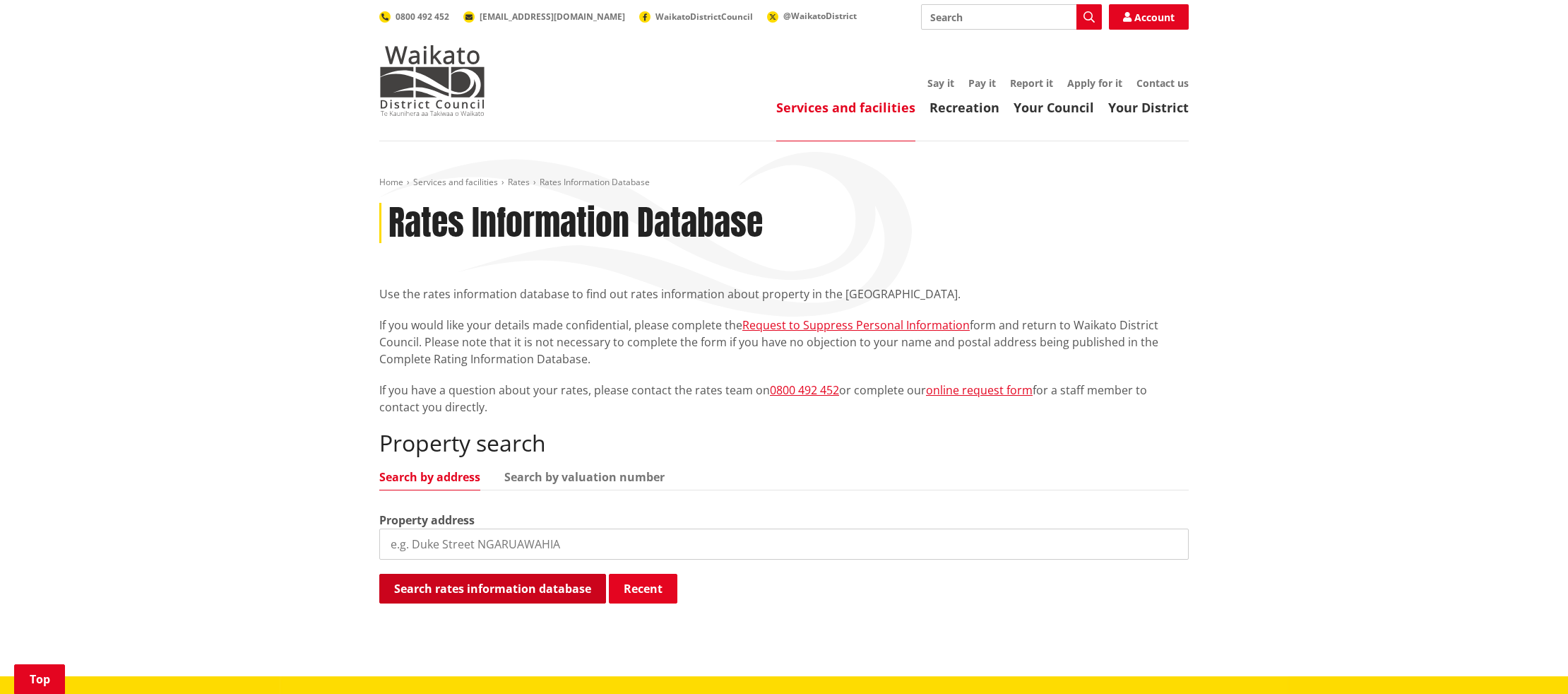
scroll to position [265, 0]
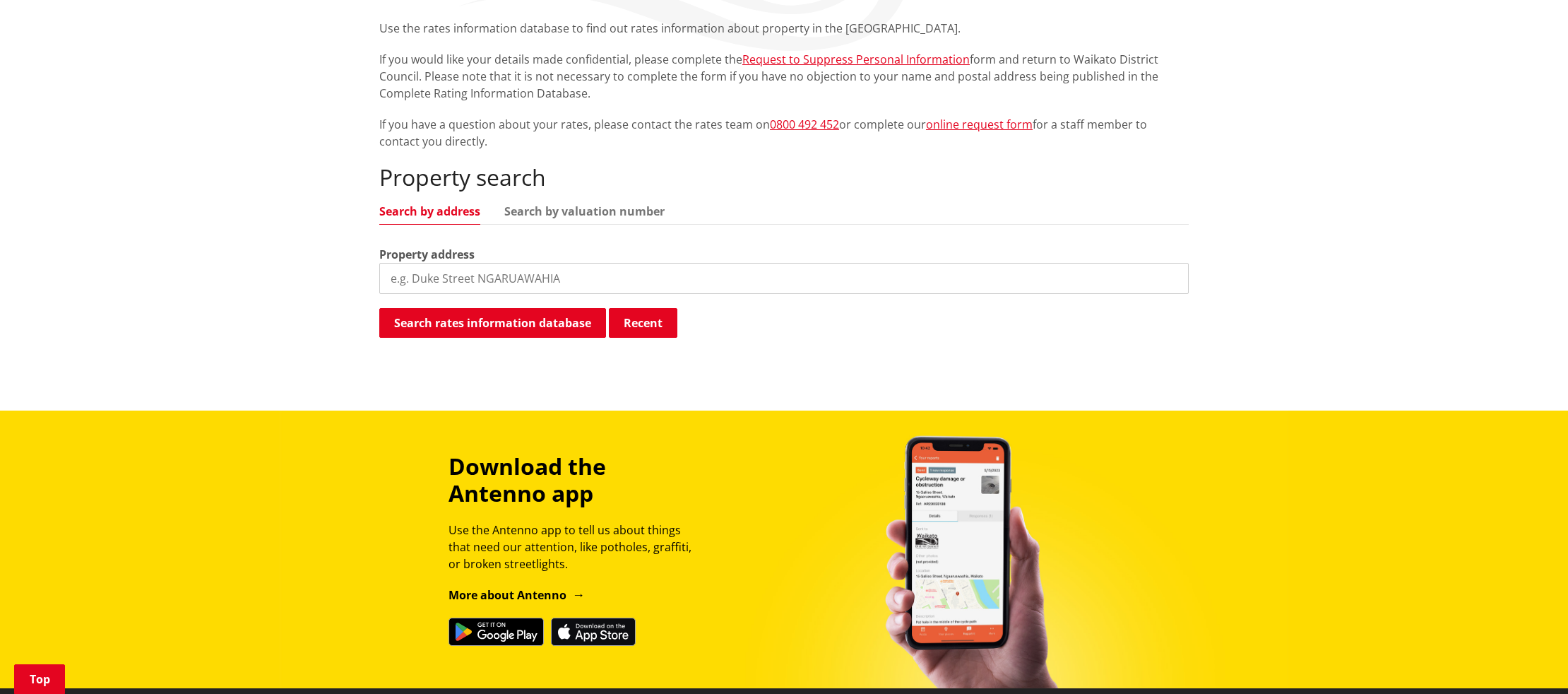
click at [479, 275] on input "search" at bounding box center [784, 278] width 810 height 31
type input "3-123 Greenslade"
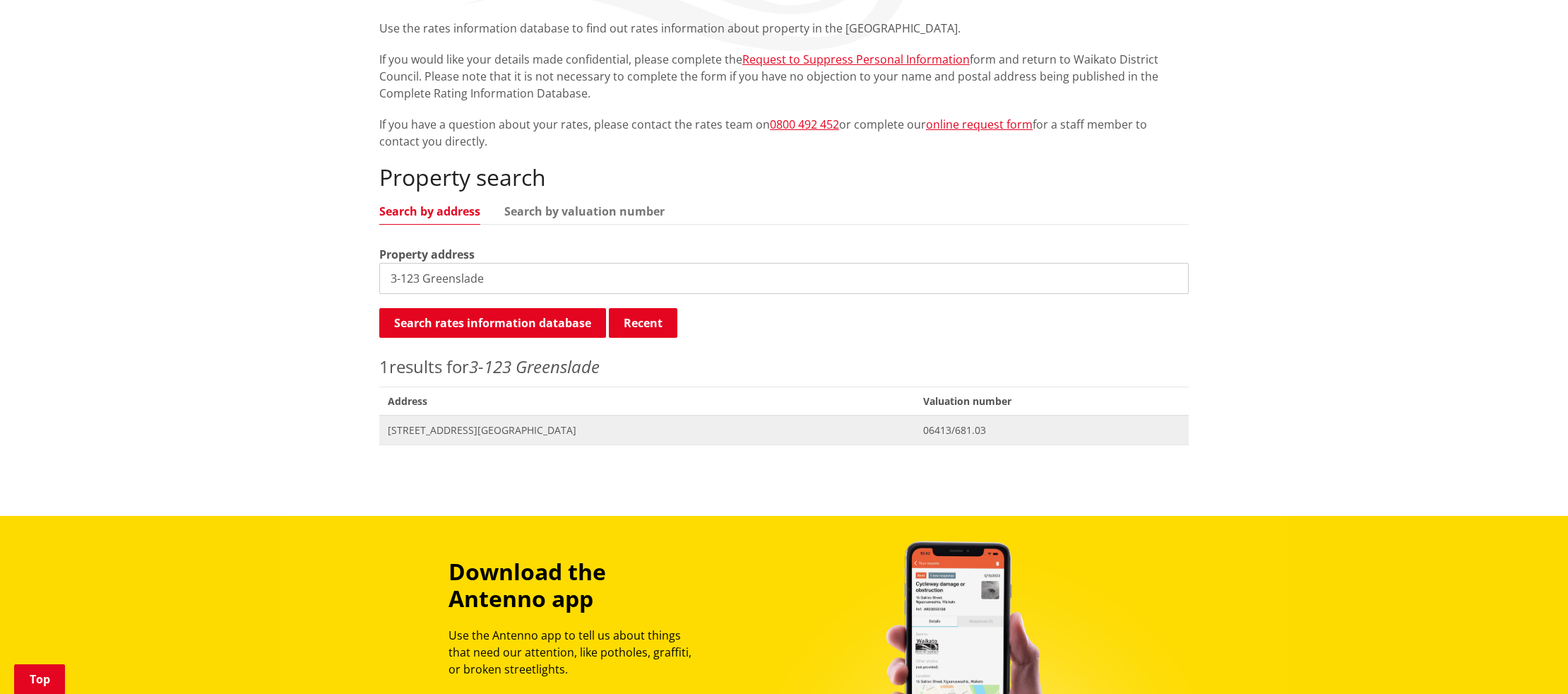
click at [450, 437] on span "Address 3-123 Greenslade Road RAGLAN" at bounding box center [647, 430] width 536 height 29
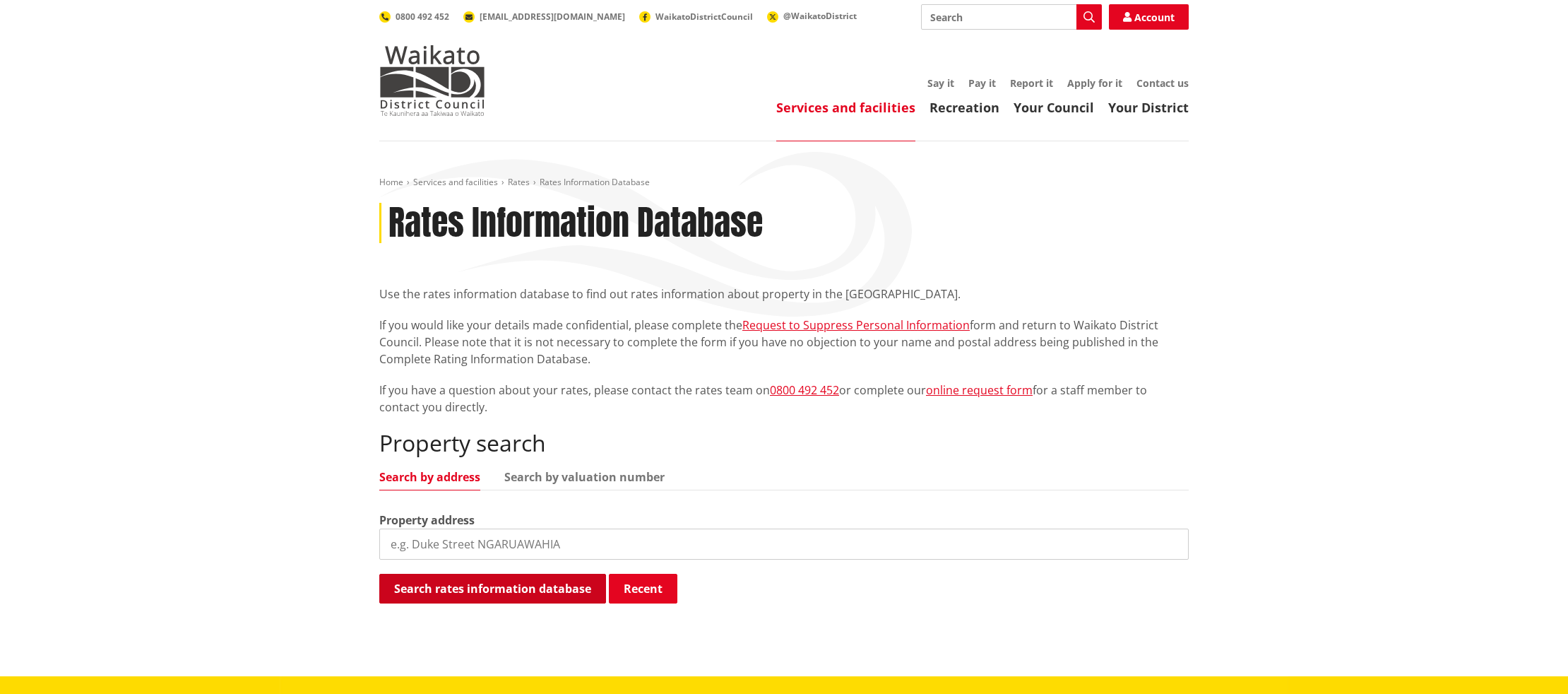
scroll to position [265, 0]
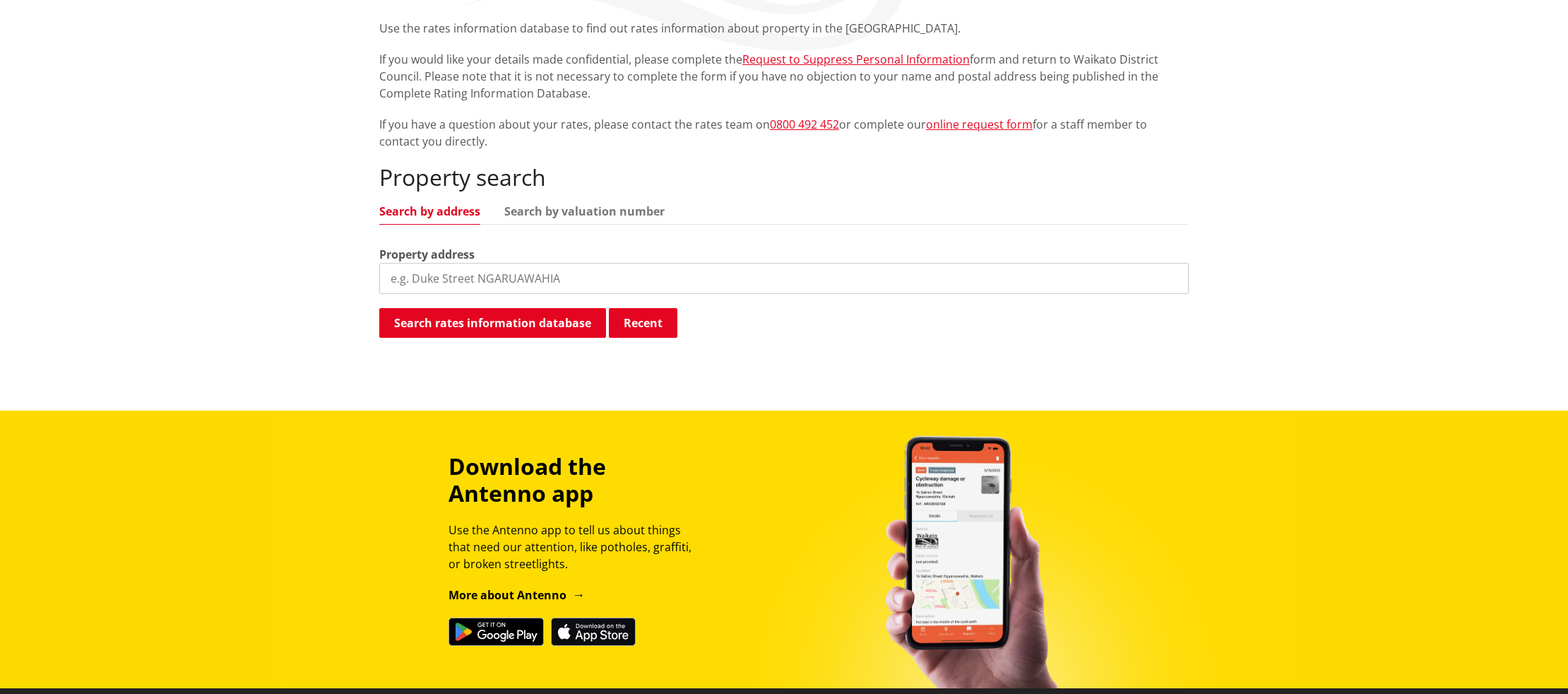
click at [436, 281] on input "search" at bounding box center [784, 278] width 810 height 31
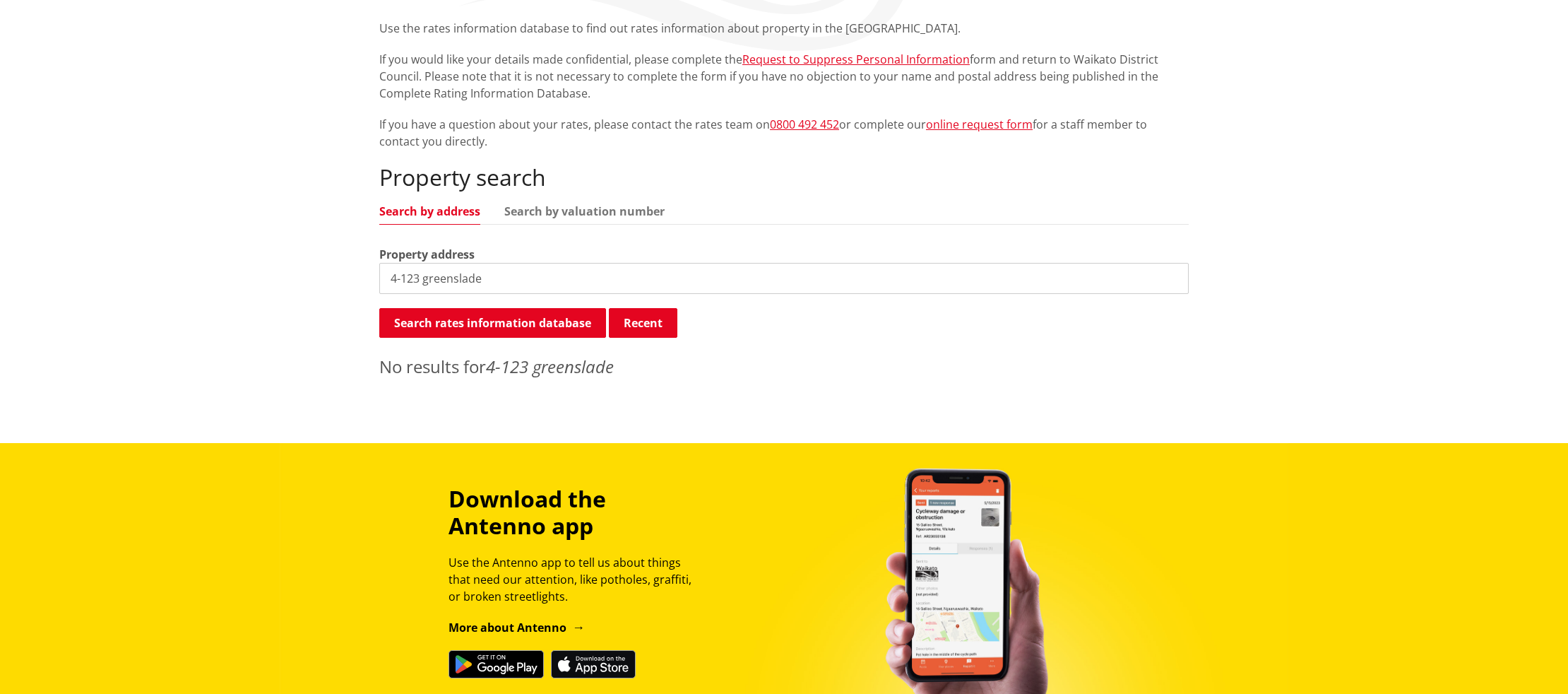
click at [491, 277] on input "4-123 greenslade" at bounding box center [784, 278] width 810 height 31
click at [429, 284] on input "4-123 greenslade" at bounding box center [784, 278] width 810 height 31
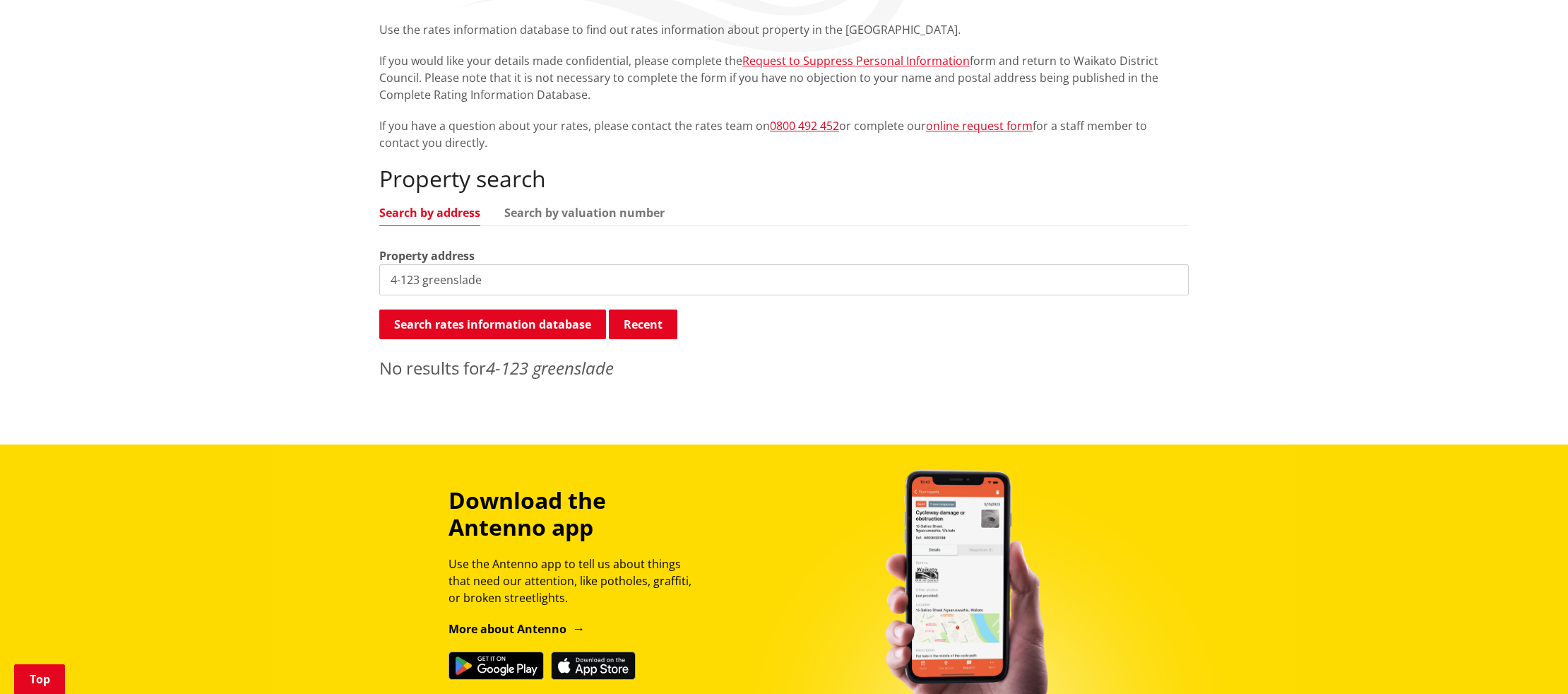
click at [517, 284] on input "4-123 greenslade" at bounding box center [784, 280] width 810 height 31
type input "4"
type input "7-123 green"
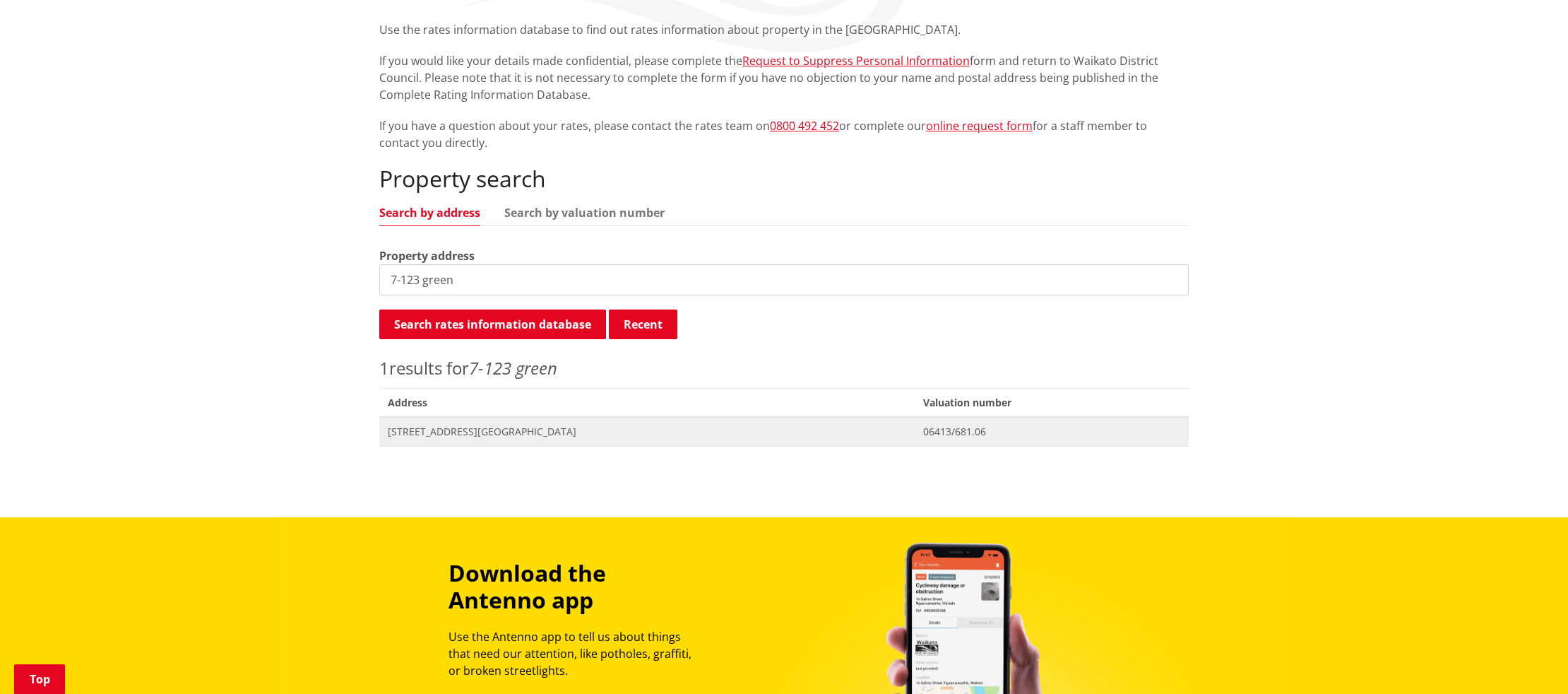
click at [430, 430] on span "7-123 Greenslade Road RAGLAN" at bounding box center [647, 431] width 518 height 14
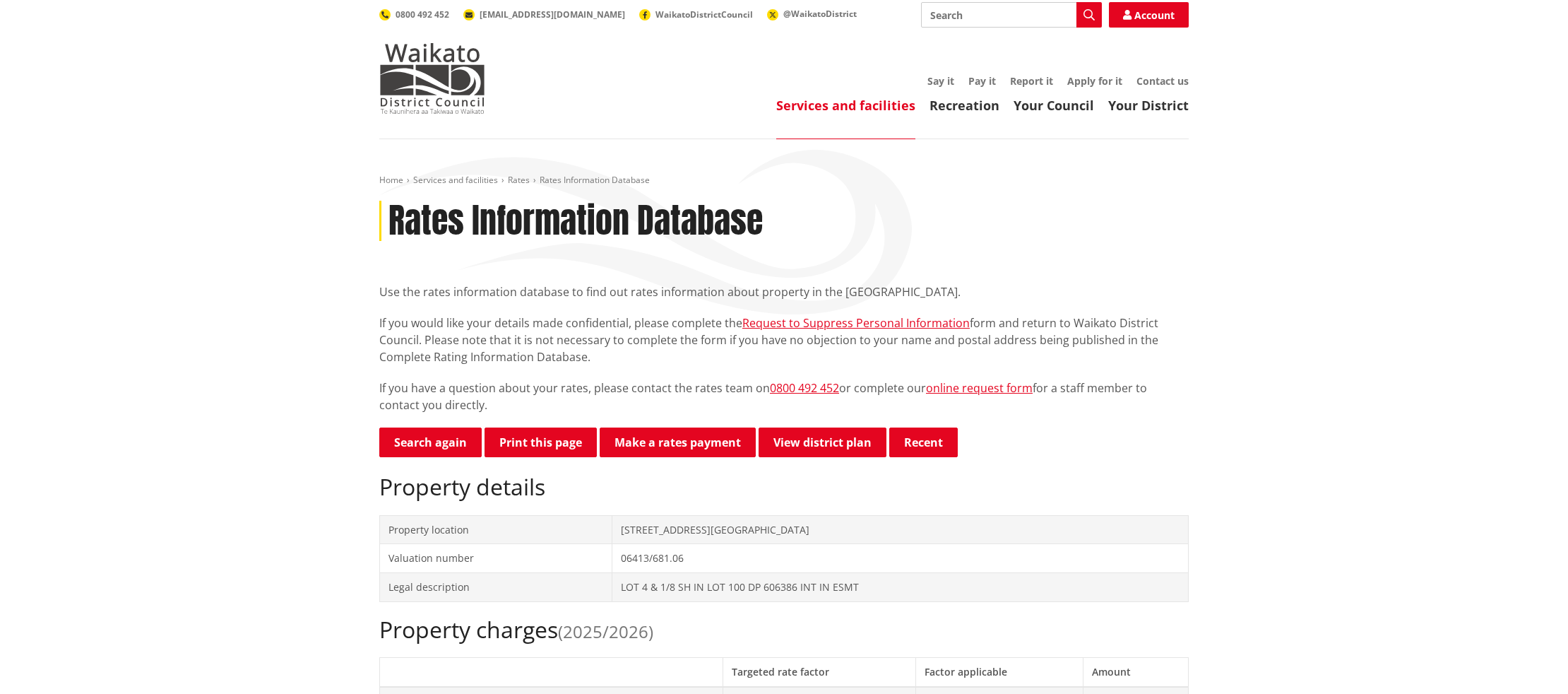
scroll to position [3, 0]
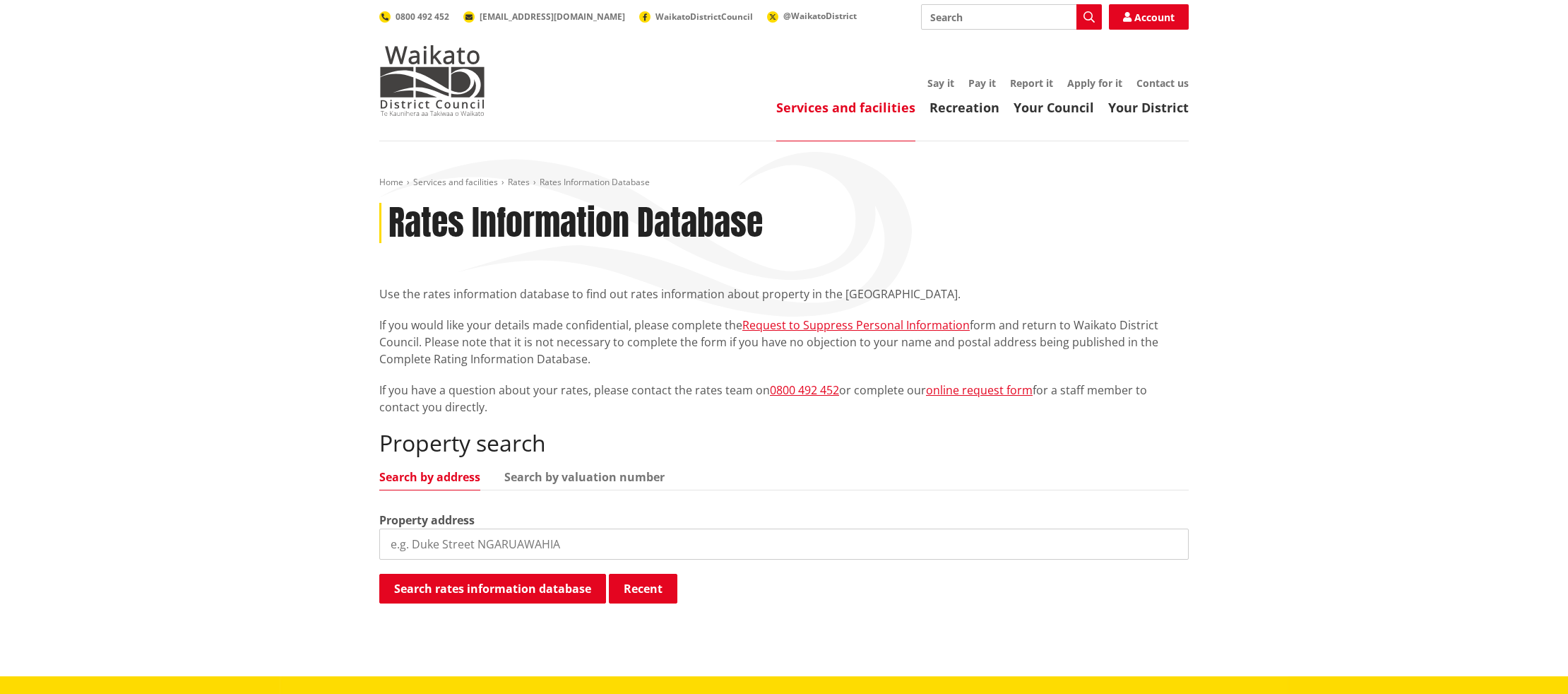
scroll to position [264, 0]
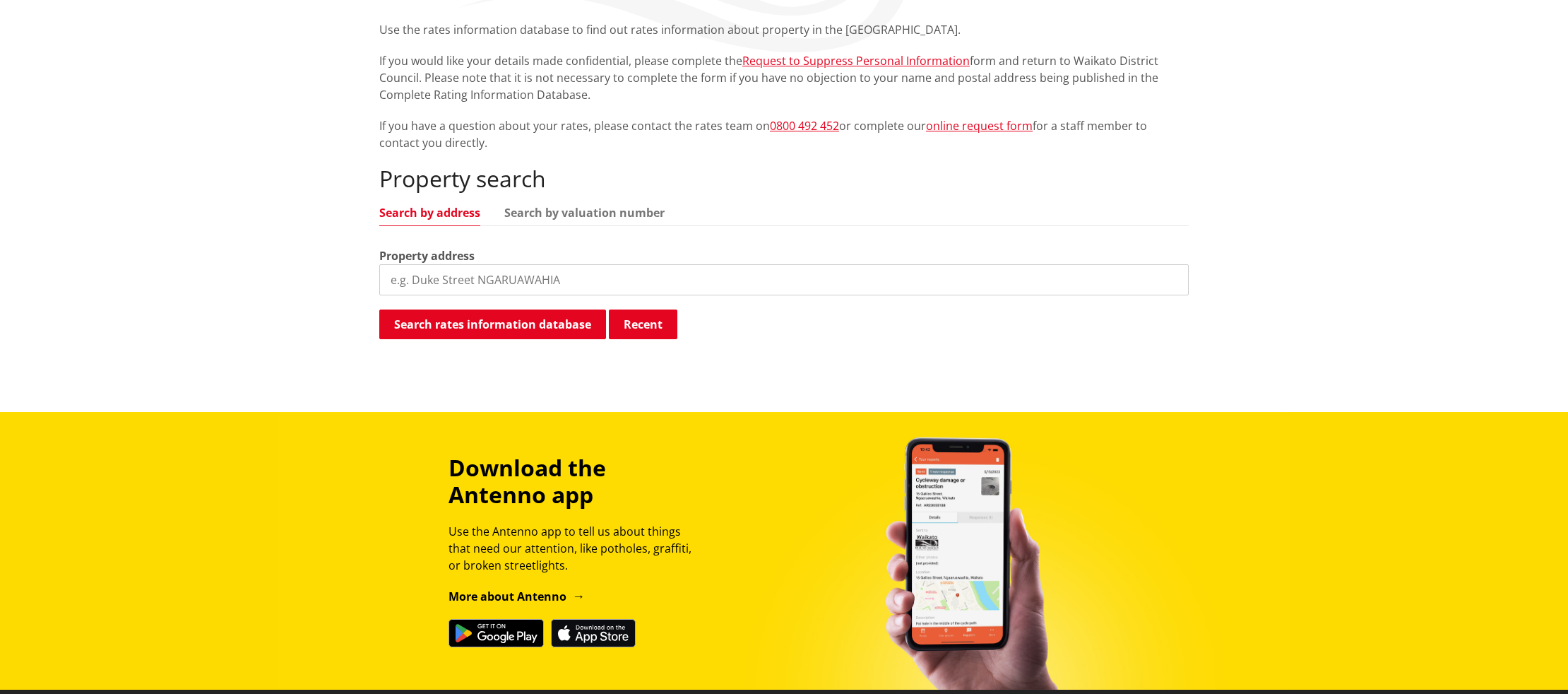
click at [577, 284] on input "search" at bounding box center [784, 280] width 810 height 31
type input "123 greenslade"
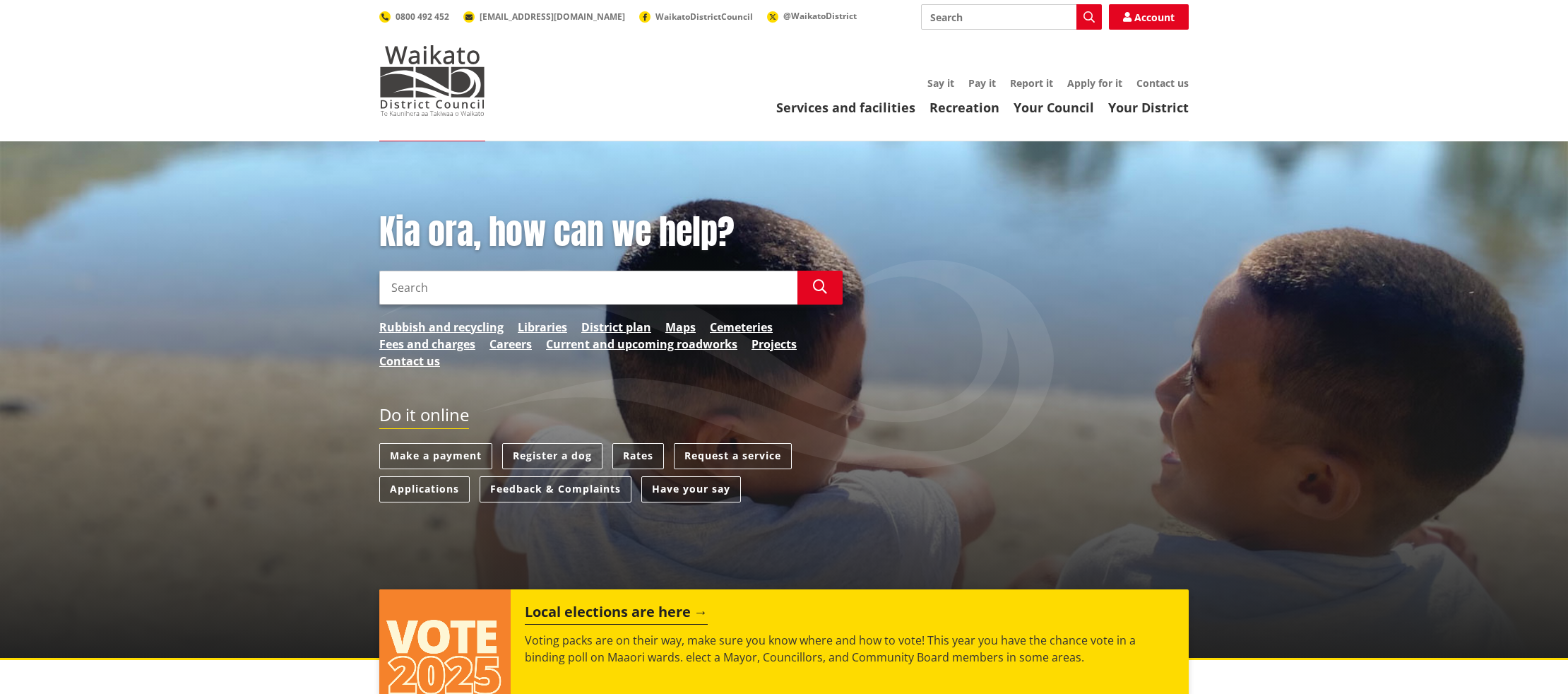
click at [636, 454] on link "Rates" at bounding box center [637, 456] width 51 height 26
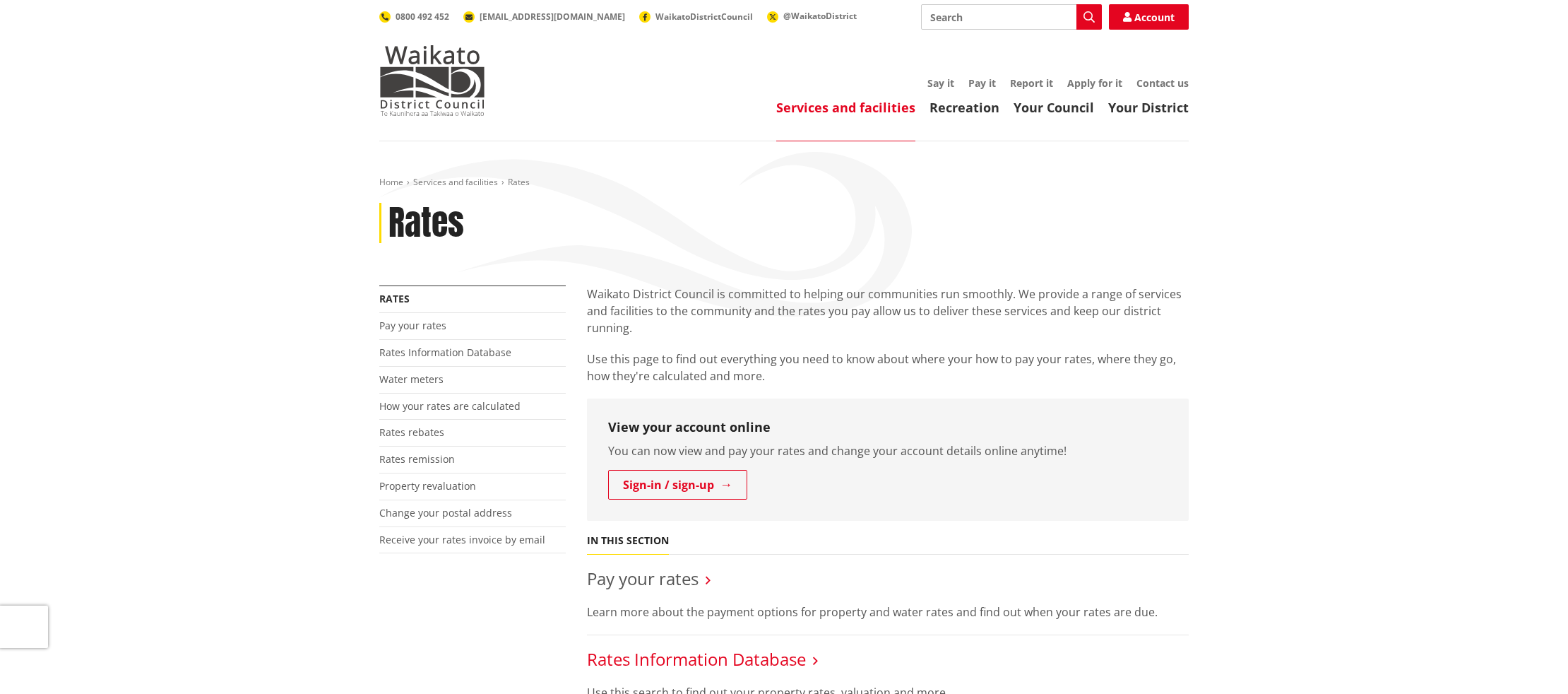
click at [775, 665] on link "Rates Information Database" at bounding box center [697, 658] width 219 height 23
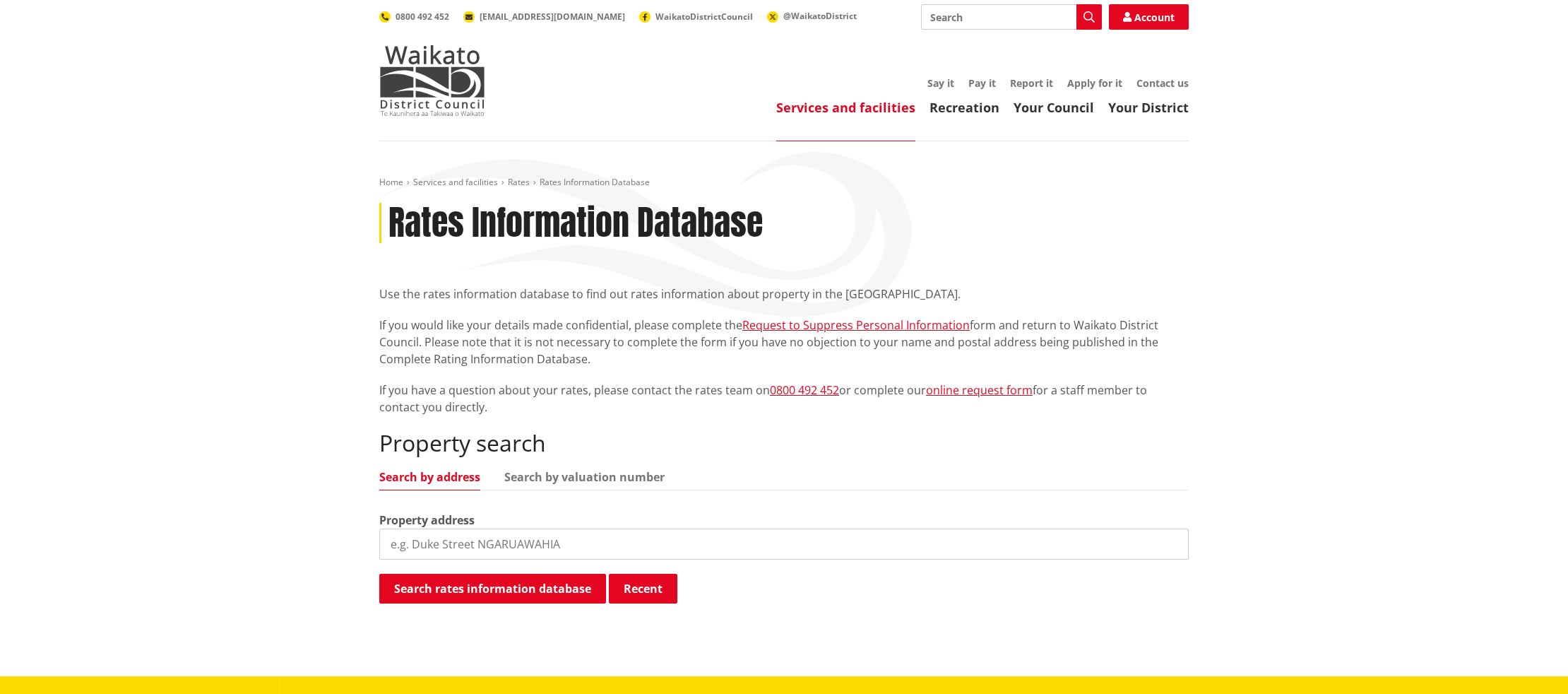
click at [550, 533] on input "search" at bounding box center [784, 544] width 810 height 31
type input "[STREET_ADDRESS]"
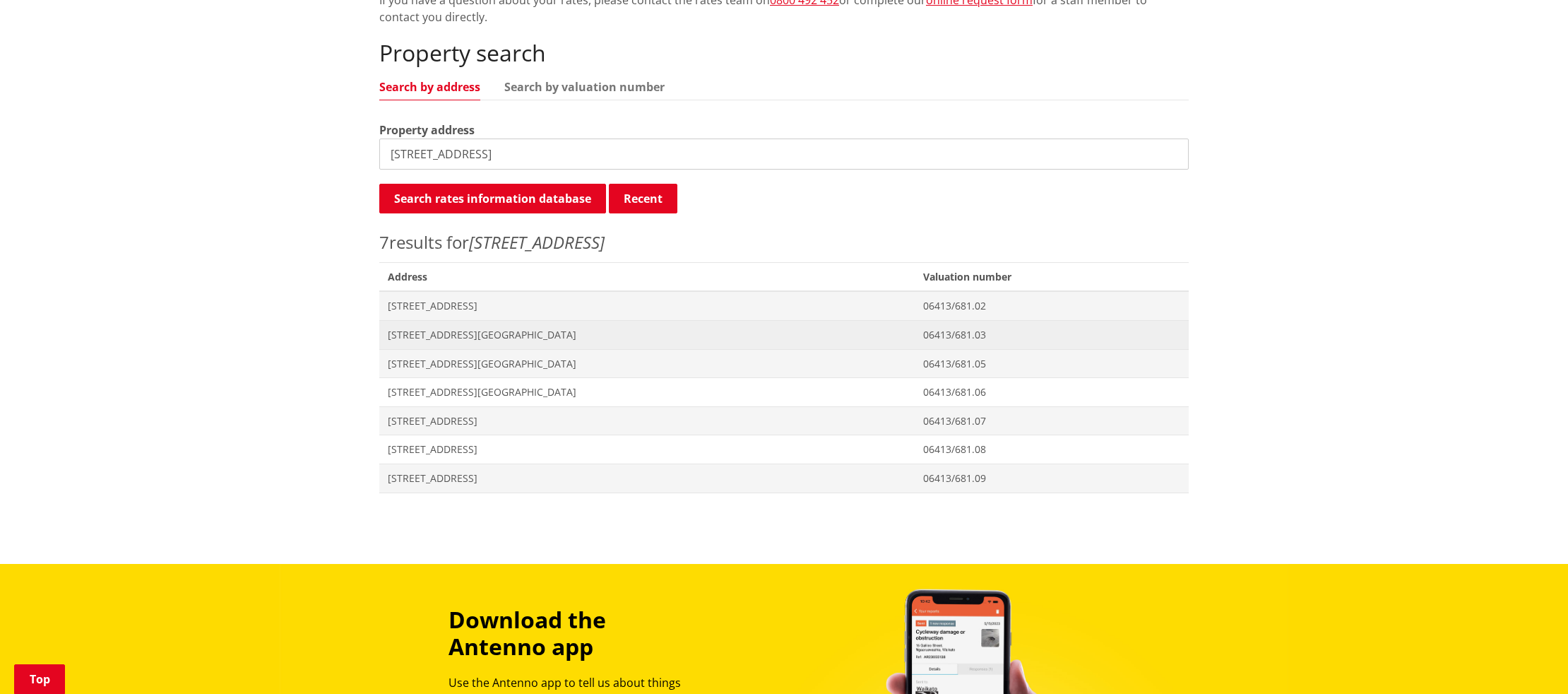
scroll to position [394, 0]
